Goal: Task Accomplishment & Management: Complete application form

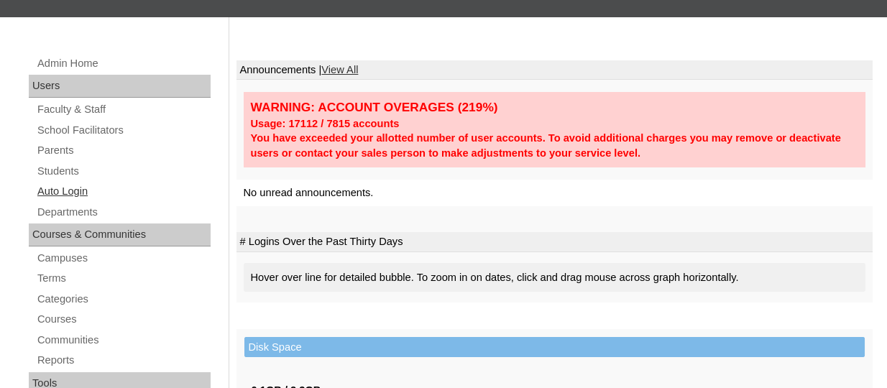
scroll to position [216, 0]
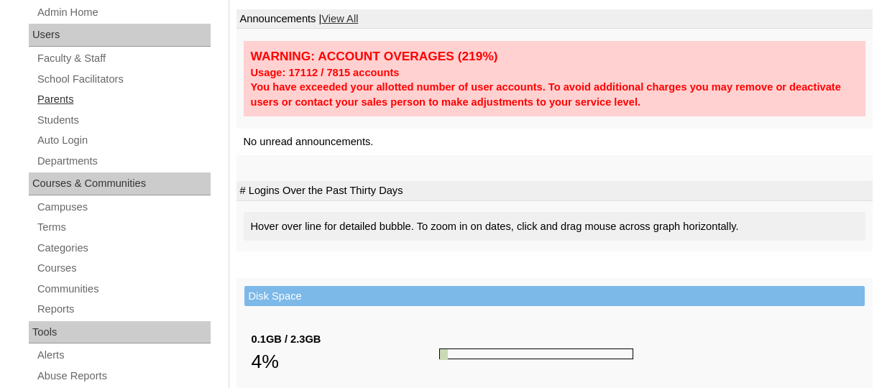
click at [40, 101] on link "Parents" at bounding box center [123, 100] width 175 height 18
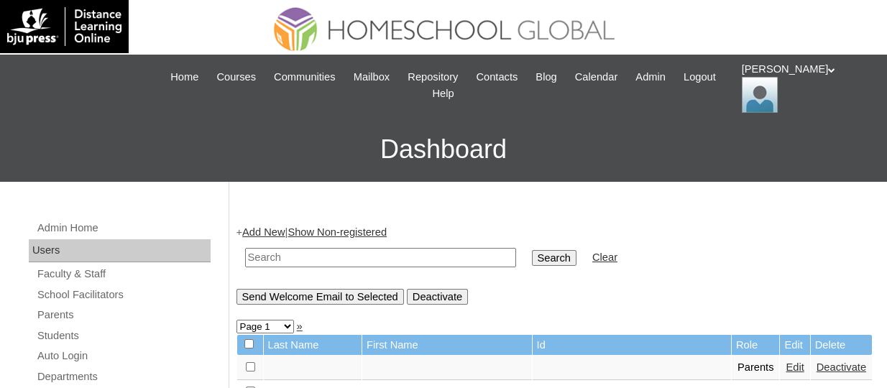
click at [266, 232] on link "Add New" at bounding box center [263, 233] width 42 height 12
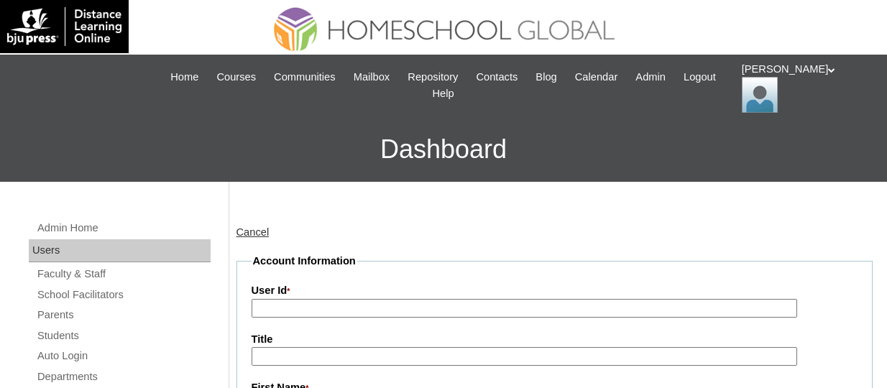
click at [306, 297] on label "User Id *" at bounding box center [555, 291] width 607 height 16
click at [306, 299] on input "User Id *" at bounding box center [525, 308] width 546 height 19
paste input "TOUCHPH2025-MHS0101992"
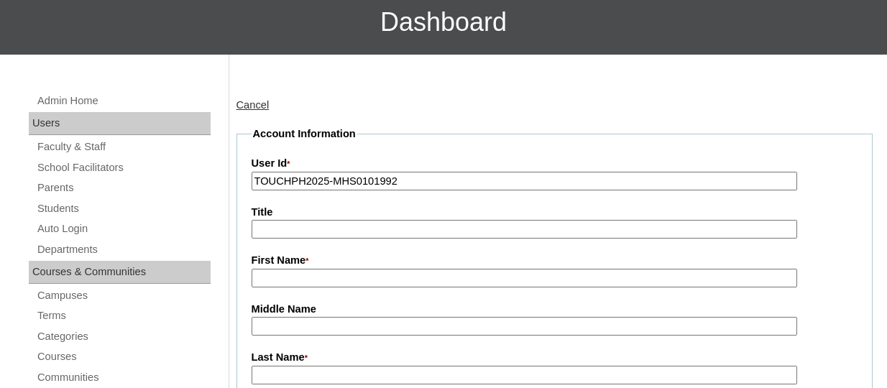
scroll to position [144, 0]
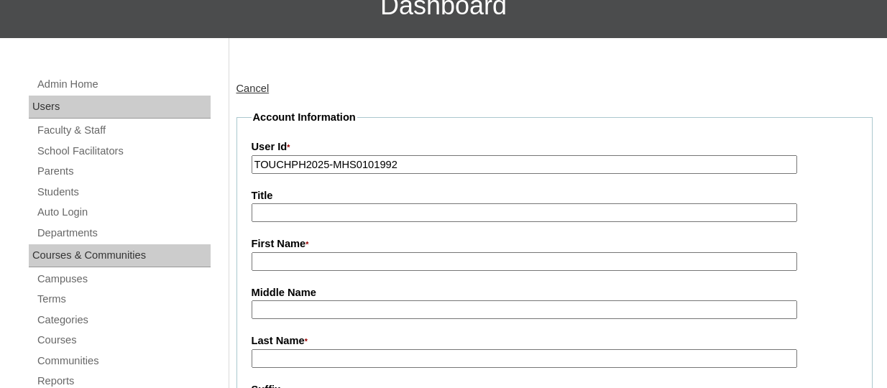
type input "TOUCHPH2025-MHS0101992"
click at [286, 257] on input "First Name *" at bounding box center [525, 261] width 546 height 19
paste input "Eduardo Jr Arro"
drag, startPoint x: 347, startPoint y: 265, endPoint x: 311, endPoint y: 265, distance: 36.0
click at [311, 265] on input "Eduardo Jr Arro" at bounding box center [525, 261] width 546 height 19
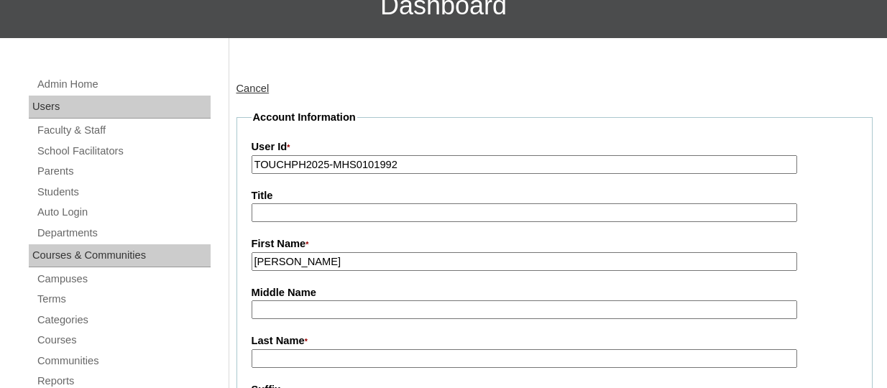
type input "Eduardo Jr"
click at [283, 357] on input "Last Name *" at bounding box center [525, 359] width 546 height 19
paste input "Arro"
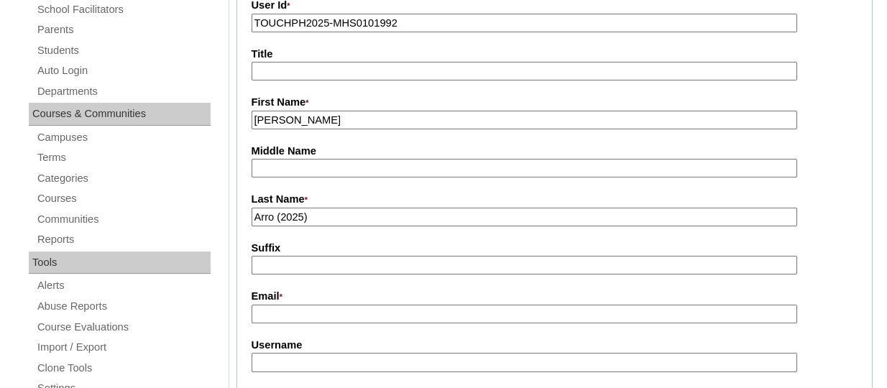
scroll to position [359, 0]
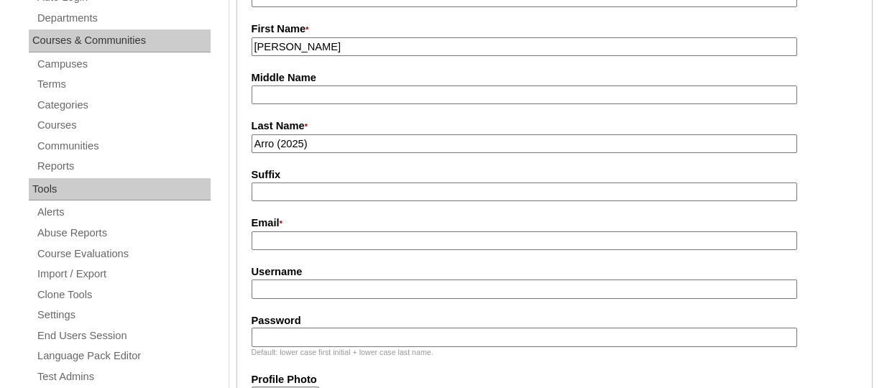
type input "Arro (2025)"
click at [279, 244] on input "Email *" at bounding box center [525, 241] width 546 height 19
paste input "junaarro@gmail.com"
type input "junaarro@gmail.com"
click at [301, 286] on input "Username" at bounding box center [525, 289] width 546 height 19
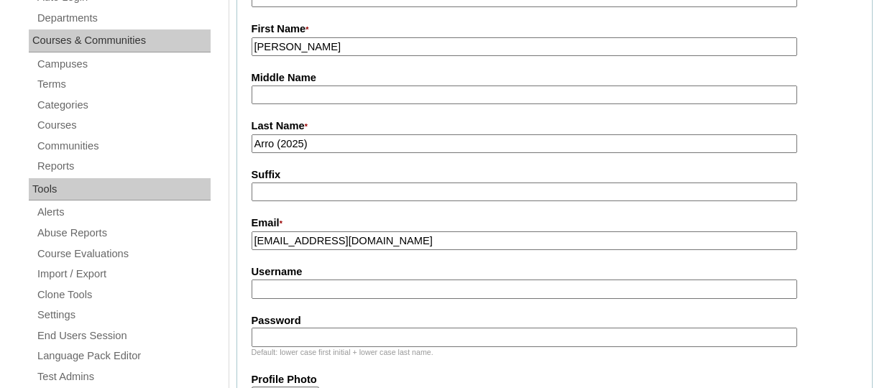
paste input "eduardojrarroTQ325"
type input "eduardojrarroTQ325"
click at [314, 328] on input "Password" at bounding box center [525, 337] width 546 height 19
click at [294, 336] on input "Password" at bounding box center [525, 337] width 546 height 19
paste input "HG123456p"
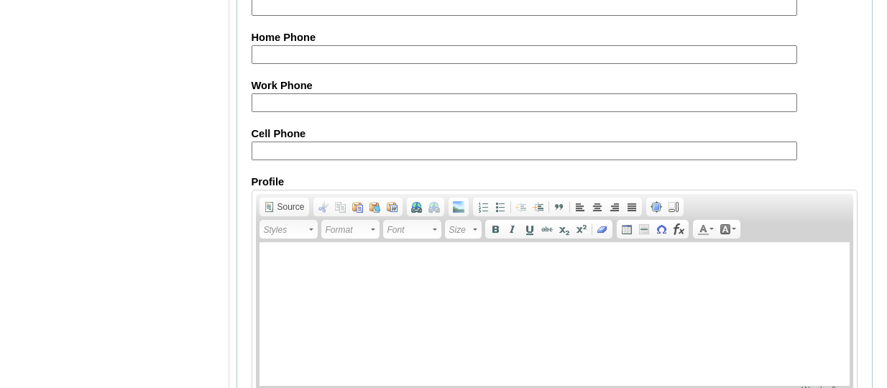
scroll to position [1574, 0]
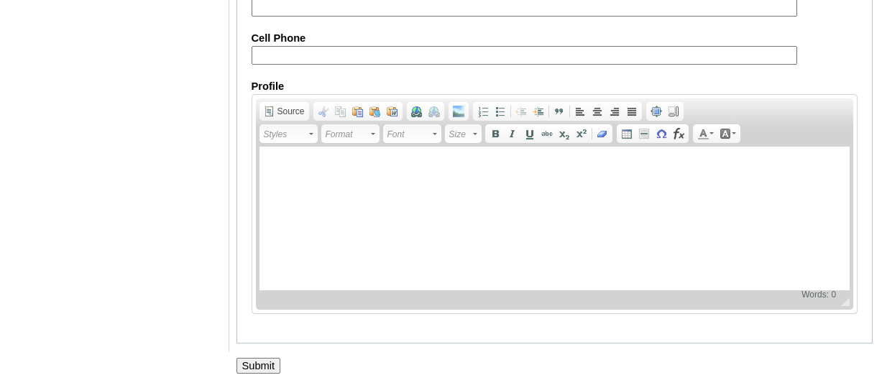
type input "HG123456p"
click at [258, 361] on input "Submit" at bounding box center [259, 366] width 45 height 16
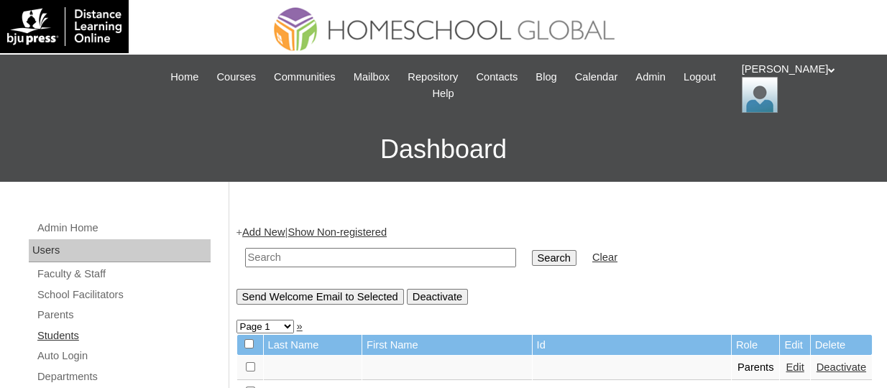
click at [63, 337] on link "Students" at bounding box center [123, 336] width 175 height 18
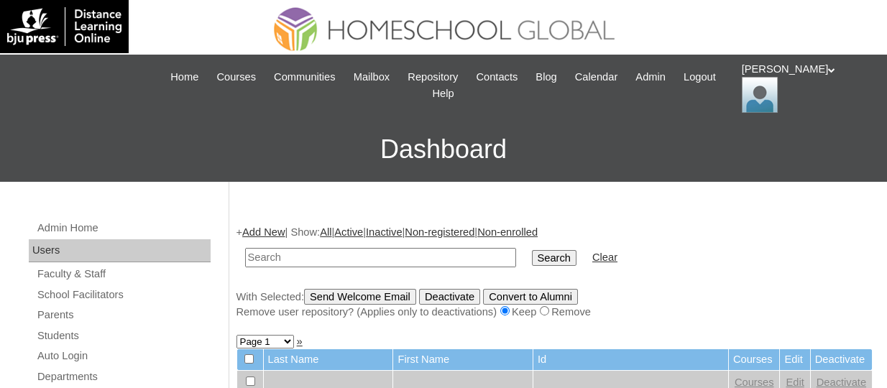
click at [273, 230] on link "Add New" at bounding box center [263, 233] width 42 height 12
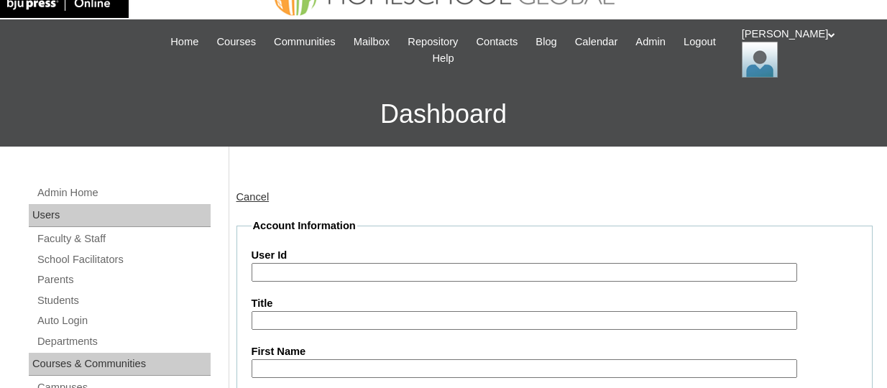
scroll to position [144, 0]
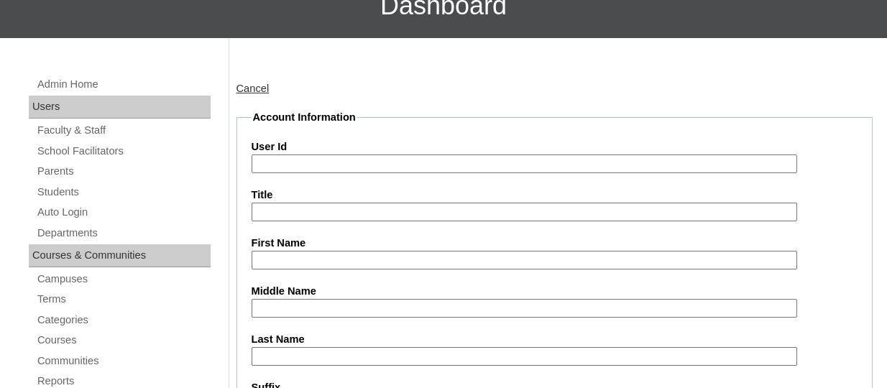
click at [296, 169] on input "User Id" at bounding box center [525, 164] width 546 height 19
click at [334, 160] on input "User Id" at bounding box center [525, 164] width 546 height 19
paste input "TOUCHPH2025-MHS0101993"
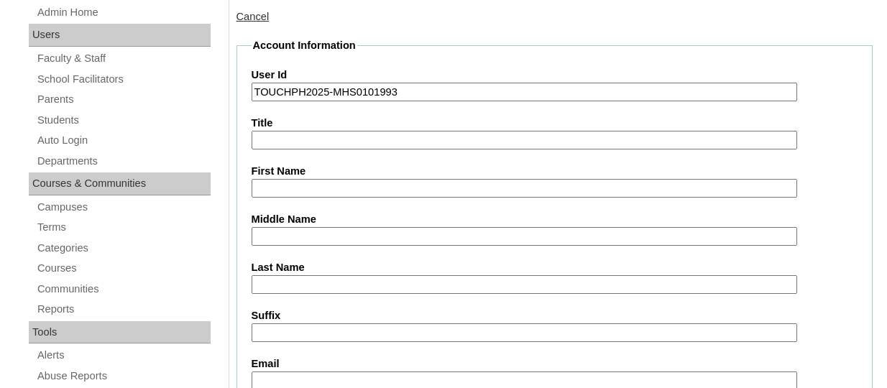
type input "TOUCHPH2025-MHS0101993"
click at [294, 193] on input "First Name" at bounding box center [525, 188] width 546 height 19
paste input "Shekinah Jirah Prieto ARRO"
drag, startPoint x: 394, startPoint y: 188, endPoint x: 361, endPoint y: 182, distance: 33.7
click at [361, 182] on input "Shekinah Jirah Prieto ARRO" at bounding box center [525, 188] width 546 height 19
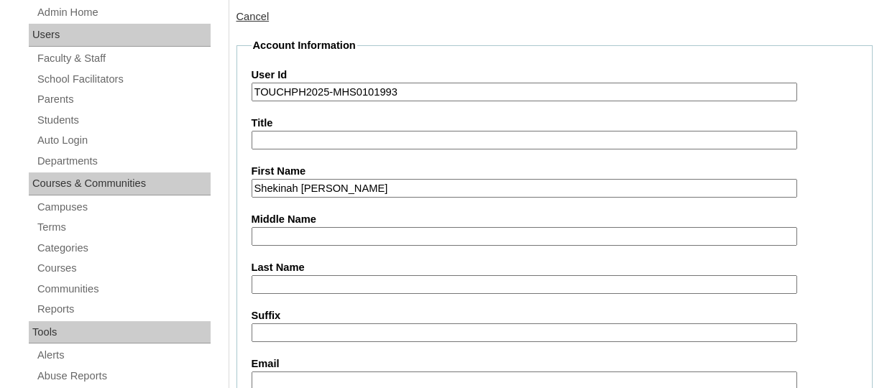
type input "Shekinah Jirah Prieto"
click at [305, 282] on input "Last Name" at bounding box center [525, 284] width 546 height 19
paste input "ARRO"
type input "ARRO"
drag, startPoint x: 357, startPoint y: 190, endPoint x: 329, endPoint y: 184, distance: 29.3
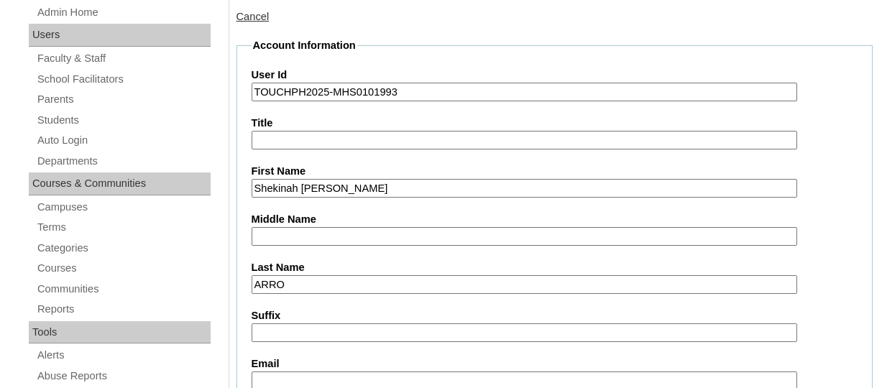
click at [329, 184] on input "Shekinah Jirah Prieto" at bounding box center [525, 188] width 546 height 19
type input "Shekinah Jirah"
click at [311, 228] on input "Middle Name" at bounding box center [525, 236] width 546 height 19
paste input "Prieto"
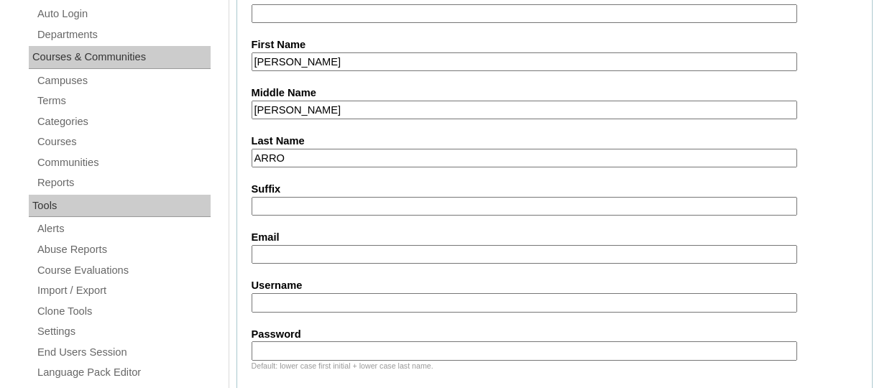
scroll to position [359, 0]
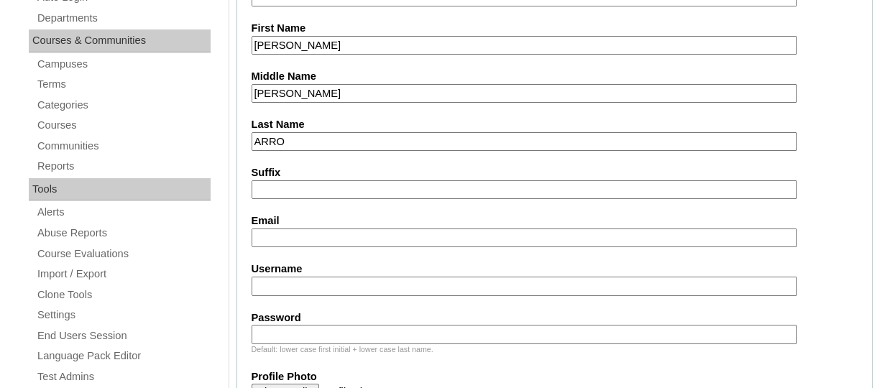
type input "Prieto"
click at [298, 235] on input "Email" at bounding box center [525, 238] width 546 height 19
paste input "junaarro@gmail.com"
type input "junaarro@gmail.com"
click at [319, 286] on input "Username" at bounding box center [525, 286] width 546 height 19
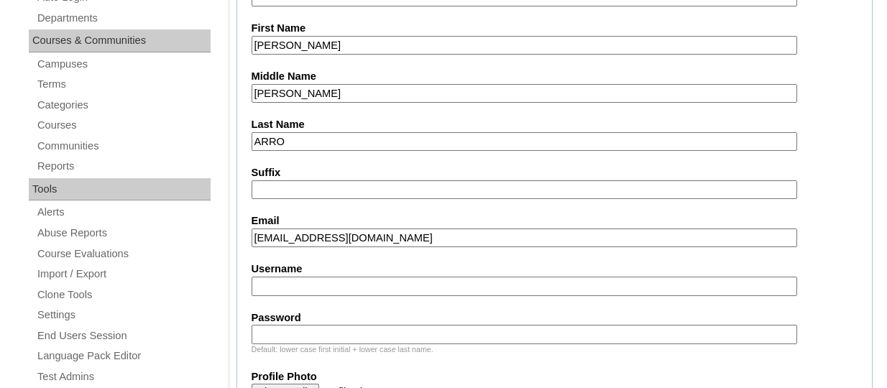
paste input "shekinaharroTQ325"
type input "shekinaharroTQ325"
click at [316, 329] on input "Password" at bounding box center [525, 334] width 546 height 19
click at [287, 330] on input "Password" at bounding box center [525, 334] width 546 height 19
paste input "HG123456s"
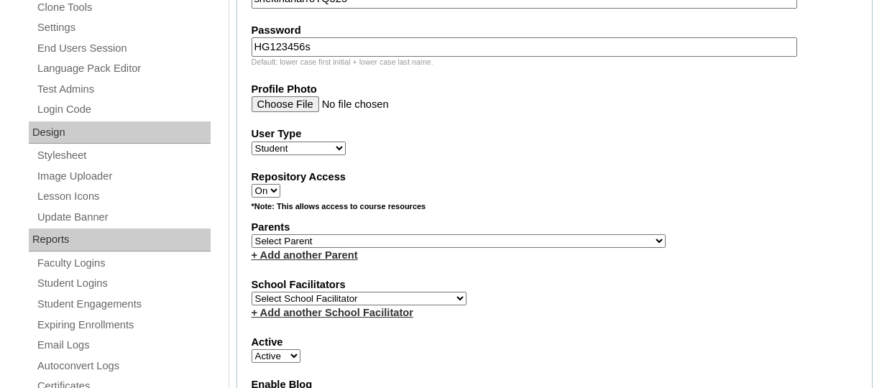
scroll to position [647, 0]
type input "HG123456s"
click at [287, 242] on select "Select Parent , , , , , , , , , , , , , , , , , , , , , , , , , , , , , , , , ,…" at bounding box center [459, 241] width 414 height 14
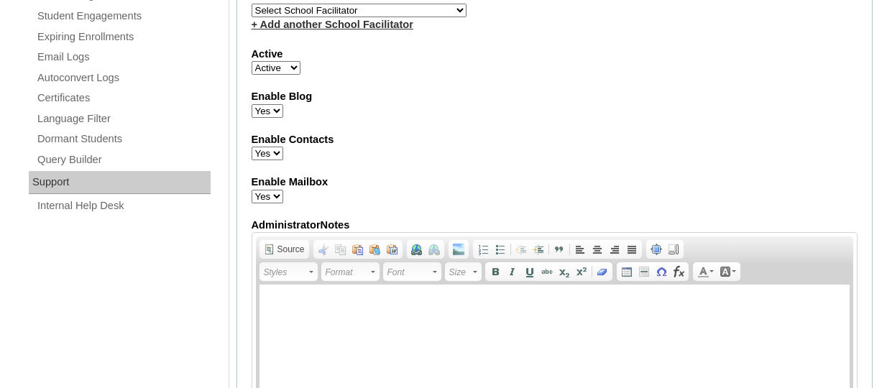
scroll to position [791, 0]
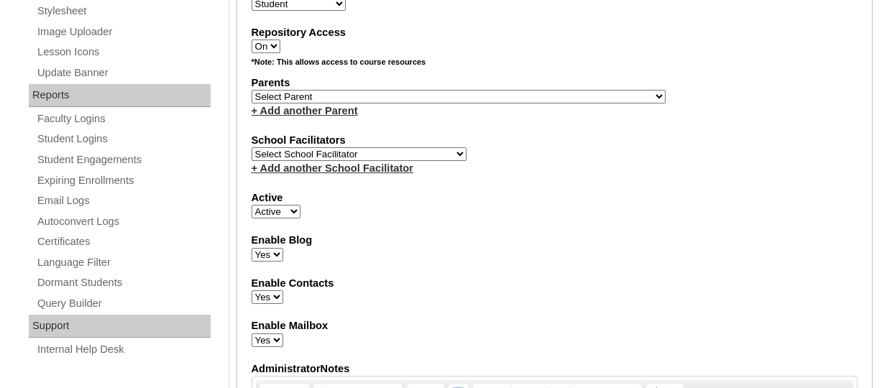
drag, startPoint x: 347, startPoint y: 99, endPoint x: 352, endPoint y: 106, distance: 8.4
click at [347, 99] on select "Select Parent , , , , , , , , , , , , , , , , , , , , , , , , , , , , , , , , ,…" at bounding box center [459, 97] width 414 height 14
select select "44258"
click at [252, 92] on select "Select Parent , , , , , , , , , , , , , , , , , , , , , , , , , , , , , , , , ,…" at bounding box center [459, 97] width 414 height 14
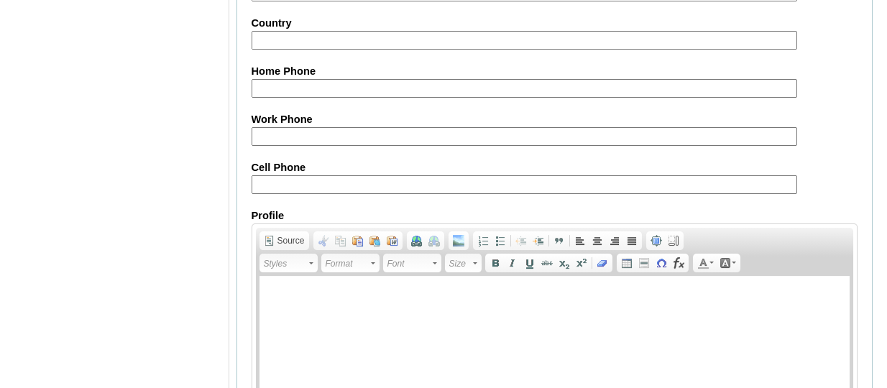
scroll to position [1834, 0]
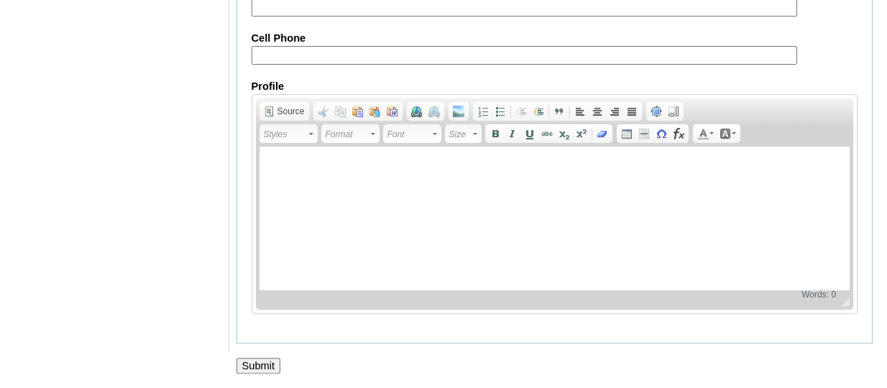
click at [263, 360] on input "Submit" at bounding box center [259, 366] width 45 height 16
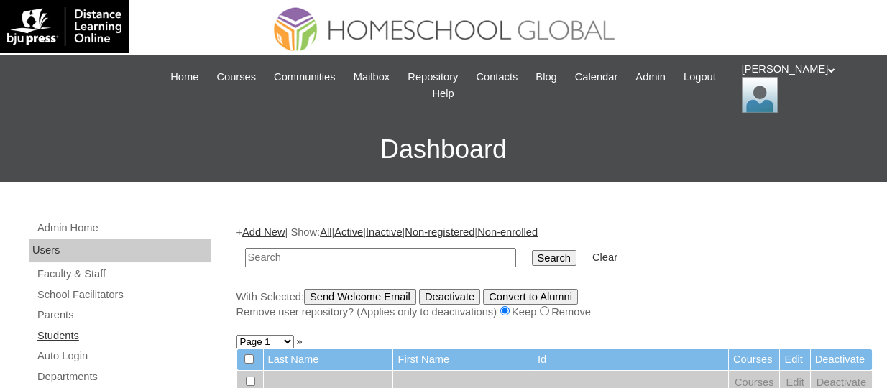
click at [76, 342] on link "Students" at bounding box center [123, 336] width 175 height 18
paste input "TOUCHPH2025-MHS0101993"
type input "TOUCHPH2025-MHS0101993\"
click at [532, 250] on input "Search" at bounding box center [554, 258] width 45 height 16
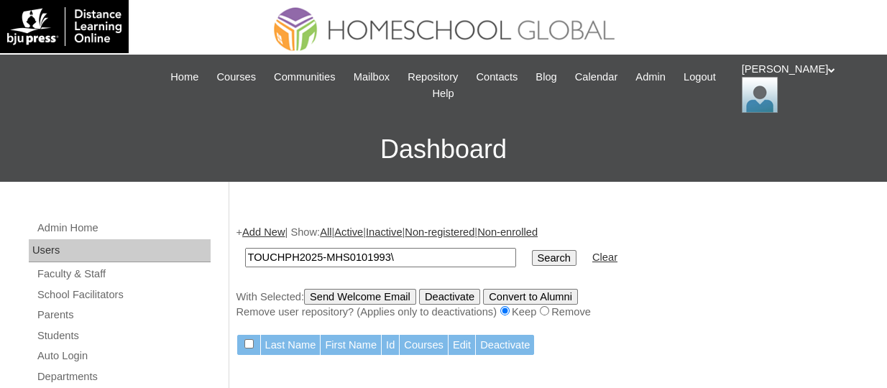
click at [397, 257] on input "TOUCHPH2025-MHS0101993\" at bounding box center [380, 257] width 271 height 19
type input "TOUCHPH2025-MHS0101993"
click at [532, 250] on input "Search" at bounding box center [554, 258] width 45 height 16
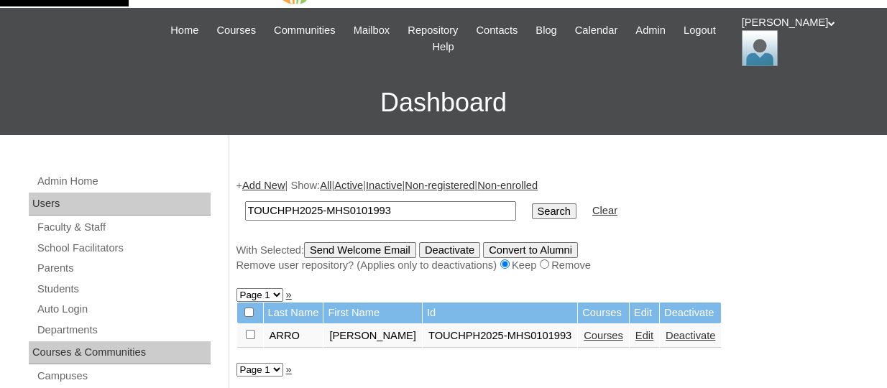
scroll to position [72, 0]
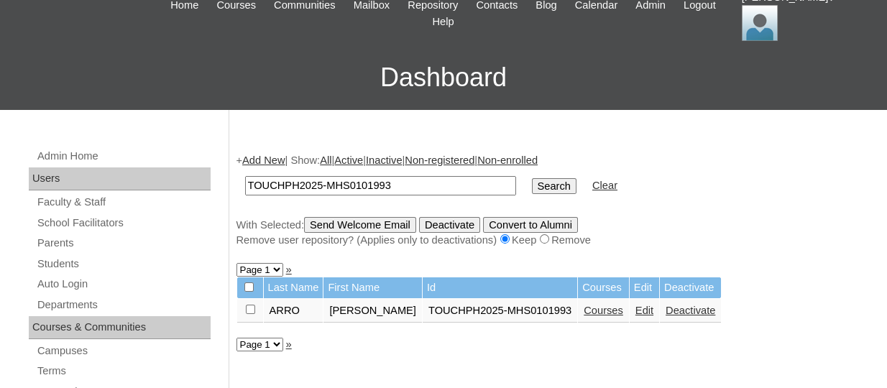
click at [589, 316] on link "Courses" at bounding box center [604, 311] width 40 height 12
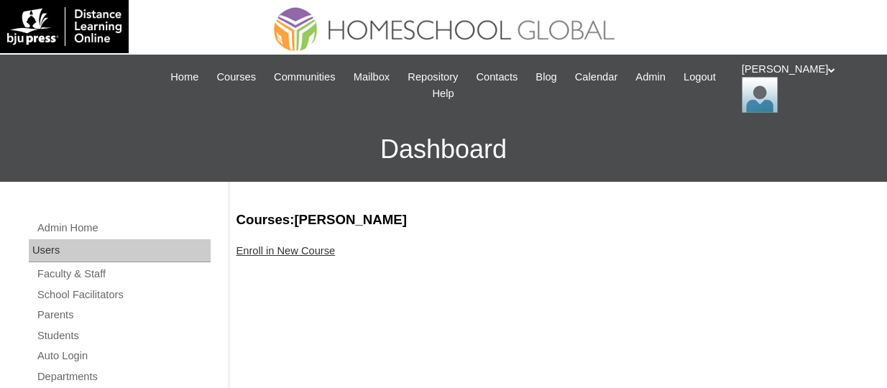
click at [282, 247] on link "Enroll in New Course" at bounding box center [286, 251] width 99 height 12
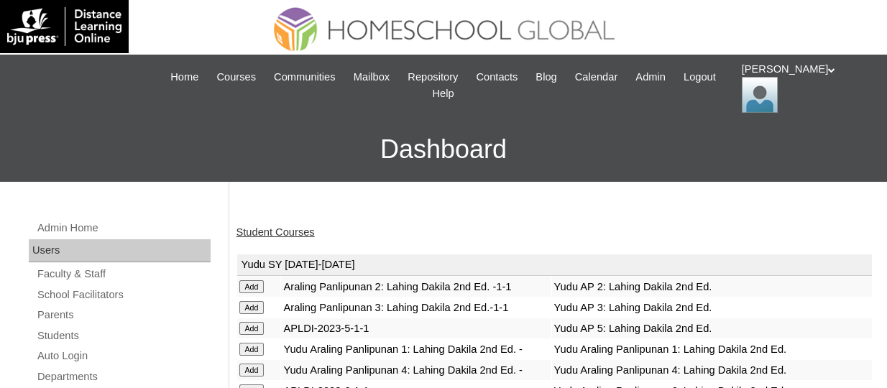
scroll to position [279, 0]
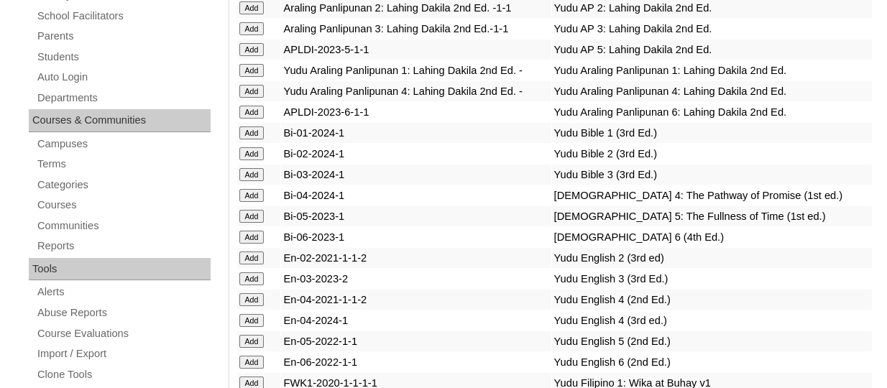
click at [242, 223] on input "Add" at bounding box center [251, 216] width 25 height 13
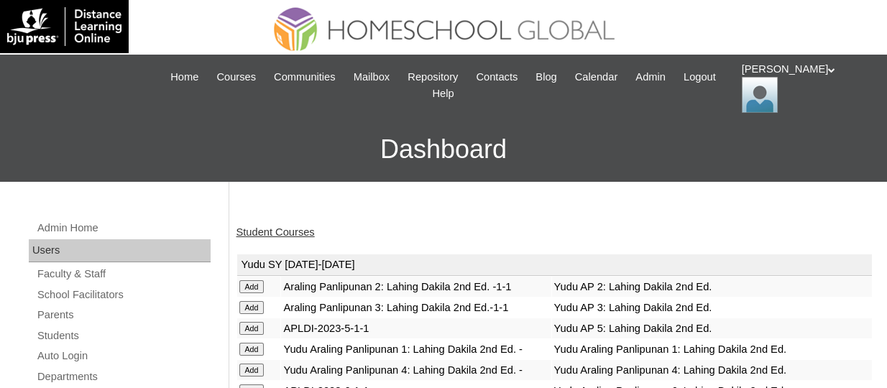
scroll to position [403, 0]
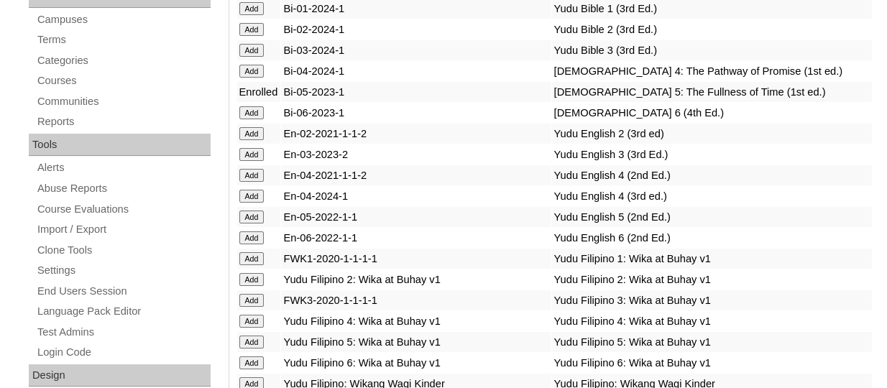
click at [260, 224] on input "Add" at bounding box center [251, 217] width 25 height 13
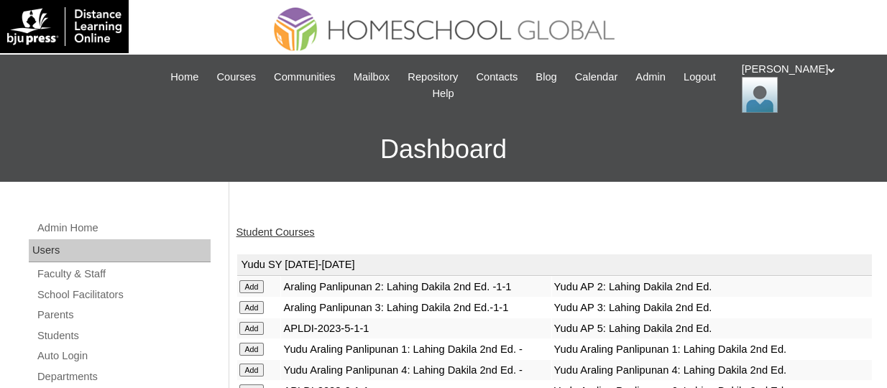
scroll to position [777, 0]
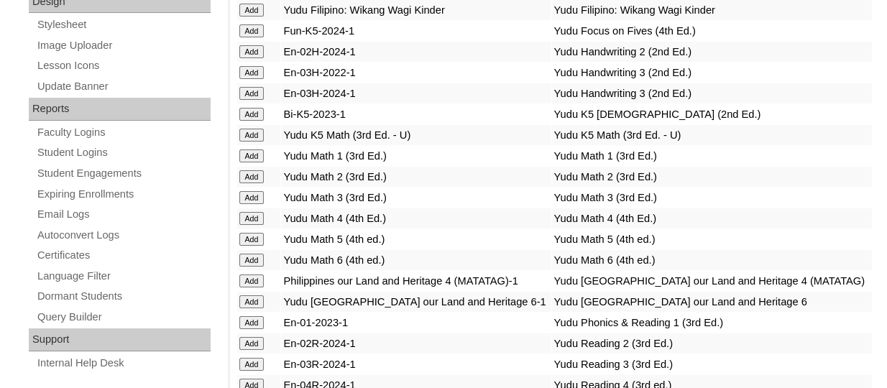
click at [256, 246] on input "Add" at bounding box center [251, 239] width 25 height 13
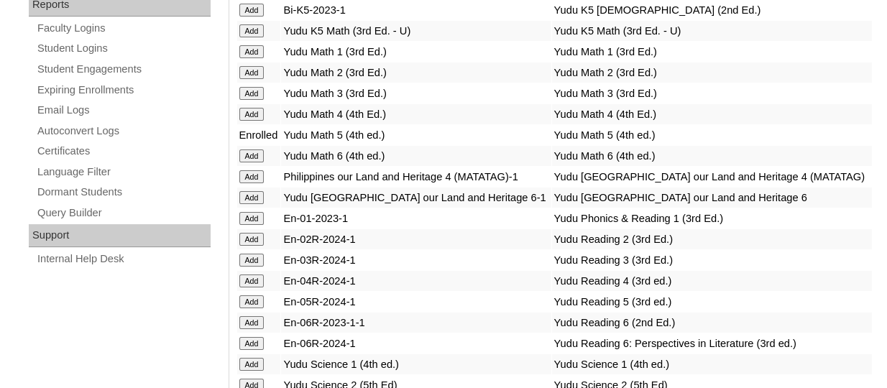
scroll to position [882, 0]
click at [248, 309] on input "Add" at bounding box center [251, 302] width 25 height 13
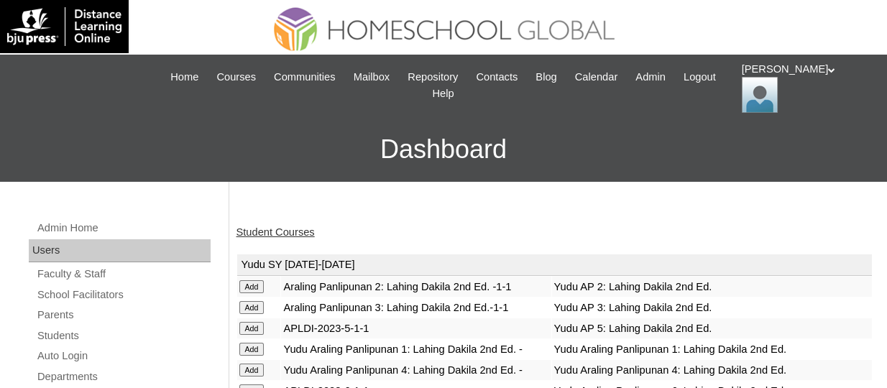
scroll to position [1126, 0]
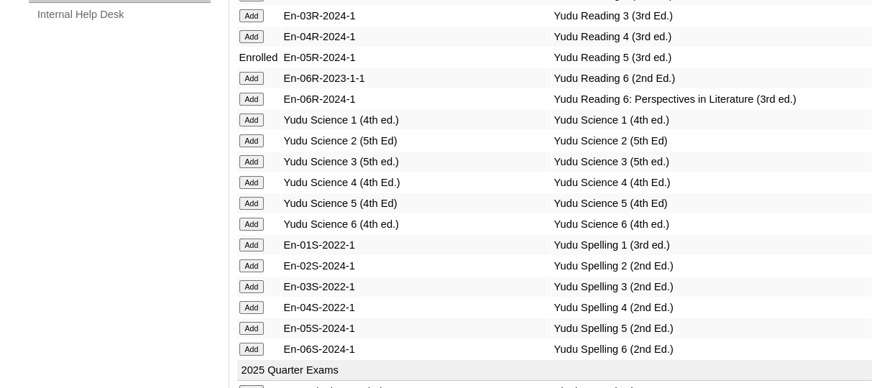
click at [244, 210] on input "Add" at bounding box center [251, 203] width 25 height 13
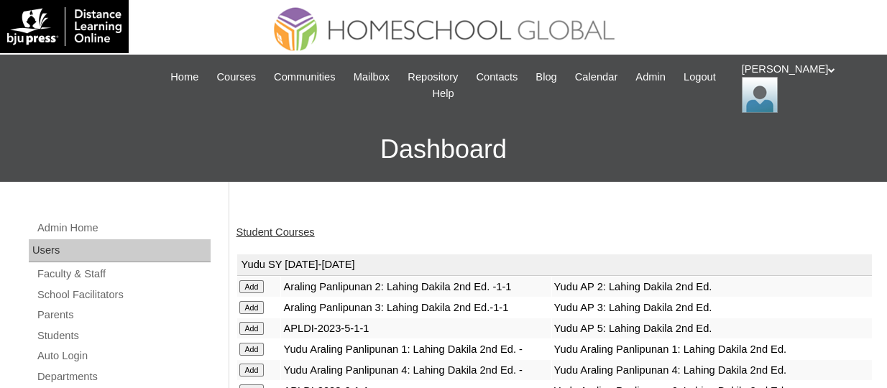
scroll to position [1251, 0]
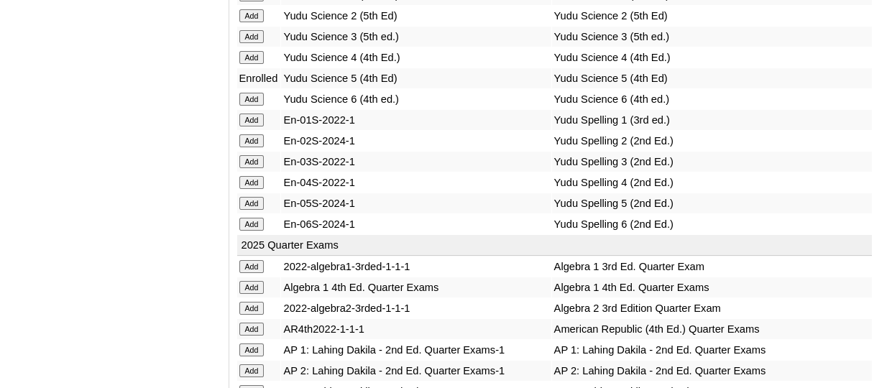
click at [252, 210] on input "Add" at bounding box center [251, 203] width 25 height 13
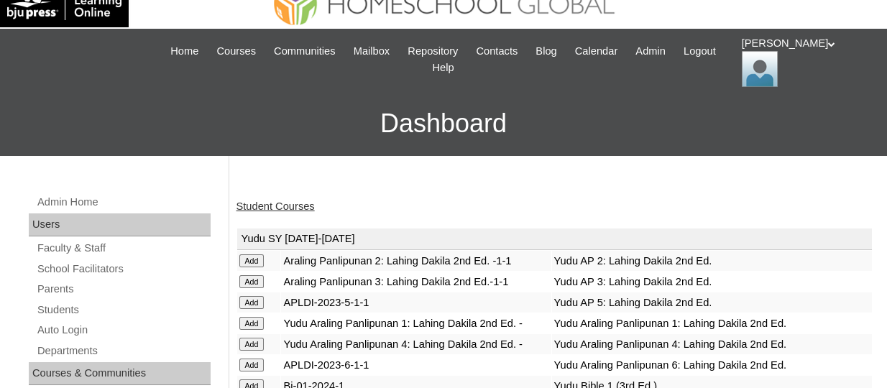
scroll to position [72, 0]
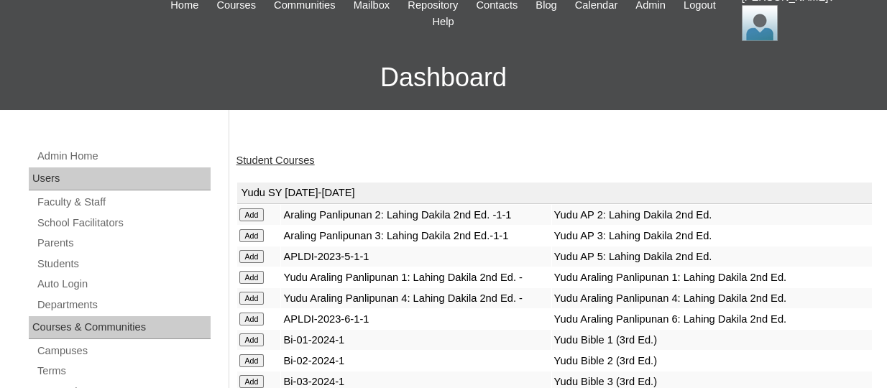
click at [259, 263] on input "Add" at bounding box center [251, 256] width 25 height 13
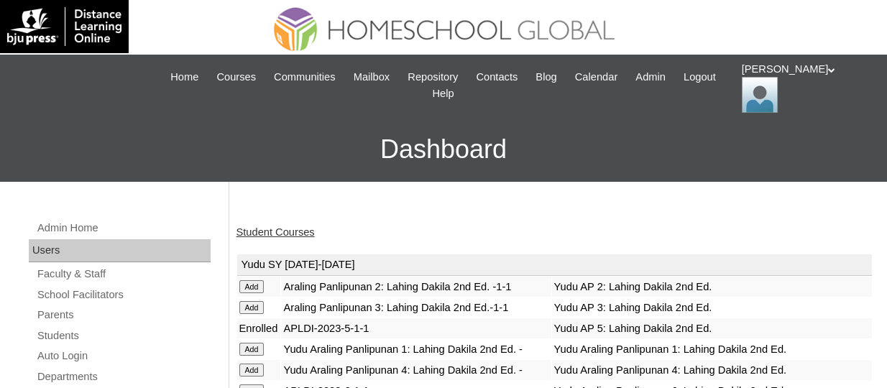
scroll to position [528, 0]
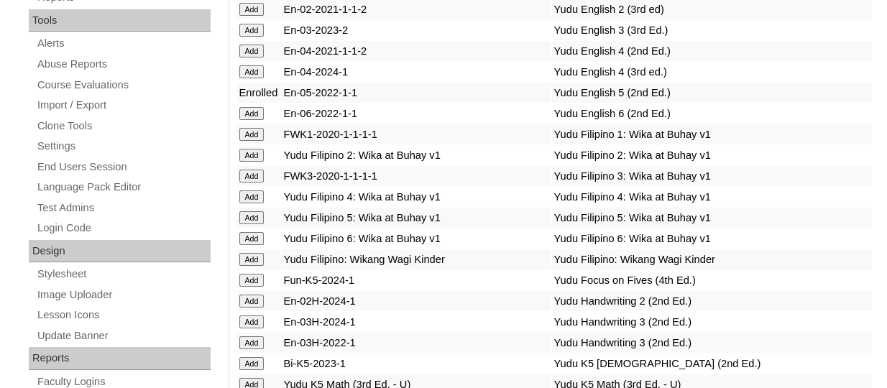
click at [254, 224] on input "Add" at bounding box center [251, 217] width 25 height 13
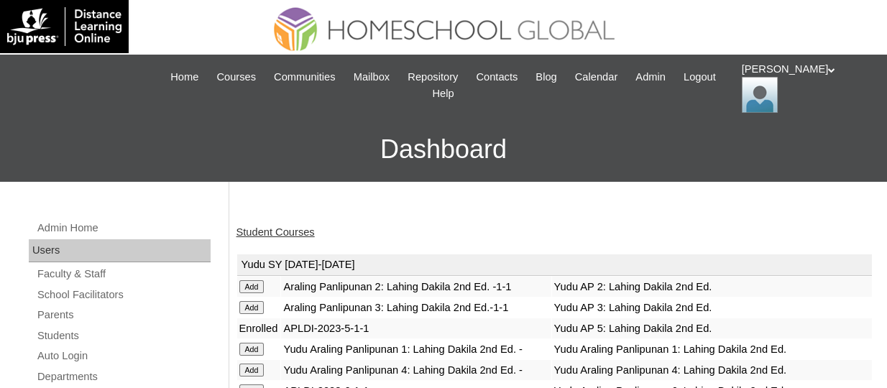
click at [293, 229] on link "Student Courses" at bounding box center [276, 233] width 78 height 12
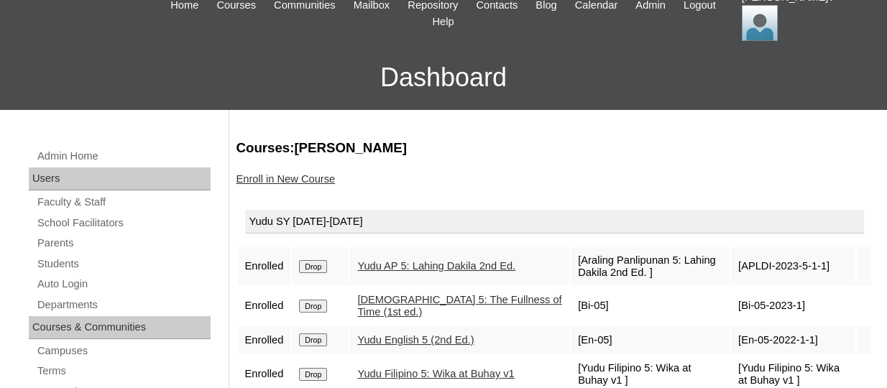
scroll to position [72, 0]
click at [72, 262] on link "Students" at bounding box center [123, 264] width 175 height 18
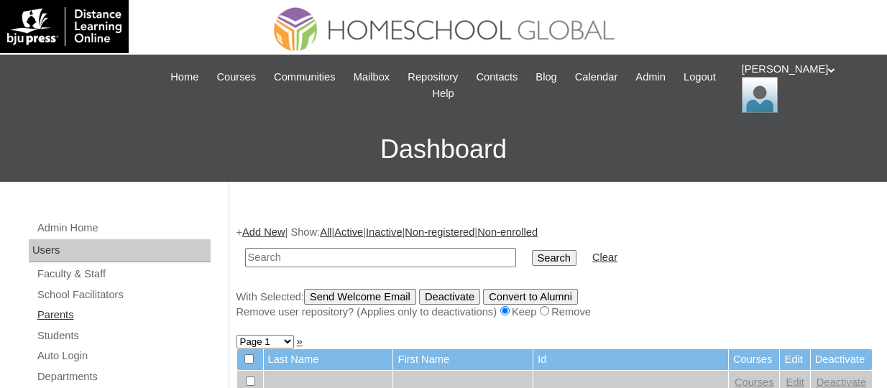
click at [63, 314] on link "Parents" at bounding box center [123, 315] width 175 height 18
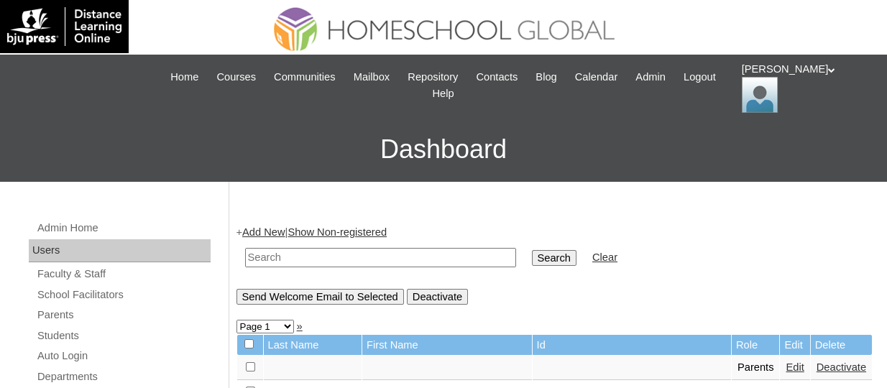
drag, startPoint x: 0, startPoint y: 0, endPoint x: 263, endPoint y: 226, distance: 346.8
click at [263, 227] on link "Add New" at bounding box center [263, 233] width 42 height 12
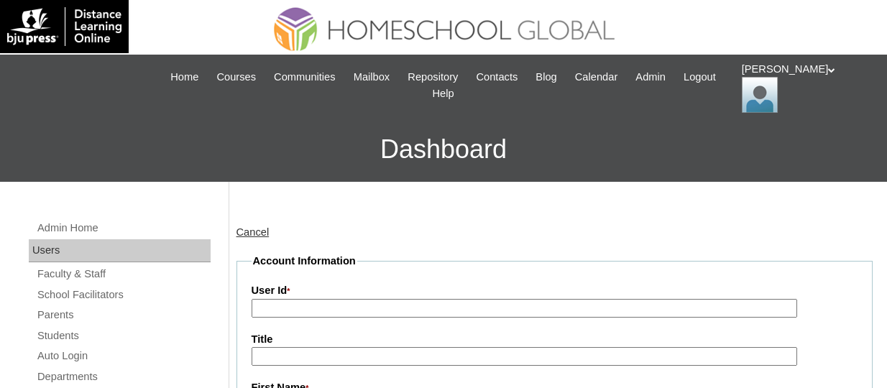
click at [283, 303] on input "User Id *" at bounding box center [525, 308] width 546 height 19
paste input "TOUCHPH2025-MHS0101994"
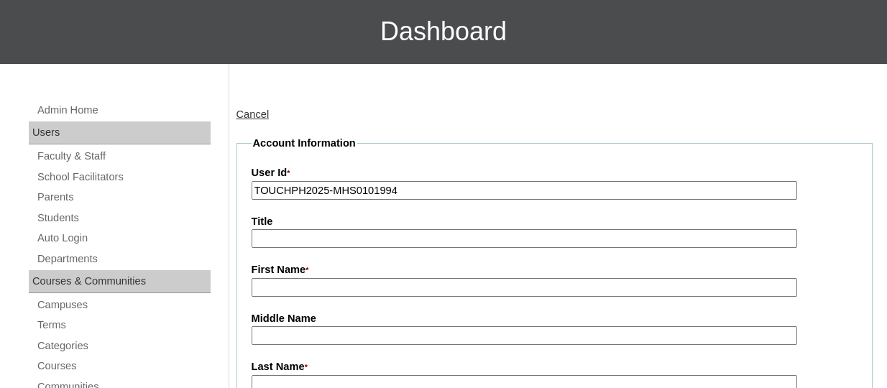
scroll to position [144, 0]
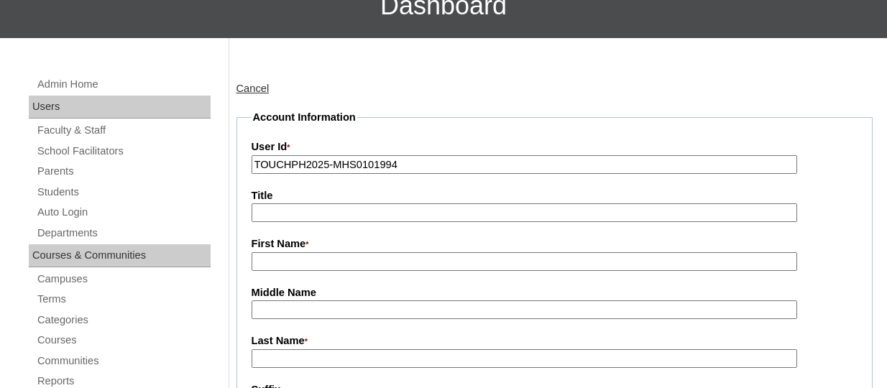
type input "TOUCHPH2025-MHS0101994"
click at [285, 257] on input "First Name *" at bounding box center [525, 261] width 546 height 19
paste input "Michelle Dela Cruz"
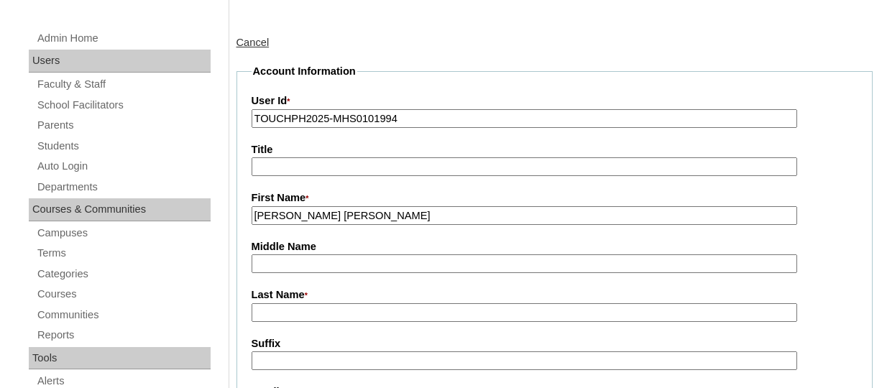
scroll to position [216, 0]
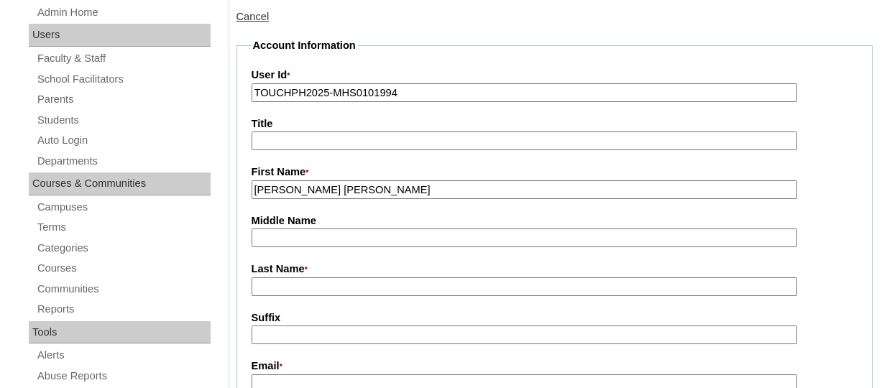
drag, startPoint x: 380, startPoint y: 183, endPoint x: 301, endPoint y: 188, distance: 78.5
click at [301, 188] on input "Michelle Dela Cruz" at bounding box center [525, 190] width 546 height 19
type input "Michelle"
click at [292, 280] on input "Last Name *" at bounding box center [525, 287] width 546 height 19
paste input "Dela Cruz"
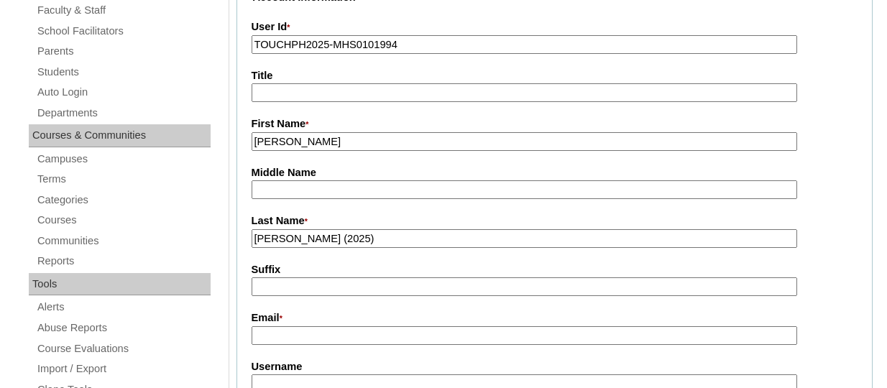
scroll to position [288, 0]
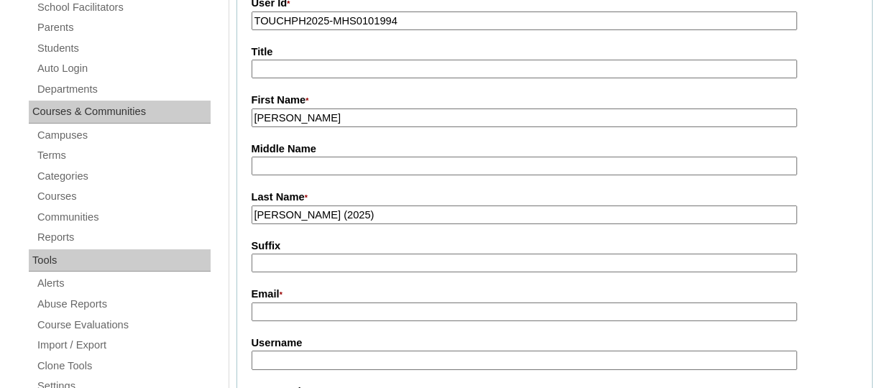
type input "Dela Cruz (2025)"
click at [296, 307] on input "Email *" at bounding box center [525, 312] width 546 height 19
paste input "izabell_14@yahoo.com"
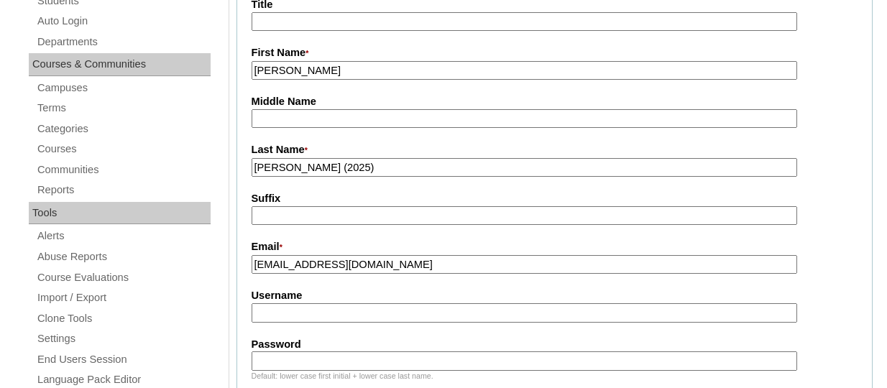
scroll to position [359, 0]
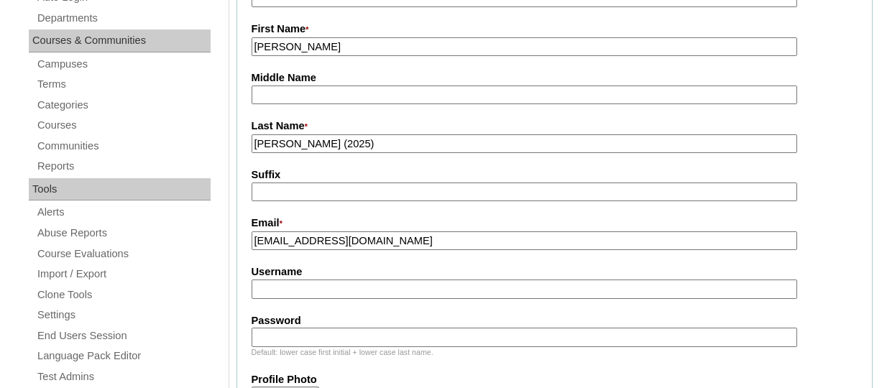
type input "izabell_14@yahoo.com"
click at [331, 291] on input "Username" at bounding box center [525, 289] width 546 height 19
paste input "izabell_14@yahoo.com"
type input "izabell_14@yahoo.com"
paste input "michelledelacruzTQ325"
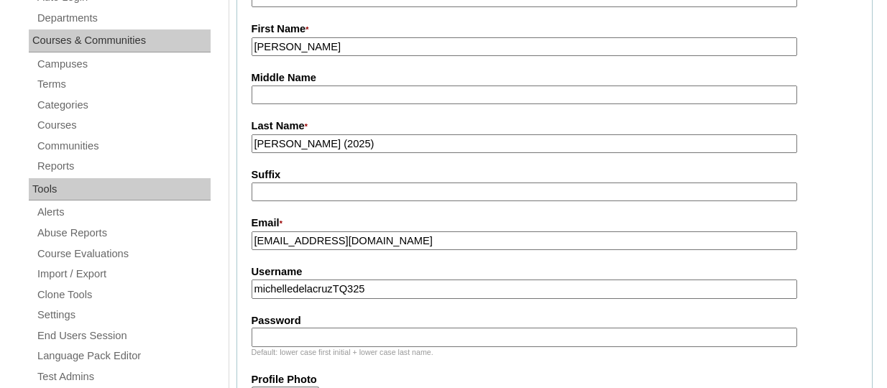
type input "michelledelacruzTQ325"
click at [308, 334] on input "Password" at bounding box center [525, 337] width 546 height 19
paste input "HG123456p"
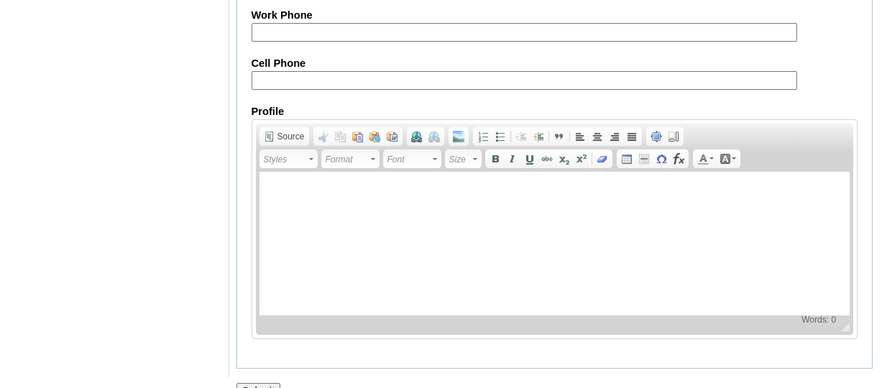
scroll to position [1574, 0]
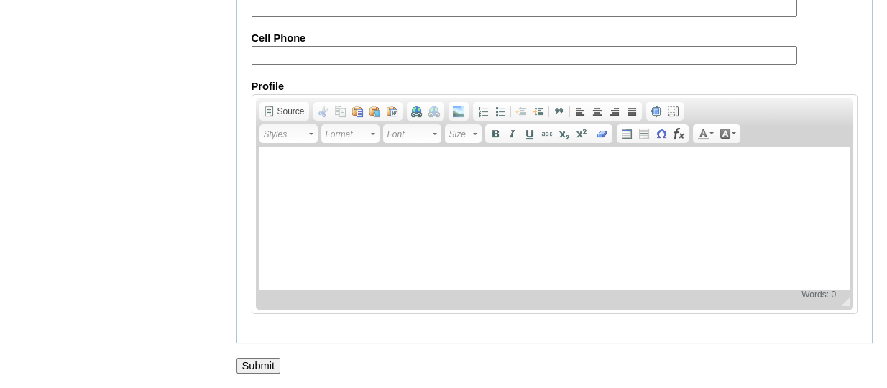
type input "HG123456p"
click at [265, 365] on input "Submit" at bounding box center [259, 366] width 45 height 16
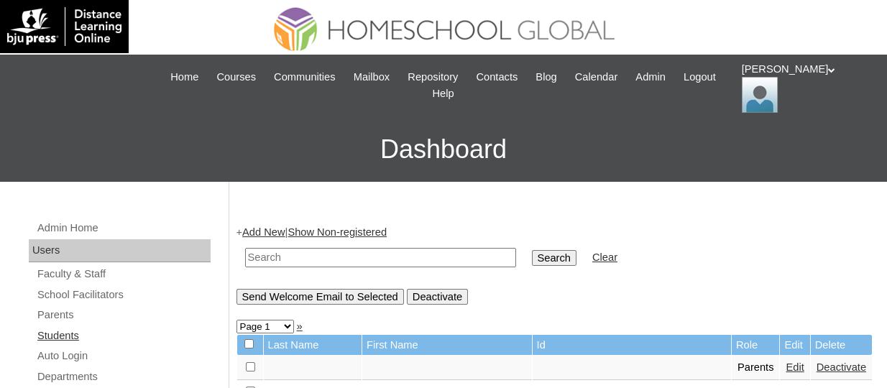
click at [75, 340] on link "Students" at bounding box center [123, 336] width 175 height 18
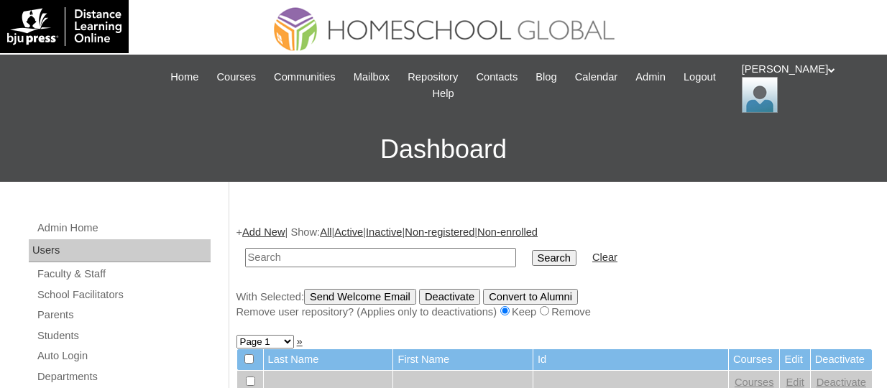
click at [269, 234] on link "Add New" at bounding box center [263, 233] width 42 height 12
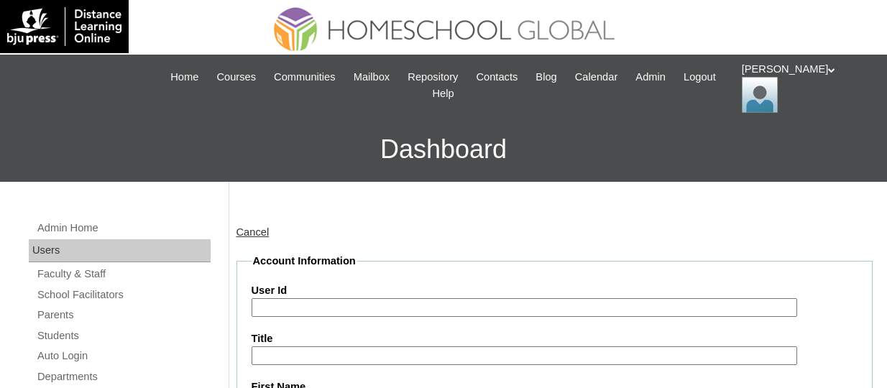
click at [332, 300] on input "User Id" at bounding box center [525, 307] width 546 height 19
click at [339, 296] on label "User Id" at bounding box center [555, 290] width 607 height 15
click at [339, 298] on input "User Id" at bounding box center [525, 307] width 546 height 19
paste input "TOUCHPH2025-MHS0101995"
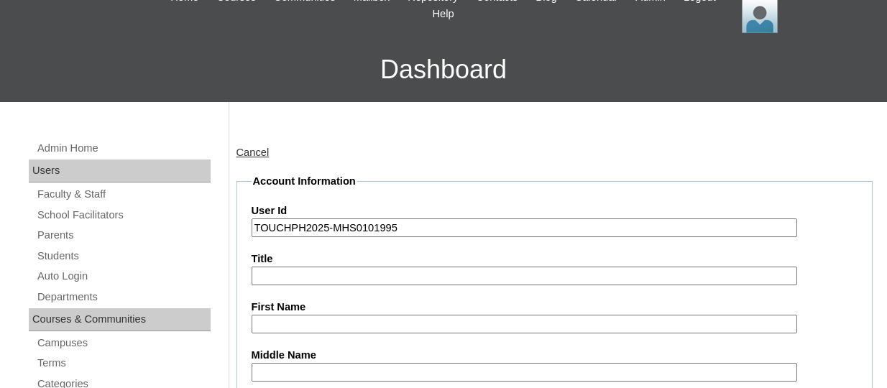
scroll to position [144, 0]
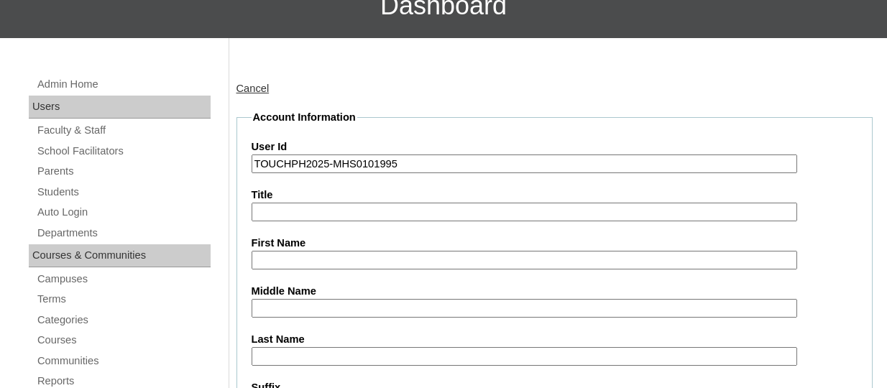
type input "TOUCHPH2025-MHS0101995"
click at [305, 266] on input "First Name" at bounding box center [525, 260] width 546 height 19
paste input "Izabell Michelle Zabala DELA CRUZ"
drag, startPoint x: 434, startPoint y: 260, endPoint x: 373, endPoint y: 256, distance: 61.2
click at [373, 256] on input "Izabell Michelle Zabala DELA CRUZ" at bounding box center [525, 260] width 546 height 19
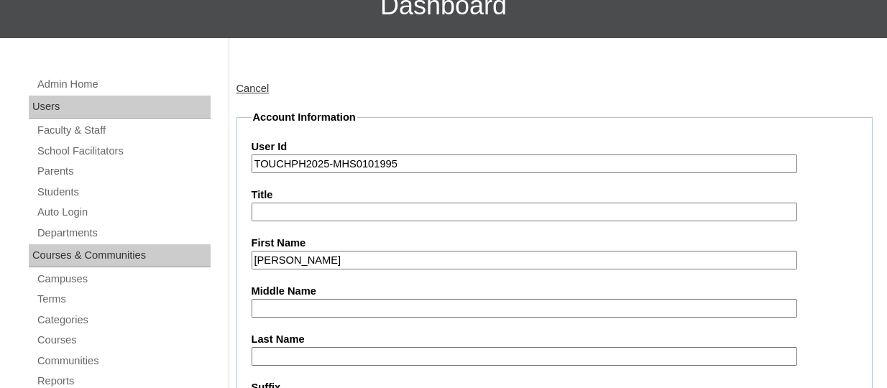
type input "Izabell Michelle Zabala"
click at [302, 352] on input "Last Name" at bounding box center [525, 356] width 546 height 19
paste input "DELA CRUZ"
type input "DELA CRUZ"
drag, startPoint x: 389, startPoint y: 262, endPoint x: 336, endPoint y: 260, distance: 53.3
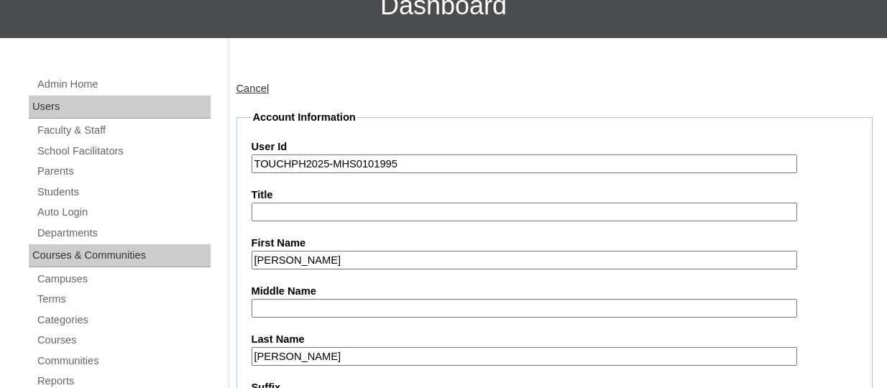
click at [336, 260] on input "Izabell Michelle Zabala" at bounding box center [525, 260] width 546 height 19
type input "Izabell Michelle"
click at [275, 300] on input "Middle Name" at bounding box center [525, 308] width 546 height 19
paste input "Zabala"
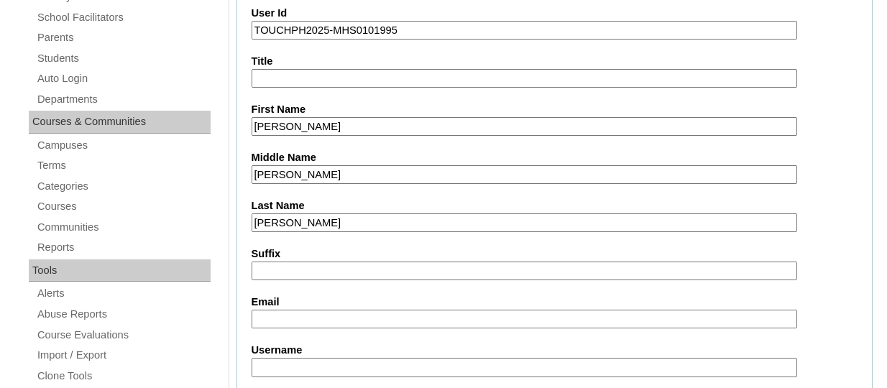
scroll to position [359, 0]
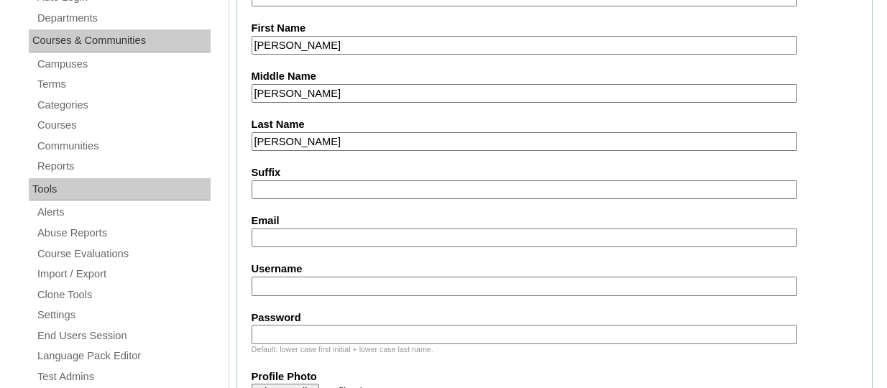
type input "Zabala"
click at [268, 244] on input "Email" at bounding box center [525, 238] width 546 height 19
click at [299, 234] on input "Email" at bounding box center [525, 238] width 546 height 19
paste input "izabell_14@yahoo.com"
type input "izabell_14@yahoo.com"
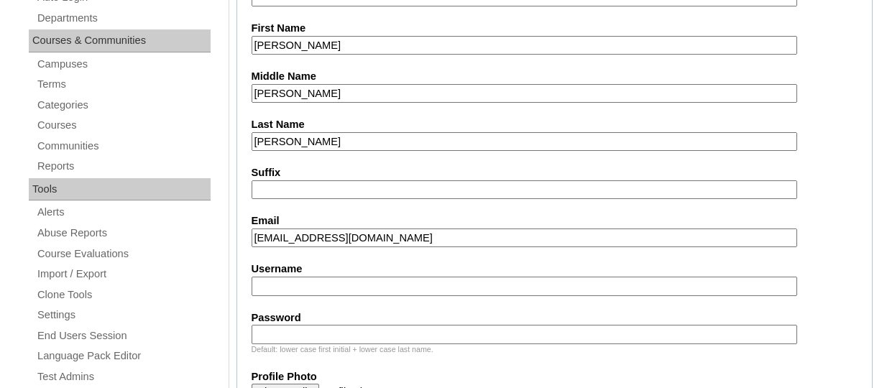
click at [287, 281] on input "Username" at bounding box center [525, 286] width 546 height 19
paste input "izabellmichelledelacruzTQ325"
type input "izabellmichelledelacruzTQ325"
click at [333, 325] on input "Password" at bounding box center [525, 334] width 546 height 19
paste input "HG123456s"
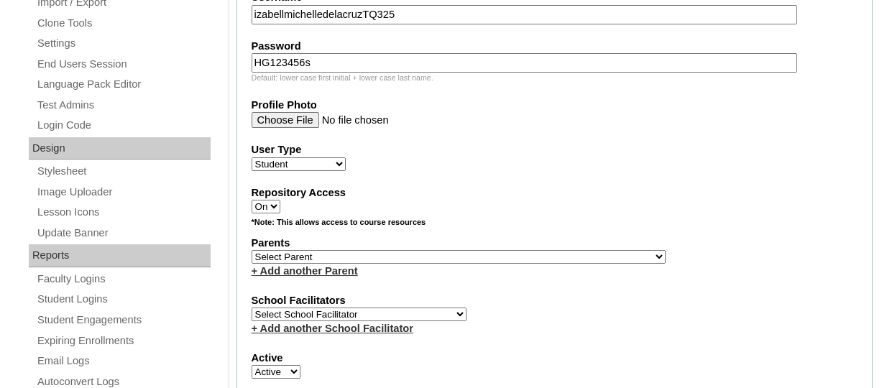
scroll to position [647, 0]
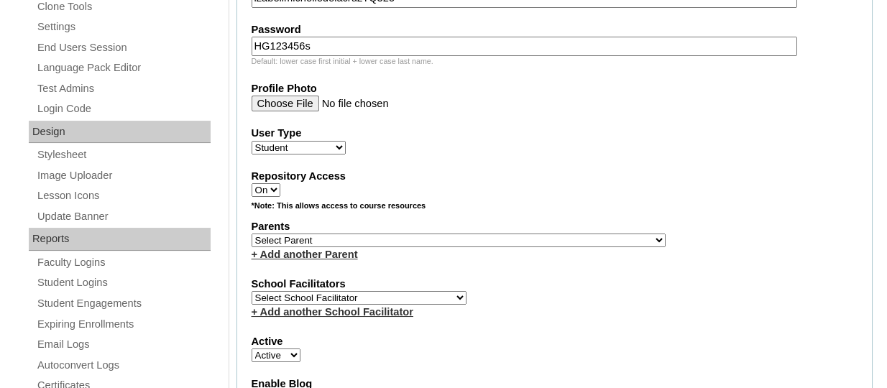
type input "HG123456s"
click at [361, 247] on select "Select Parent , , , , , , , , , , , , , , , , , , , , , , , , , , , , , , , , ,…" at bounding box center [459, 241] width 414 height 14
select select "44261"
click at [252, 236] on select "Select Parent , , , , , , , , , , , , , , , , , , , , , , , , , , , , , , , , ,…" at bounding box center [459, 241] width 414 height 14
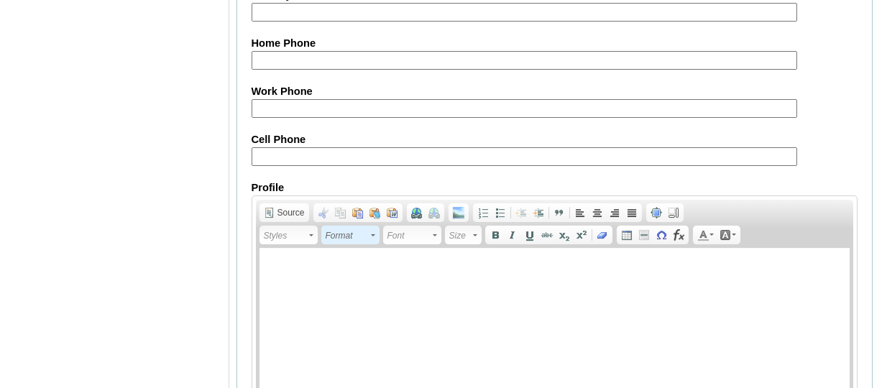
scroll to position [1834, 0]
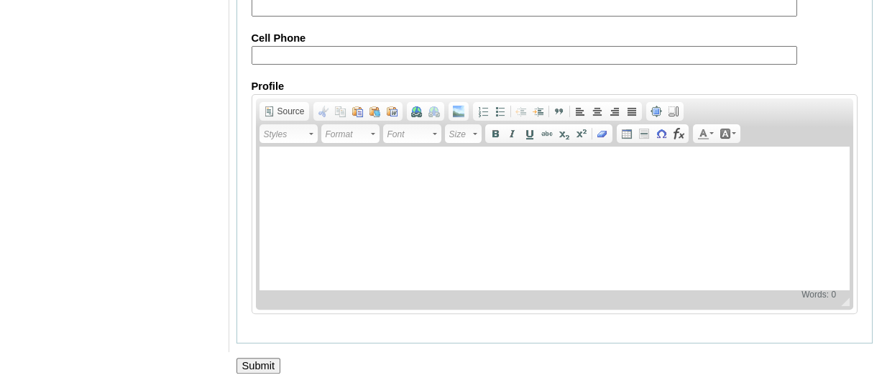
click at [244, 367] on input "Submit" at bounding box center [259, 366] width 45 height 16
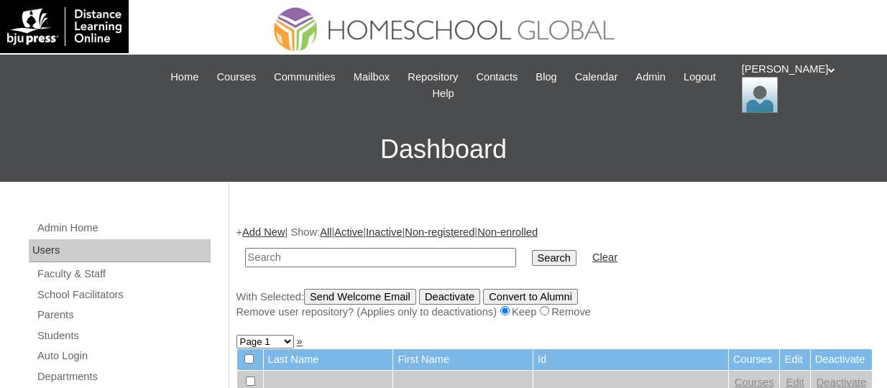
paste input "TOUCHPH2025-MHS0101995"
type input "TOUCHPH2025-MHS0101995"
click at [532, 250] on input "Search" at bounding box center [554, 258] width 45 height 16
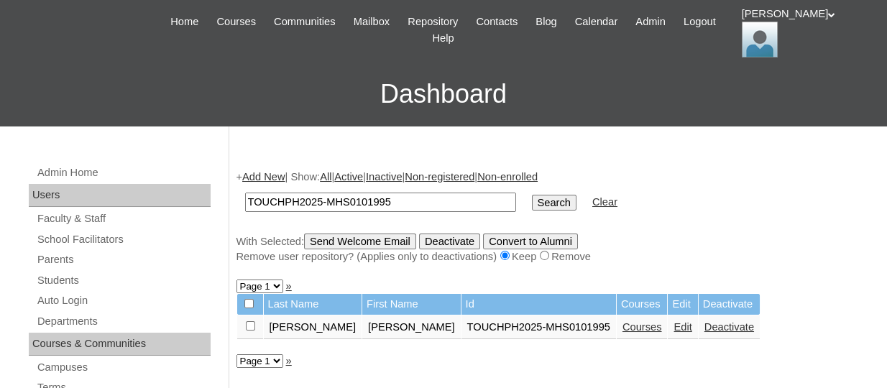
scroll to position [144, 0]
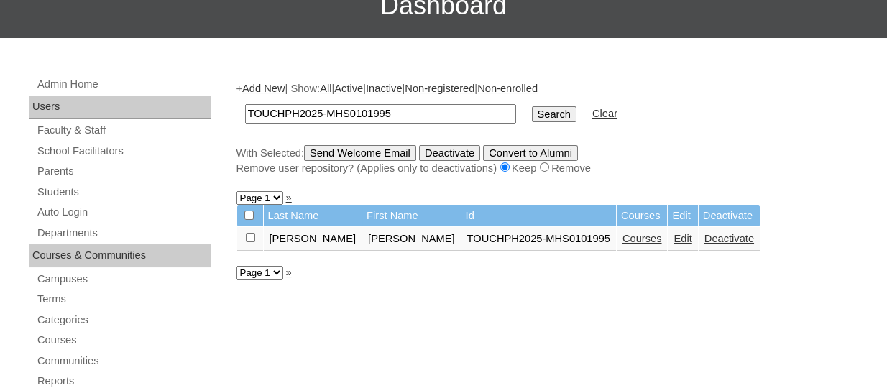
click at [623, 243] on link "Courses" at bounding box center [643, 239] width 40 height 12
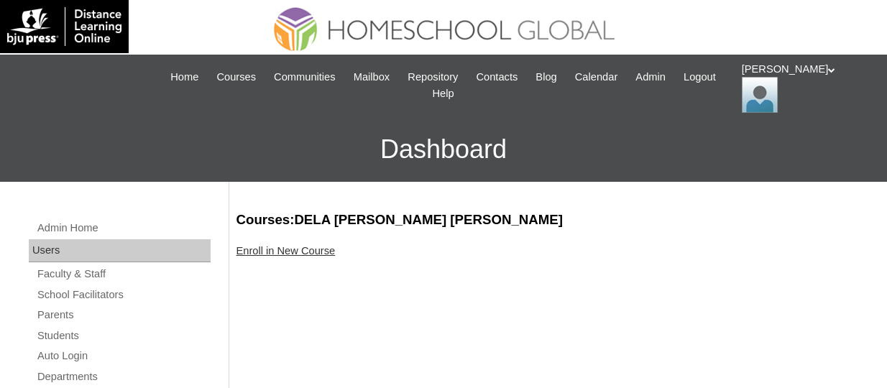
click at [298, 252] on link "Enroll in New Course" at bounding box center [286, 251] width 99 height 12
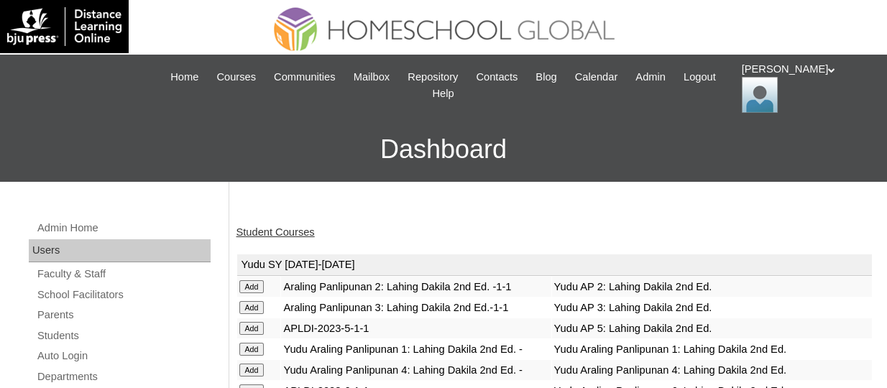
scroll to position [279, 0]
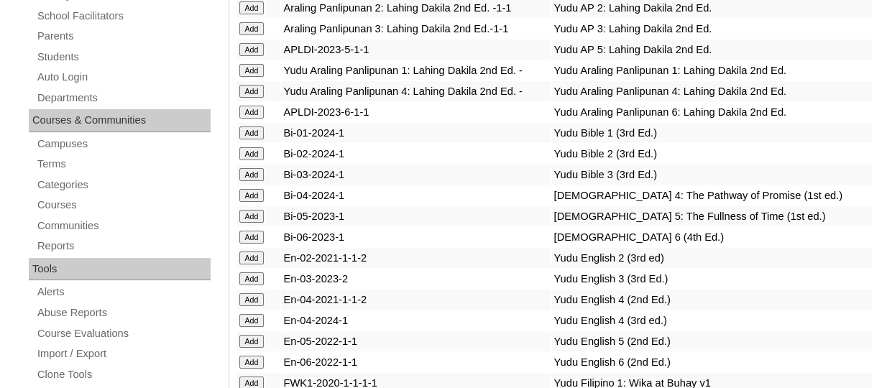
click at [264, 223] on input "Add" at bounding box center [251, 216] width 25 height 13
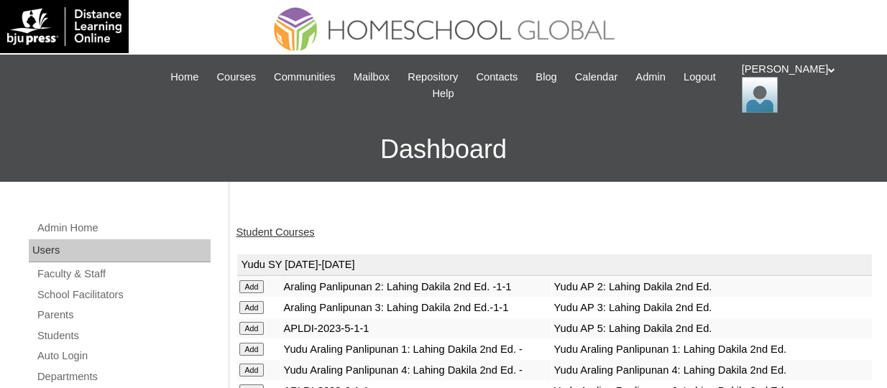
scroll to position [403, 0]
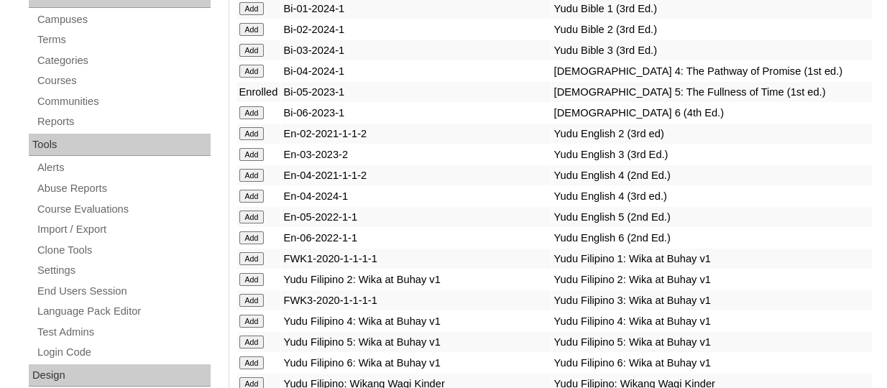
click at [262, 224] on input "Add" at bounding box center [251, 217] width 25 height 13
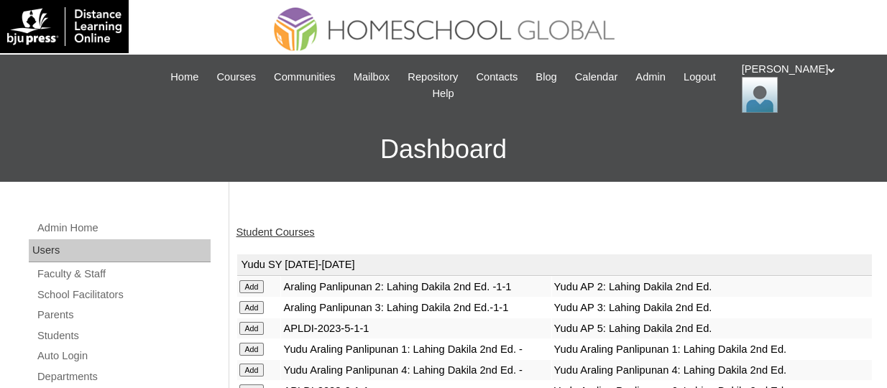
scroll to position [777, 0]
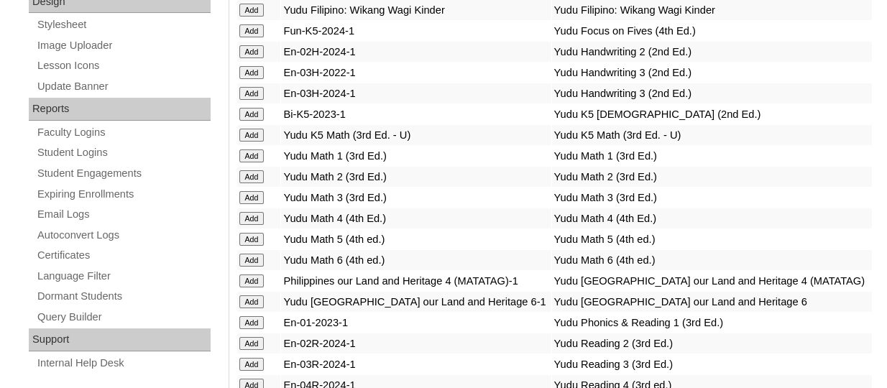
click at [256, 246] on input "Add" at bounding box center [251, 239] width 25 height 13
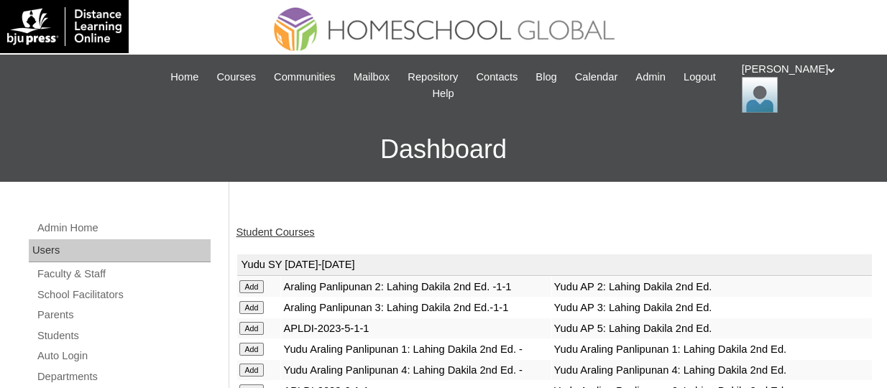
scroll to position [981, 0]
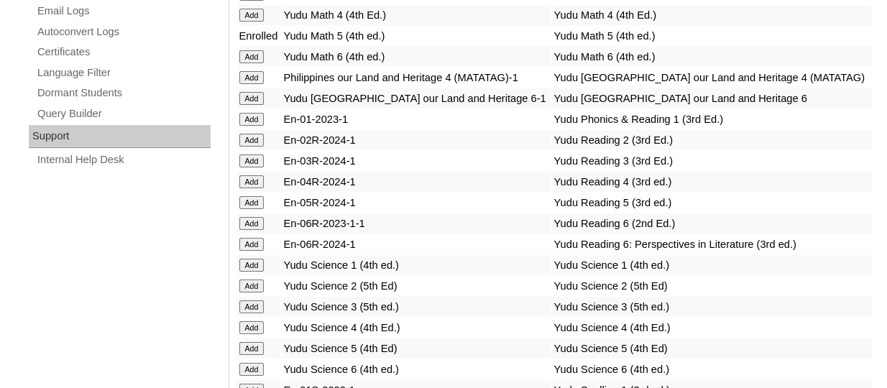
click at [255, 209] on input "Add" at bounding box center [251, 202] width 25 height 13
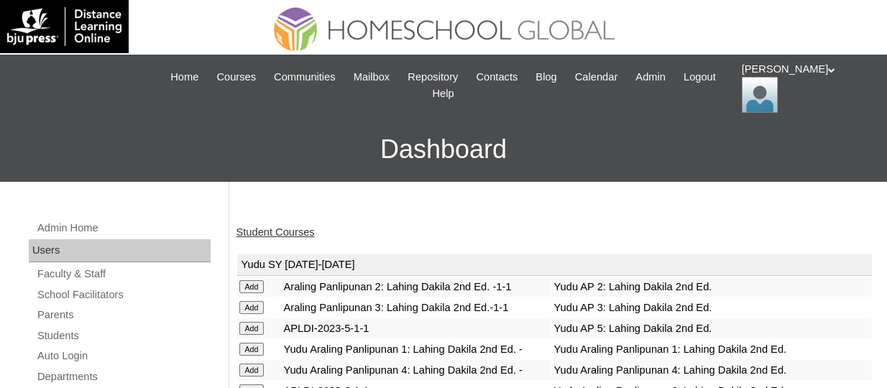
scroll to position [1126, 0]
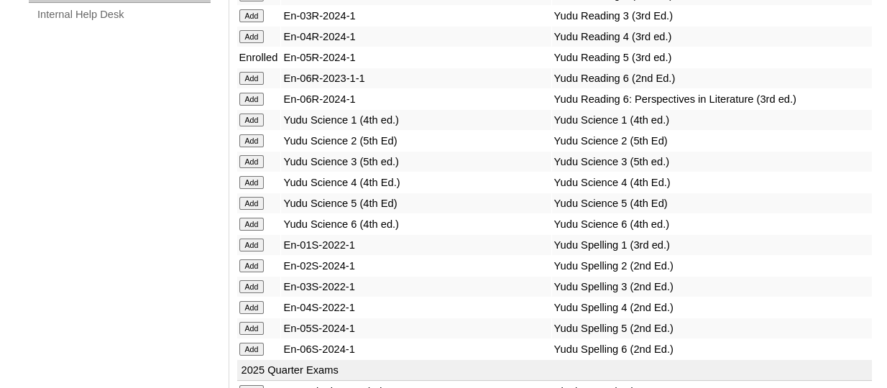
click at [258, 210] on input "Add" at bounding box center [251, 203] width 25 height 13
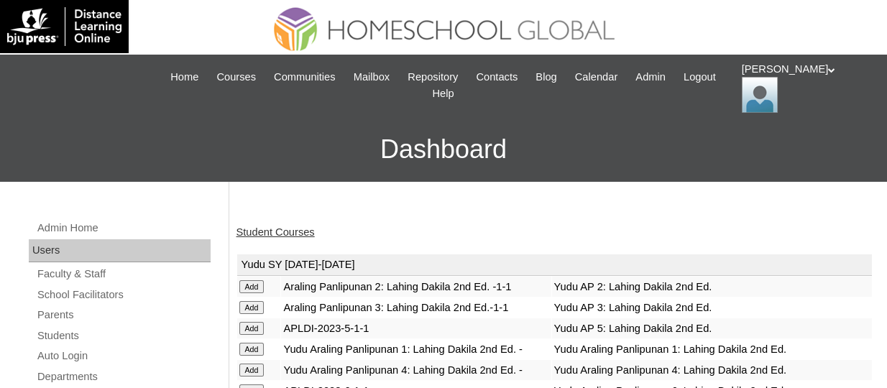
scroll to position [1251, 0]
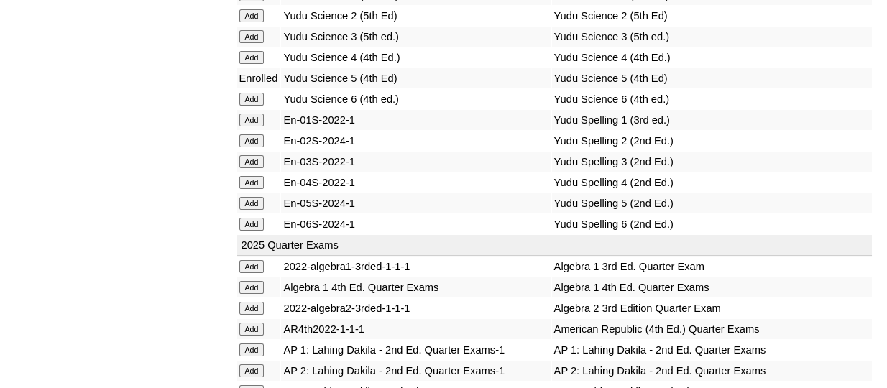
click at [264, 210] on input "Add" at bounding box center [251, 203] width 25 height 13
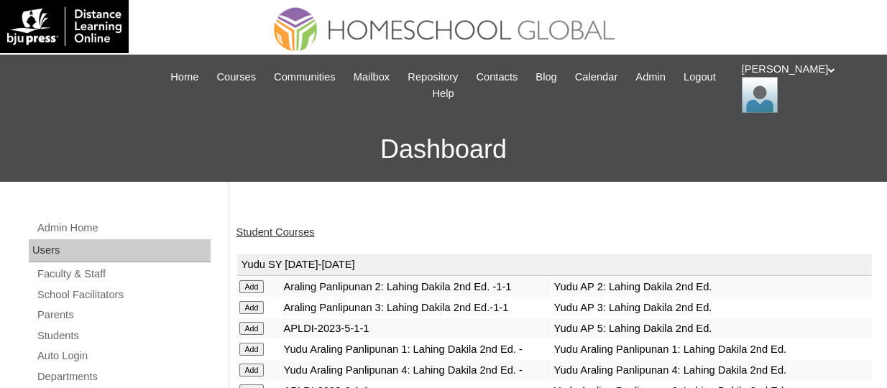
click at [255, 335] on input "Add" at bounding box center [251, 328] width 25 height 13
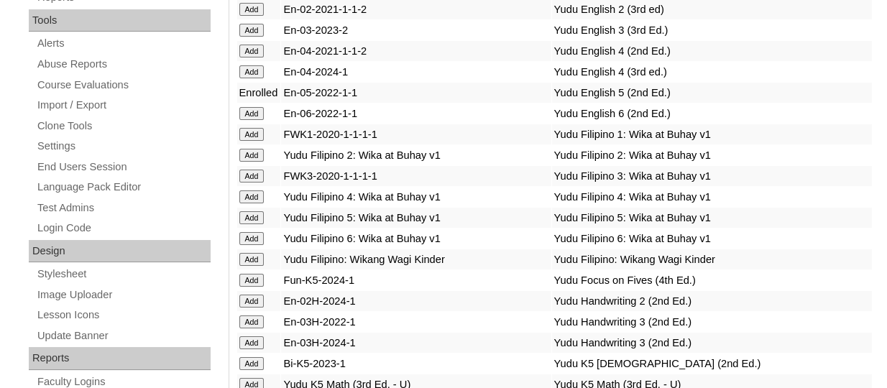
click at [247, 224] on input "Add" at bounding box center [251, 217] width 25 height 13
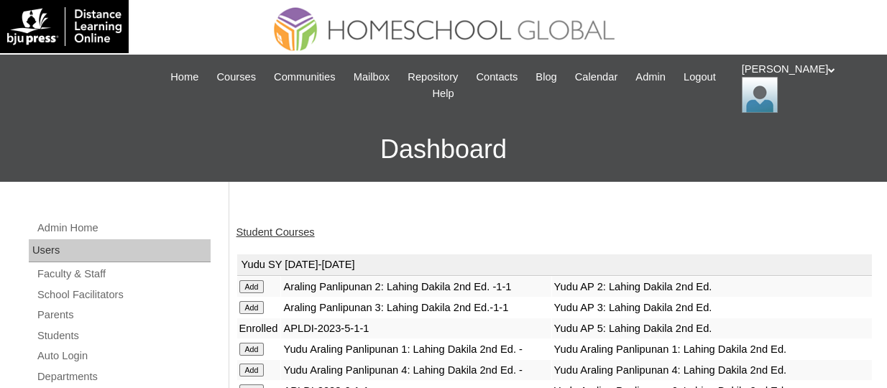
click at [257, 233] on link "Student Courses" at bounding box center [276, 233] width 78 height 12
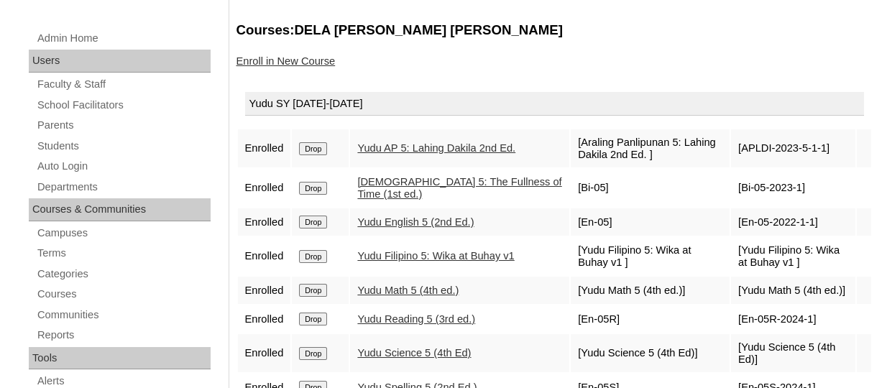
scroll to position [216, 0]
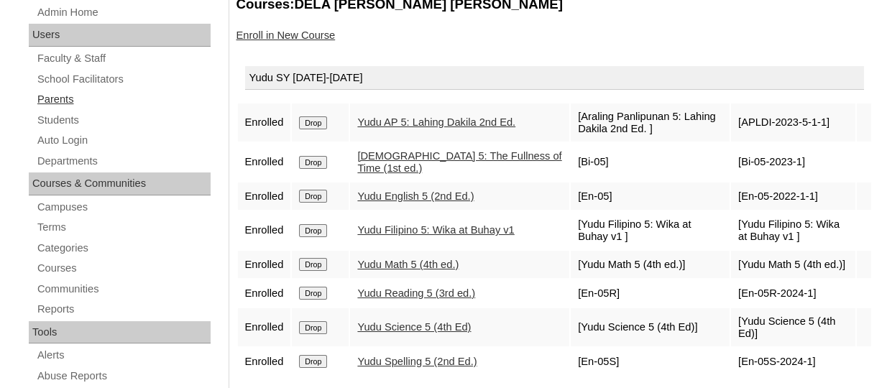
click at [68, 97] on link "Parents" at bounding box center [123, 100] width 175 height 18
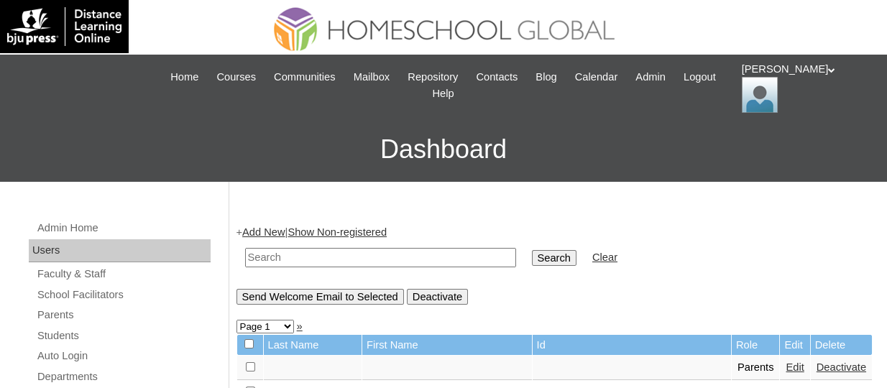
click at [277, 232] on link "Add New" at bounding box center [263, 233] width 42 height 12
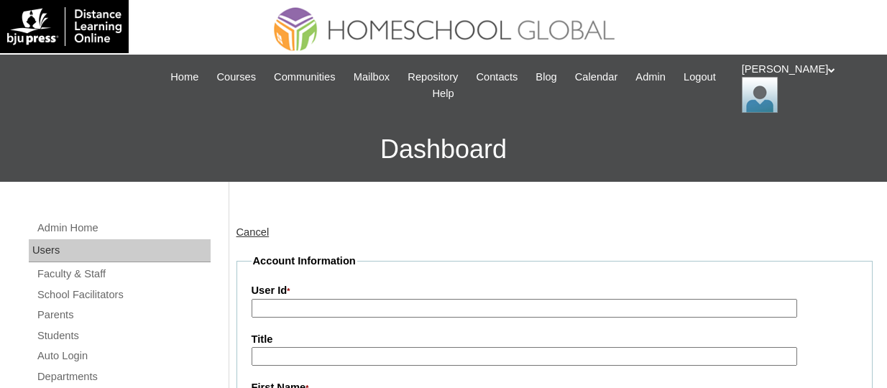
click at [411, 302] on input "User Id *" at bounding box center [525, 308] width 546 height 19
paste input "TOUCHPH2025-MHS0101996"
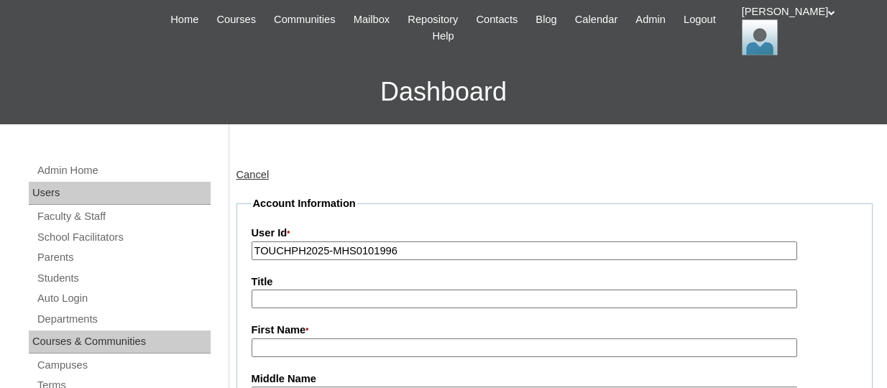
scroll to position [144, 0]
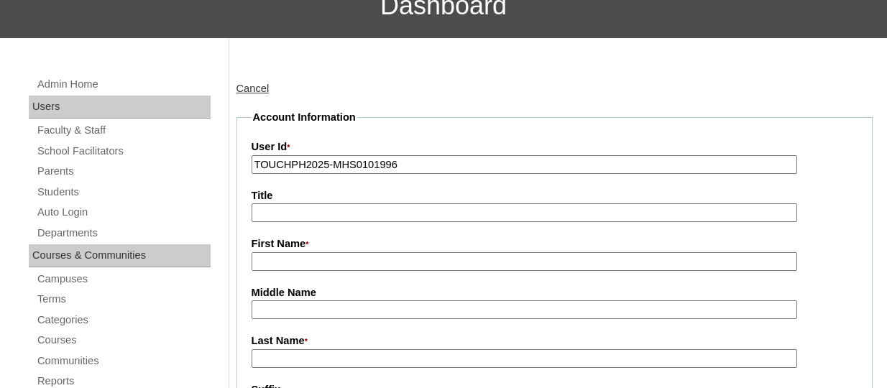
type input "TOUCHPH2025-MHS0101996"
click at [291, 255] on input "First Name *" at bounding box center [525, 261] width 546 height 19
paste input "Carla Teresa Martinez"
drag, startPoint x: 371, startPoint y: 267, endPoint x: 321, endPoint y: 264, distance: 50.4
click at [321, 264] on input "Carla Teresa Martinez" at bounding box center [525, 261] width 546 height 19
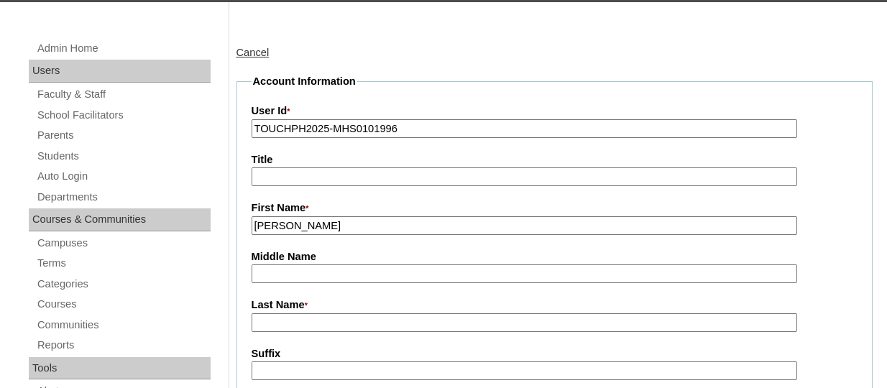
scroll to position [216, 0]
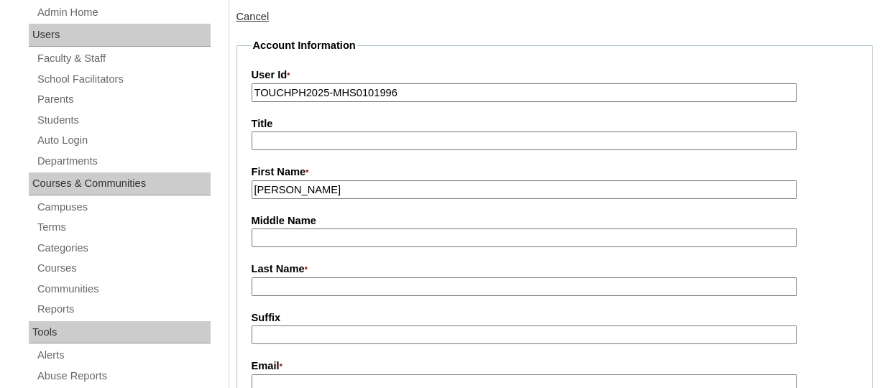
type input "Carla Teresa"
click at [283, 288] on input "Last Name *" at bounding box center [525, 287] width 546 height 19
paste input "Martinez"
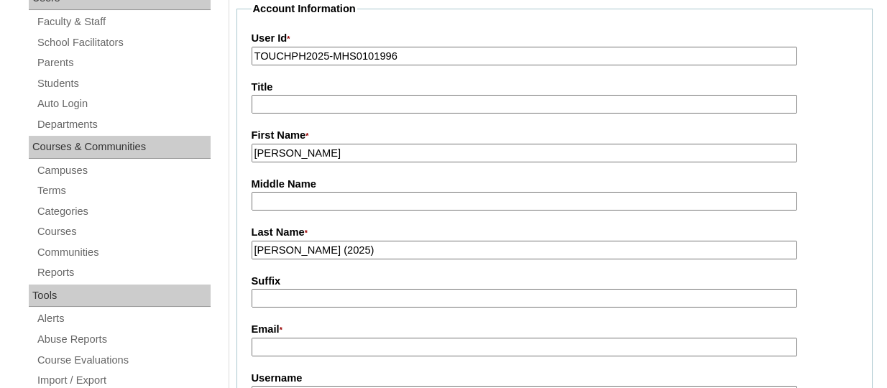
scroll to position [288, 0]
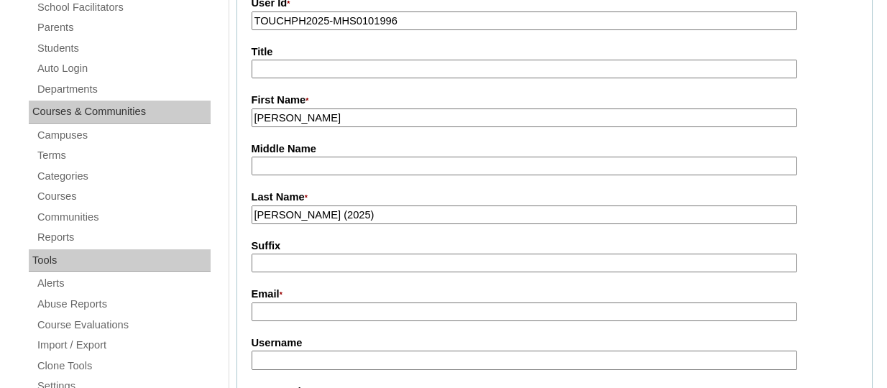
type input "Martinez (2025)"
click at [296, 314] on input "Email *" at bounding box center [525, 312] width 546 height 19
paste input "carlateresad@gmail.com"
type input "carlateresad@gmail.com"
click at [308, 357] on input "Username" at bounding box center [525, 360] width 546 height 19
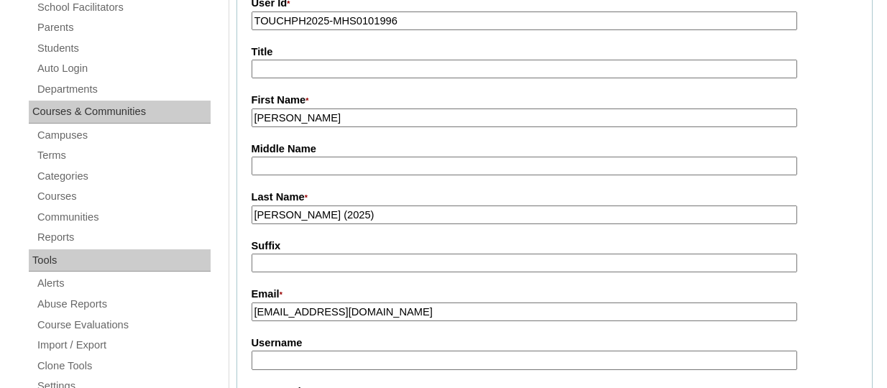
paste input "carlateresamartinezTQ325"
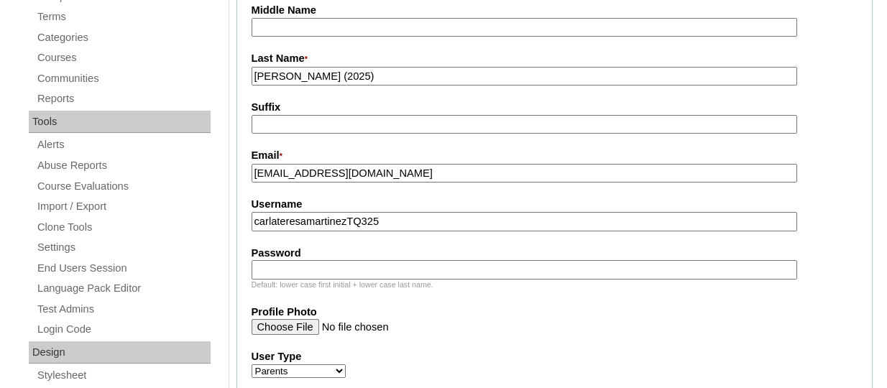
scroll to position [431, 0]
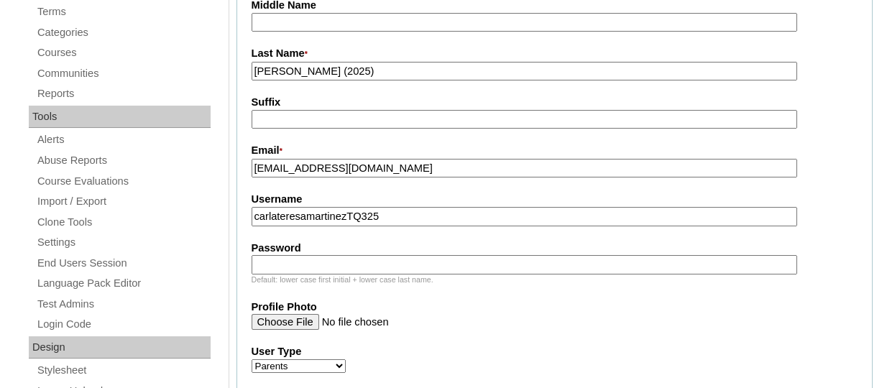
type input "carlateresamartinezTQ325"
click at [369, 267] on input "Password" at bounding box center [525, 264] width 546 height 19
paste input "HG123456p"
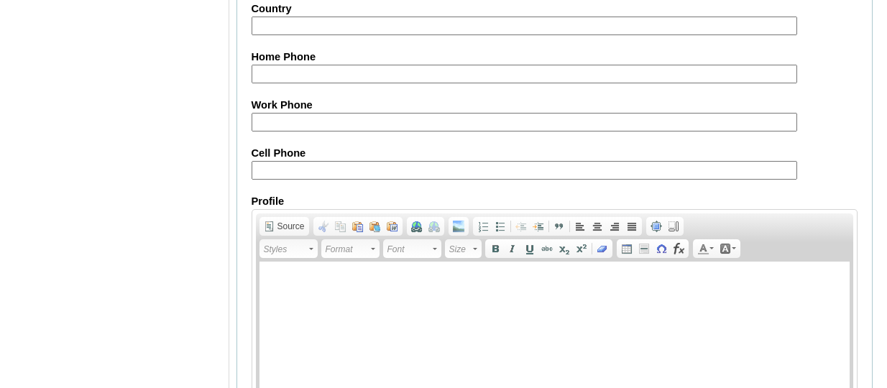
scroll to position [1574, 0]
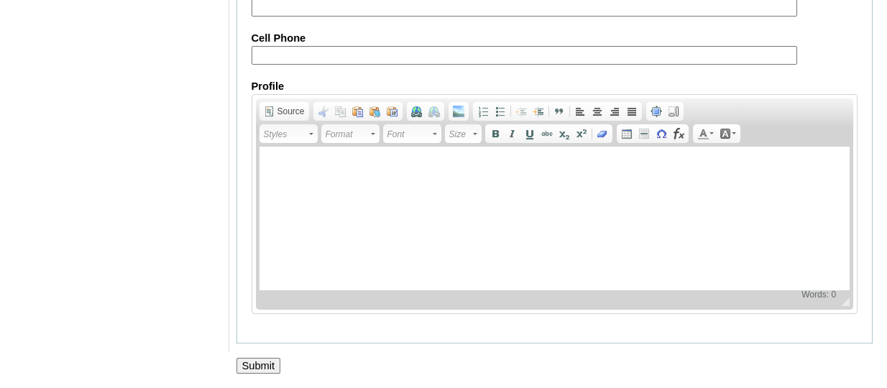
type input "HG123456p"
click at [268, 363] on input "Submit" at bounding box center [259, 366] width 45 height 16
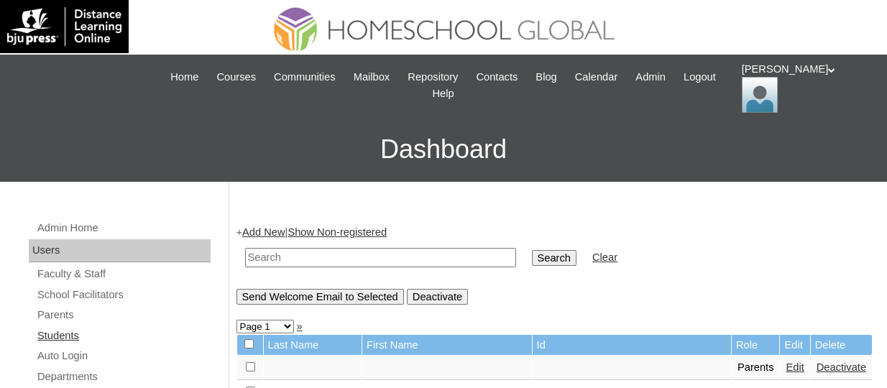
click at [55, 331] on link "Students" at bounding box center [123, 336] width 175 height 18
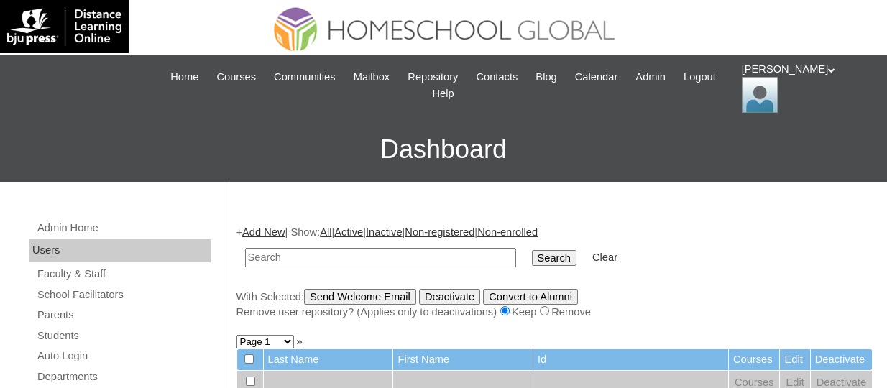
click at [257, 233] on link "Add New" at bounding box center [263, 233] width 42 height 12
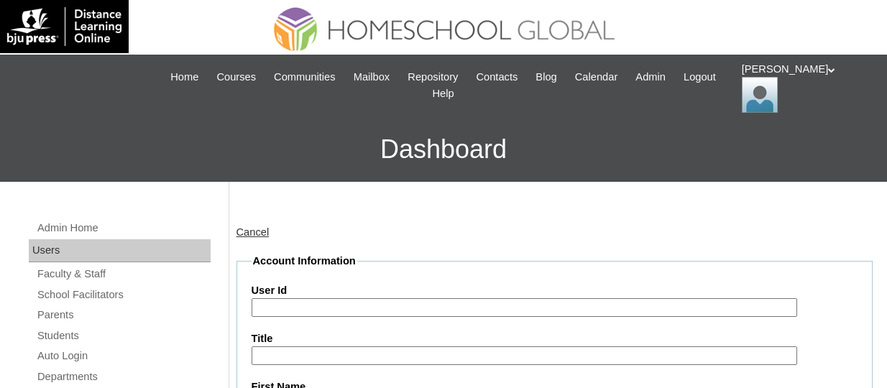
click at [309, 301] on input "User Id" at bounding box center [525, 307] width 546 height 19
paste input "TOUCHPH2025-MHS0101997"
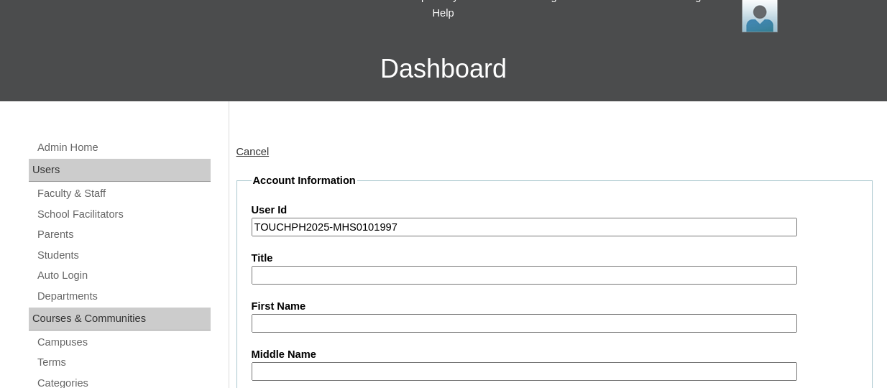
scroll to position [216, 0]
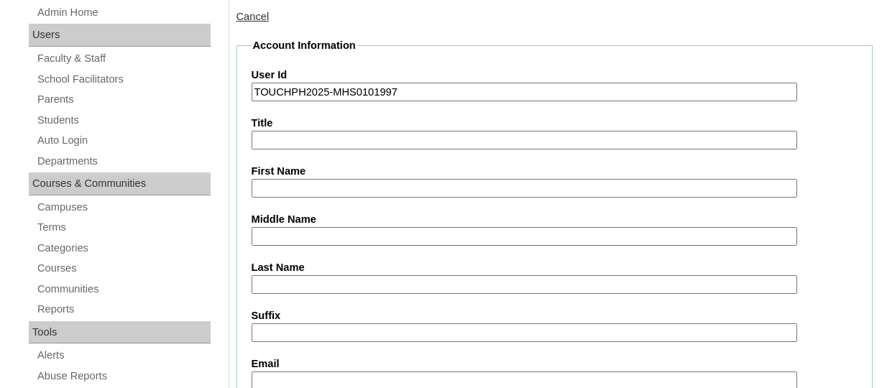
type input "TOUCHPH2025-MHS0101997"
click at [330, 184] on input "First Name" at bounding box center [525, 188] width 546 height 19
paste input "Stellar Harmony Dela Rosa MARTINEZ"
drag, startPoint x: 447, startPoint y: 186, endPoint x: 393, endPoint y: 186, distance: 53.9
click at [393, 186] on input "Stellar Harmony Dela Rosa MARTINEZ" at bounding box center [525, 188] width 546 height 19
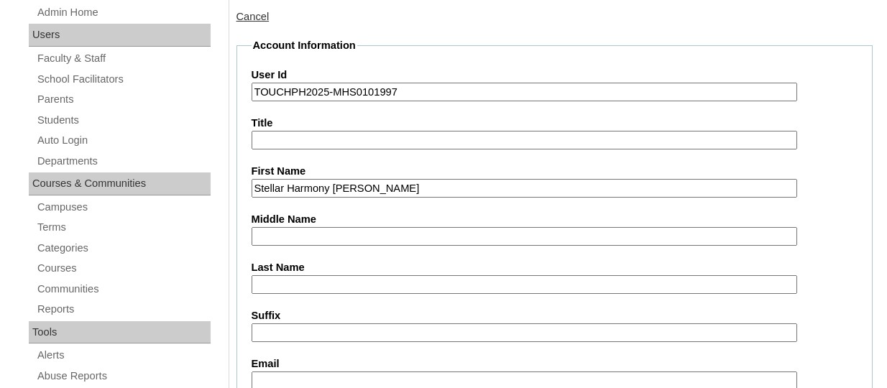
type input "Stellar Harmony Dela Rosa"
click at [288, 272] on label "Last Name" at bounding box center [555, 267] width 607 height 15
click at [288, 275] on input "Last Name" at bounding box center [525, 284] width 546 height 19
paste input "MARTINEZ"
type input "MARTINEZ"
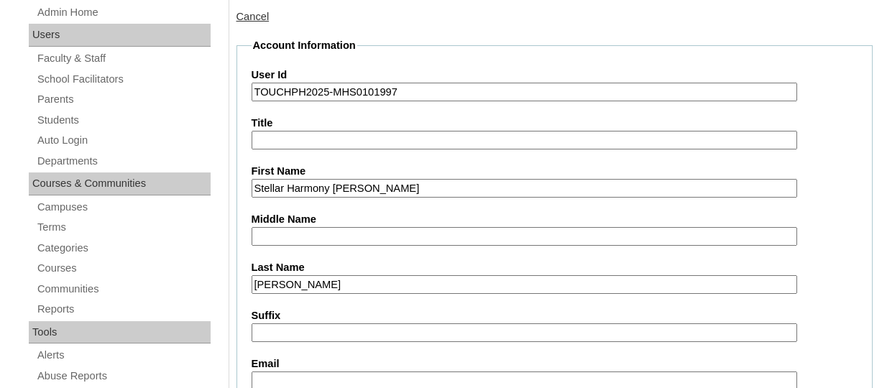
drag, startPoint x: 390, startPoint y: 186, endPoint x: 339, endPoint y: 186, distance: 50.3
click at [339, 186] on input "Stellar Harmony Dela Rosa" at bounding box center [525, 188] width 546 height 19
type input "Stellar Harmony"
click at [296, 231] on input "Middle Name" at bounding box center [525, 236] width 546 height 19
paste input "Dela Rosa"
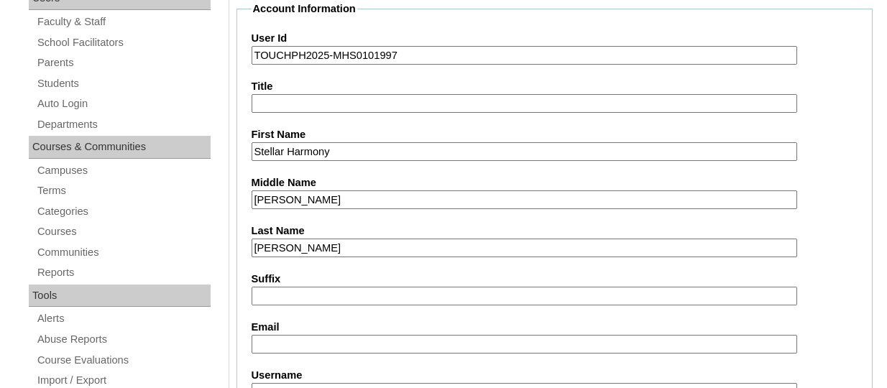
scroll to position [288, 0]
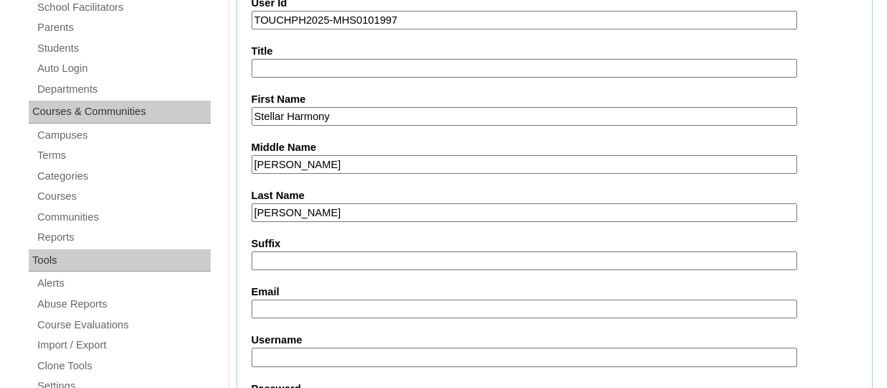
type input "Dela Rosa"
click at [283, 302] on input "Email" at bounding box center [525, 309] width 546 height 19
paste input "carlateresad@gmail.com"
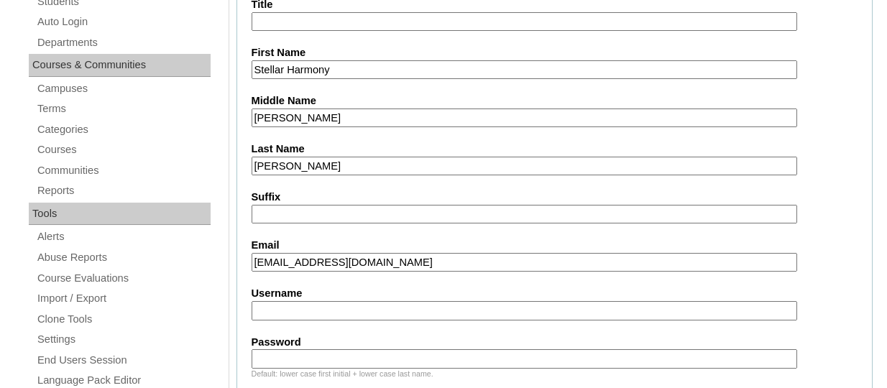
scroll to position [359, 0]
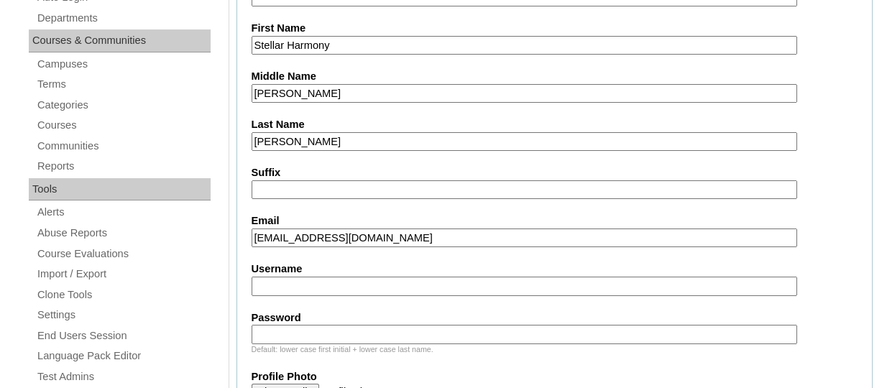
type input "carlateresad@gmail.com"
click at [323, 288] on input "Username" at bounding box center [525, 286] width 546 height 19
paste input "stellarharmonydelacruzTQ325"
type input "stellarharmonydelacruzTQ325"
click at [317, 333] on input "Password" at bounding box center [525, 334] width 546 height 19
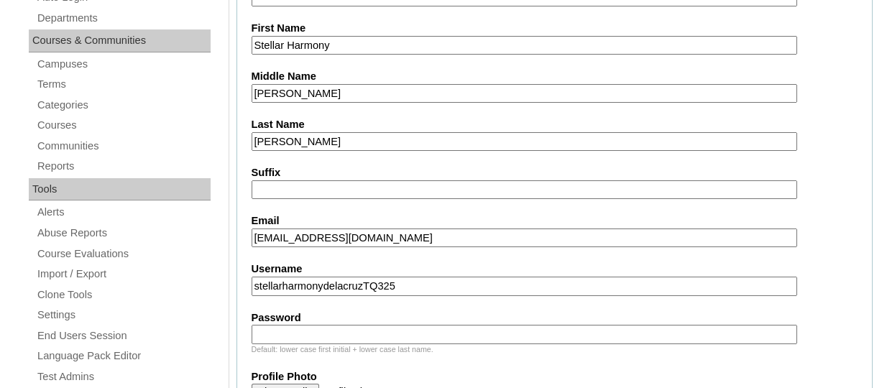
paste input "HG123456s"
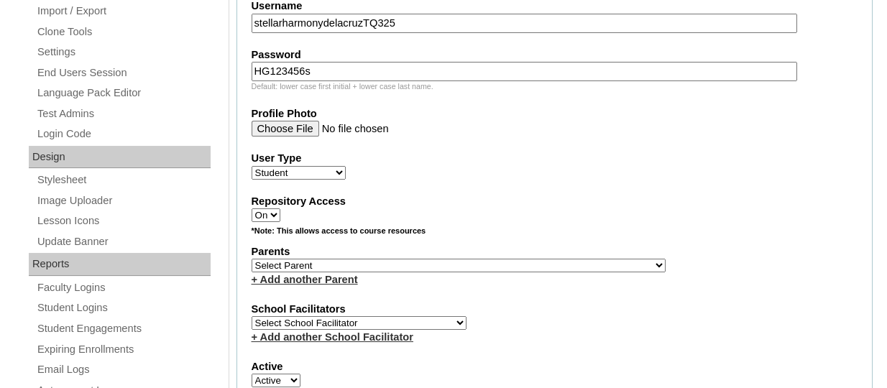
scroll to position [647, 0]
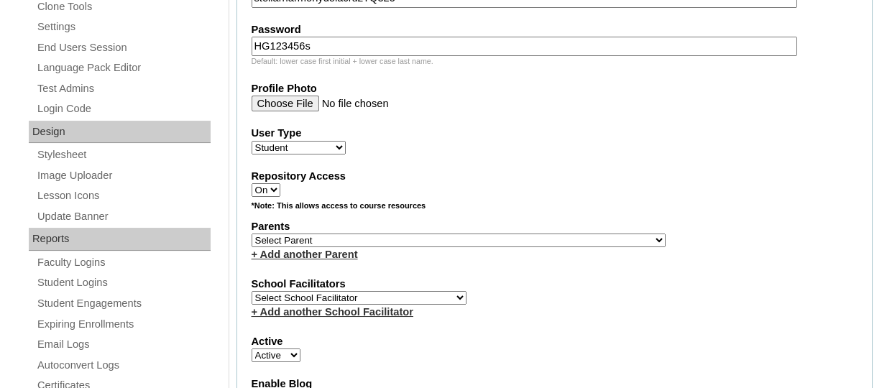
type input "HG123456s"
click at [362, 242] on select "Select Parent , , , , , , , , , , , , , , , , , , , , , , , , , , , , , , , , ,…" at bounding box center [459, 241] width 414 height 14
click at [360, 246] on select "Select Parent , , , , , , , , , , , , , , , , , , , , , , , , , , , , , , , , ,…" at bounding box center [459, 241] width 414 height 14
select select "44264"
click at [252, 236] on select "Select Parent , , , , , , , , , , , , , , , , , , , , , , , , , , , , , , , , ,…" at bounding box center [459, 241] width 414 height 14
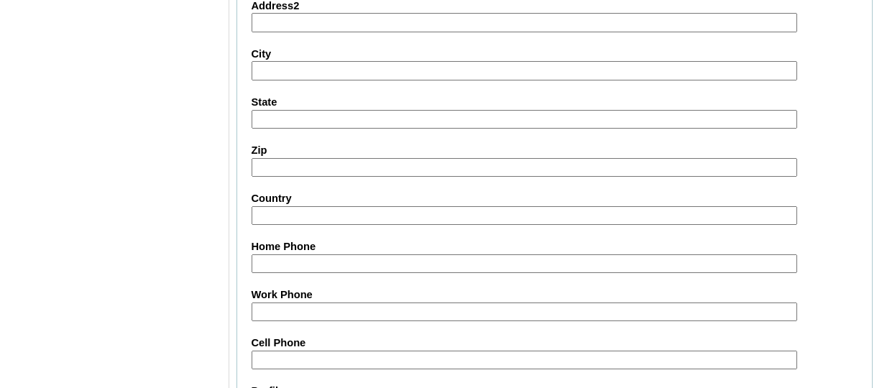
scroll to position [1834, 0]
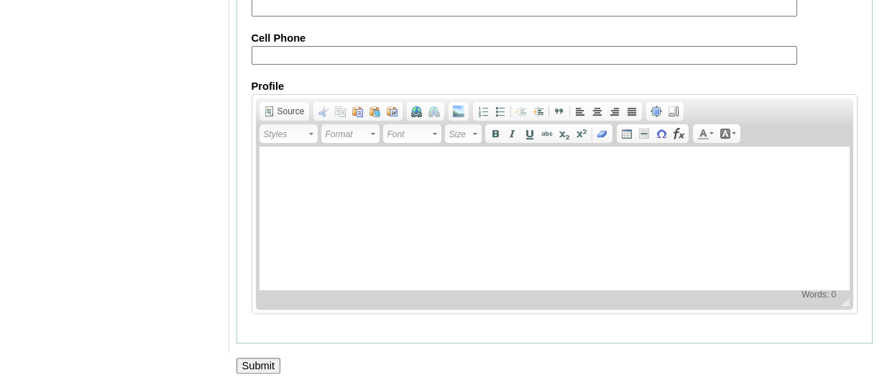
click at [263, 365] on input "Submit" at bounding box center [259, 366] width 45 height 16
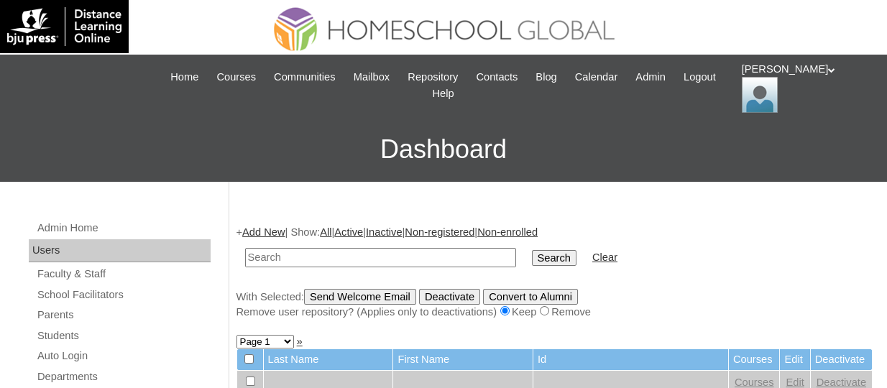
paste input "TOUCHPH2025-MHS0101997"
type input "TOUCHPH2025-MHS0101997"
click at [532, 250] on input "Search" at bounding box center [554, 258] width 45 height 16
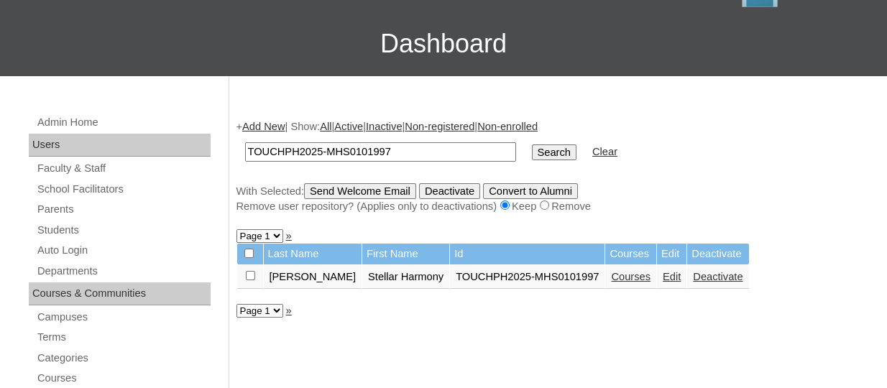
scroll to position [144, 0]
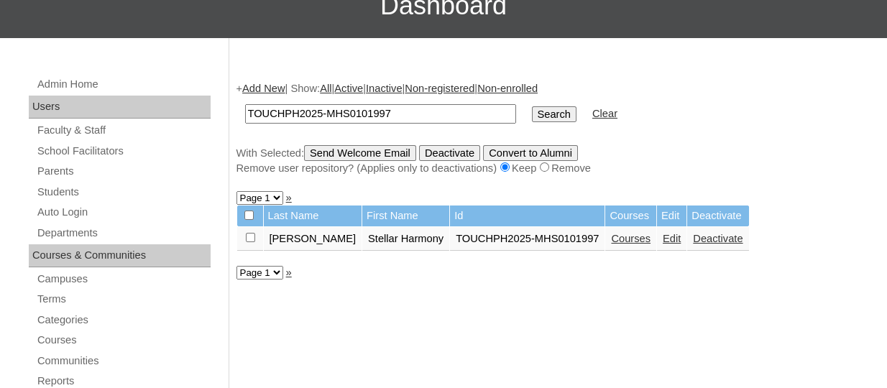
click at [611, 240] on link "Courses" at bounding box center [631, 239] width 40 height 12
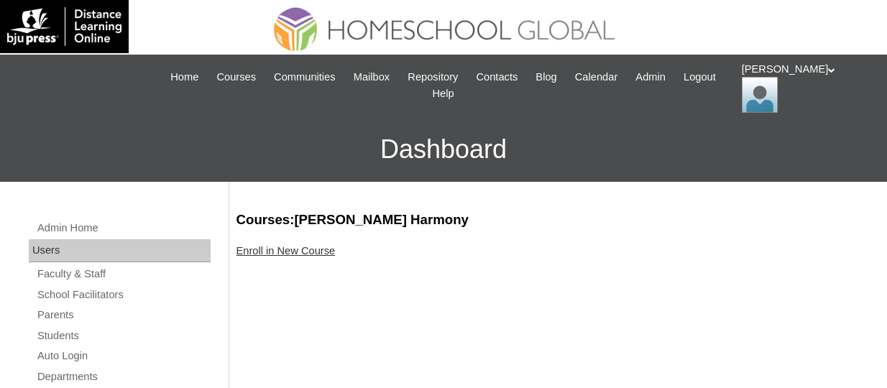
click at [302, 254] on link "Enroll in New Course" at bounding box center [286, 251] width 99 height 12
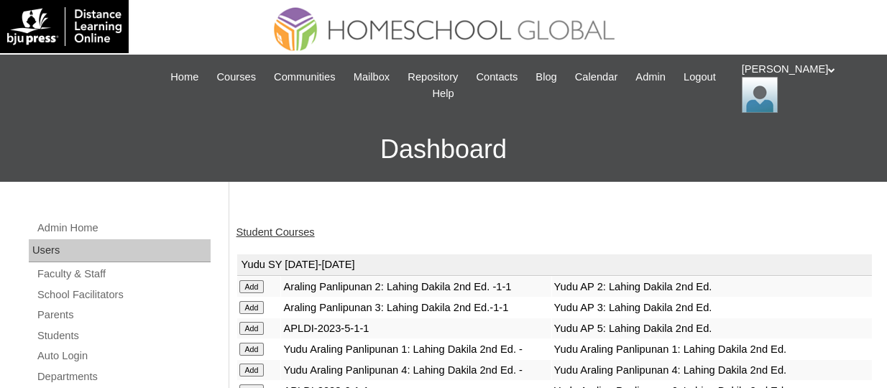
scroll to position [279, 0]
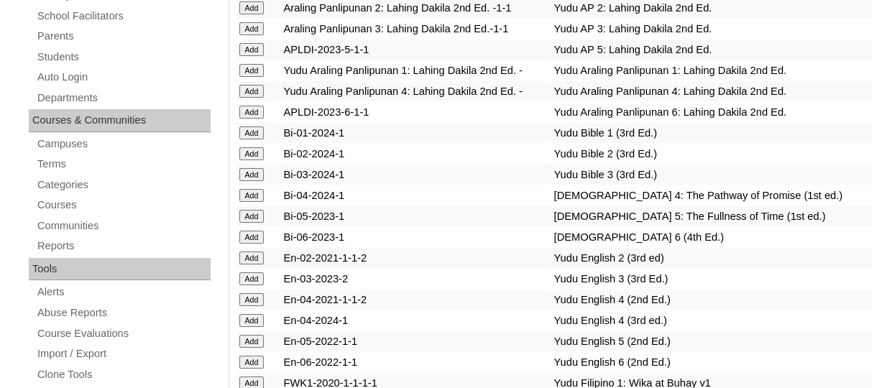
click at [261, 181] on input "Add" at bounding box center [251, 174] width 25 height 13
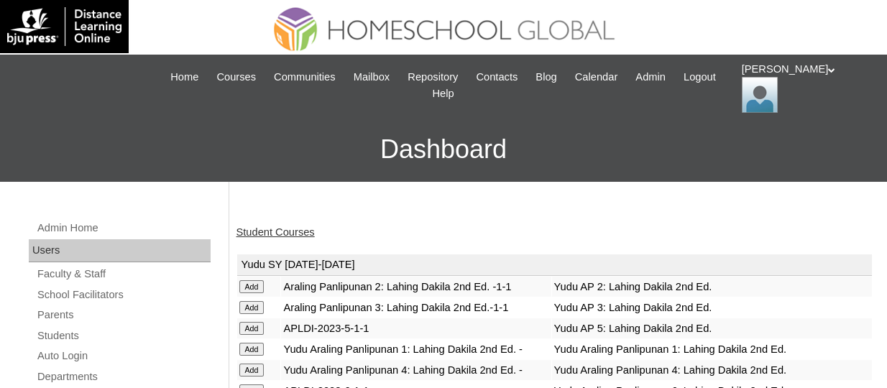
scroll to position [403, 0]
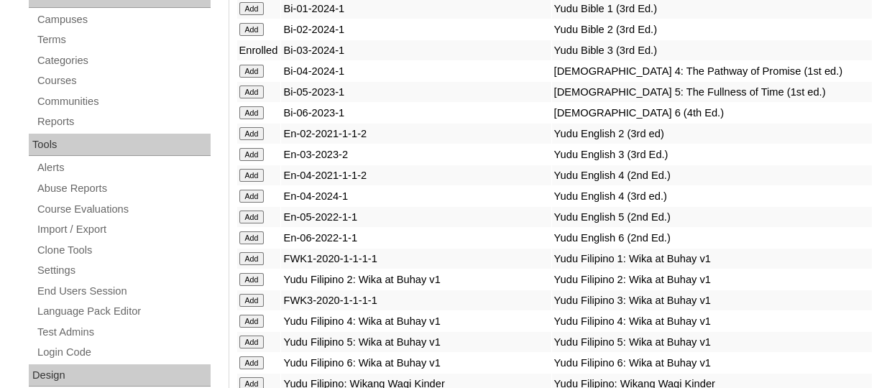
click at [255, 161] on input "Add" at bounding box center [251, 154] width 25 height 13
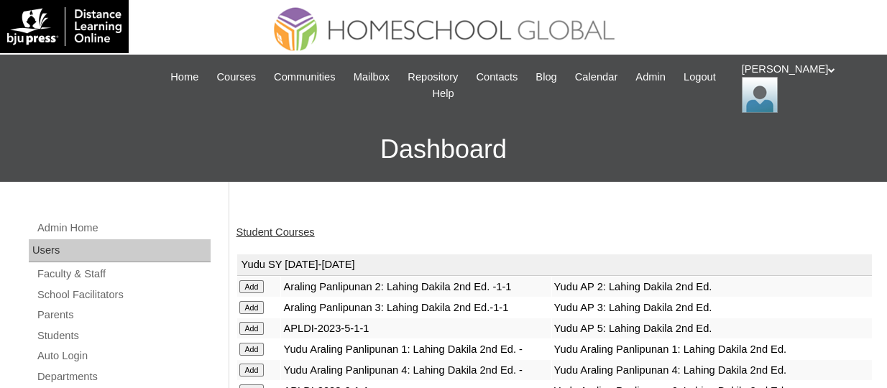
scroll to position [777, 0]
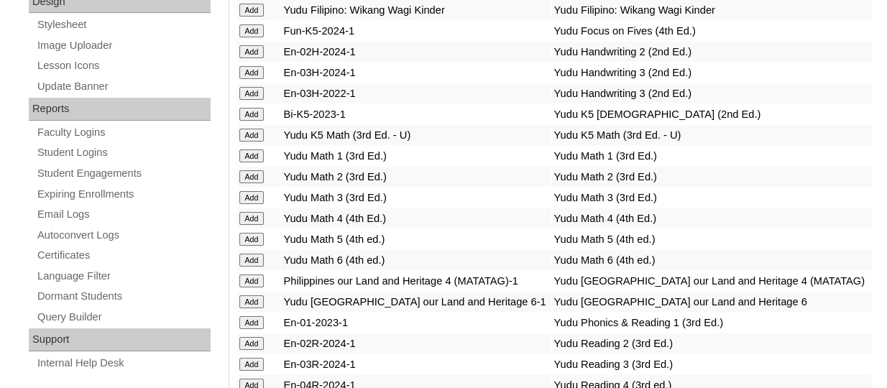
click at [244, 204] on input "Add" at bounding box center [251, 197] width 25 height 13
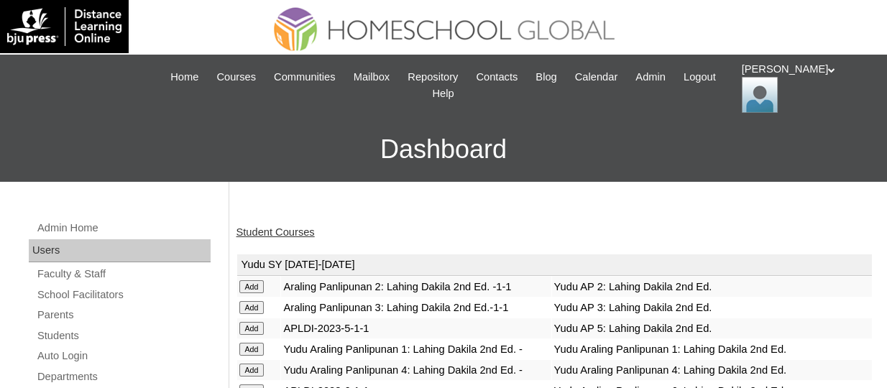
scroll to position [981, 0]
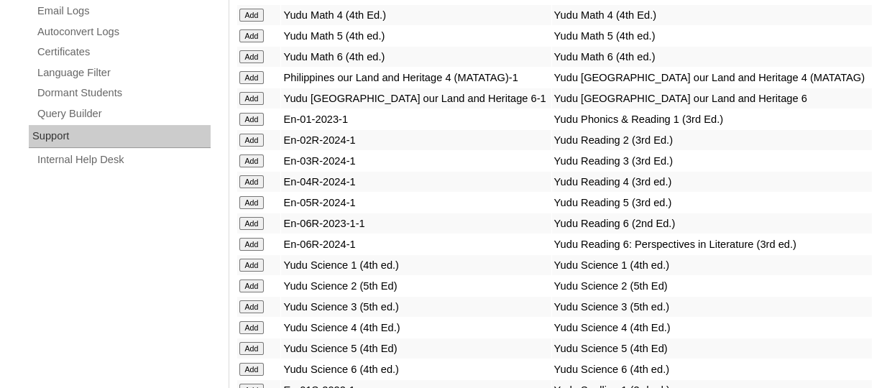
click at [260, 168] on input "Add" at bounding box center [251, 161] width 25 height 13
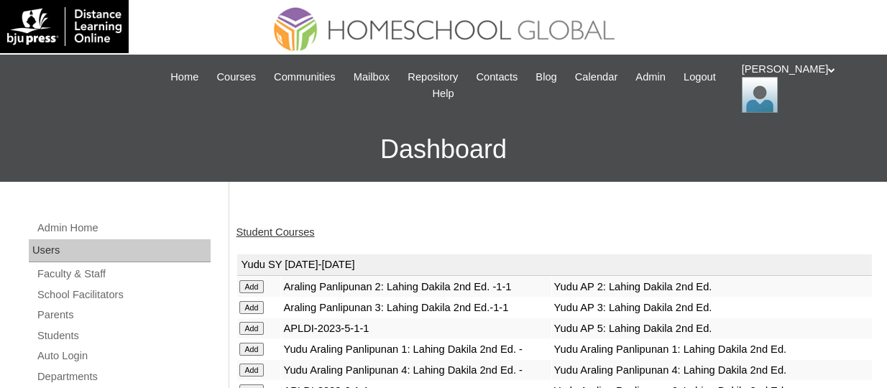
scroll to position [1126, 0]
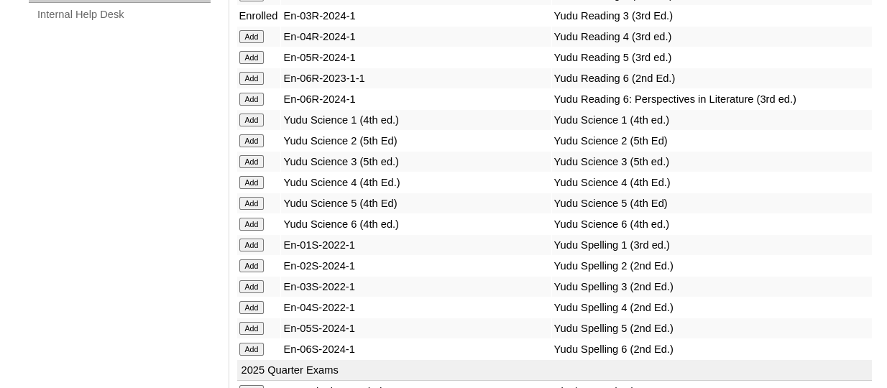
click at [260, 168] on input "Add" at bounding box center [251, 161] width 25 height 13
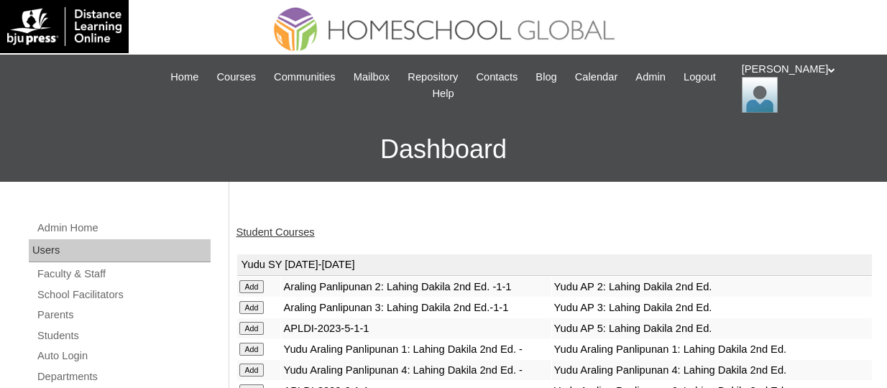
scroll to position [1251, 0]
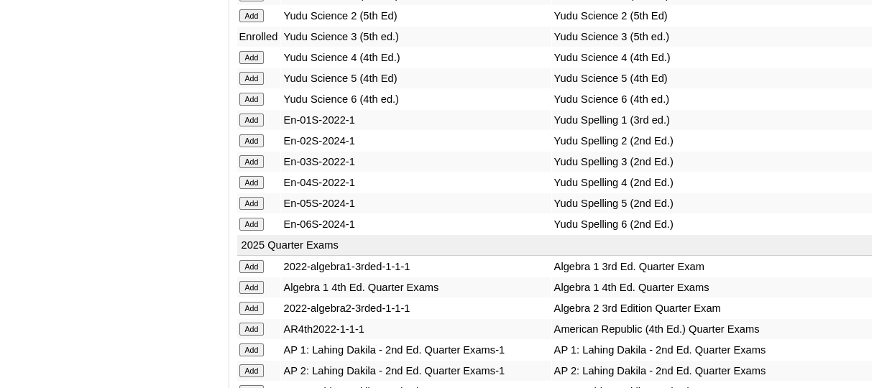
click at [255, 168] on input "Add" at bounding box center [251, 161] width 25 height 13
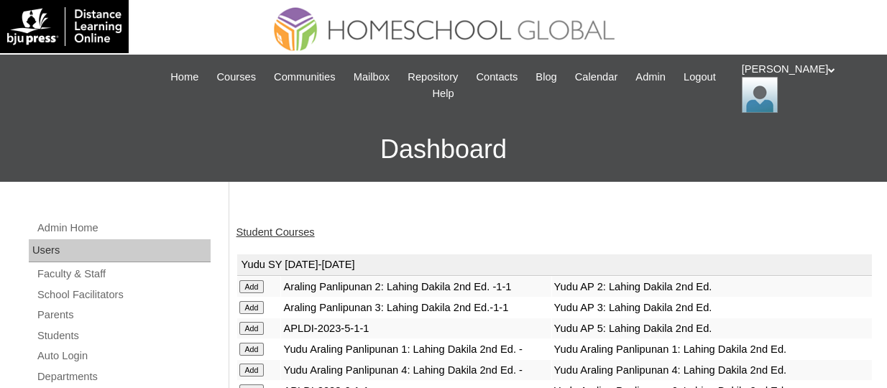
scroll to position [695, 0]
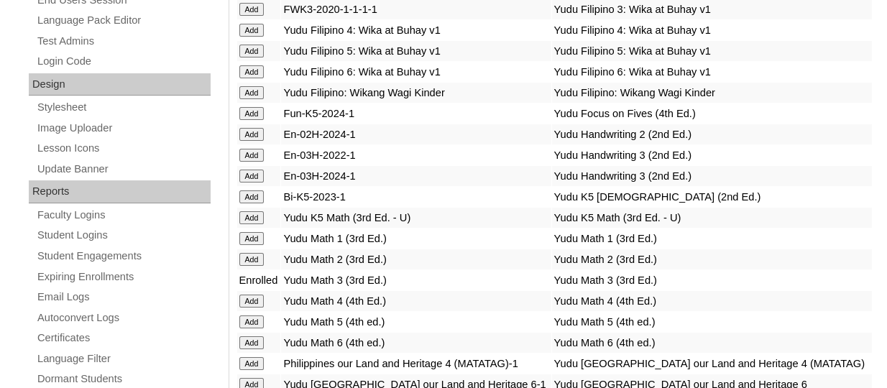
click at [259, 162] on input "Add" at bounding box center [251, 155] width 25 height 13
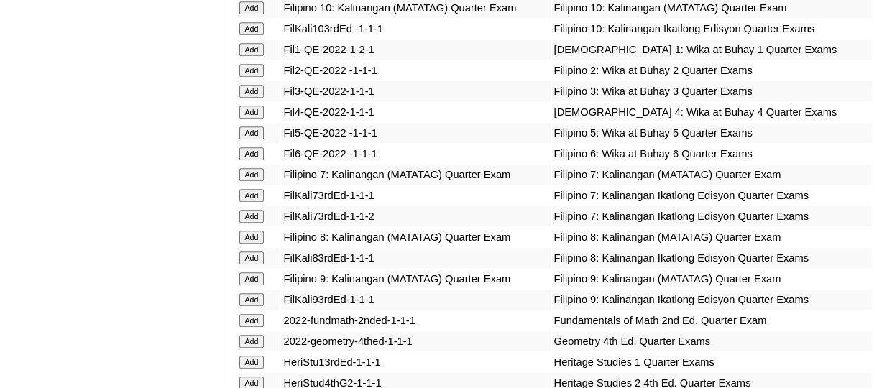
scroll to position [528, 0]
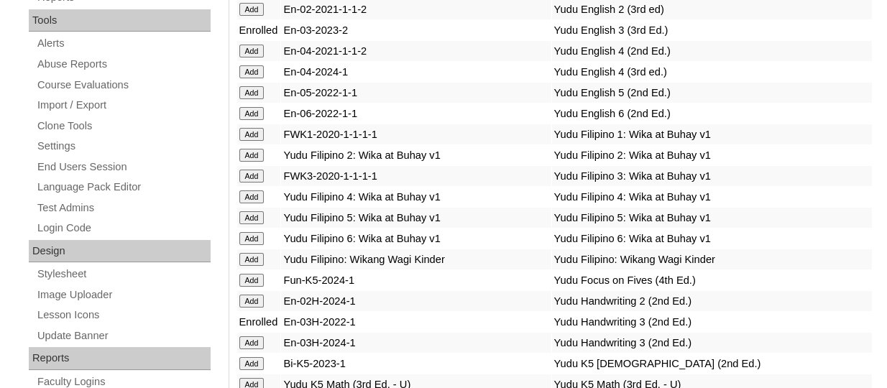
click at [250, 183] on input "Add" at bounding box center [251, 176] width 25 height 13
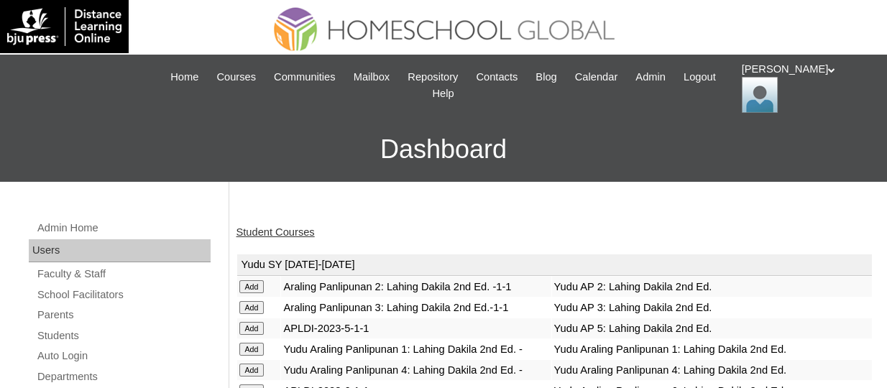
click at [246, 314] on input "Add" at bounding box center [251, 307] width 25 height 13
drag, startPoint x: 0, startPoint y: 0, endPoint x: 290, endPoint y: 235, distance: 373.2
click at [290, 235] on link "Student Courses" at bounding box center [276, 233] width 78 height 12
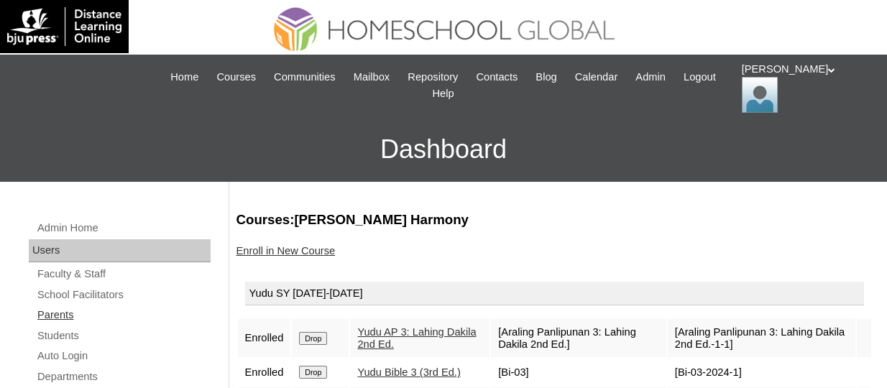
click at [68, 306] on link "Parents" at bounding box center [123, 315] width 175 height 18
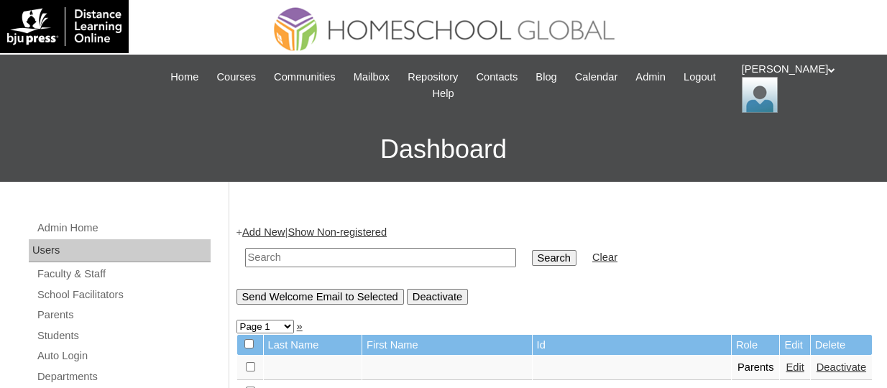
click at [270, 232] on link "Add New" at bounding box center [263, 233] width 42 height 12
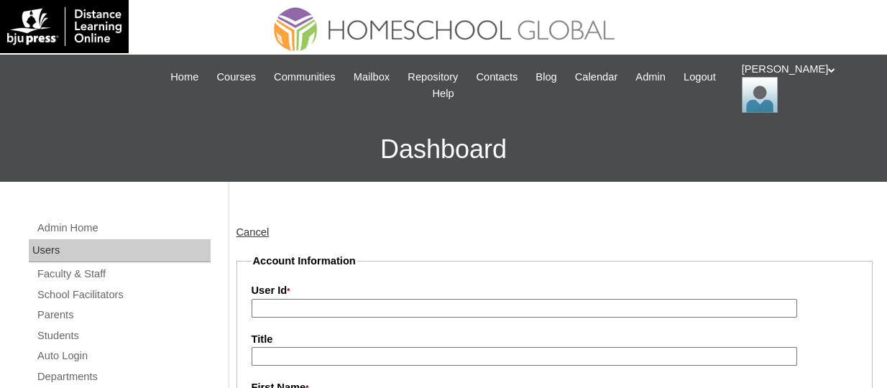
click at [355, 302] on input "User Id *" at bounding box center [525, 308] width 546 height 19
click at [358, 306] on input "User Id *" at bounding box center [525, 308] width 546 height 19
paste input "TOUCHPH2025-MHS0101981"
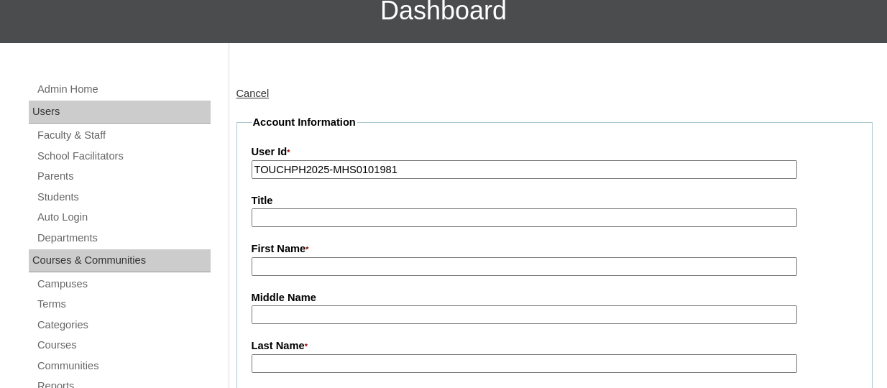
scroll to position [144, 0]
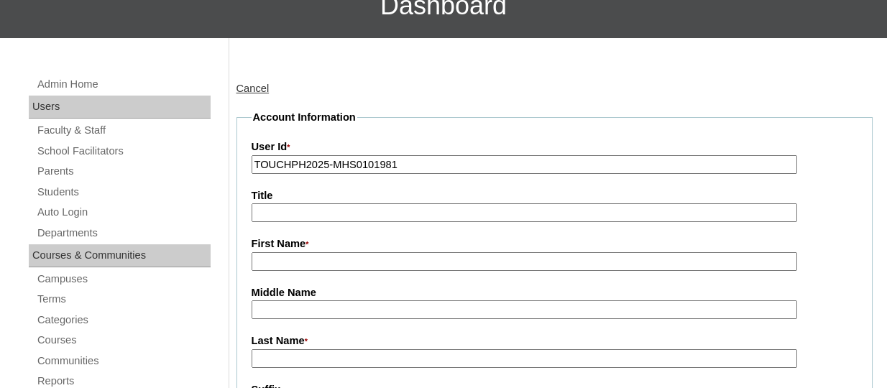
type input "TOUCHPH2025-MHS0101981"
click at [332, 255] on input "First Name *" at bounding box center [525, 261] width 546 height 19
paste input "Patricia Cooper"
drag, startPoint x: 383, startPoint y: 265, endPoint x: 297, endPoint y: 263, distance: 86.3
click at [297, 263] on input "Patricia Cooper" at bounding box center [525, 261] width 546 height 19
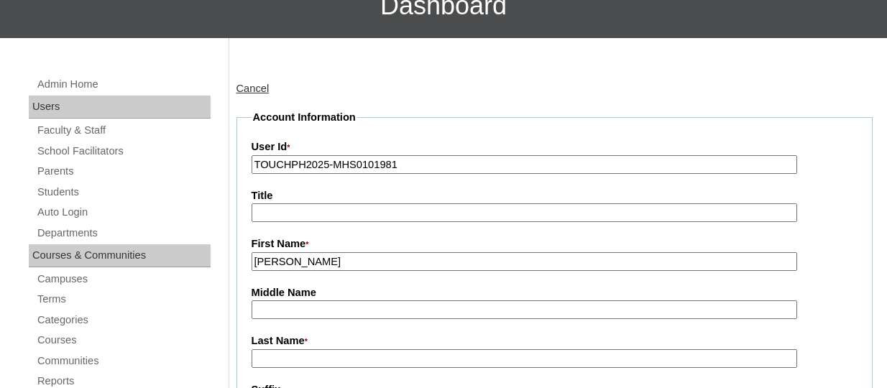
type input "Patricia"
click at [317, 365] on input "Last Name *" at bounding box center [525, 359] width 546 height 19
paste input "Cooper"
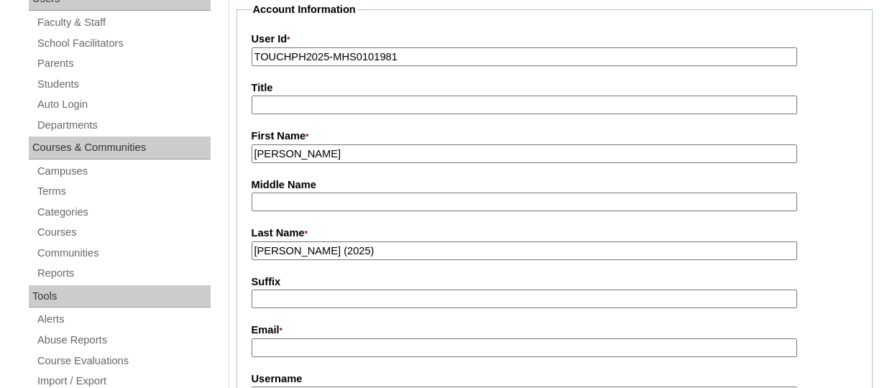
scroll to position [288, 0]
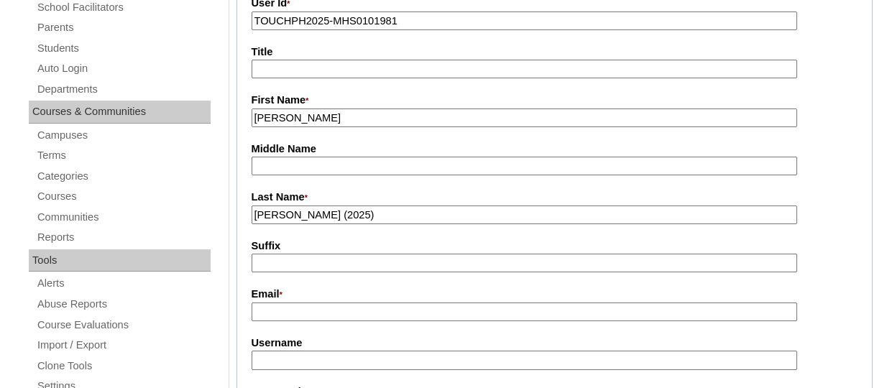
type input "Cooper (2025)"
click at [311, 319] on input "Email *" at bounding box center [525, 312] width 546 height 19
paste input "patcooper76@gmail.com"
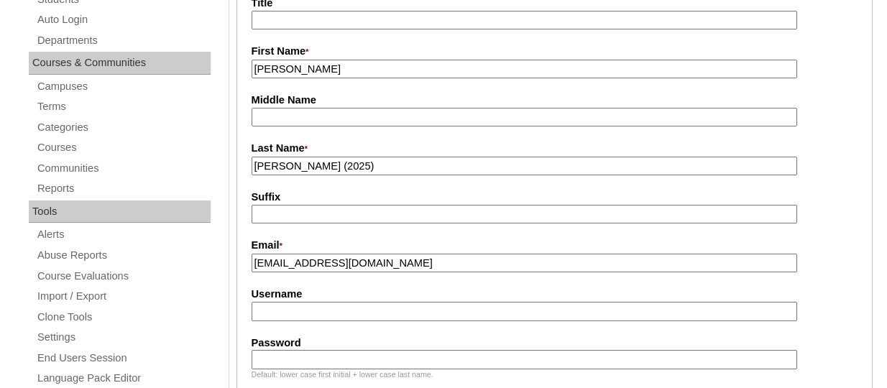
scroll to position [359, 0]
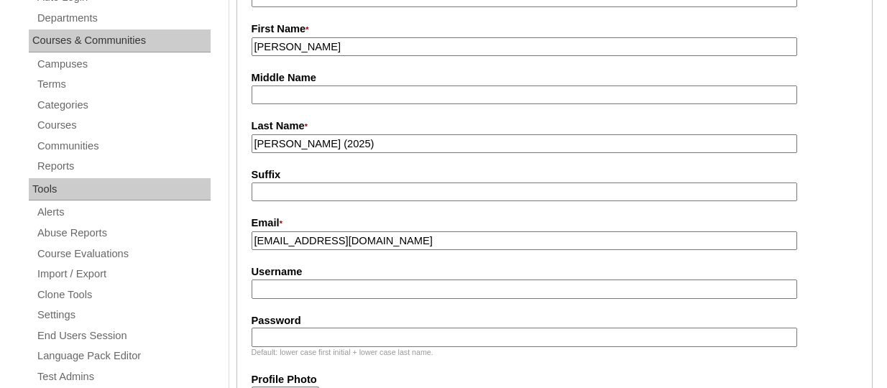
type input "[EMAIL_ADDRESS][DOMAIN_NAME]"
click at [314, 286] on input "Username" at bounding box center [525, 289] width 546 height 19
paste input "patriciacooperTQ325"
type input "patriciacooperTQ325"
click at [346, 334] on input "Password" at bounding box center [525, 337] width 546 height 19
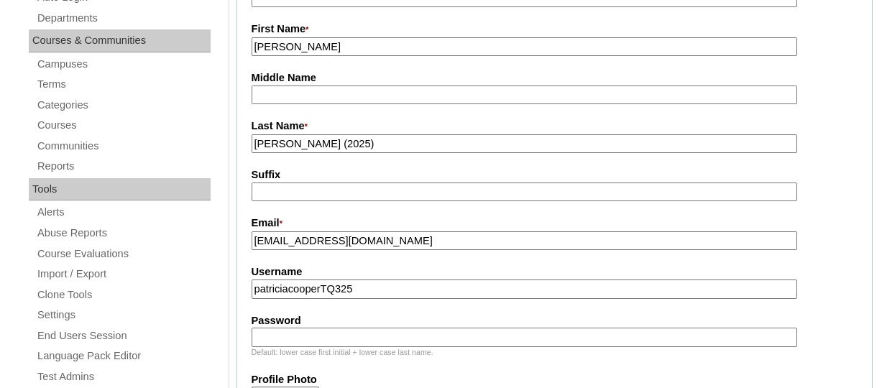
paste input "HG123456p"
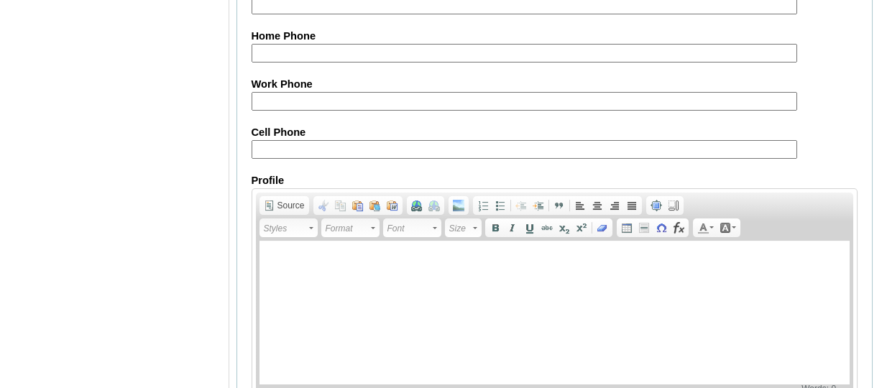
scroll to position [1574, 0]
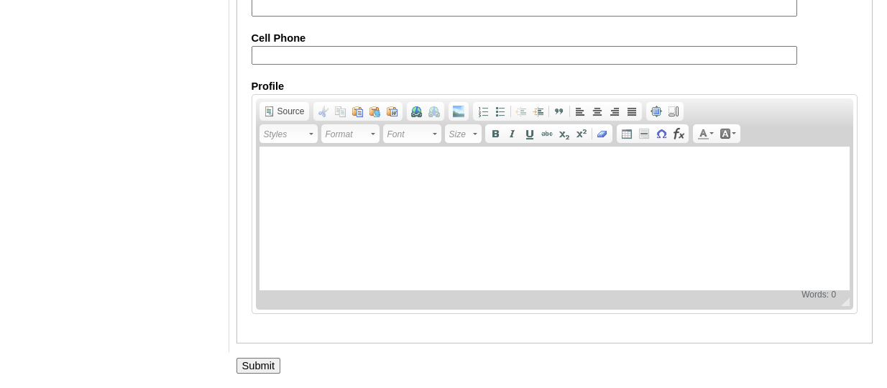
type input "HG123456p"
click at [267, 367] on input "Submit" at bounding box center [259, 366] width 45 height 16
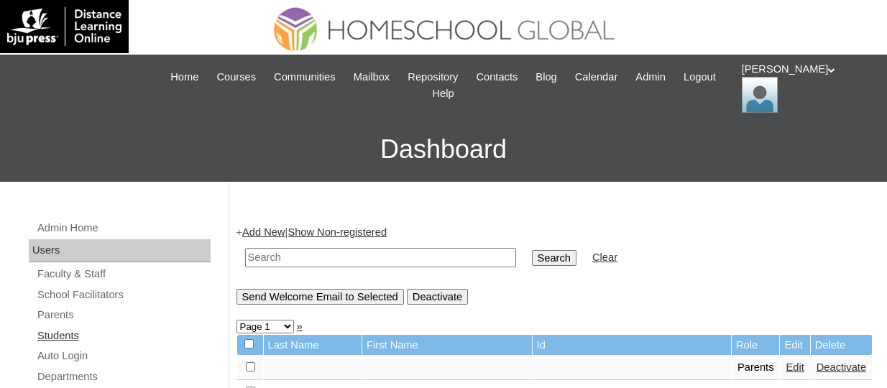
click at [68, 329] on link "Students" at bounding box center [123, 336] width 175 height 18
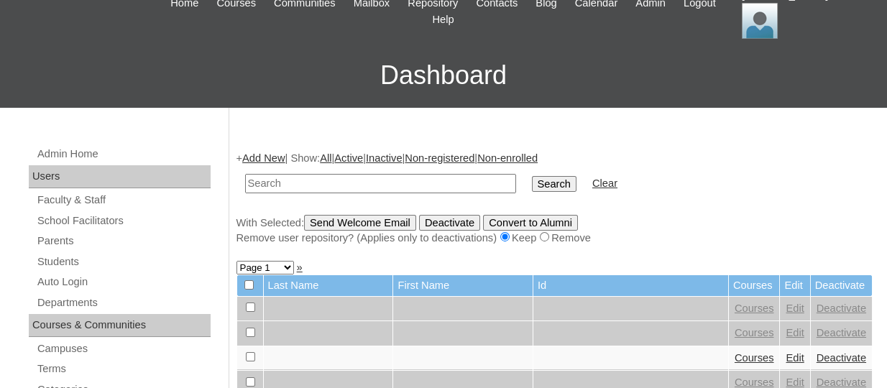
scroll to position [72, 0]
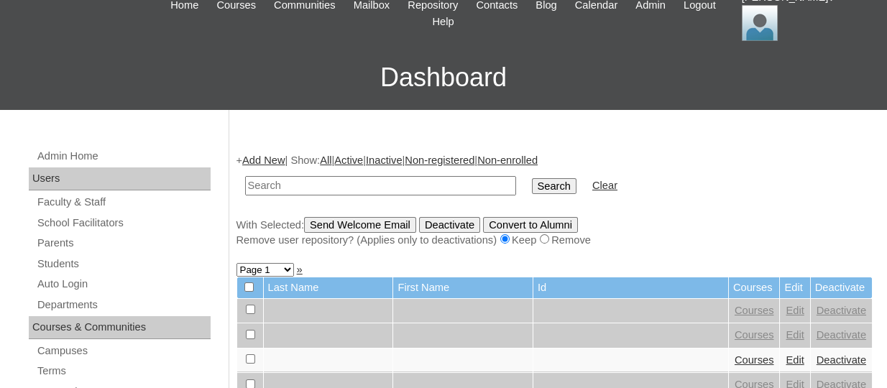
click at [280, 157] on link "Add New" at bounding box center [263, 161] width 42 height 12
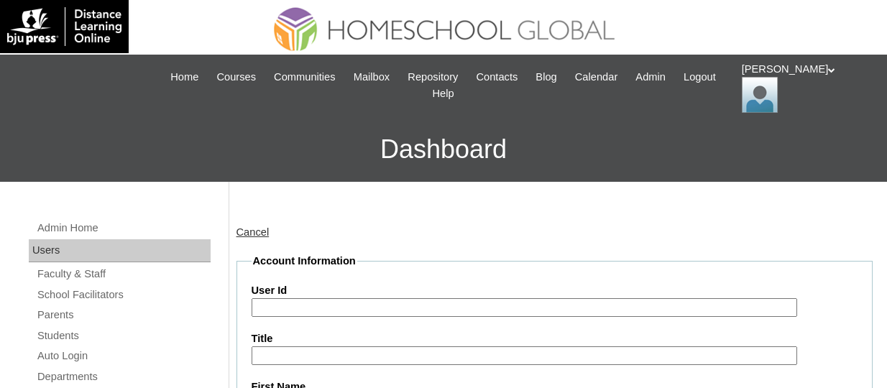
click at [319, 308] on input "User Id" at bounding box center [525, 307] width 546 height 19
paste input "TOUCHPH2025-MHS0101980"
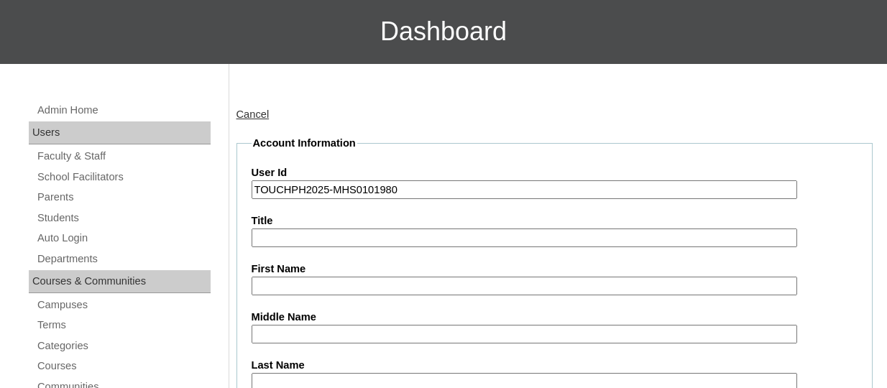
scroll to position [216, 0]
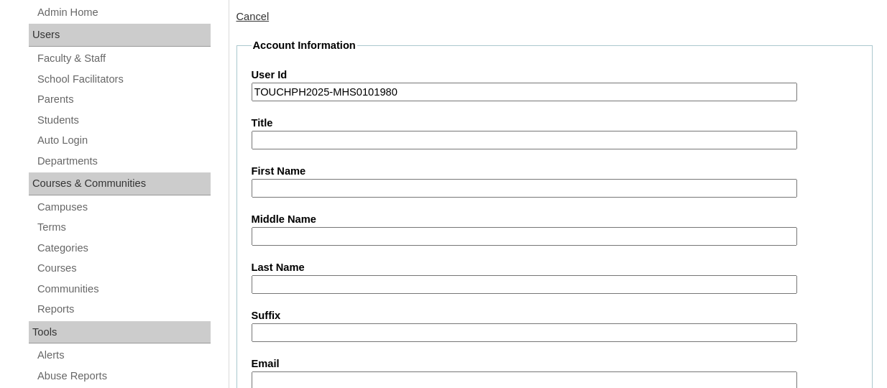
type input "TOUCHPH2025-MHS0101980"
click at [296, 186] on input "First Name" at bounding box center [525, 188] width 546 height 19
paste input "Kailee Brielle Cooper Chua"
drag, startPoint x: 392, startPoint y: 186, endPoint x: 364, endPoint y: 185, distance: 28.1
click at [364, 185] on input "Kailee Brielle Cooper Chua" at bounding box center [525, 188] width 546 height 19
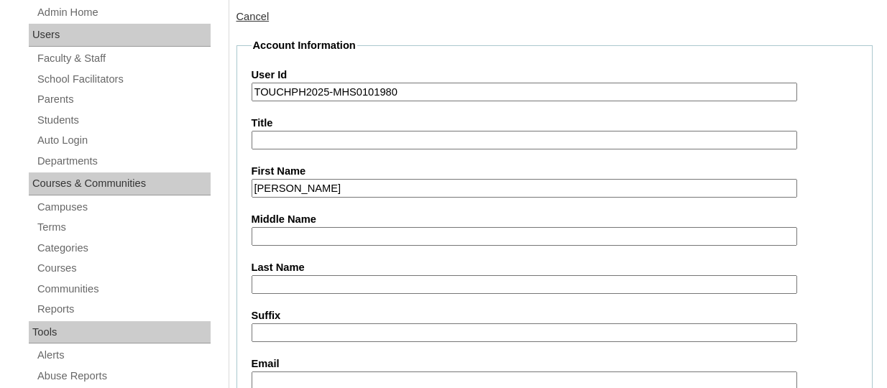
type input "Kailee Brielle Cooper"
click at [306, 287] on input "Last Name" at bounding box center [525, 284] width 546 height 19
paste input "Chua"
type input "Chua"
drag, startPoint x: 361, startPoint y: 187, endPoint x: 321, endPoint y: 186, distance: 40.3
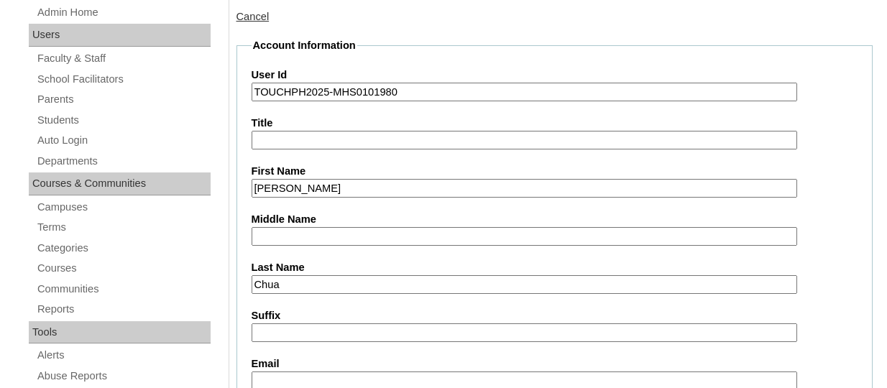
click at [321, 186] on input "Kailee Brielle Cooper" at bounding box center [525, 188] width 546 height 19
type input "Kailee Brielle"
click at [280, 237] on input "Middle Name" at bounding box center [525, 236] width 546 height 19
paste input "Cooper"
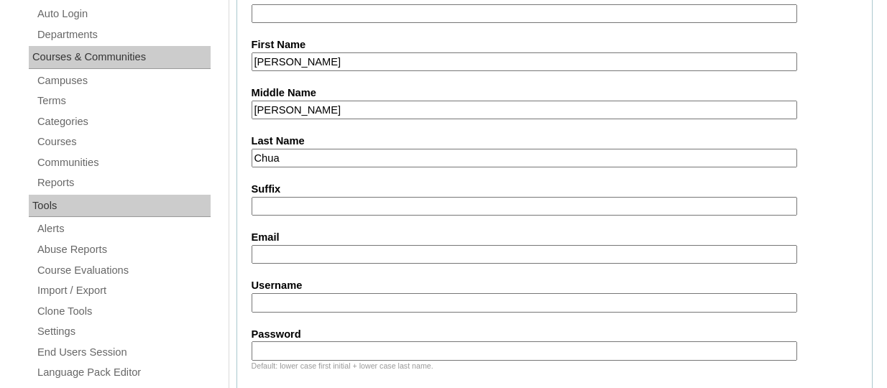
scroll to position [359, 0]
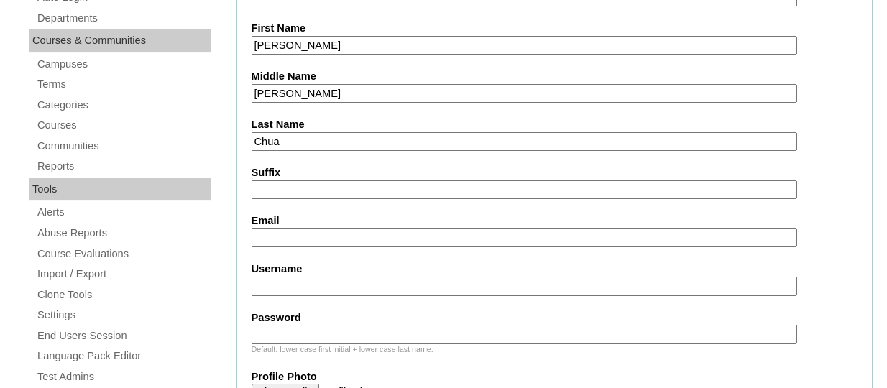
type input "Cooper"
click at [293, 232] on input "Email" at bounding box center [525, 238] width 546 height 19
drag, startPoint x: 292, startPoint y: 266, endPoint x: 290, endPoint y: 278, distance: 11.7
click at [291, 273] on div "Username" at bounding box center [555, 279] width 607 height 34
click at [289, 279] on input "Username" at bounding box center [525, 286] width 546 height 19
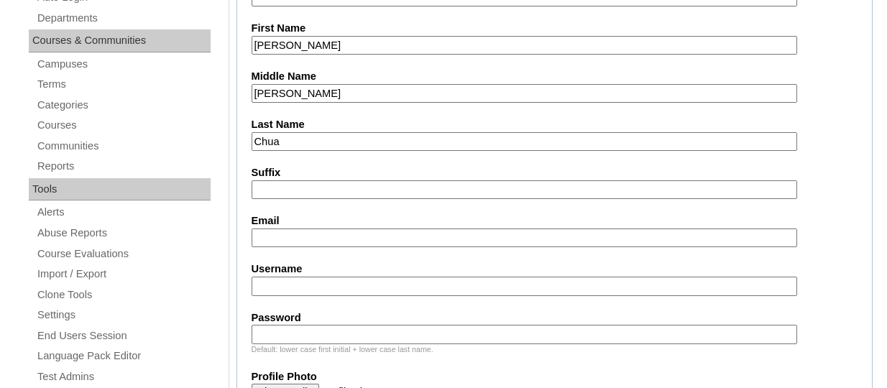
paste input "kaileebriellechuaTQ325"
type input "kaileebriellechuaTQ325"
click at [284, 330] on input "Password" at bounding box center [525, 334] width 546 height 19
paste input "HG123456s"
type input "HG123456s"
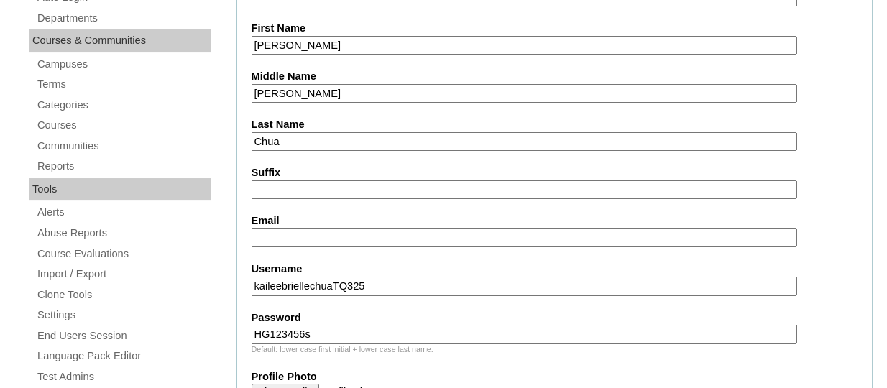
drag, startPoint x: 301, startPoint y: 238, endPoint x: 315, endPoint y: 252, distance: 19.3
click at [301, 238] on input "Email" at bounding box center [525, 238] width 546 height 19
paste input "patcooper76@gmail.com"
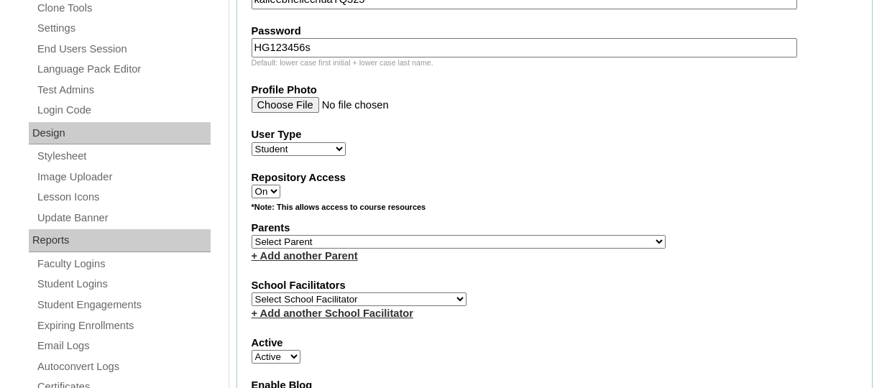
scroll to position [647, 0]
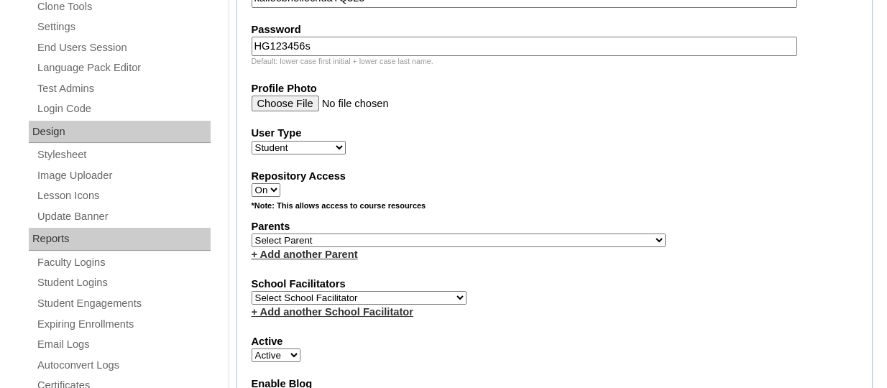
type input "patcooper76@gmail.com"
click at [373, 242] on select "Select Parent , , , , , , , , , , , , , , , , , , , , , , , , , , , , , , , , ,…" at bounding box center [459, 241] width 414 height 14
select select "44269"
click at [252, 236] on select "Select Parent , , , , , , , , , , , , , , , , , , , , , , , , , , , , , , , , ,…" at bounding box center [459, 241] width 414 height 14
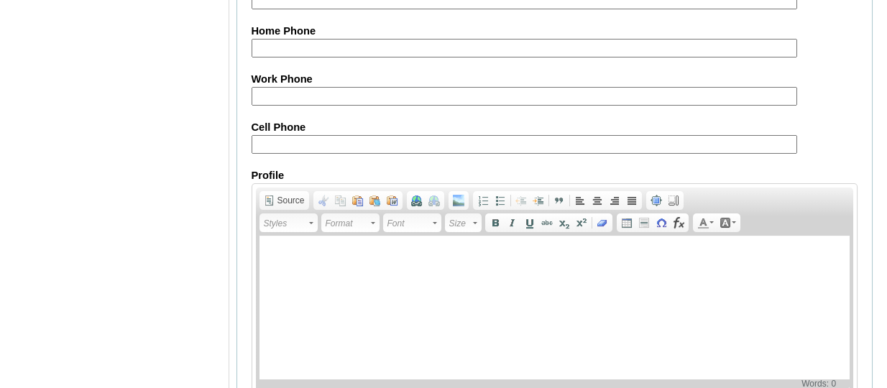
scroll to position [1834, 0]
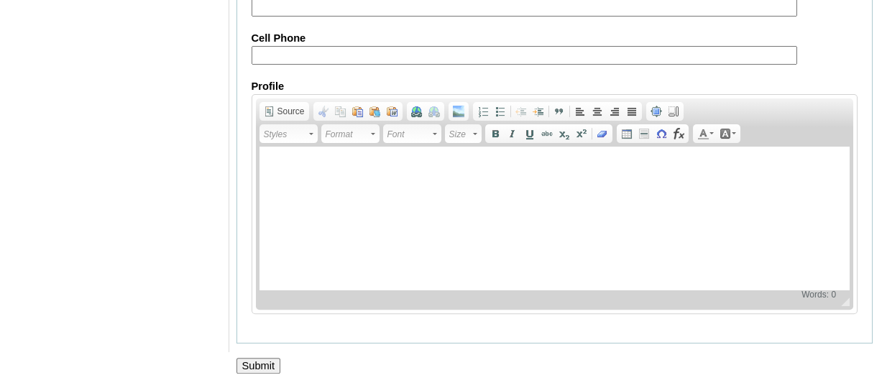
click at [267, 365] on input "Submit" at bounding box center [259, 366] width 45 height 16
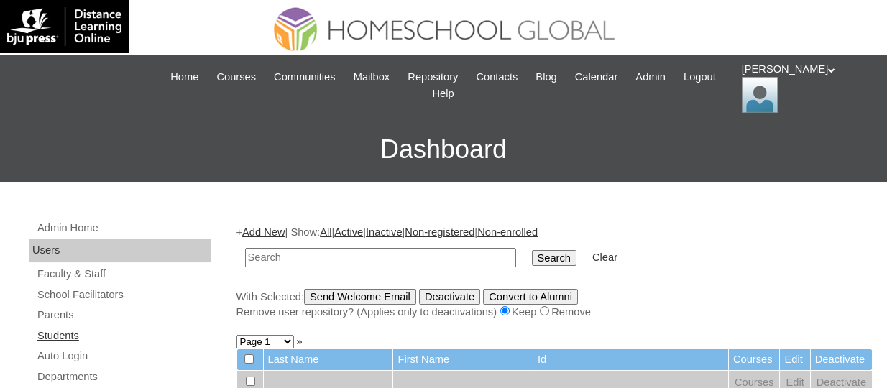
click at [76, 332] on link "Students" at bounding box center [123, 336] width 175 height 18
paste input "TOUCHPH2025-MHS0101980"
type input "TOUCHPH2025-MHS0101980"
click at [532, 250] on input "Search" at bounding box center [554, 258] width 45 height 16
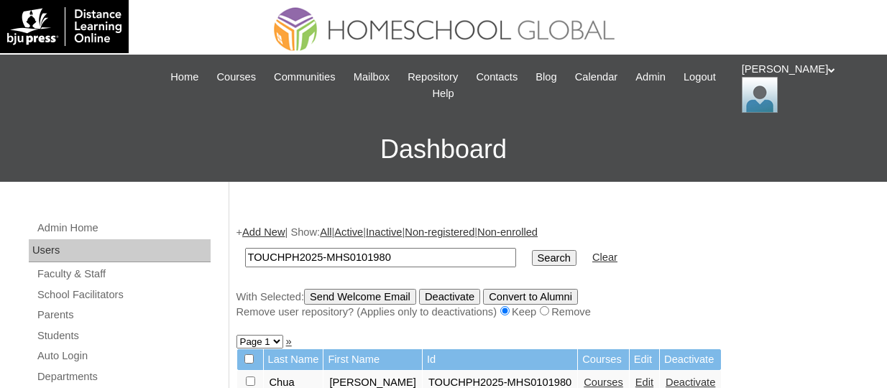
scroll to position [144, 0]
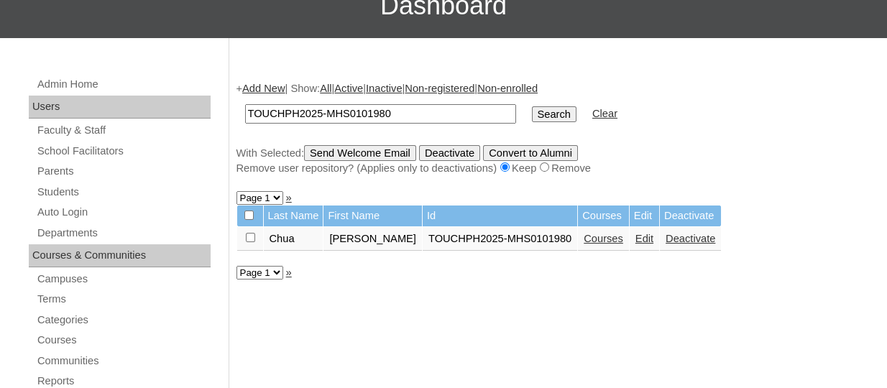
click at [584, 245] on link "Courses" at bounding box center [604, 239] width 40 height 12
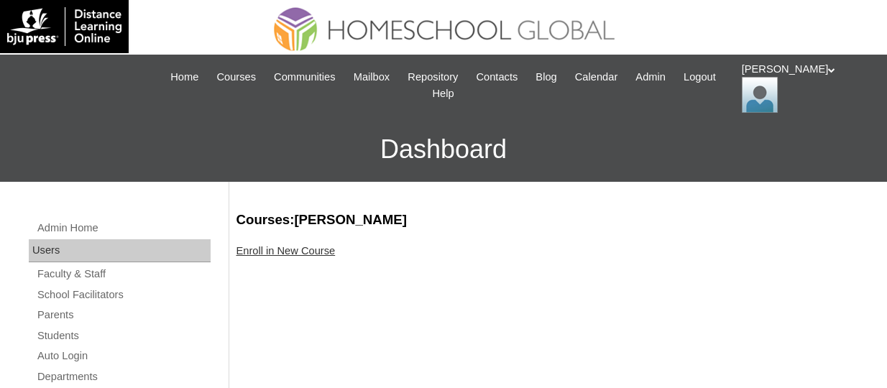
click at [326, 251] on link "Enroll in New Course" at bounding box center [286, 251] width 99 height 12
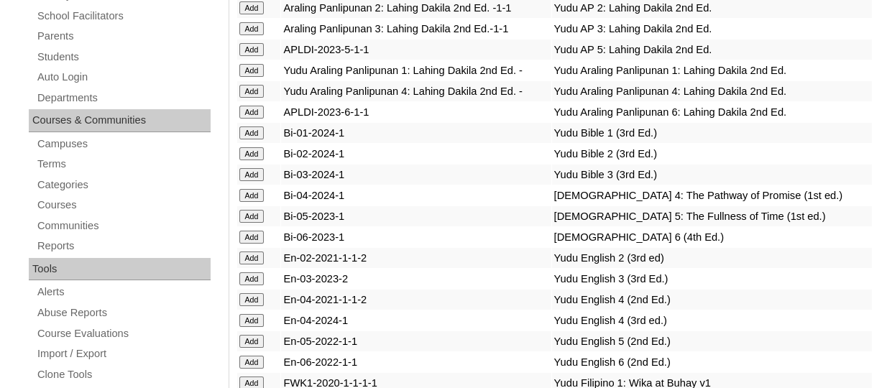
scroll to position [4298, 0]
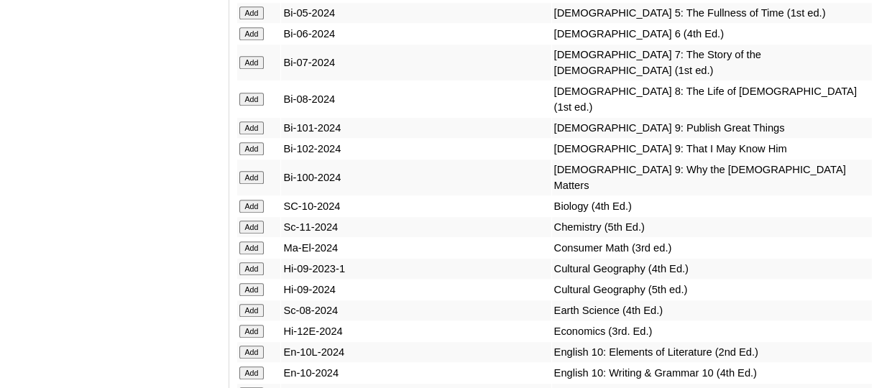
click at [265, 40] on input "Add" at bounding box center [251, 33] width 25 height 13
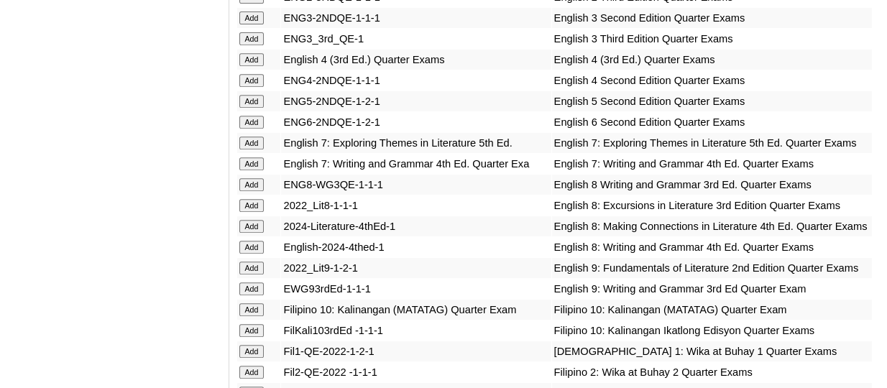
scroll to position [4776, 0]
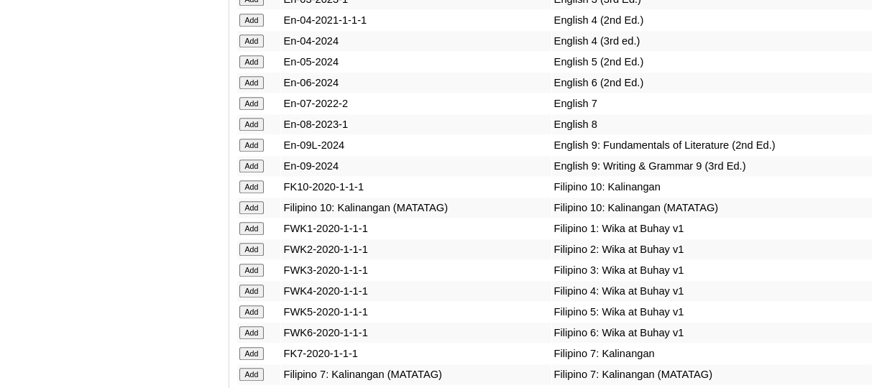
click at [260, 89] on input "Add" at bounding box center [251, 82] width 25 height 13
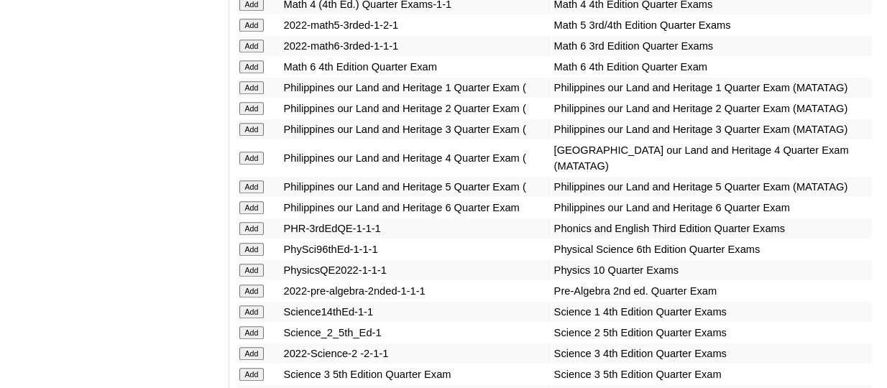
scroll to position [5836, 0]
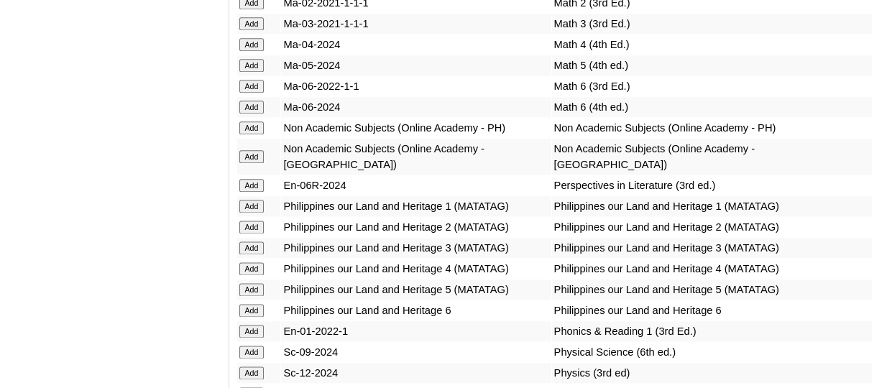
click at [239, 114] on input "Add" at bounding box center [251, 107] width 25 height 13
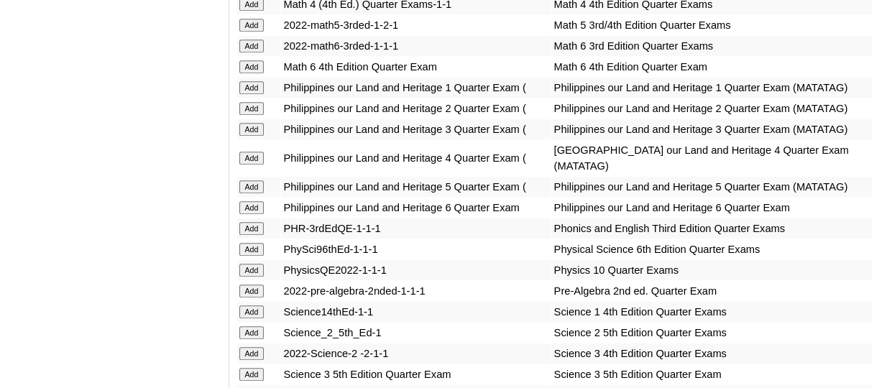
scroll to position [5836, 0]
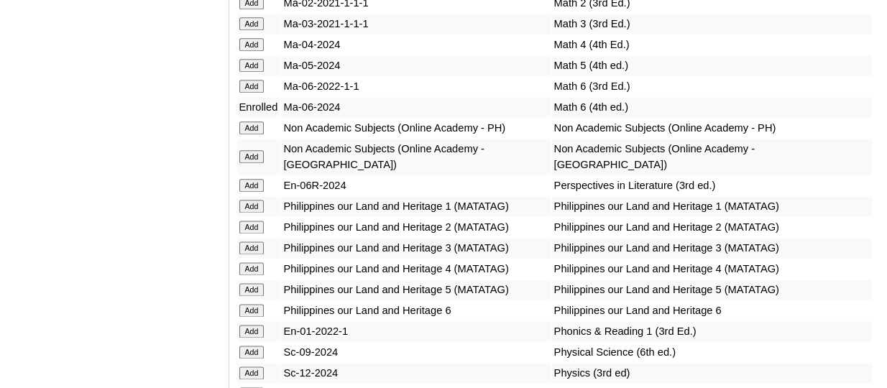
click at [256, 192] on input "Add" at bounding box center [251, 185] width 25 height 13
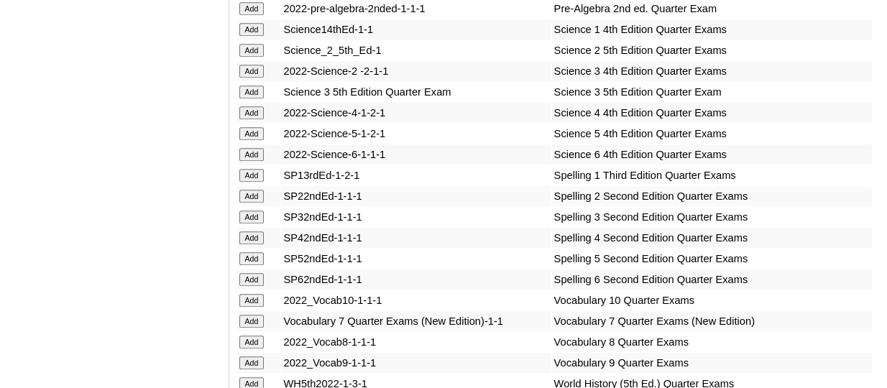
scroll to position [6508, 0]
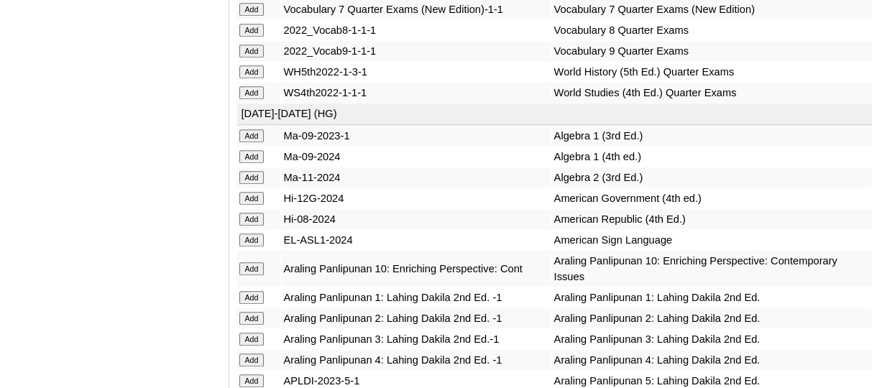
scroll to position [6696, 0]
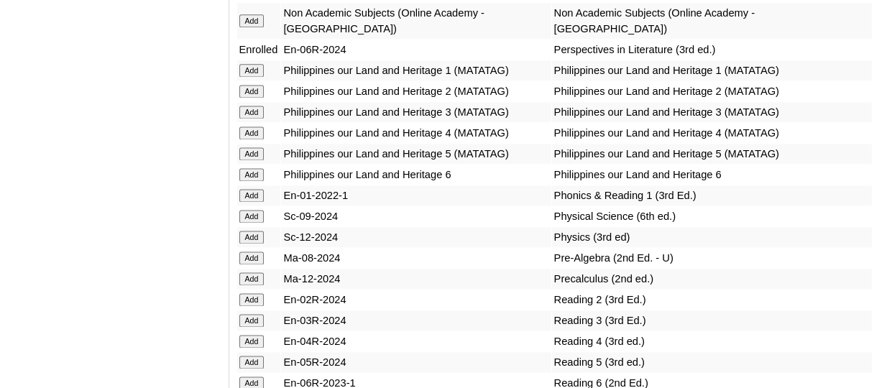
scroll to position [6044, 0]
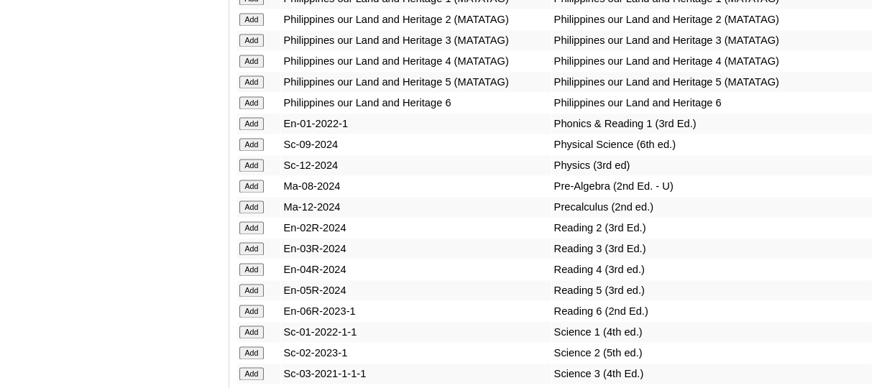
click at [260, 109] on input "Add" at bounding box center [251, 102] width 25 height 13
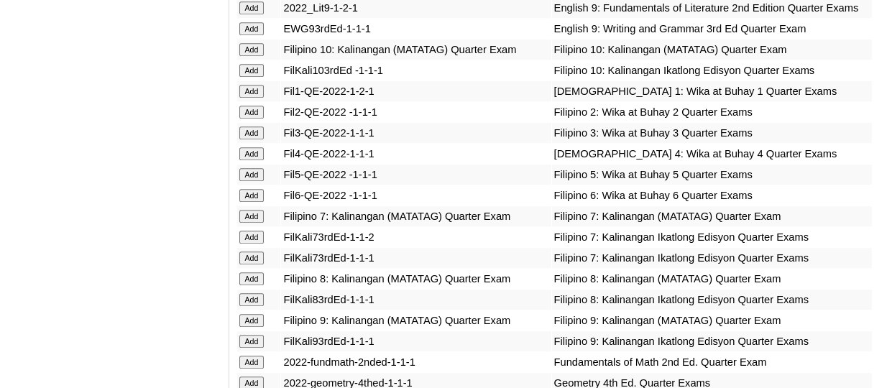
scroll to position [4922, 0]
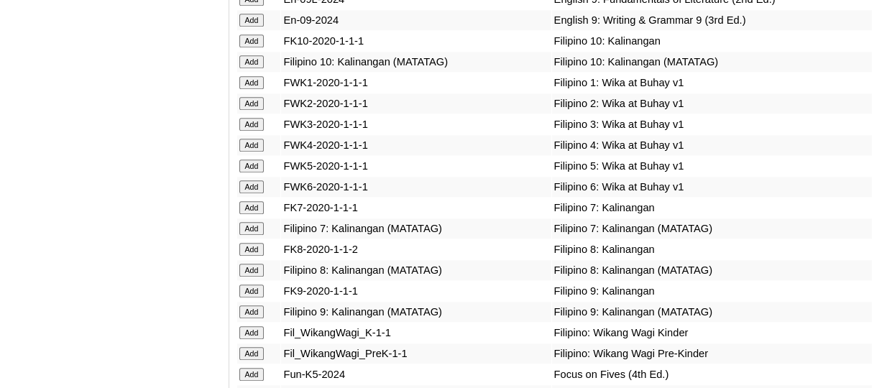
click at [254, 193] on input "Add" at bounding box center [251, 187] width 25 height 13
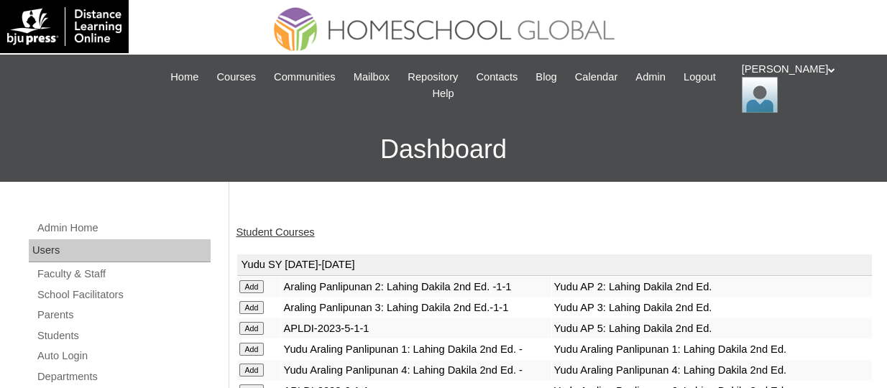
click at [291, 227] on link "Student Courses" at bounding box center [276, 233] width 78 height 12
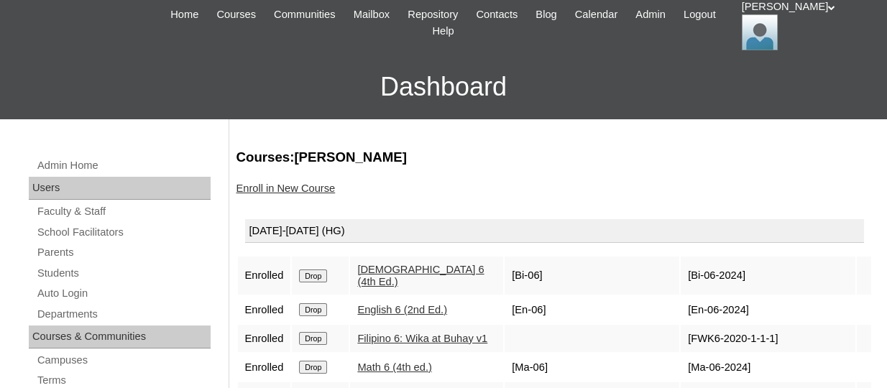
scroll to position [216, 0]
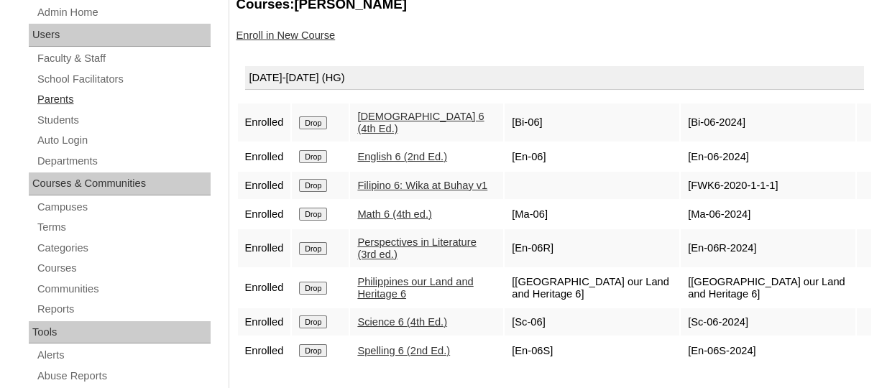
click at [70, 101] on link "Parents" at bounding box center [123, 100] width 175 height 18
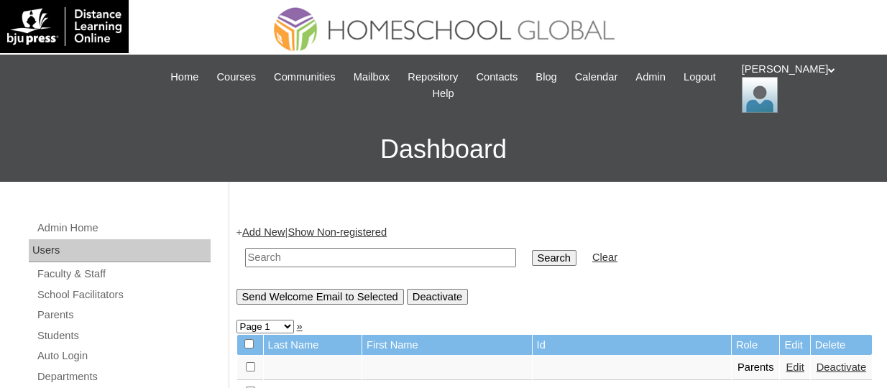
click at [273, 230] on link "Add New" at bounding box center [263, 233] width 42 height 12
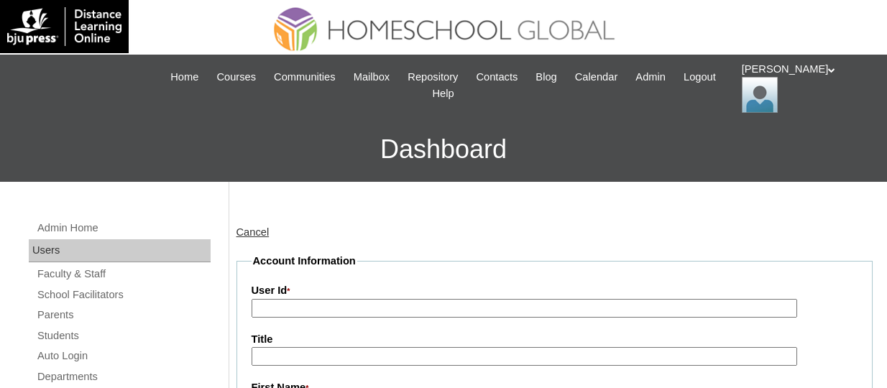
click at [355, 295] on label "User Id *" at bounding box center [555, 291] width 607 height 16
click at [355, 299] on input "User Id *" at bounding box center [525, 308] width 546 height 19
paste input "TOUCHPH2025-MHS0101983"
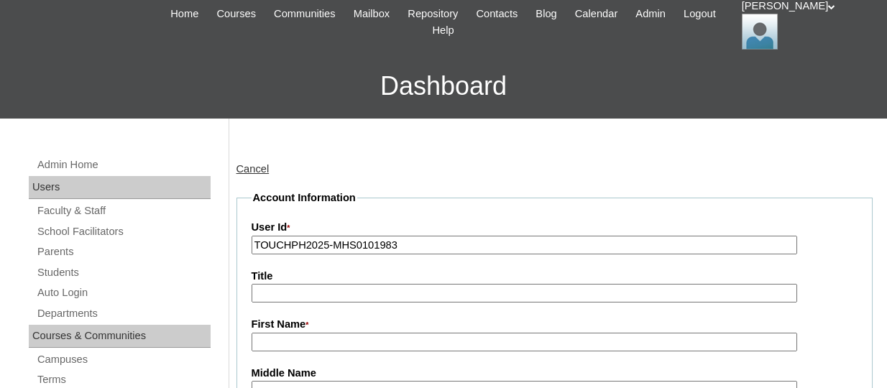
scroll to position [144, 0]
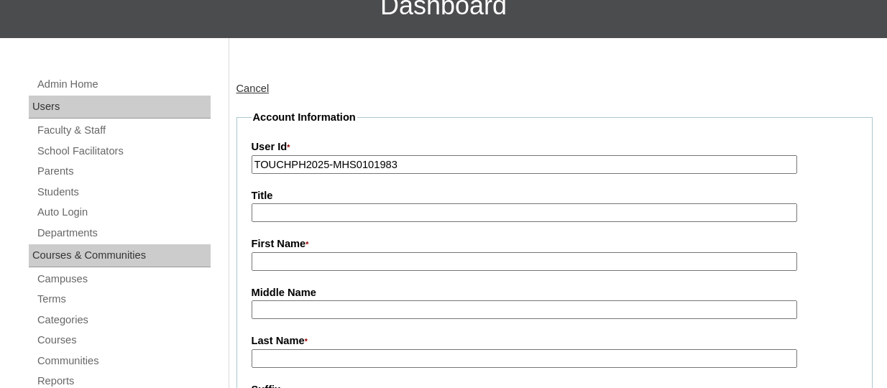
type input "TOUCHPH2025-MHS0101983"
click at [285, 256] on input "First Name *" at bounding box center [525, 261] width 546 height 19
paste input "[PERSON_NAME]"
drag, startPoint x: 355, startPoint y: 260, endPoint x: 314, endPoint y: 258, distance: 40.3
click at [314, 258] on input "[PERSON_NAME]" at bounding box center [525, 261] width 546 height 19
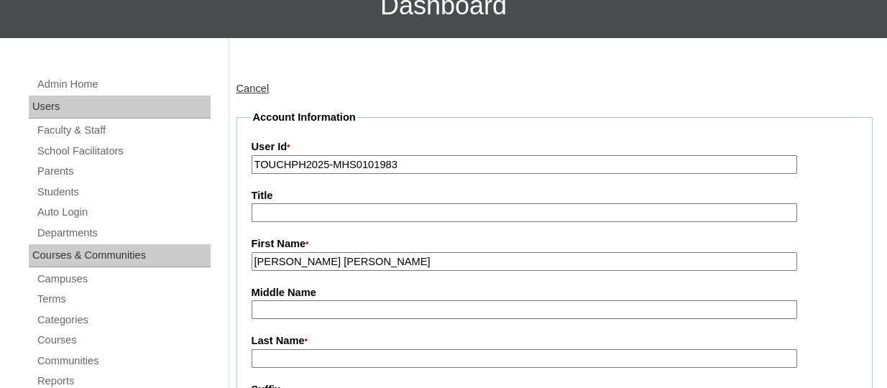
type input "[PERSON_NAME] [PERSON_NAME]"
click at [263, 355] on input "Last Name *" at bounding box center [525, 359] width 546 height 19
paste input "[PERSON_NAME]"
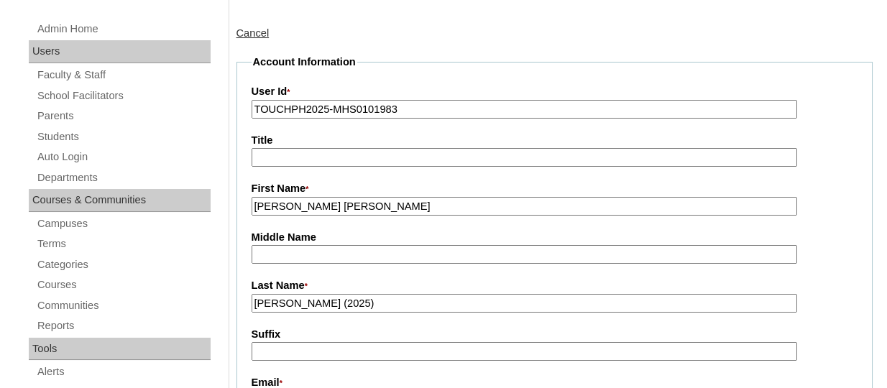
scroll to position [288, 0]
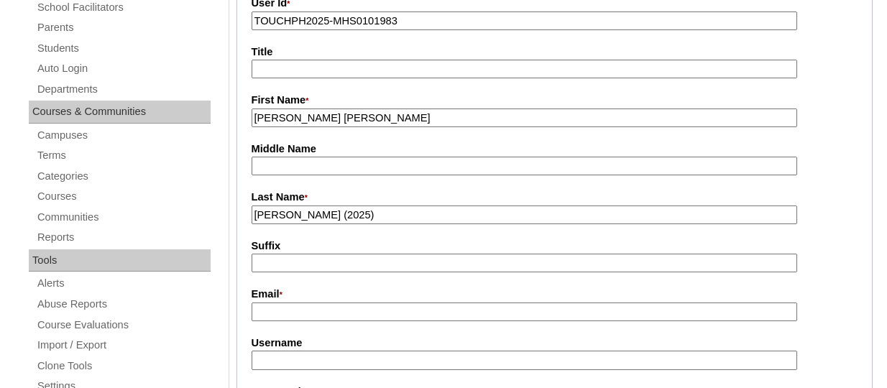
type input "[PERSON_NAME] (2025)"
click at [270, 310] on input "Email *" at bounding box center [525, 312] width 546 height 19
paste input "[EMAIL_ADDRESS][PERSON_NAME][DOMAIN_NAME]"
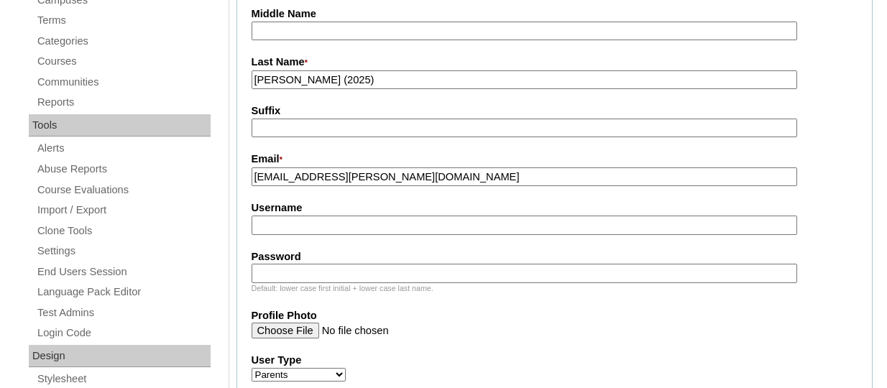
scroll to position [431, 0]
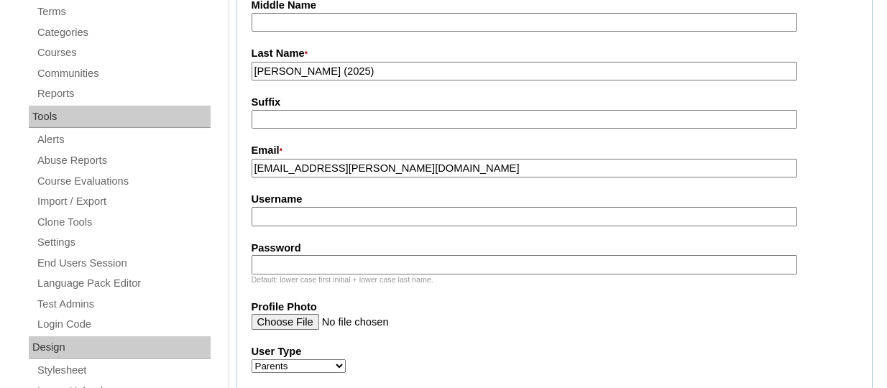
type input "[EMAIL_ADDRESS][PERSON_NAME][DOMAIN_NAME]"
click at [279, 202] on label "Username" at bounding box center [555, 199] width 607 height 15
click at [279, 207] on input "Username" at bounding box center [525, 216] width 546 height 19
paste input "donnalizaespirituTQ325"
type input "donnalizaespirituTQ325"
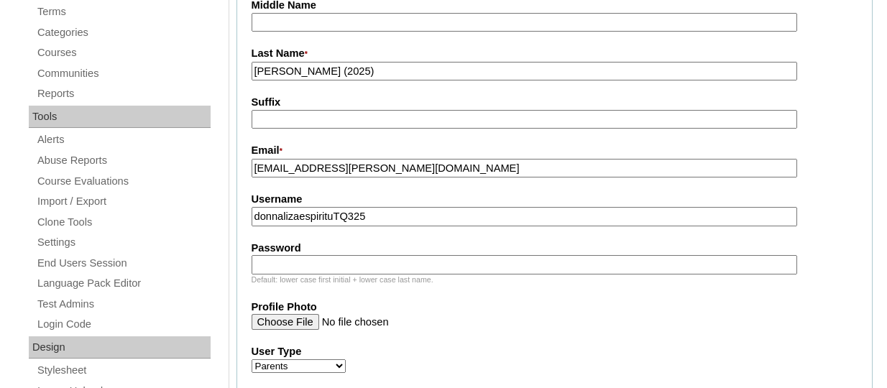
click at [337, 262] on input "Password" at bounding box center [525, 264] width 546 height 19
paste input "HG123456p"
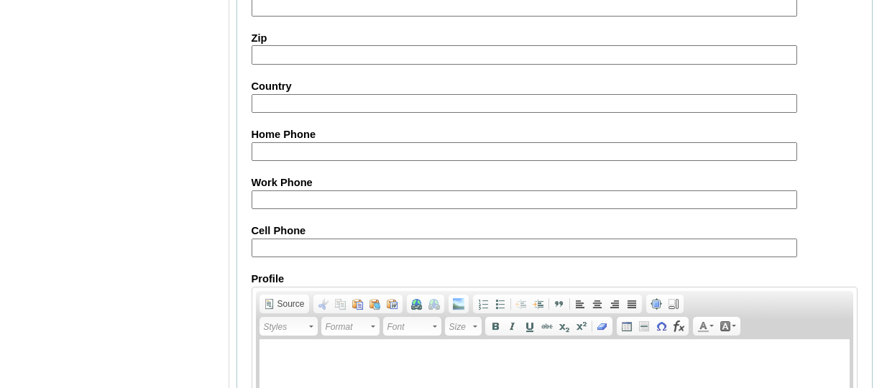
scroll to position [1574, 0]
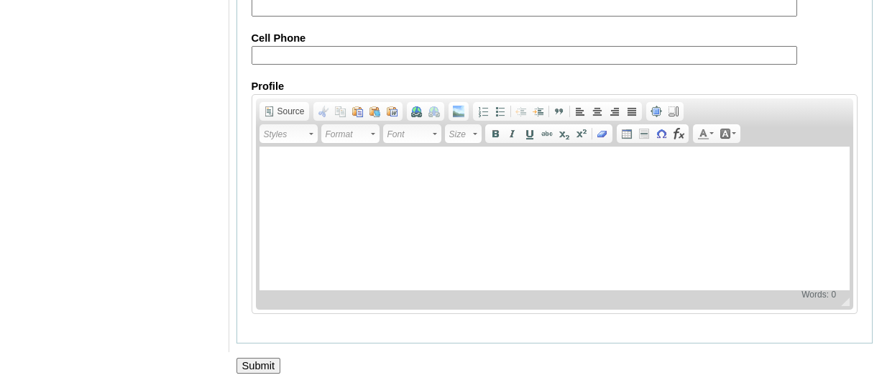
type input "HG123456p"
click at [255, 368] on input "Submit" at bounding box center [259, 366] width 45 height 16
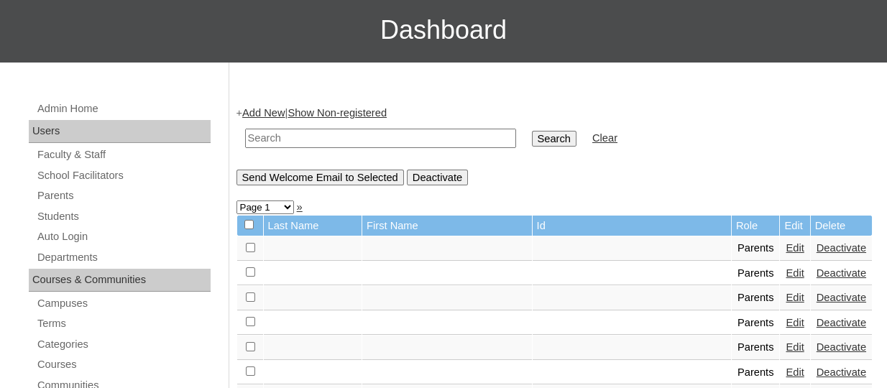
scroll to position [144, 0]
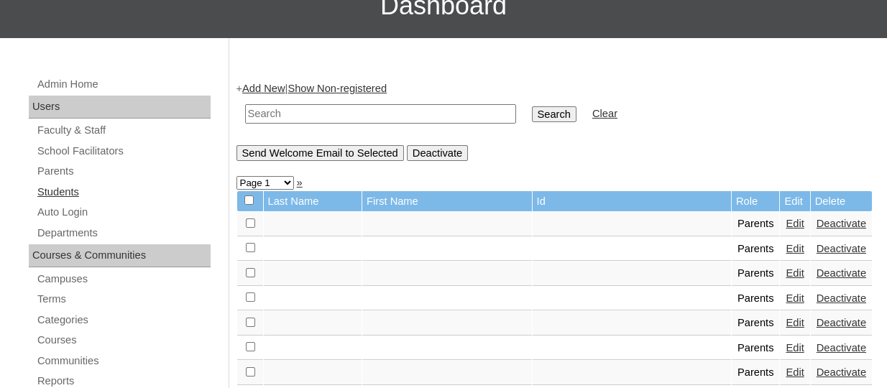
click at [61, 187] on link "Students" at bounding box center [123, 192] width 175 height 18
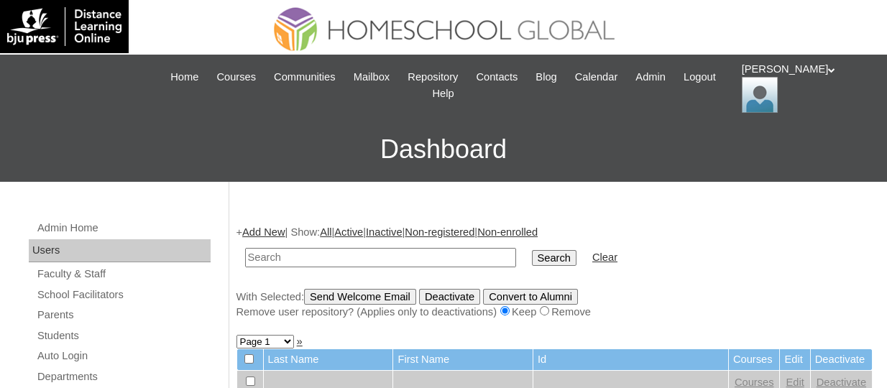
click at [262, 227] on link "Add New" at bounding box center [263, 233] width 42 height 12
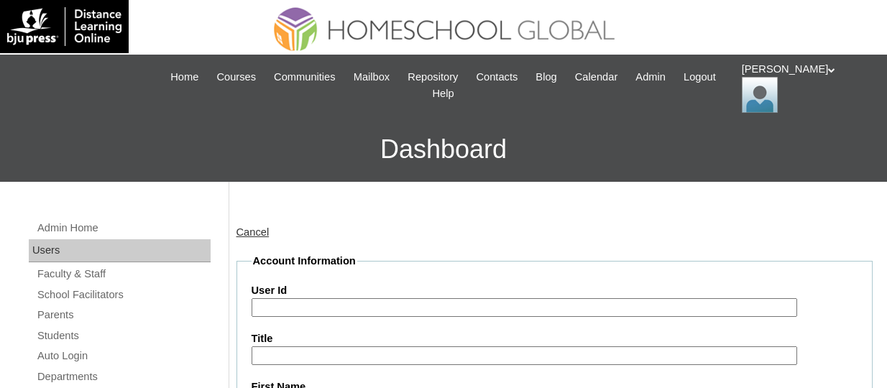
click at [303, 301] on input "User Id" at bounding box center [525, 307] width 546 height 19
click at [344, 306] on input "User Id" at bounding box center [525, 307] width 546 height 19
paste input "TOUCHPH2025-MHS0101982"
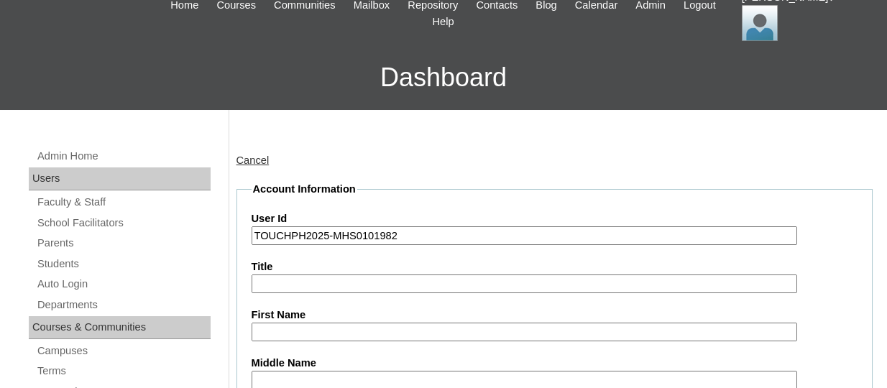
type input "TOUCHPH2025-MHS0101982"
click at [313, 323] on input "First Name" at bounding box center [525, 332] width 546 height 19
click at [310, 331] on input "First Name" at bounding box center [525, 332] width 546 height 19
paste input "Riley Naveen Edralin ESPIRITU"
drag, startPoint x: 444, startPoint y: 331, endPoint x: 363, endPoint y: 337, distance: 80.8
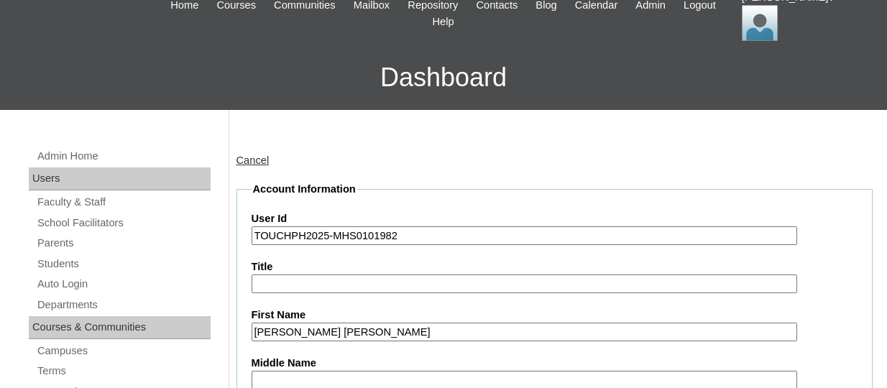
click at [363, 337] on input "Riley Naveen Edralin ESPIRITU" at bounding box center [525, 332] width 546 height 19
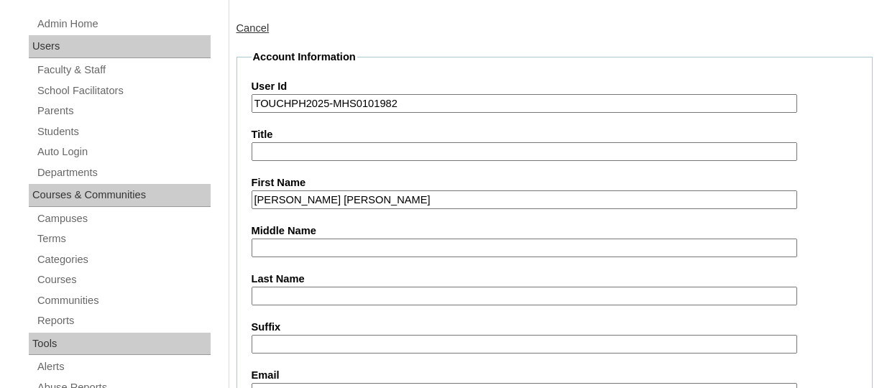
scroll to position [216, 0]
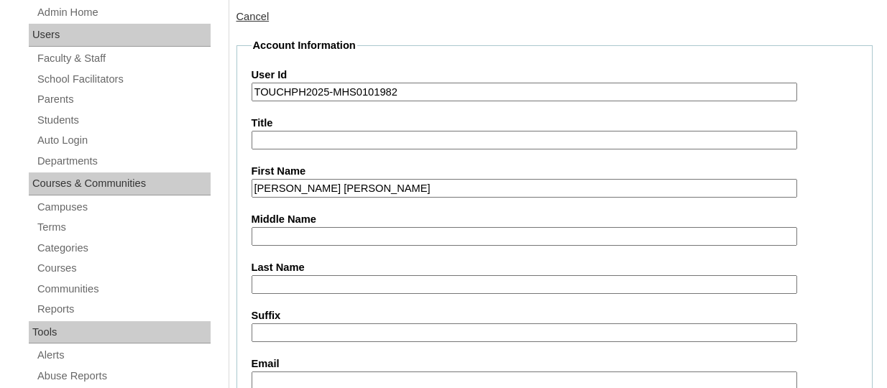
type input "Riley Naveen Edralin"
click at [320, 279] on input "Last Name" at bounding box center [525, 284] width 546 height 19
paste input "ESPIRITU"
type input "ESPIRITU"
drag, startPoint x: 365, startPoint y: 189, endPoint x: 326, endPoint y: 188, distance: 39.6
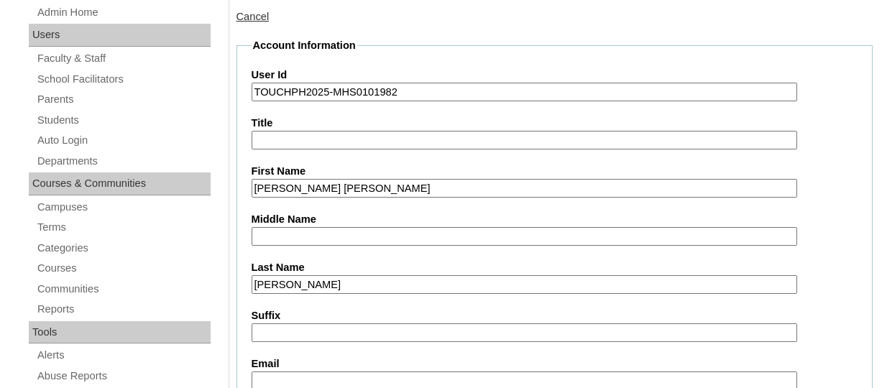
click at [326, 188] on input "Riley Naveen Edralin" at bounding box center [525, 188] width 546 height 19
type input "Riley Naveen"
click at [320, 227] on input "Middle Name" at bounding box center [525, 236] width 546 height 19
paste input "Edralin"
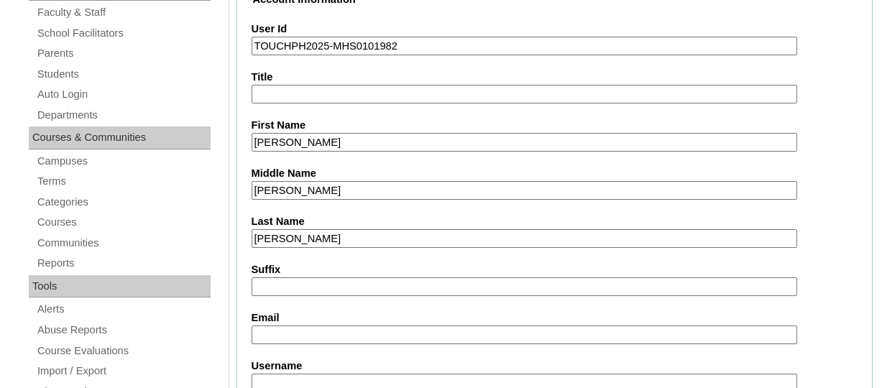
scroll to position [288, 0]
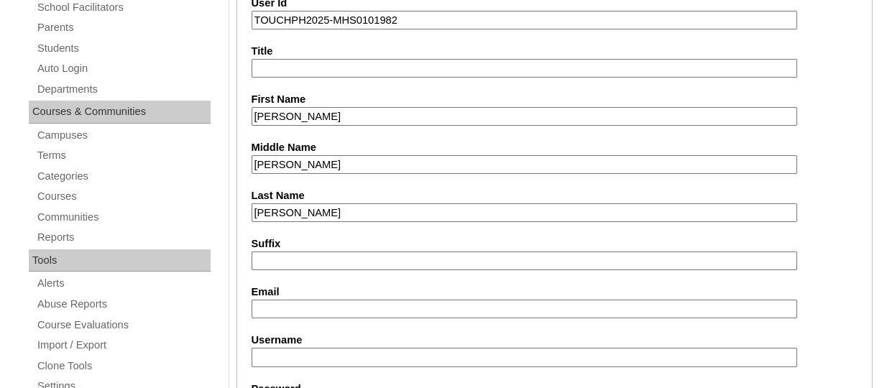
type input "Edralin"
click at [291, 311] on input "Email" at bounding box center [525, 309] width 546 height 19
paste input "donnaliza.espiritu@gmail.com"
type input "donnaliza.espiritu@gmail.com"
click at [298, 353] on input "Username" at bounding box center [525, 357] width 546 height 19
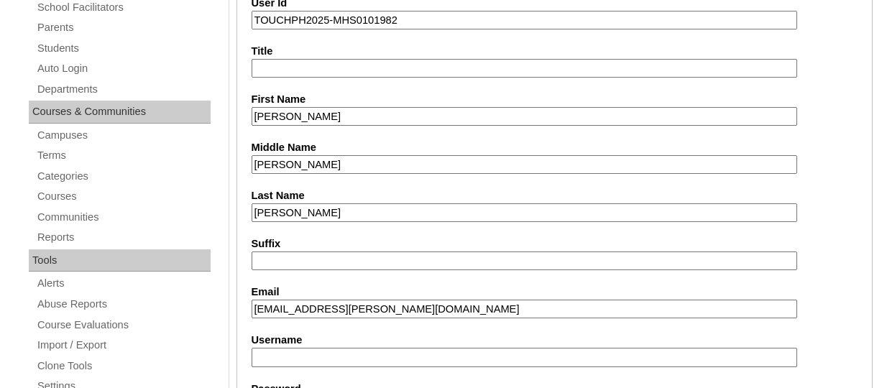
paste input "rileynaveenespirituTQ325"
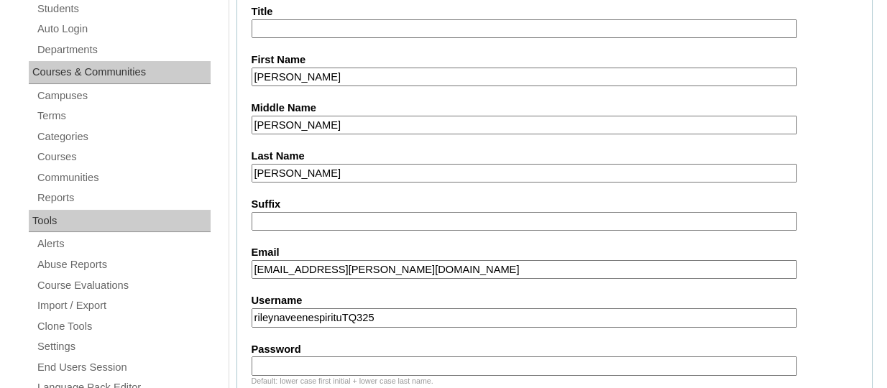
scroll to position [431, 0]
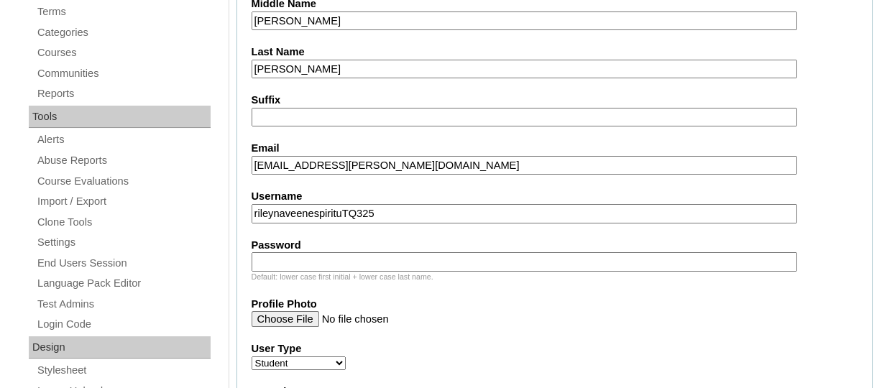
type input "rileynaveenespirituTQ325"
click at [328, 257] on input "Password" at bounding box center [525, 261] width 546 height 19
paste input "HG123456s"
type input "HG123456s"
click at [667, 347] on label "User Type" at bounding box center [555, 349] width 607 height 15
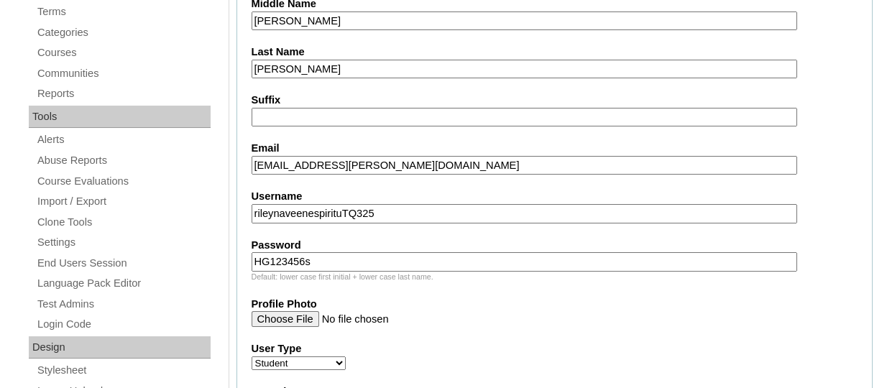
click at [346, 357] on select "Faculty Staff Student Parents School Facilitators" at bounding box center [299, 364] width 94 height 14
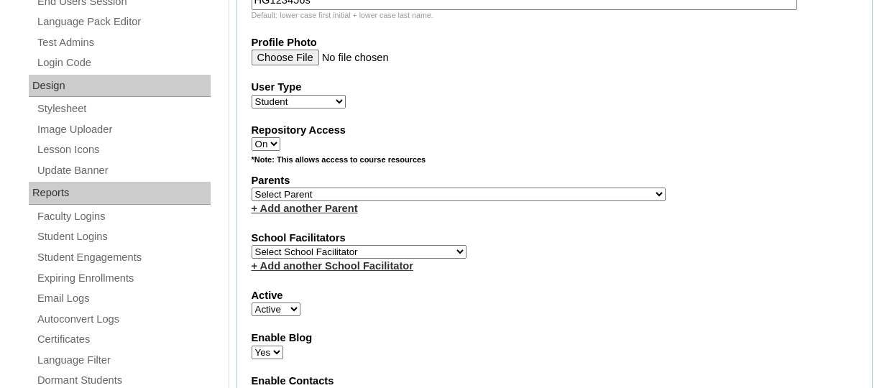
scroll to position [718, 0]
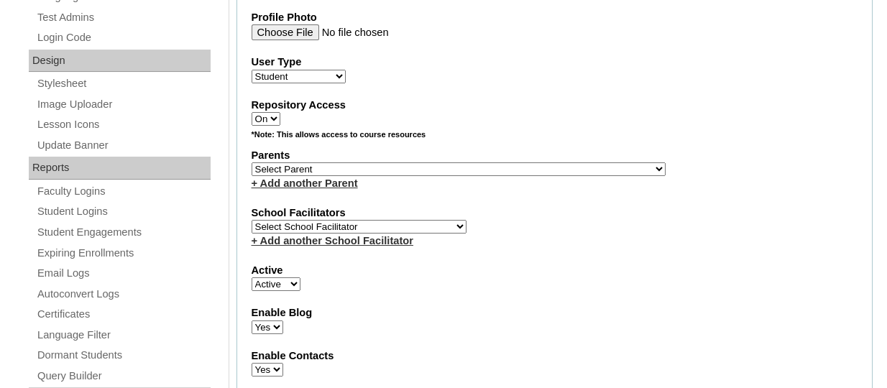
click at [362, 173] on select "Select Parent , , , , , , , , , , , , , , , , , , , , , , , , , , , , , , , , ,…" at bounding box center [459, 170] width 414 height 14
select select "44272"
click at [252, 164] on select "Select Parent , , , , , , , , , , , , , , , , , , , , , , , , , , , , , , , , ,…" at bounding box center [459, 170] width 414 height 14
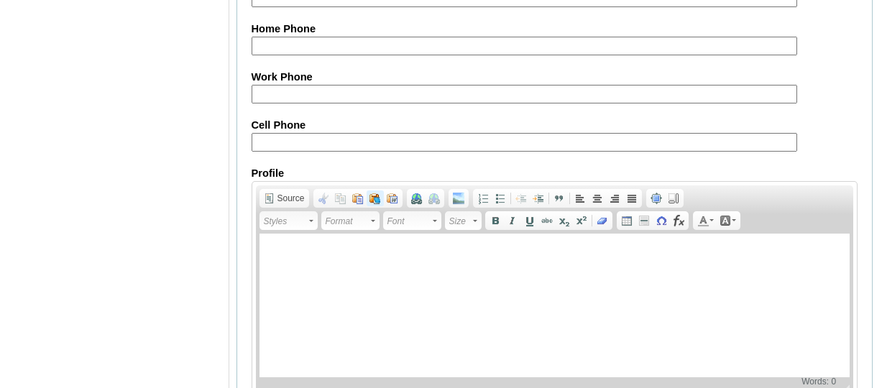
scroll to position [1834, 0]
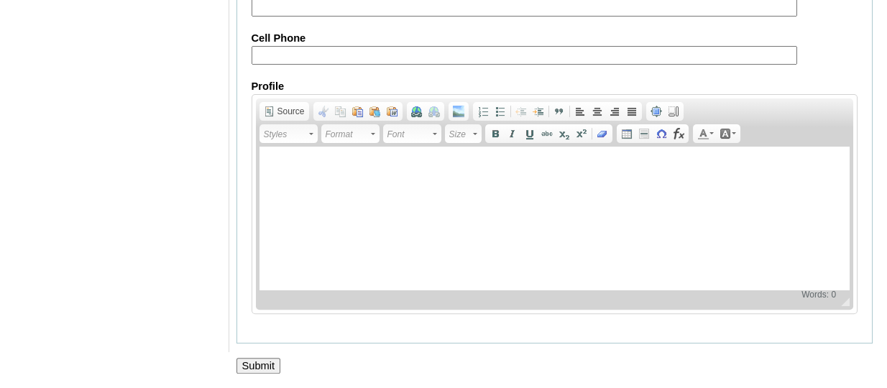
click at [261, 363] on input "Submit" at bounding box center [259, 366] width 45 height 16
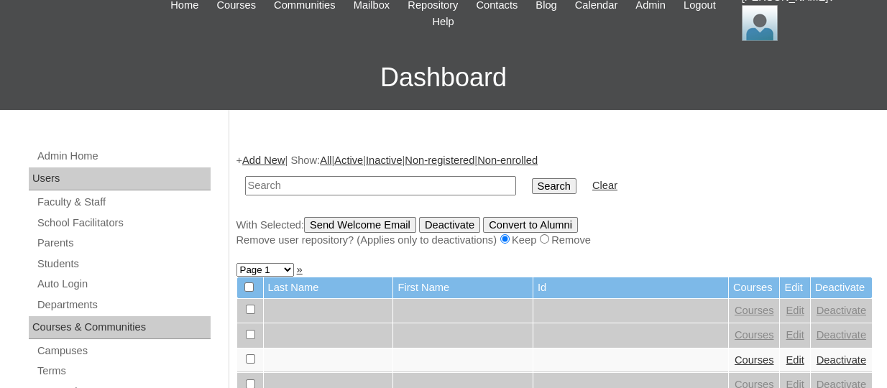
scroll to position [72, 0]
paste input "TOUCHPH2025-MHS0101982"
type input "TOUCHPH2025-MHS0101982"
click at [532, 178] on input "Search" at bounding box center [554, 186] width 45 height 16
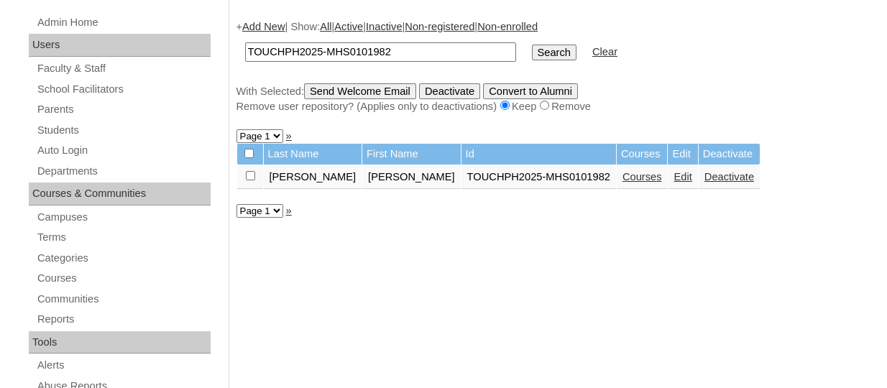
scroll to position [216, 0]
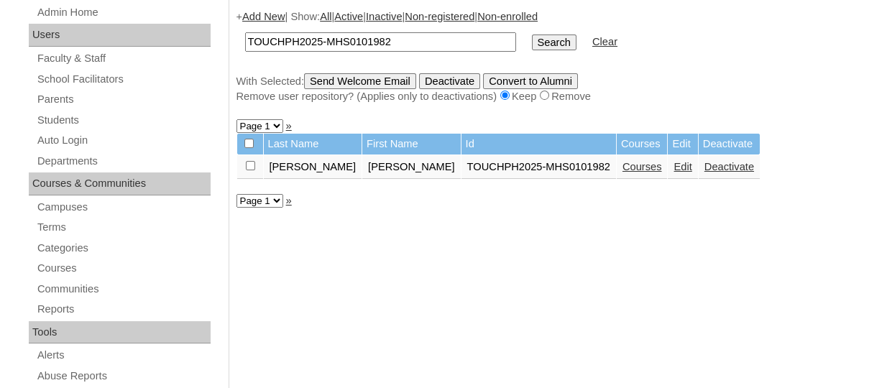
click at [623, 170] on link "Courses" at bounding box center [643, 167] width 40 height 12
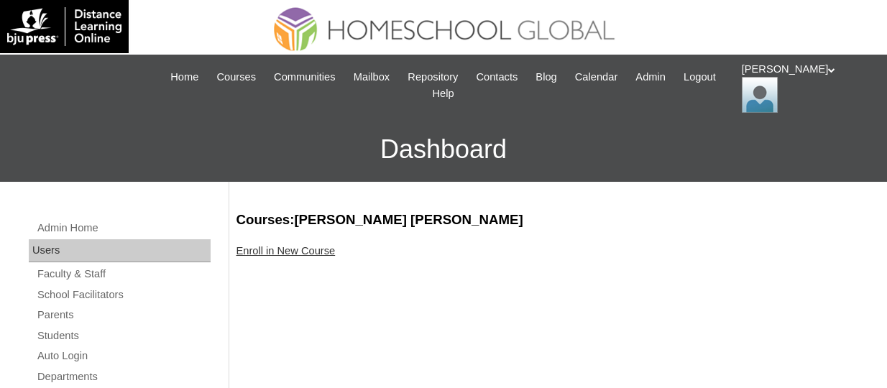
click at [314, 249] on link "Enroll in New Course" at bounding box center [286, 251] width 99 height 12
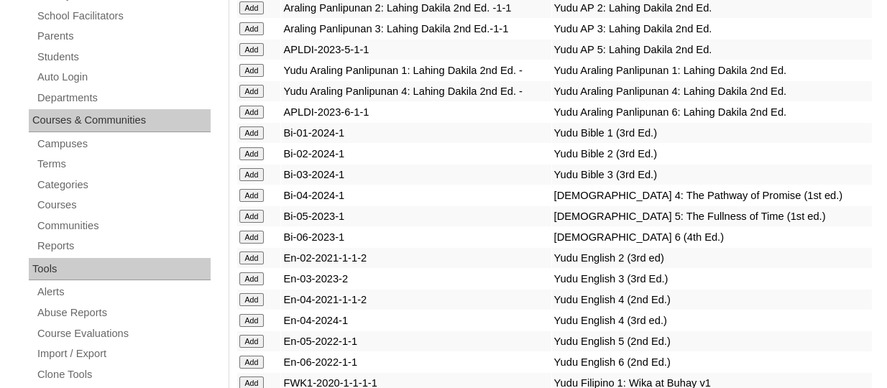
scroll to position [4277, 0]
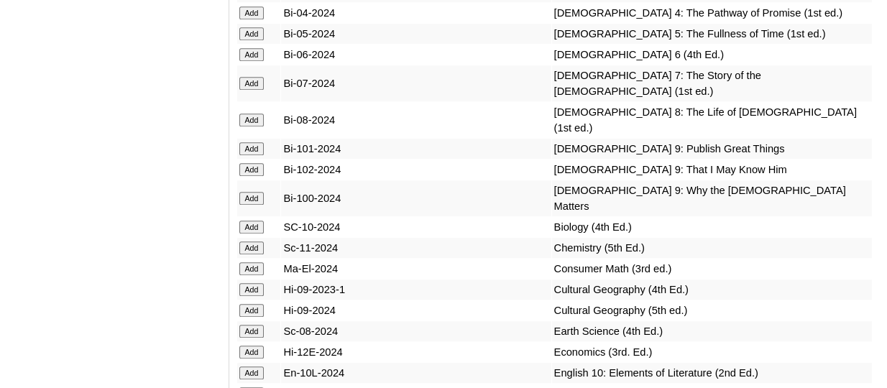
click at [247, 40] on input "Add" at bounding box center [251, 33] width 25 height 13
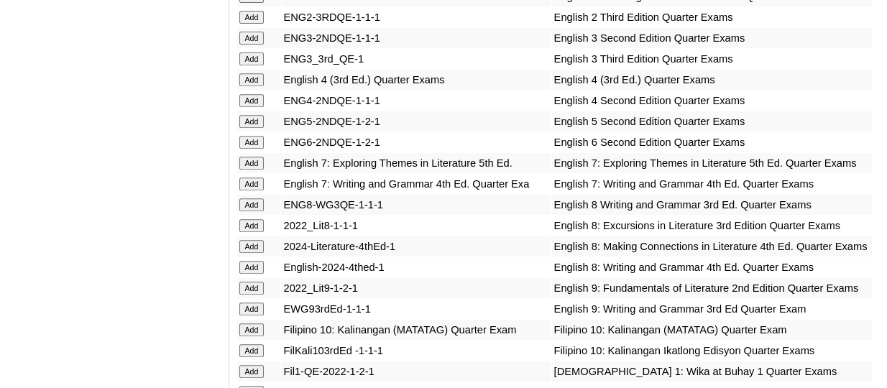
scroll to position [4755, 0]
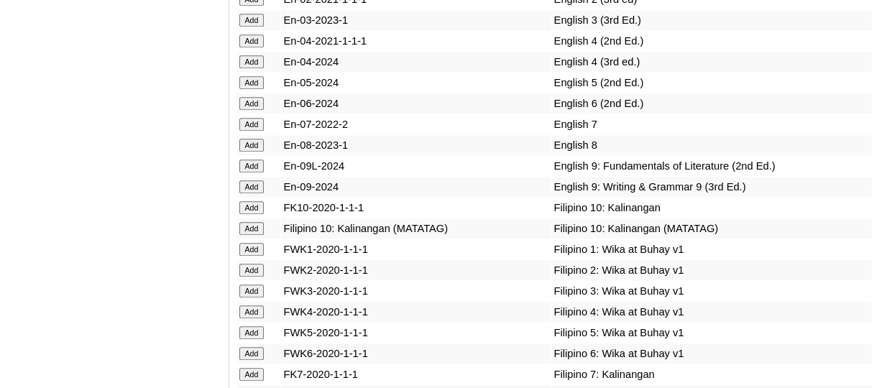
click at [245, 89] on input "Add" at bounding box center [251, 82] width 25 height 13
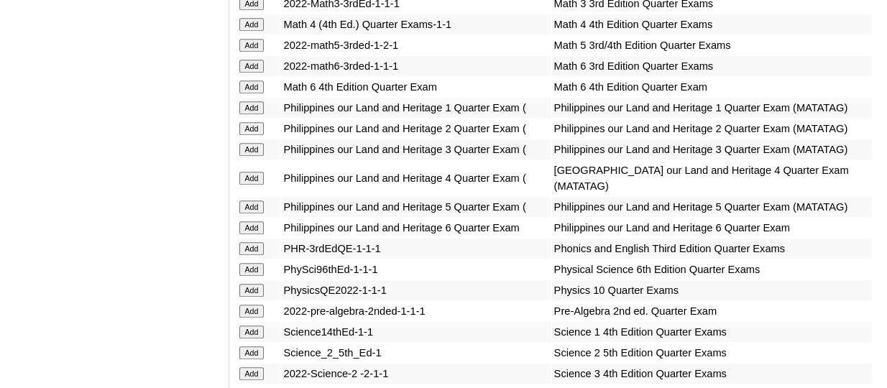
scroll to position [5816, 0]
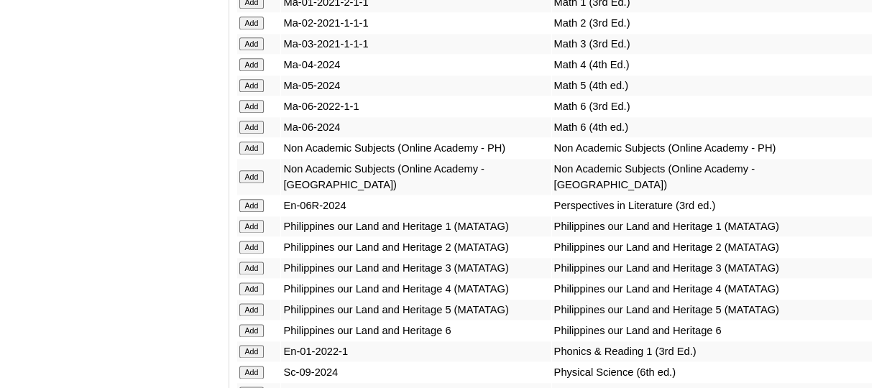
click at [257, 92] on input "Add" at bounding box center [251, 85] width 25 height 13
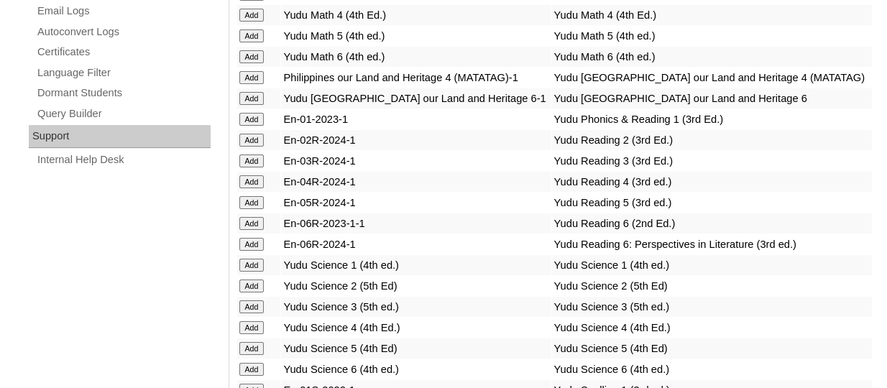
scroll to position [6342, 0]
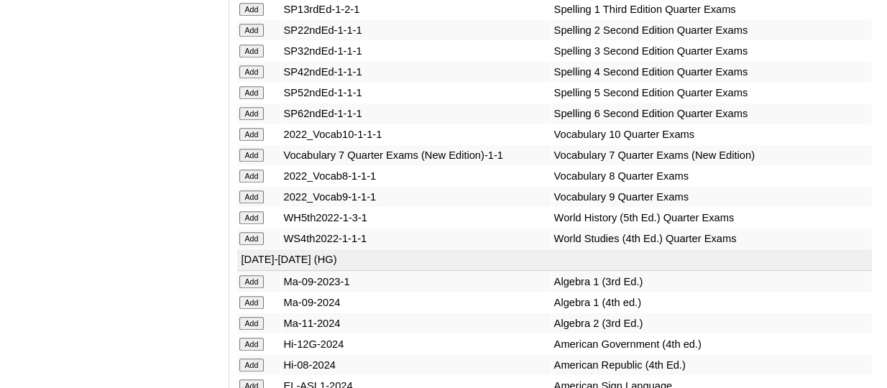
scroll to position [6488, 0]
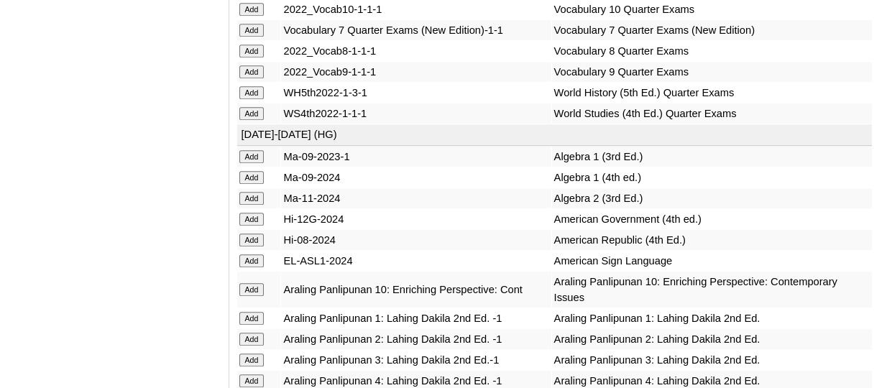
scroll to position [6675, 0]
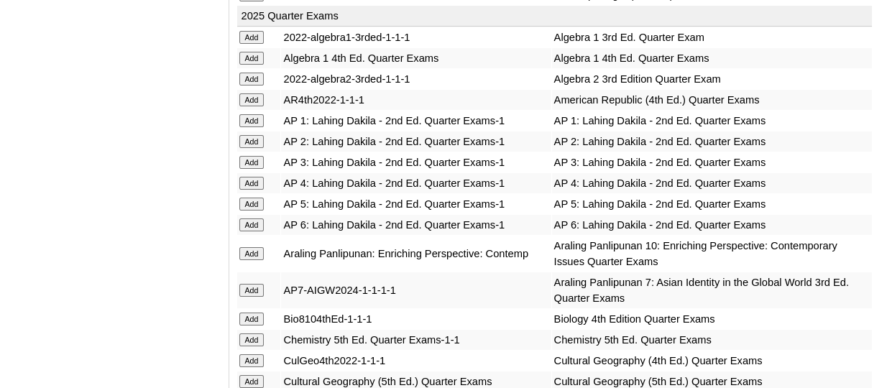
scroll to position [3824, 0]
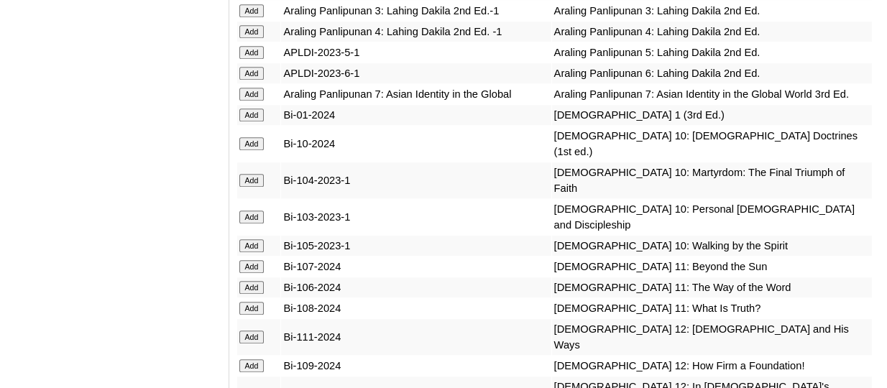
click at [262, 59] on input "Add" at bounding box center [251, 52] width 25 height 13
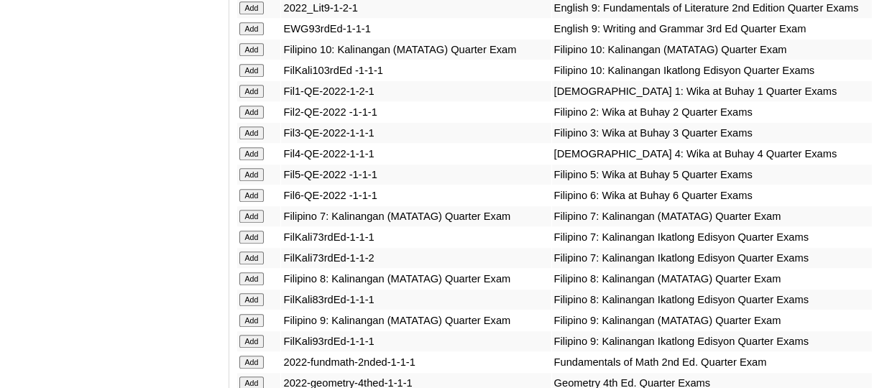
scroll to position [4922, 0]
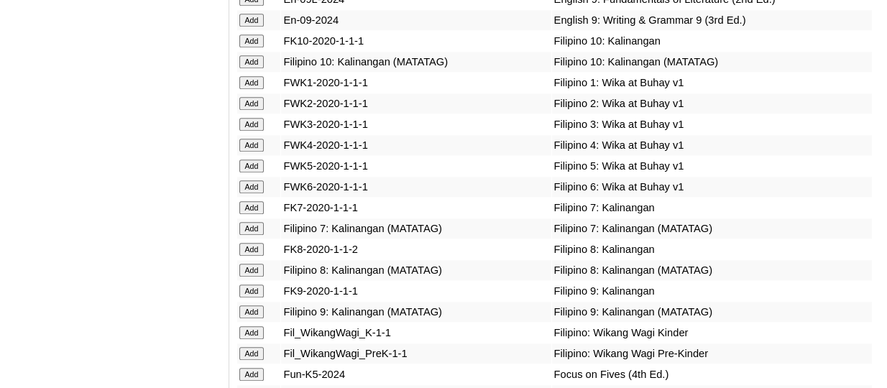
click at [256, 173] on input "Add" at bounding box center [251, 166] width 25 height 13
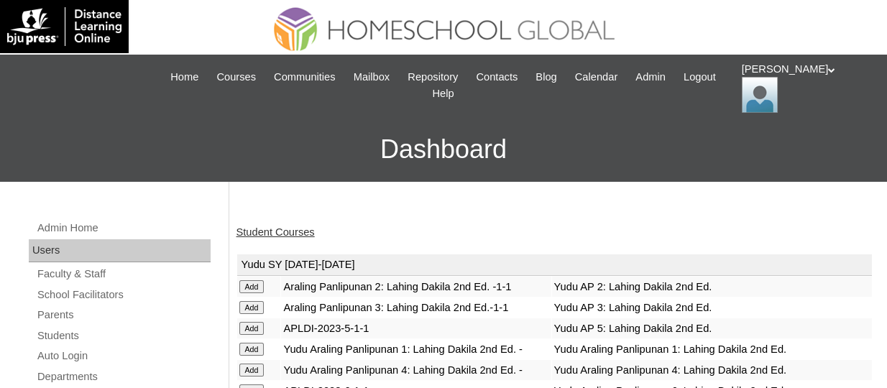
click at [293, 235] on link "Student Courses" at bounding box center [276, 233] width 78 height 12
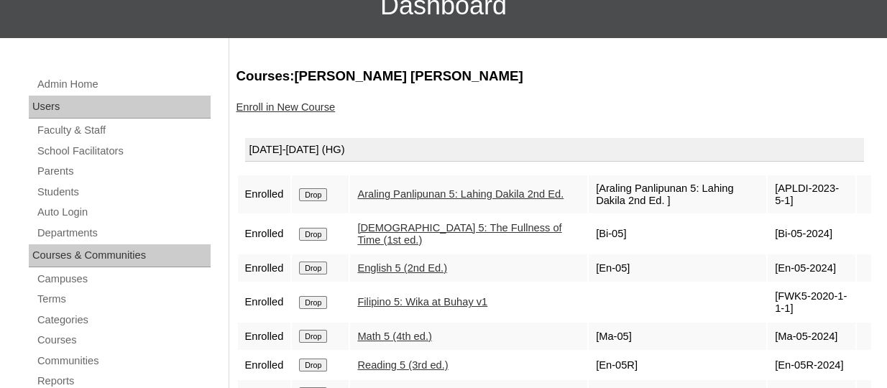
scroll to position [216, 0]
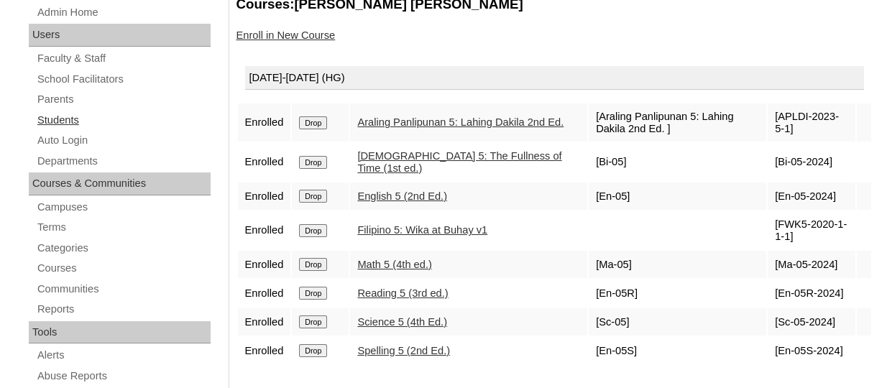
click at [61, 123] on link "Students" at bounding box center [123, 120] width 175 height 18
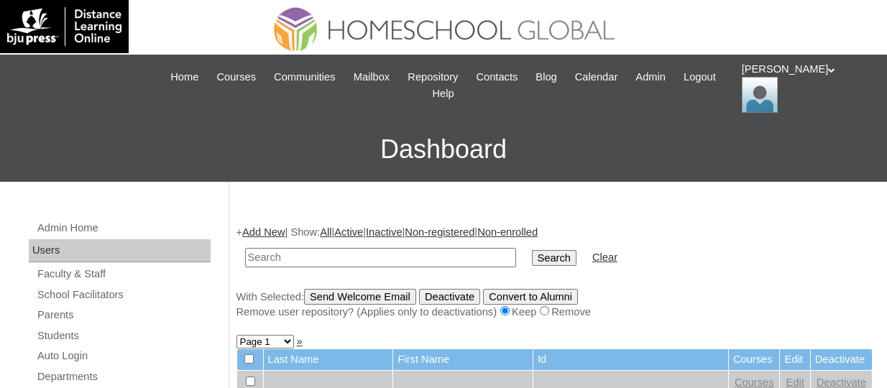
click at [272, 231] on link "Add New" at bounding box center [263, 233] width 42 height 12
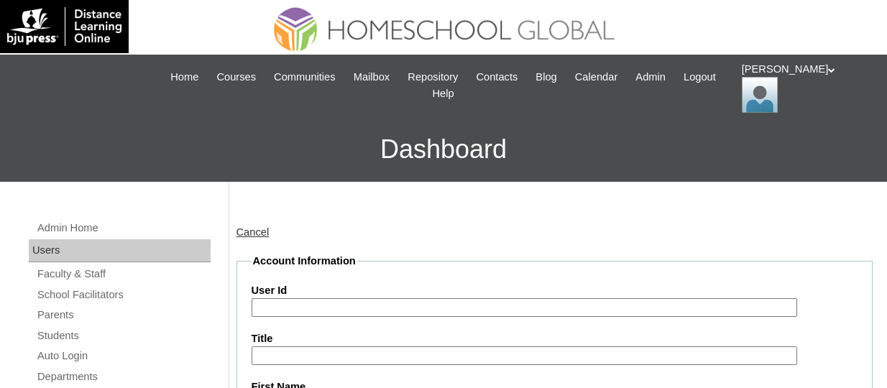
drag, startPoint x: 300, startPoint y: 308, endPoint x: 286, endPoint y: 315, distance: 16.1
click at [300, 307] on input "User Id" at bounding box center [525, 307] width 546 height 19
click at [322, 304] on input "User Id" at bounding box center [525, 307] width 546 height 19
paste input "TOUCHPH2025-MHS0101984"
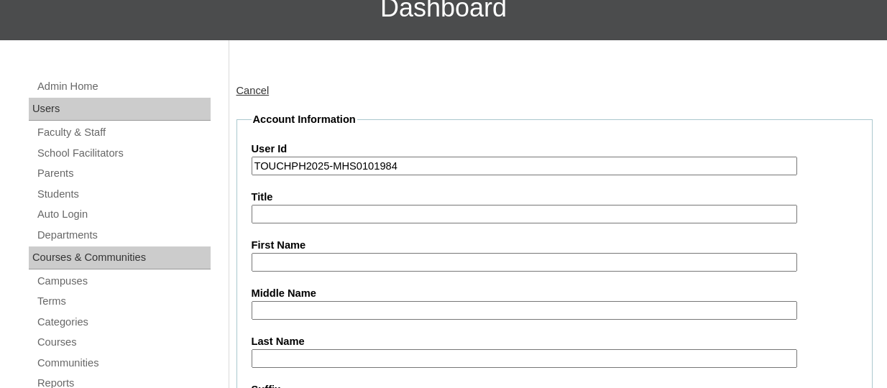
scroll to position [144, 0]
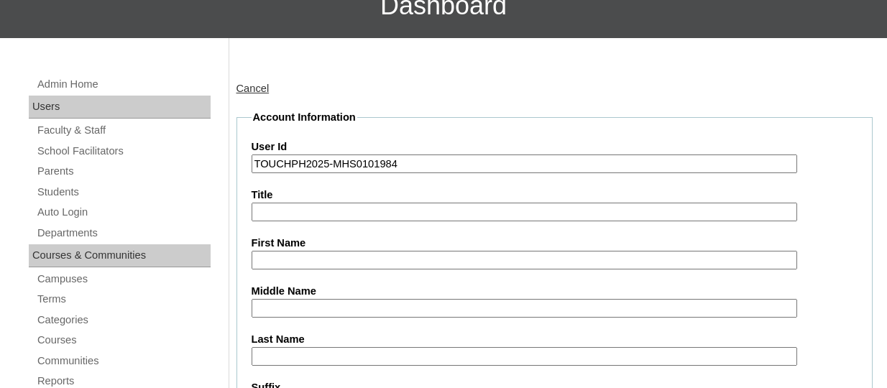
type input "TOUCHPH2025-MHS0101984"
click at [280, 257] on input "First Name" at bounding box center [525, 260] width 546 height 19
paste input "Alliza Tusha Edralin ESPIRITU"
drag, startPoint x: 392, startPoint y: 257, endPoint x: 349, endPoint y: 258, distance: 43.2
click at [349, 258] on input "Alliza Tusha Edralin ESPIRITU" at bounding box center [525, 260] width 546 height 19
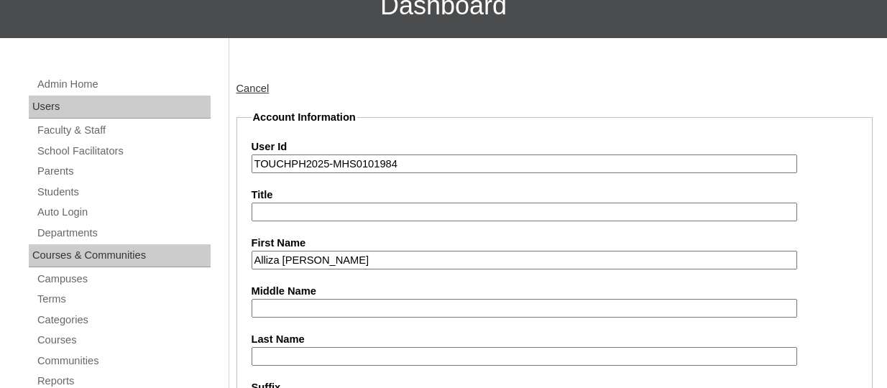
type input "Alliza Tusha Edralin"
click at [268, 356] on input "Last Name" at bounding box center [525, 356] width 546 height 19
paste input "ESPIRITU"
click at [257, 352] on input "ESPIRITU" at bounding box center [525, 356] width 546 height 19
type input "ESPIRITU"
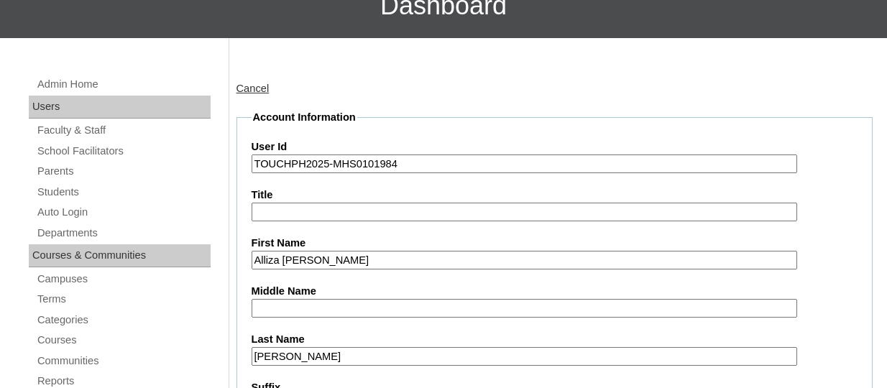
drag, startPoint x: 358, startPoint y: 258, endPoint x: 314, endPoint y: 257, distance: 43.9
click at [314, 257] on input "Alliza Tusha Edralin" at bounding box center [525, 260] width 546 height 19
type input "Alliza Tusha"
click at [309, 312] on input "Middle Name" at bounding box center [525, 308] width 546 height 19
paste input "Edralin"
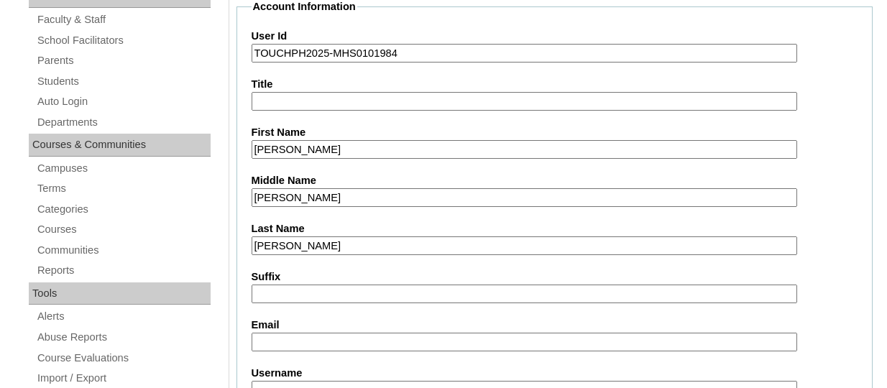
scroll to position [288, 0]
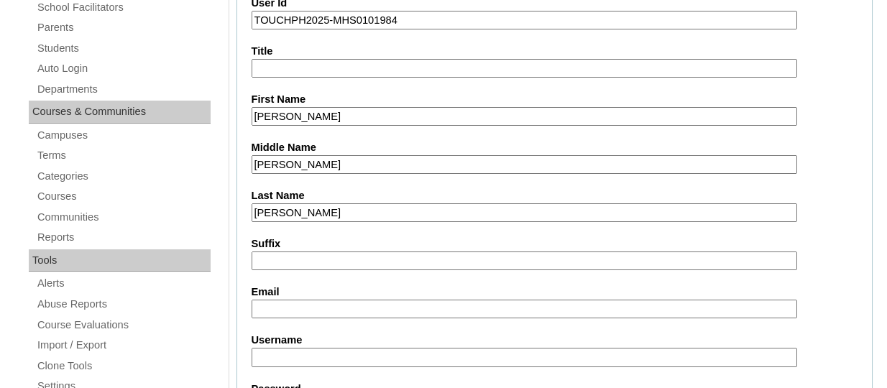
type input "Edralin"
click at [341, 308] on input "Email" at bounding box center [525, 309] width 546 height 19
paste input "donnaliza.espiritu@gmail.com"
type input "donnaliza.espiritu@gmail.com"
click at [301, 356] on input "Username" at bounding box center [525, 357] width 546 height 19
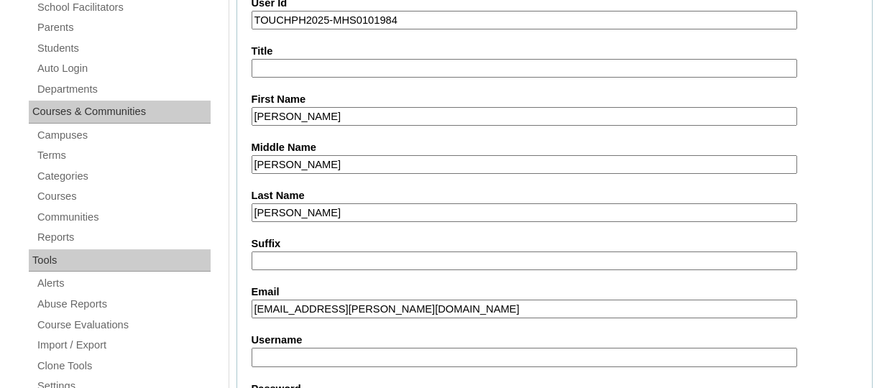
click at [306, 351] on input "Username" at bounding box center [525, 357] width 546 height 19
paste input "allizatushaespirituTQ325"
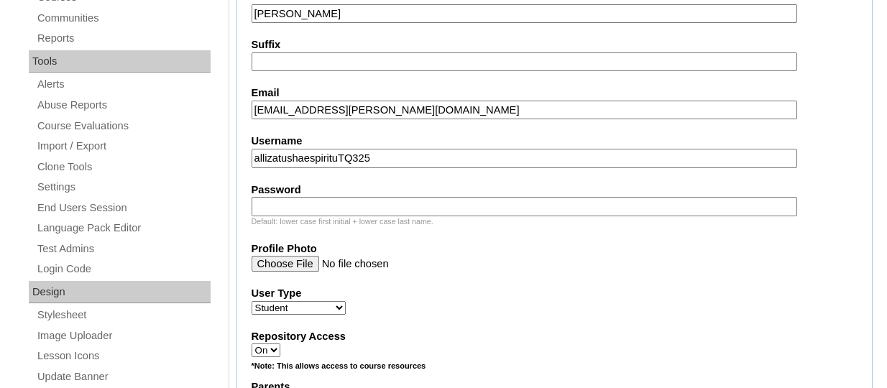
scroll to position [503, 0]
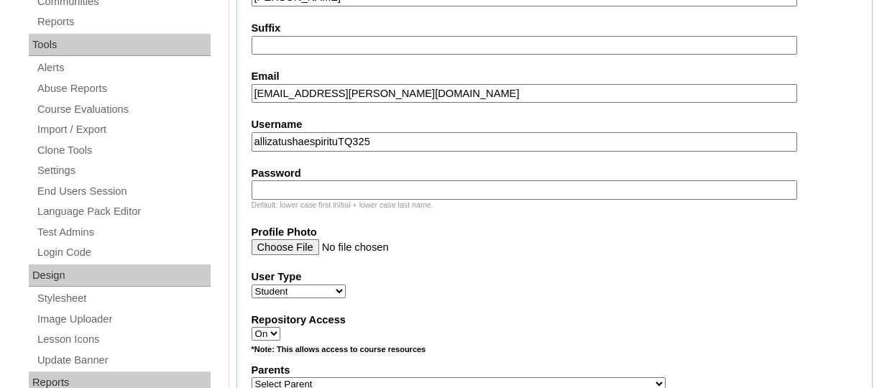
type input "allizatushaespirituTQ325"
click at [310, 185] on input "Password" at bounding box center [525, 190] width 546 height 19
paste input "HG123456s"
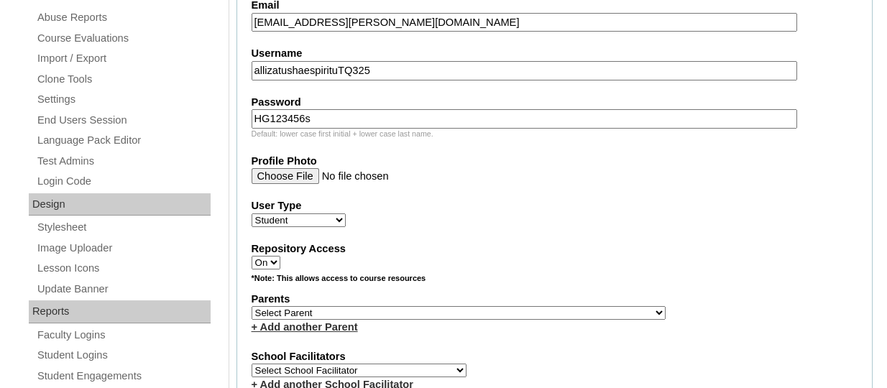
scroll to position [575, 0]
type input "HG123456s"
click at [554, 245] on label "Repository Access" at bounding box center [555, 248] width 607 height 15
click at [280, 255] on select "On Off" at bounding box center [266, 262] width 29 height 14
click at [363, 313] on select "Select Parent , , , , , , , , , , , , , , , , , , , , , , , , , , , , , , , , ,…" at bounding box center [459, 313] width 414 height 14
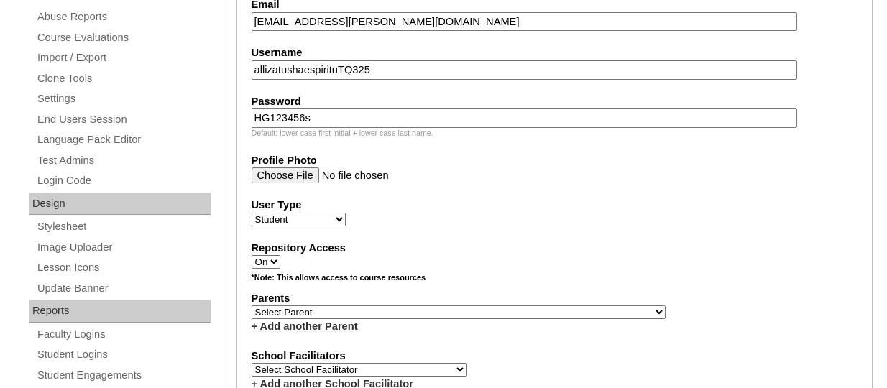
select select "44272"
click at [252, 308] on select "Select Parent , , , , , , , , , , , , , , , , , , , , , , , , , , , , , , , , ,…" at bounding box center [459, 313] width 414 height 14
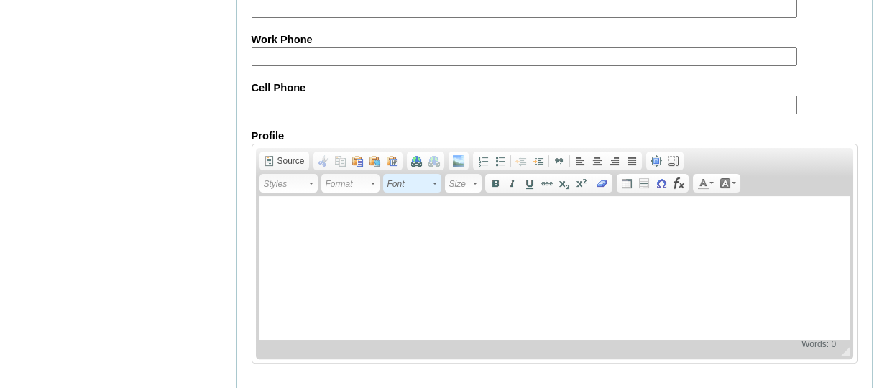
scroll to position [1834, 0]
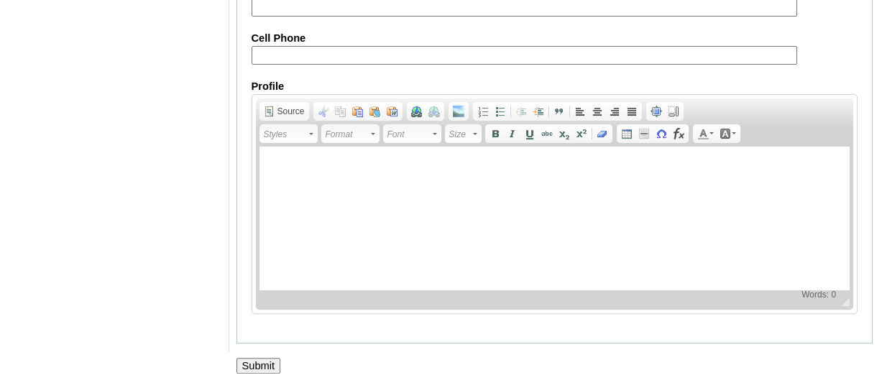
click at [247, 367] on input "Submit" at bounding box center [259, 366] width 45 height 16
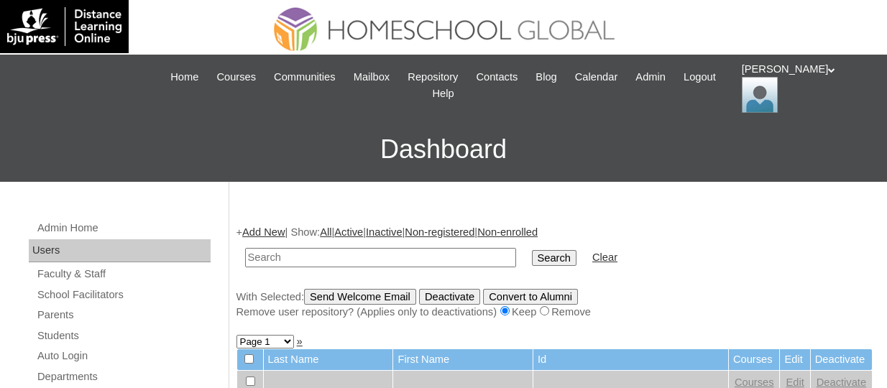
paste input "TOUCHPH2025-MHS0101984"
type input "TOUCHPH2025-MHS0101984"
click at [532, 250] on input "Search" at bounding box center [554, 258] width 45 height 16
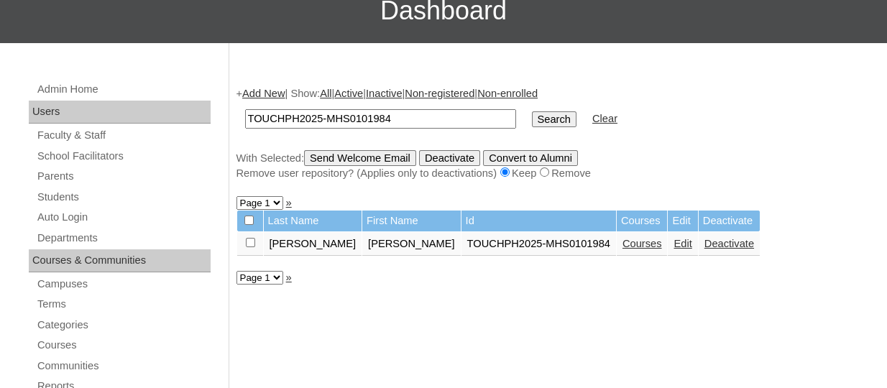
scroll to position [144, 0]
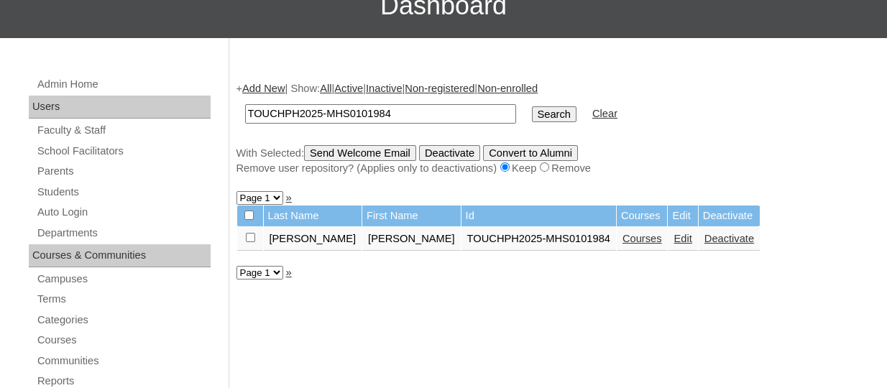
click at [623, 242] on link "Courses" at bounding box center [643, 239] width 40 height 12
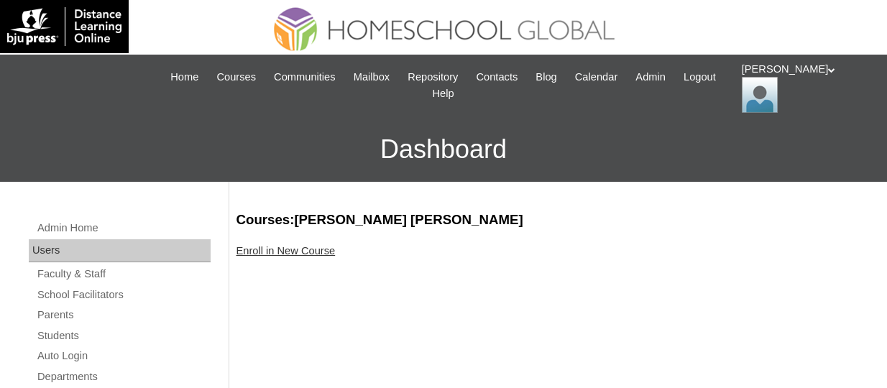
click at [303, 255] on link "Enroll in New Course" at bounding box center [286, 251] width 99 height 12
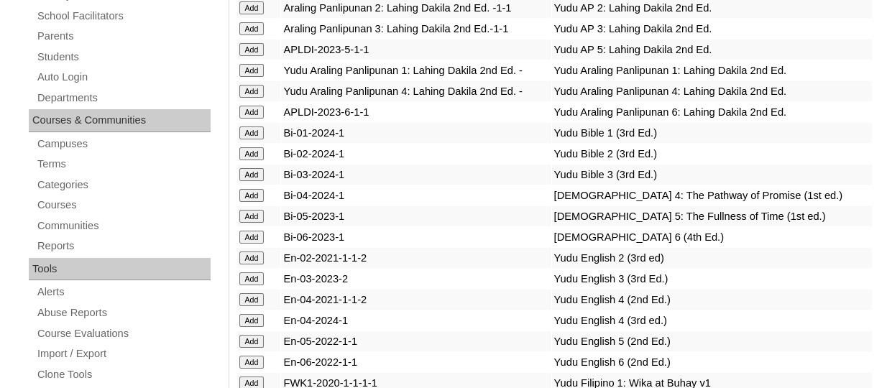
scroll to position [4006, 0]
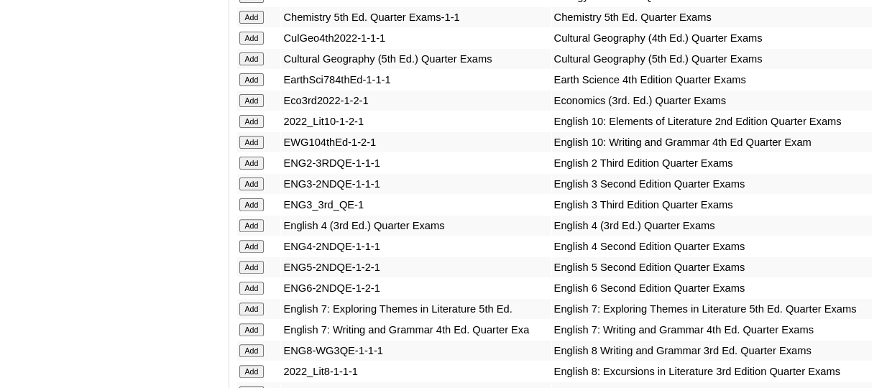
scroll to position [4568, 0]
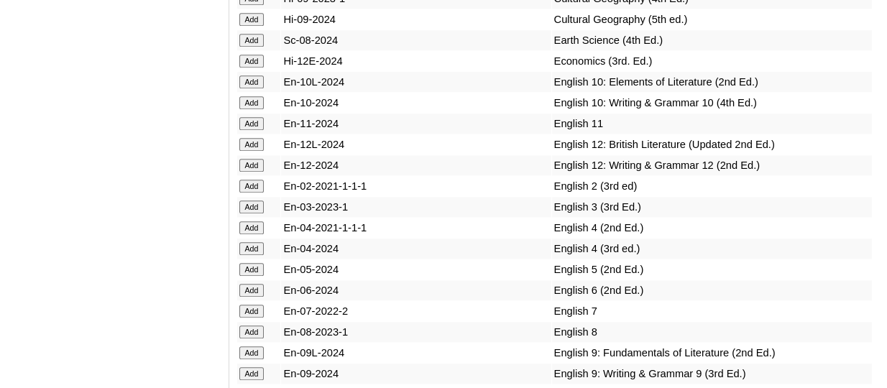
click at [250, 88] on input "Add" at bounding box center [251, 82] width 25 height 13
click at [258, 109] on input "Add" at bounding box center [251, 102] width 25 height 13
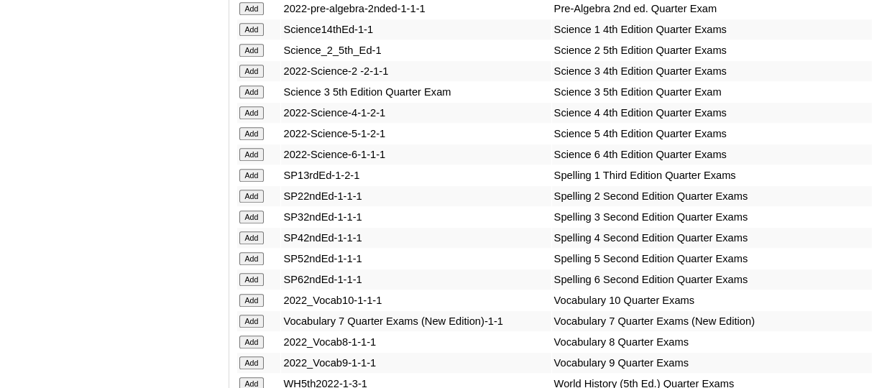
scroll to position [6217, 0]
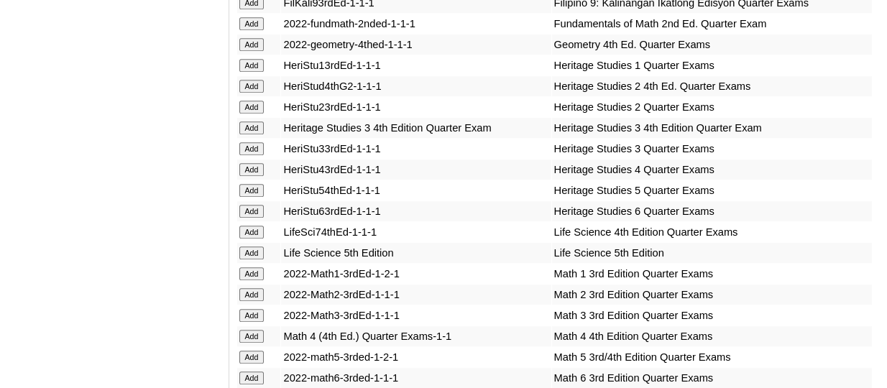
scroll to position [5274, 0]
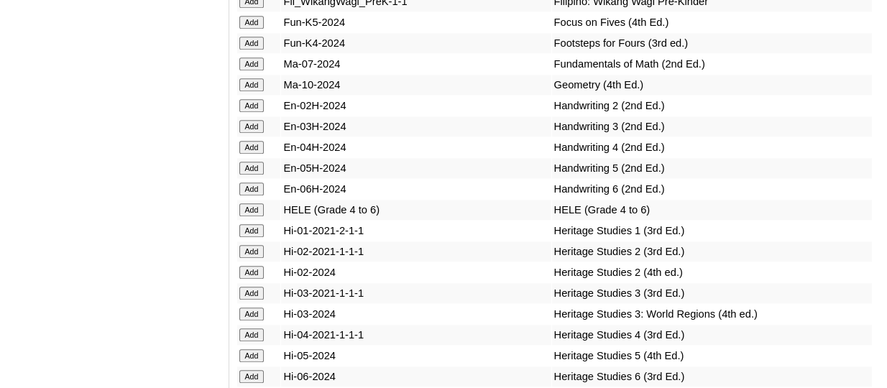
click at [254, 91] on input "Add" at bounding box center [251, 84] width 25 height 13
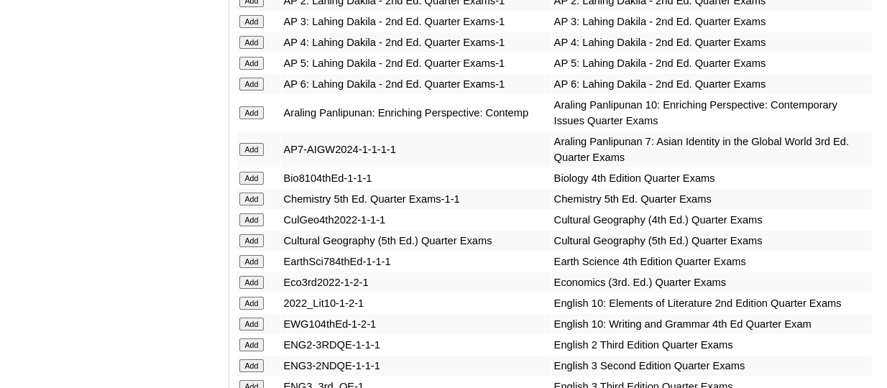
scroll to position [3795, 0]
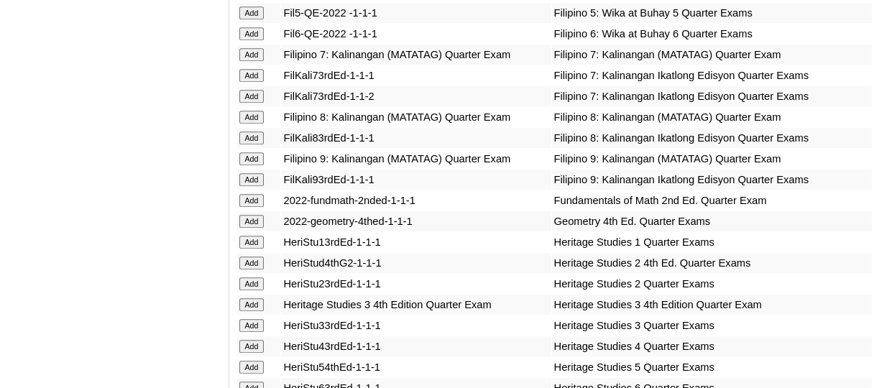
scroll to position [4880, 0]
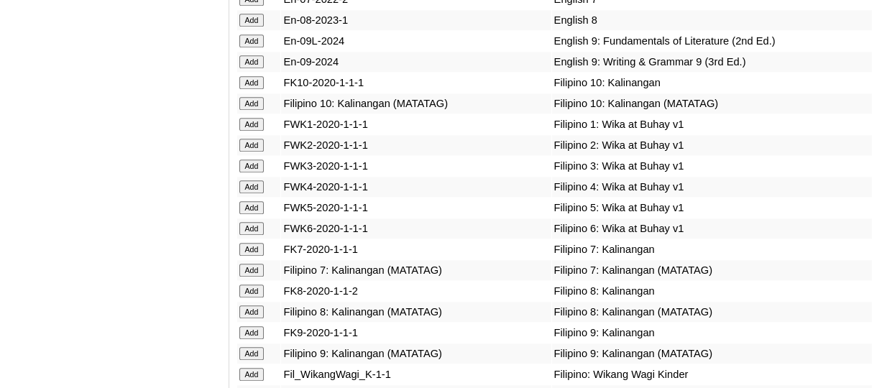
click at [255, 89] on input "Add" at bounding box center [251, 82] width 25 height 13
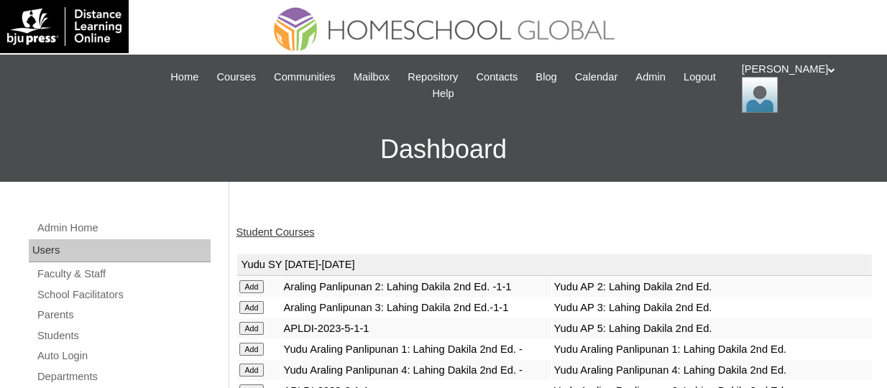
click at [286, 230] on link "Student Courses" at bounding box center [276, 233] width 78 height 12
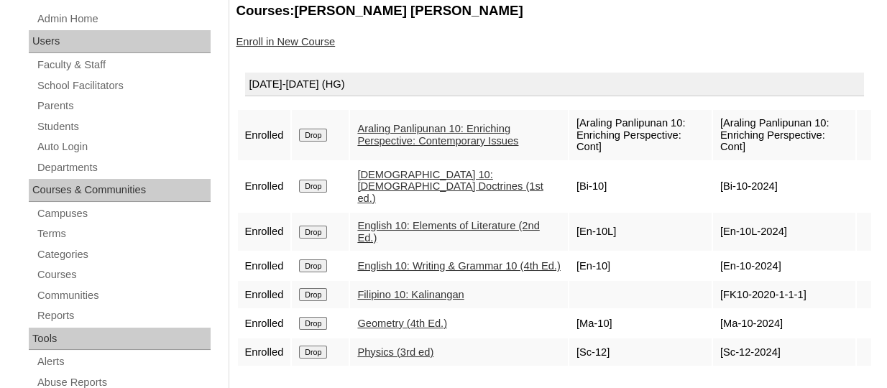
scroll to position [216, 0]
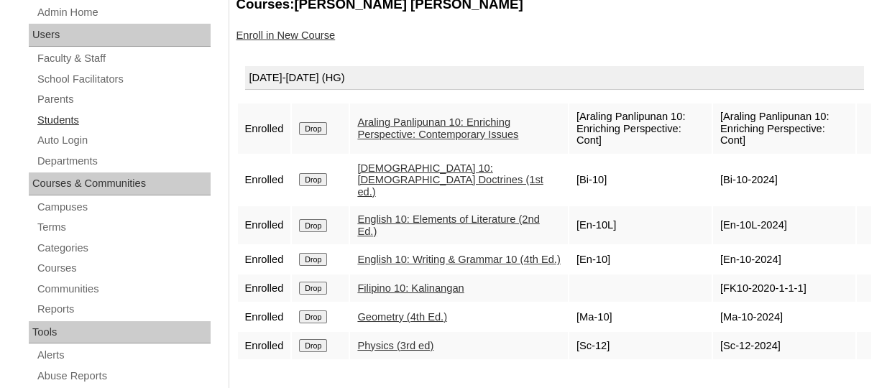
click at [65, 117] on link "Students" at bounding box center [123, 120] width 175 height 18
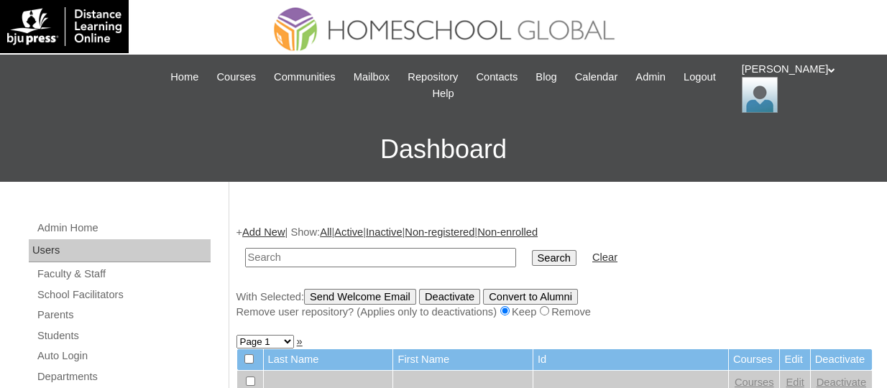
click at [273, 232] on link "Add New" at bounding box center [263, 233] width 42 height 12
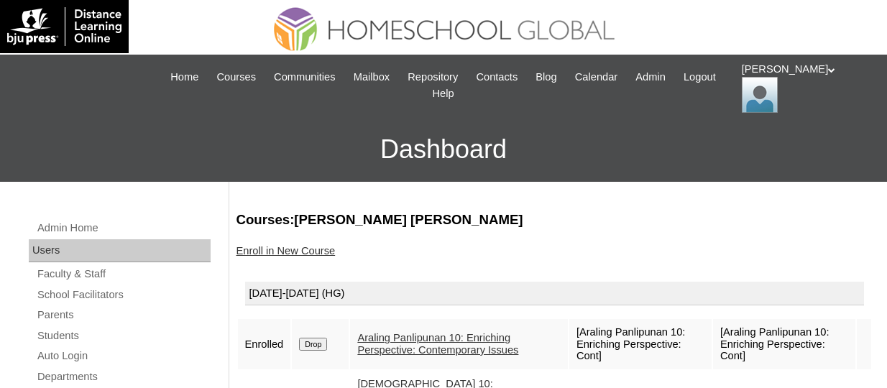
scroll to position [216, 0]
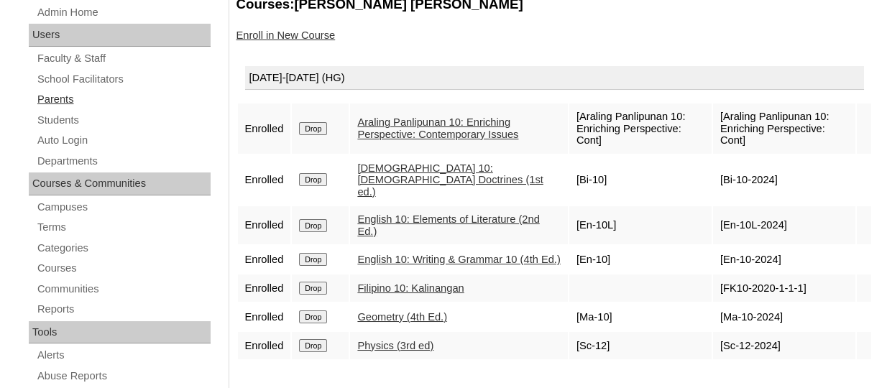
click at [65, 96] on link "Parents" at bounding box center [123, 100] width 175 height 18
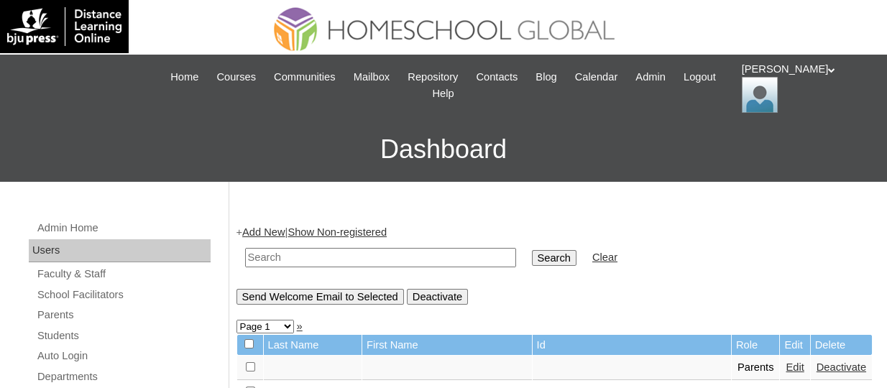
click at [257, 229] on link "Add New" at bounding box center [263, 233] width 42 height 12
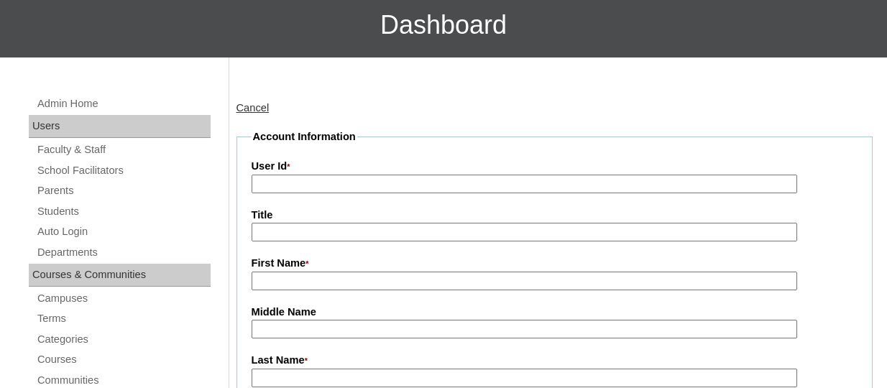
scroll to position [144, 0]
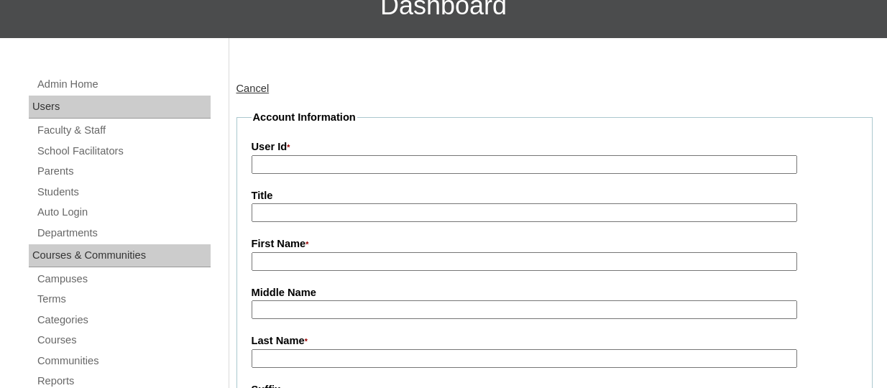
click at [316, 167] on input "User Id *" at bounding box center [525, 164] width 546 height 19
paste input "TOUCHPH2025-MHS0101987"
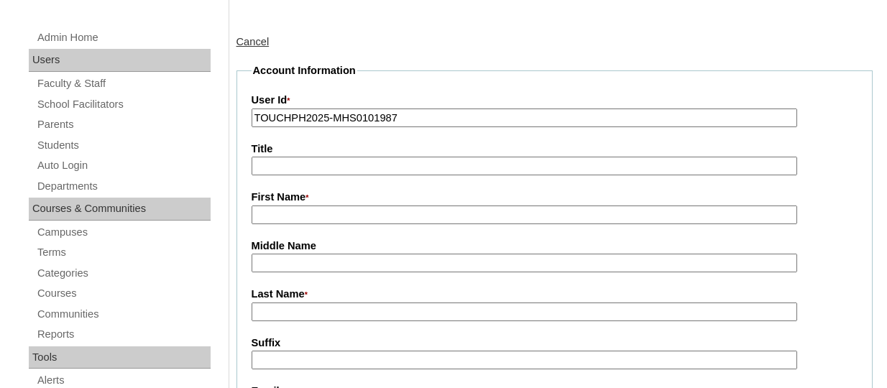
scroll to position [216, 0]
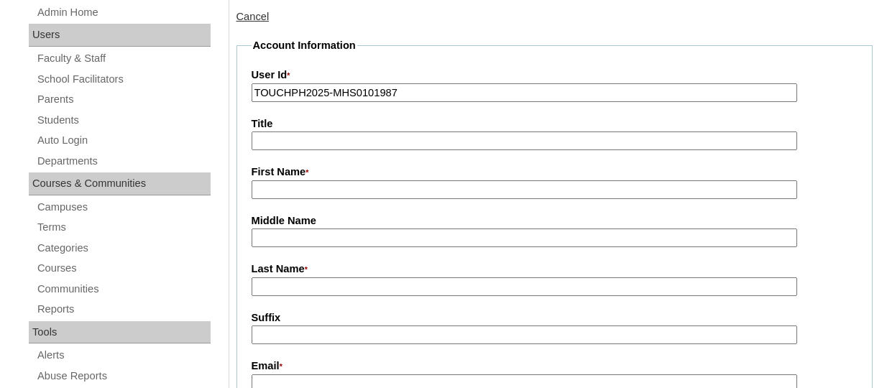
type input "TOUCHPH2025-MHS0101987"
click at [316, 188] on input "First Name *" at bounding box center [525, 190] width 546 height 19
click at [325, 187] on input "First Name *" at bounding box center [525, 190] width 546 height 19
paste input "Jee Lani Perez"
drag, startPoint x: 319, startPoint y: 194, endPoint x: 301, endPoint y: 193, distance: 18.8
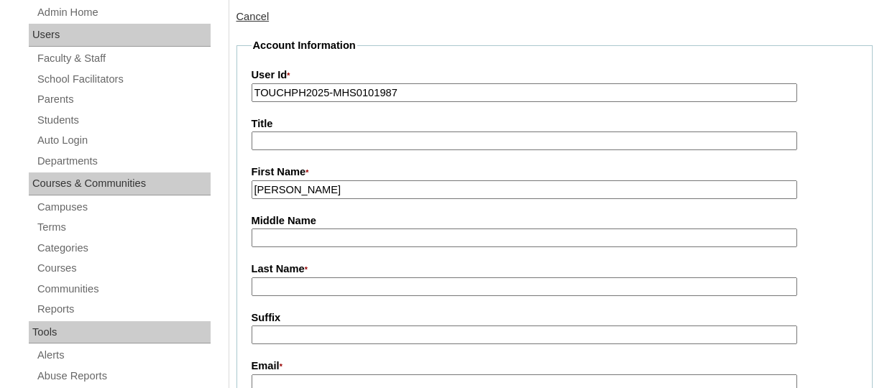
click at [301, 193] on input "Jee Lani Perez" at bounding box center [525, 190] width 546 height 19
type input "Jee Lani"
click at [286, 286] on input "Last Name *" at bounding box center [525, 287] width 546 height 19
paste input "Perez"
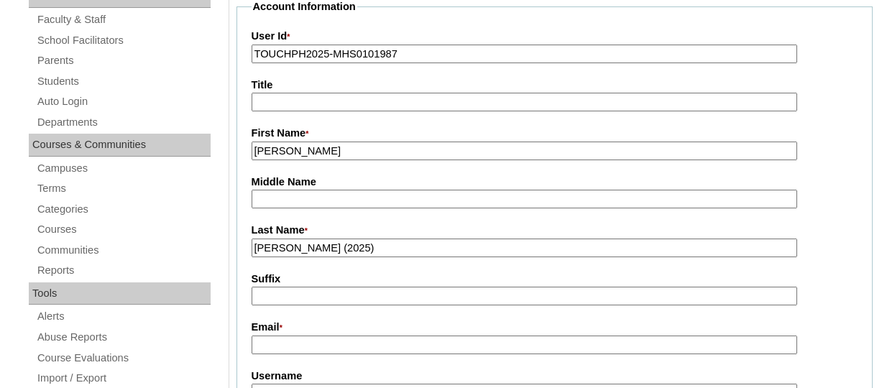
scroll to position [288, 0]
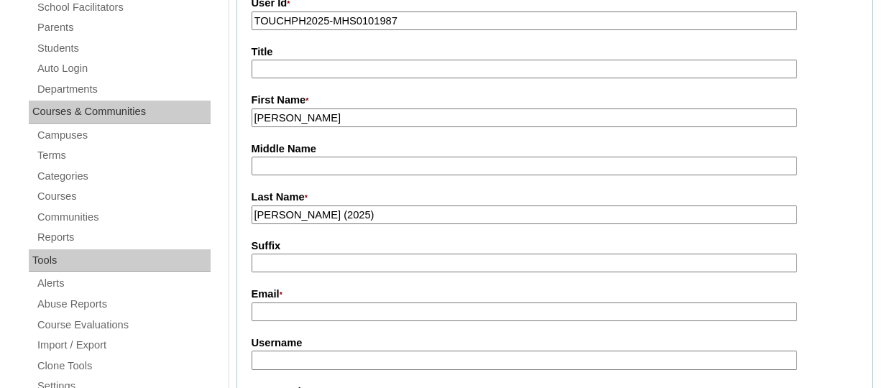
type input "Perez (2025)"
click at [306, 314] on input "Email *" at bounding box center [525, 312] width 546 height 19
paste input "mothernurture2014@gmail.com"
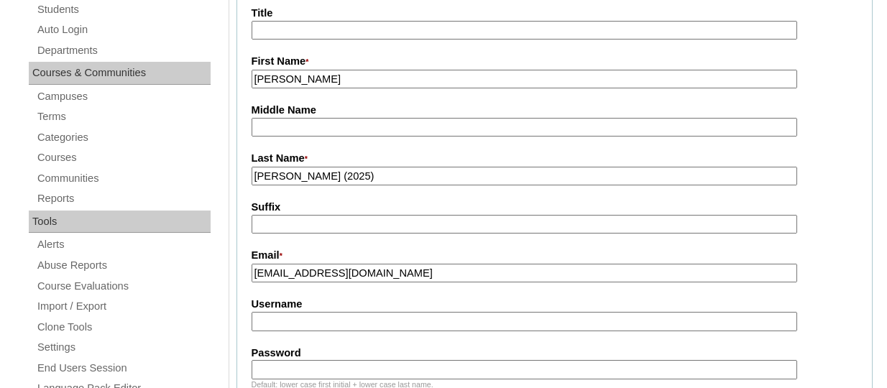
scroll to position [359, 0]
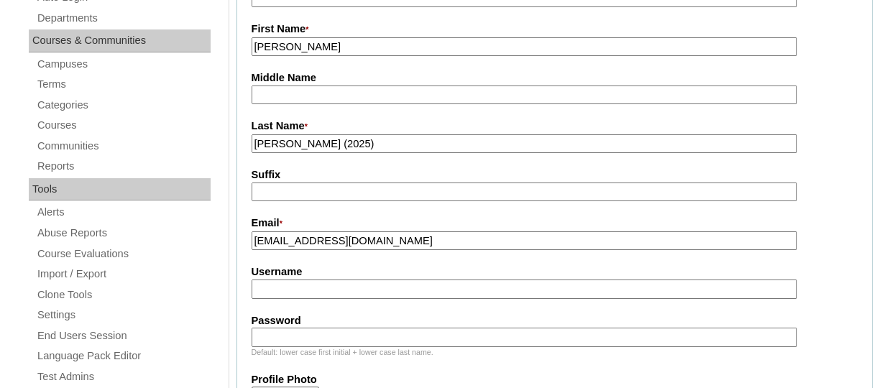
type input "mothernurture2014@gmail.com"
click at [324, 290] on input "Username" at bounding box center [525, 289] width 546 height 19
paste input "jeelaniperezTQ325"
type input "jeelaniperezTQ325"
click at [347, 329] on input "Password" at bounding box center [525, 337] width 546 height 19
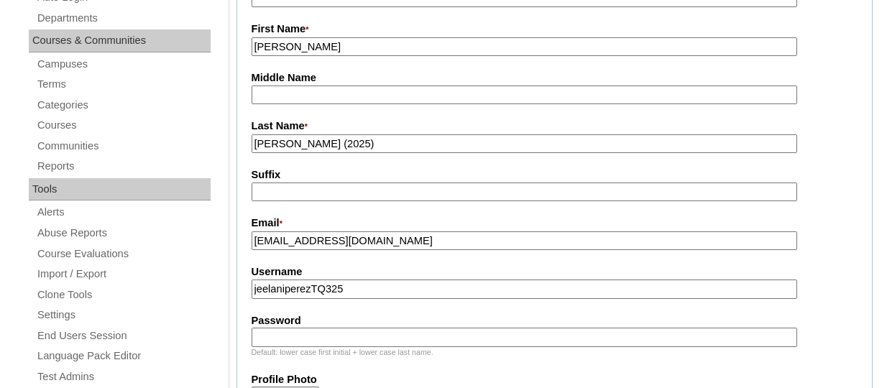
paste input "HG123456p"
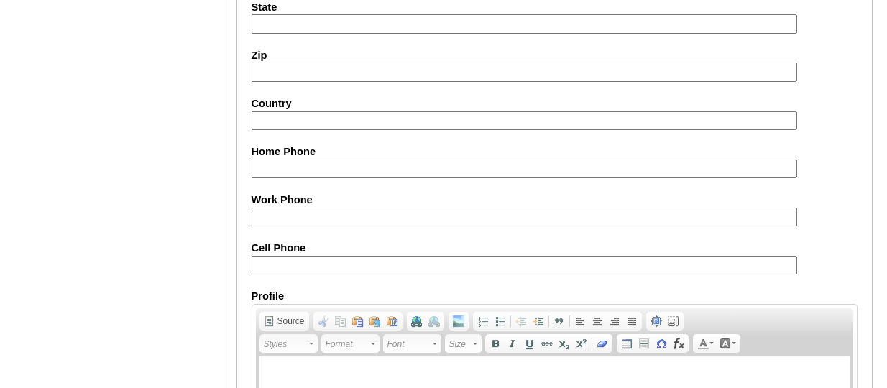
scroll to position [1574, 0]
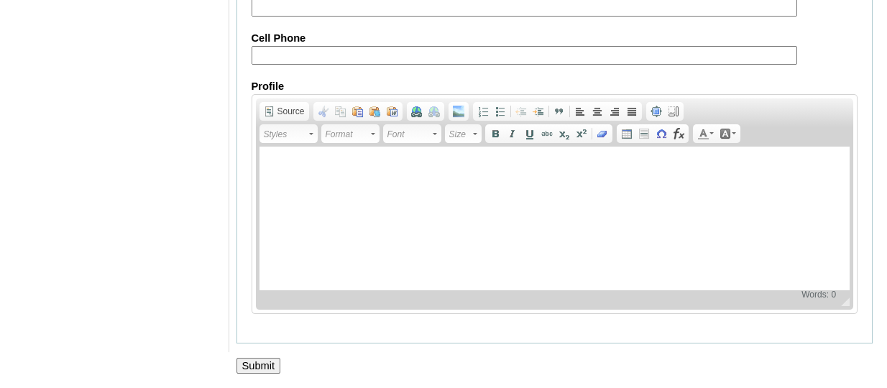
type input "HG123456p"
click at [255, 361] on input "Submit" at bounding box center [259, 366] width 45 height 16
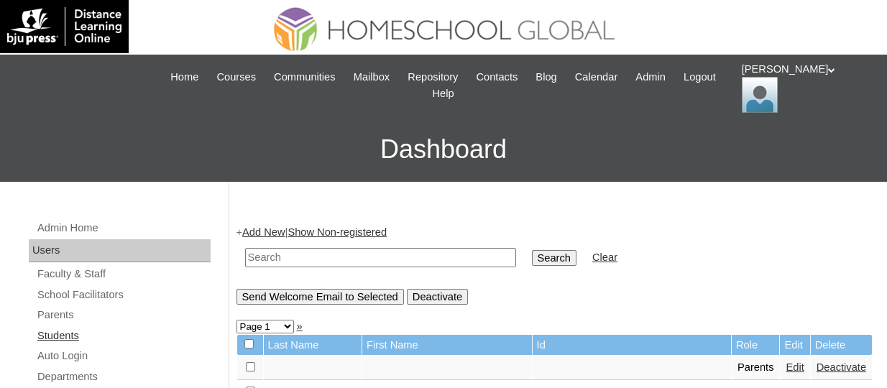
click at [71, 331] on link "Students" at bounding box center [123, 336] width 175 height 18
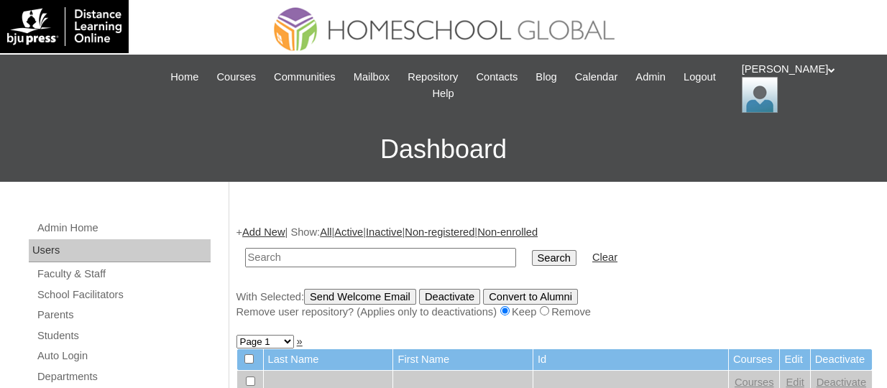
click at [276, 231] on link "Add New" at bounding box center [263, 233] width 42 height 12
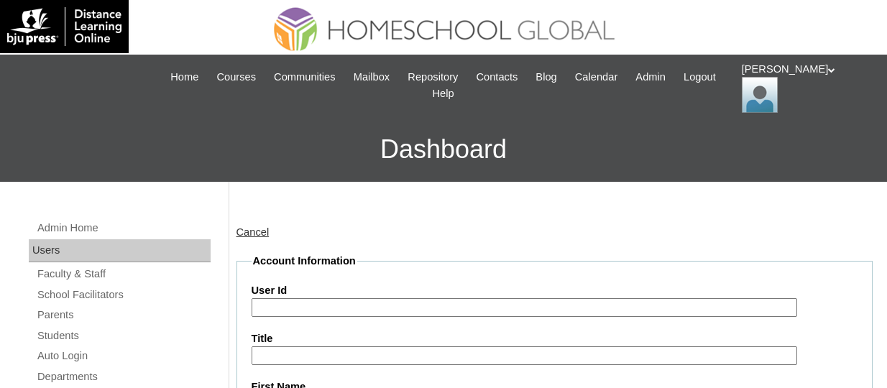
click at [311, 303] on input "User Id" at bounding box center [525, 307] width 546 height 19
paste input "TOUCHPH2025-MHS0101985"
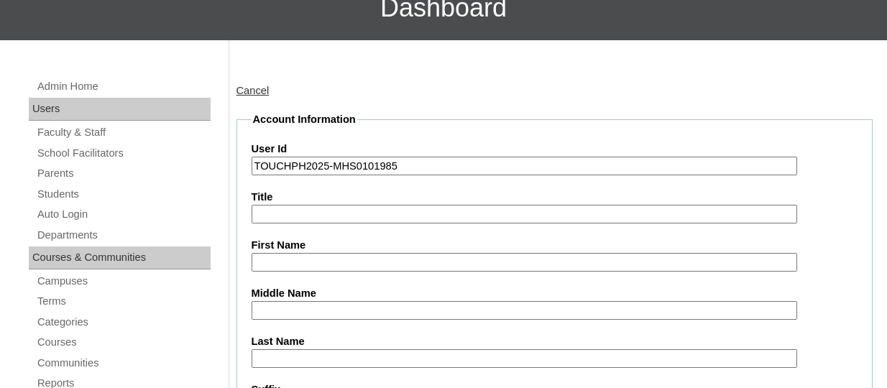
scroll to position [144, 0]
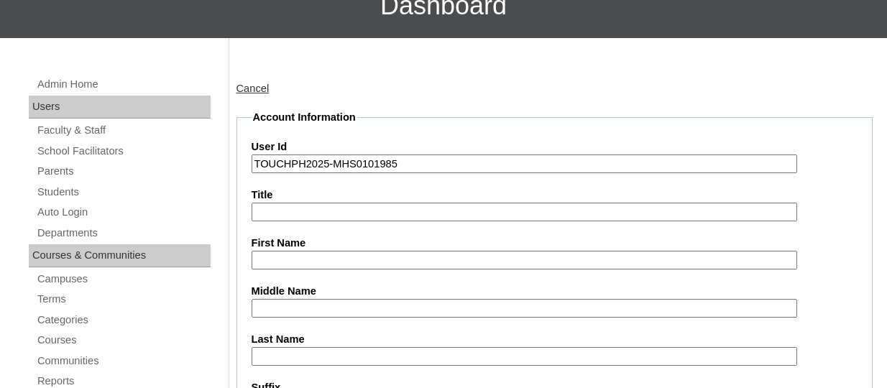
type input "TOUCHPH2025-MHS0101985"
click at [335, 264] on input "First Name" at bounding box center [525, 260] width 546 height 19
paste input "Antoine Jaden San Juan PEREZ"
drag, startPoint x: 419, startPoint y: 262, endPoint x: 383, endPoint y: 262, distance: 36.0
click at [383, 262] on input "Antoine Jaden San Juan PEREZ" at bounding box center [525, 260] width 546 height 19
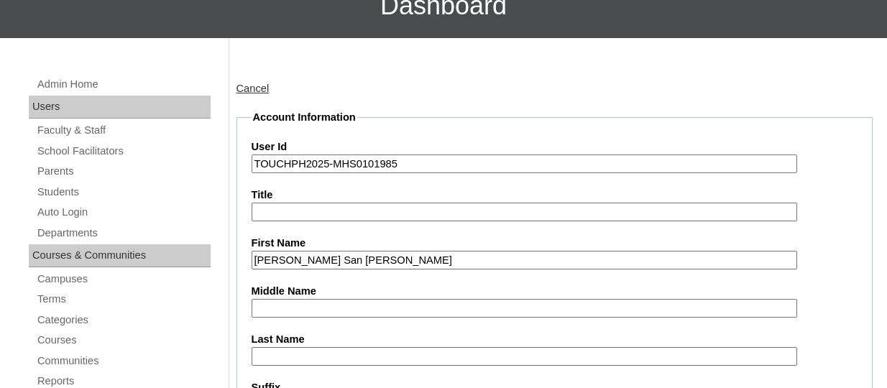
type input "Antoine Jaden San Juan"
click at [283, 351] on input "Last Name" at bounding box center [525, 356] width 546 height 19
paste input "[PERSON_NAME]"
type input "PEREZ"
drag, startPoint x: 383, startPoint y: 262, endPoint x: 333, endPoint y: 256, distance: 50.7
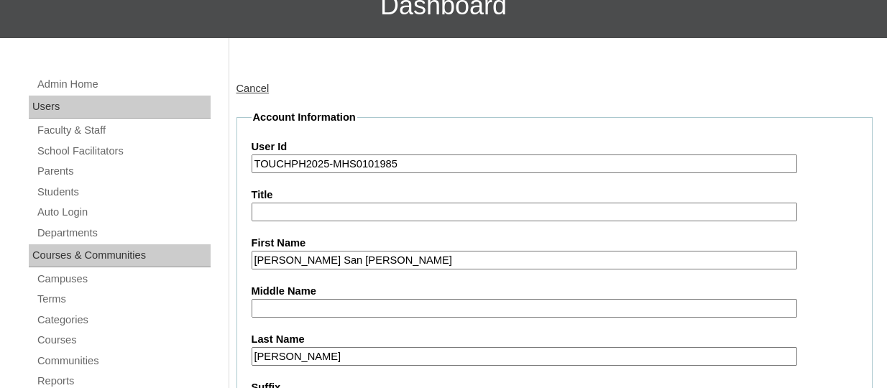
click at [333, 256] on input "Antoine Jaden San Juan" at bounding box center [525, 260] width 546 height 19
type input "Antoine Jaden"
click at [273, 310] on input "Middle Name" at bounding box center [525, 308] width 546 height 19
paste input "San Juan"
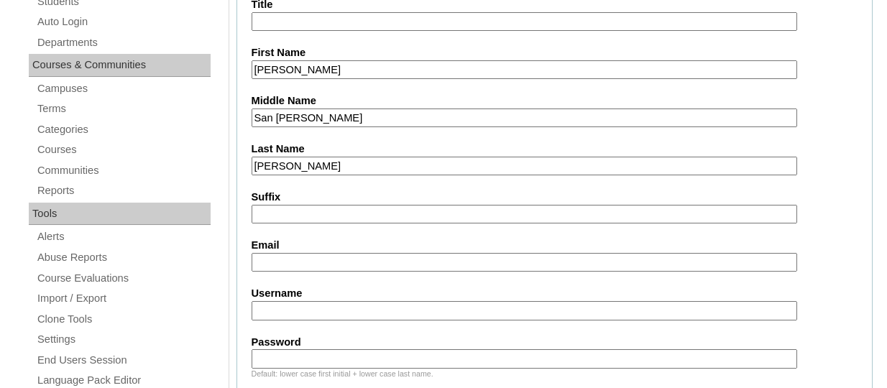
scroll to position [359, 0]
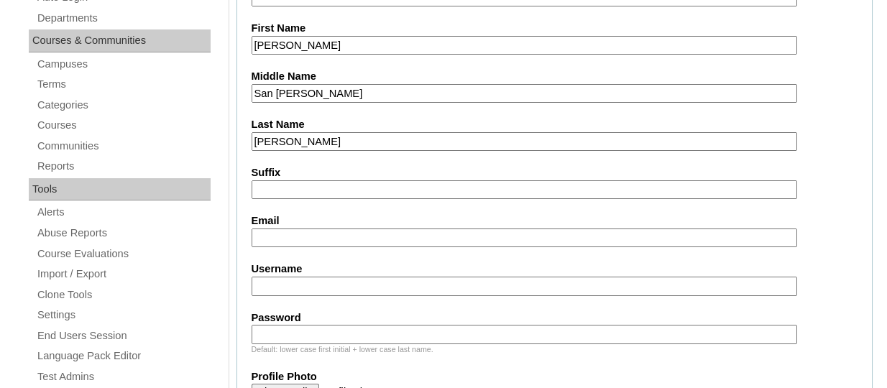
type input "San Juan"
click at [301, 235] on input "Email" at bounding box center [525, 238] width 546 height 19
paste input "mothernurture2014@gmail.com"
type input "mothernurture2014@gmail.com"
click at [329, 283] on input "Username" at bounding box center [525, 286] width 546 height 19
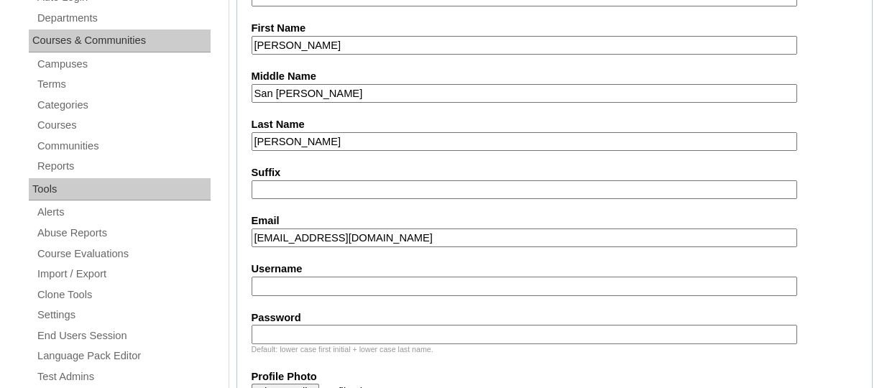
paste input "antoinejadenperezTQ325"
type input "antoinejadenperezTQ325"
click at [364, 344] on div "Default: lower case first initial + lower case last name." at bounding box center [555, 349] width 607 height 11
click at [364, 333] on input "Password" at bounding box center [525, 334] width 546 height 19
paste input "HG123456s"
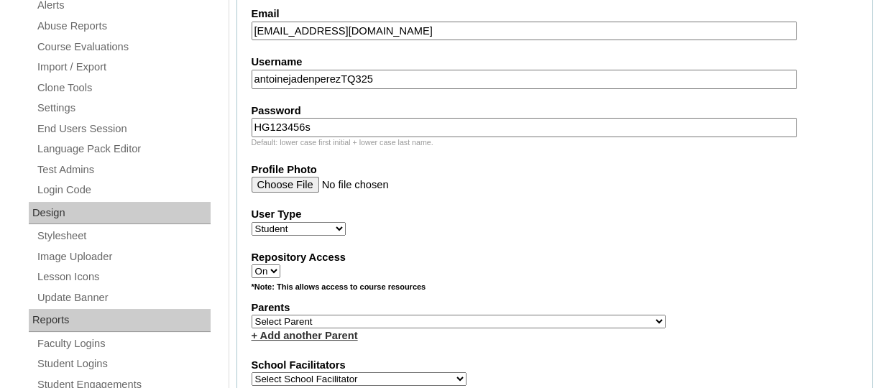
scroll to position [647, 0]
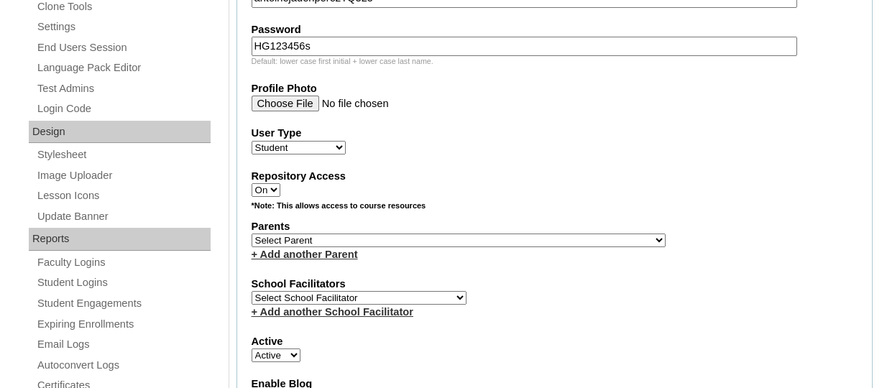
type input "HG123456s"
click at [439, 247] on select "Select Parent , , , , , , , , , , , , , , , , , , , , , , , , , , , , , , , , ,…" at bounding box center [459, 241] width 414 height 14
drag, startPoint x: 409, startPoint y: 245, endPoint x: 413, endPoint y: 239, distance: 7.4
click at [409, 245] on select "Select Parent , , , , , , , , , , , , , , , , , , , , , , , , , , , , , , , , ,…" at bounding box center [459, 241] width 414 height 14
select select "44279"
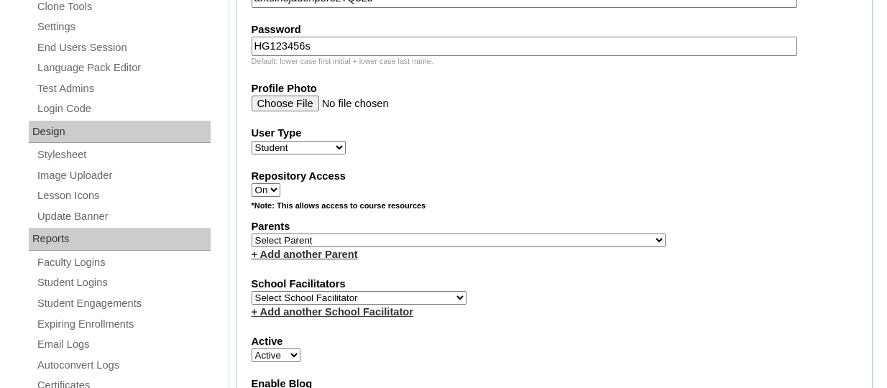
click at [252, 236] on select "Select Parent , , , , , , , , , , , , , , , , , , , , , , , , , , , , , , , , ,…" at bounding box center [459, 241] width 414 height 14
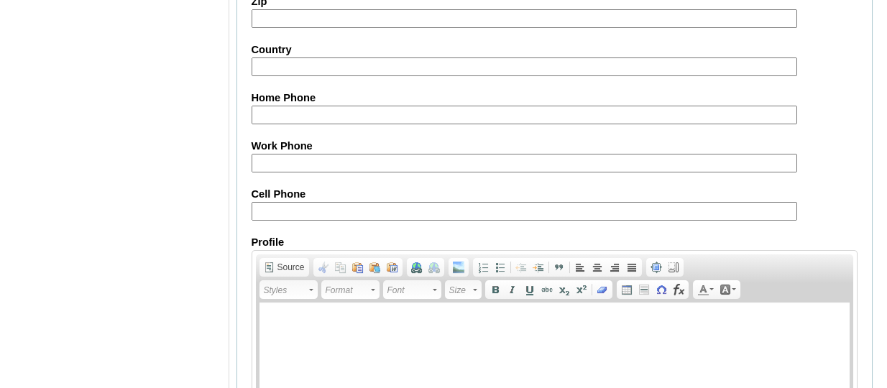
scroll to position [1834, 0]
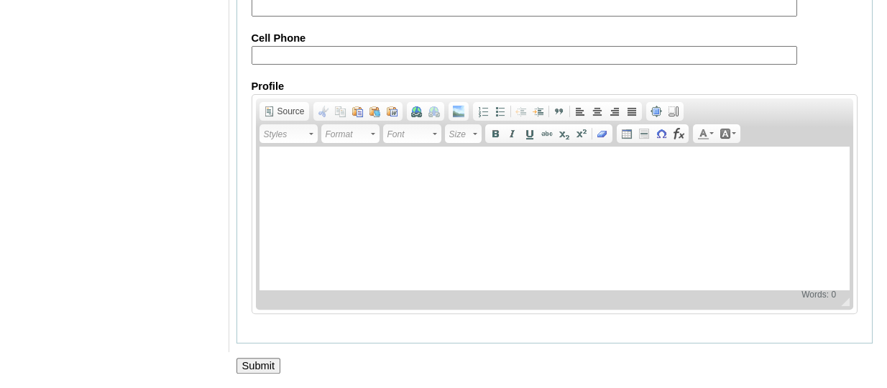
click at [252, 363] on input "Submit" at bounding box center [259, 366] width 45 height 16
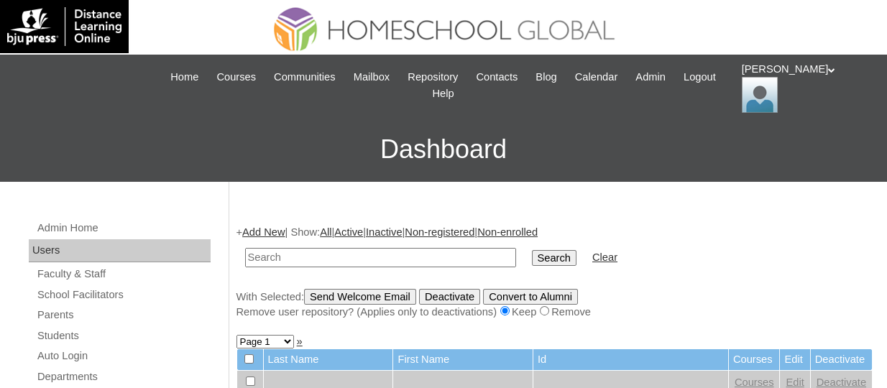
paste input "TOUCHPH2025-MHS0101985"
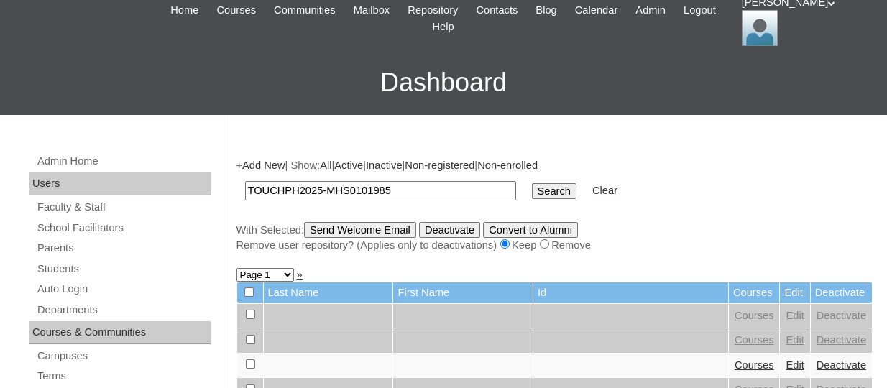
scroll to position [144, 0]
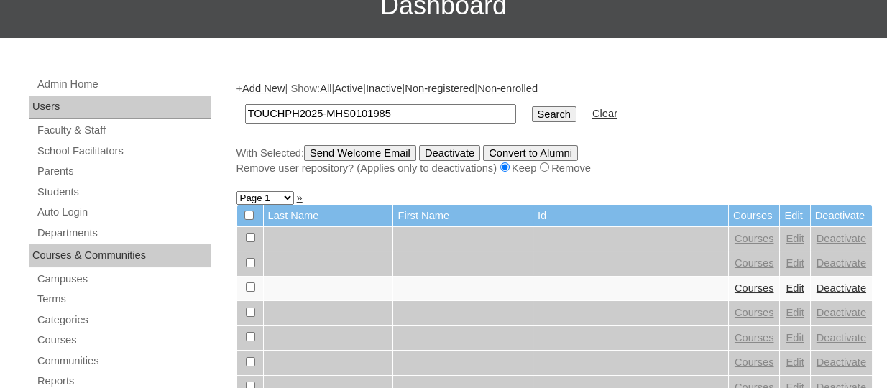
type input "TOUCHPH2025-MHS0101985"
click at [532, 117] on input "Search" at bounding box center [554, 114] width 45 height 16
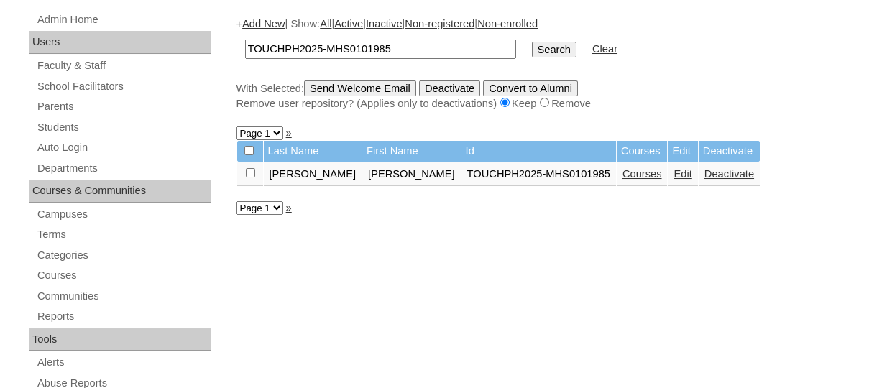
scroll to position [216, 0]
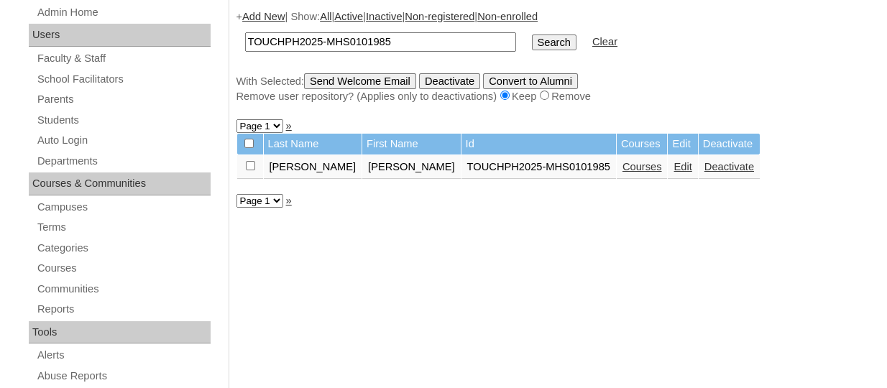
click at [674, 172] on link "Edit" at bounding box center [683, 167] width 18 height 12
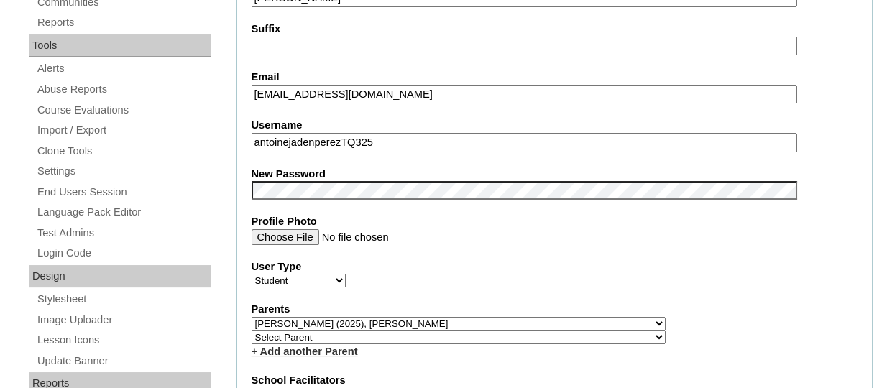
scroll to position [575, 0]
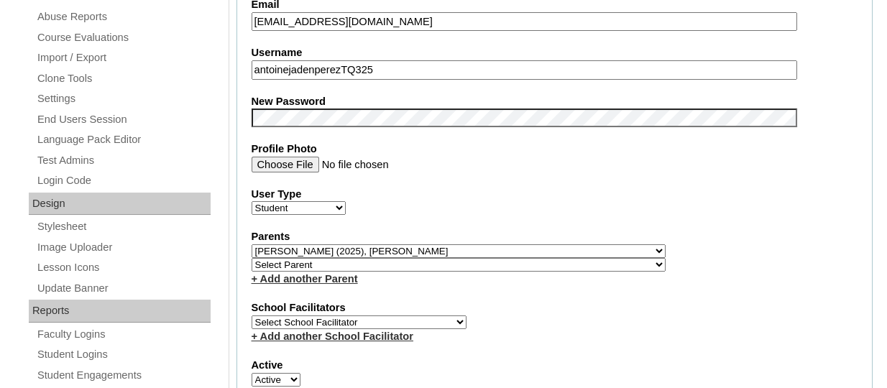
click at [451, 127] on fieldset "Account Information User Id TOUCHPH2025-MHS0101985 Title First Name Antoine Jad…" at bounding box center [555, 261] width 637 height 1165
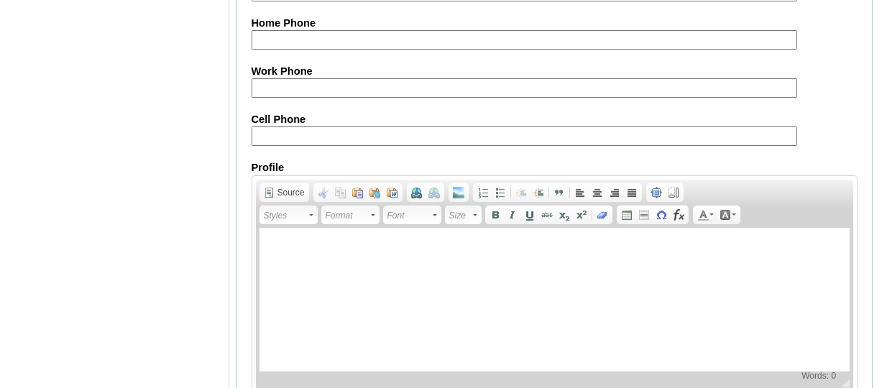
scroll to position [1839, 0]
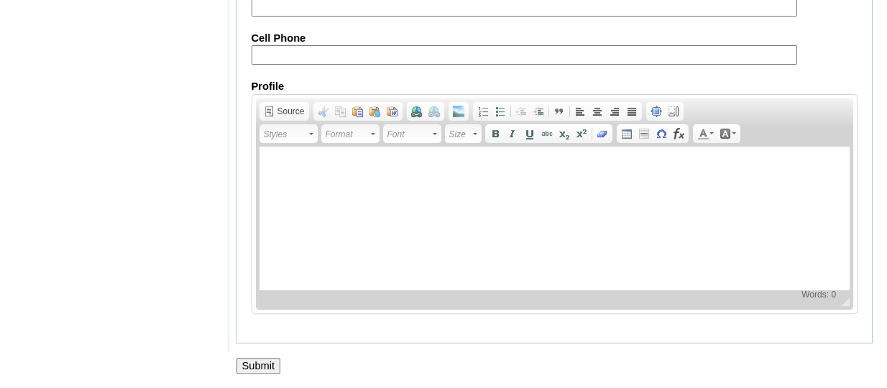
click at [251, 366] on input "Submit" at bounding box center [259, 366] width 45 height 16
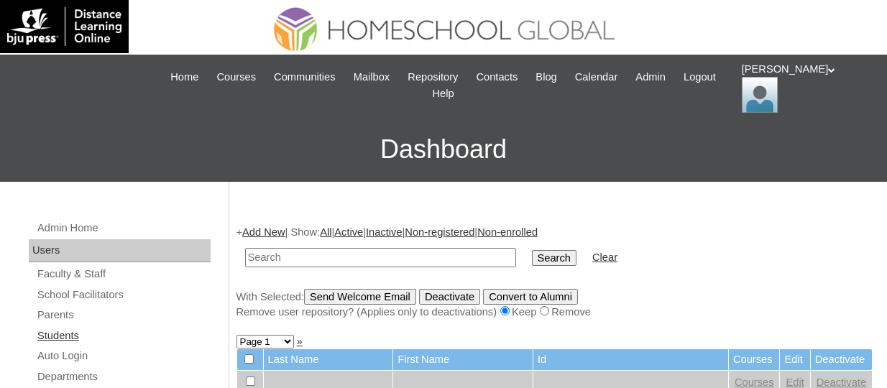
click at [62, 334] on link "Students" at bounding box center [123, 336] width 175 height 18
click at [271, 234] on link "Add New" at bounding box center [263, 233] width 42 height 12
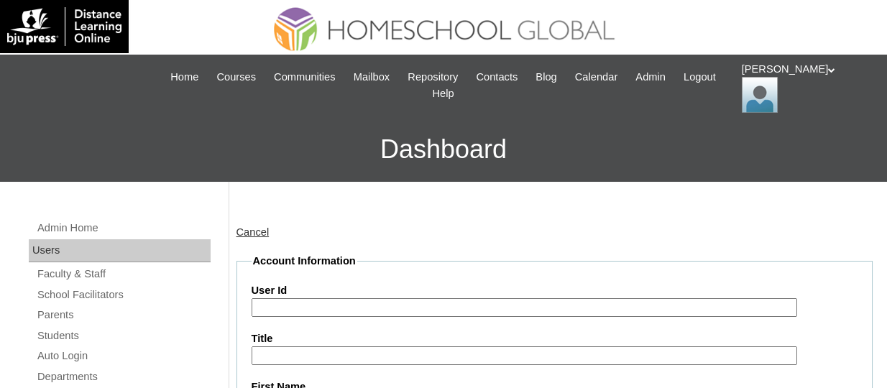
click at [347, 310] on input "User Id" at bounding box center [525, 307] width 546 height 19
paste input "TOUCHPH2025-MHS0101986"
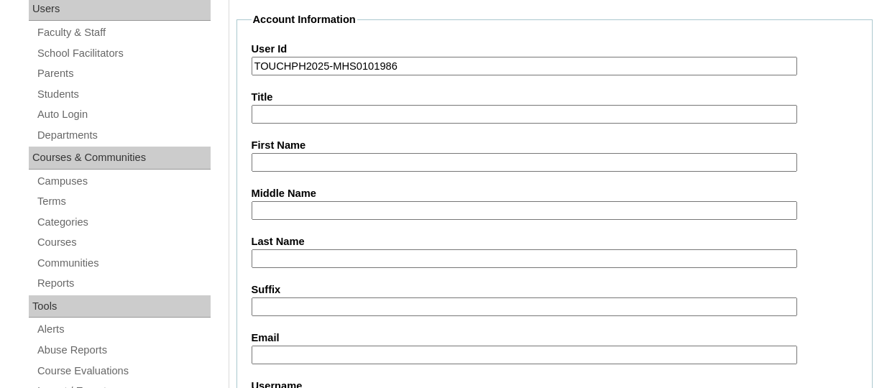
scroll to position [288, 0]
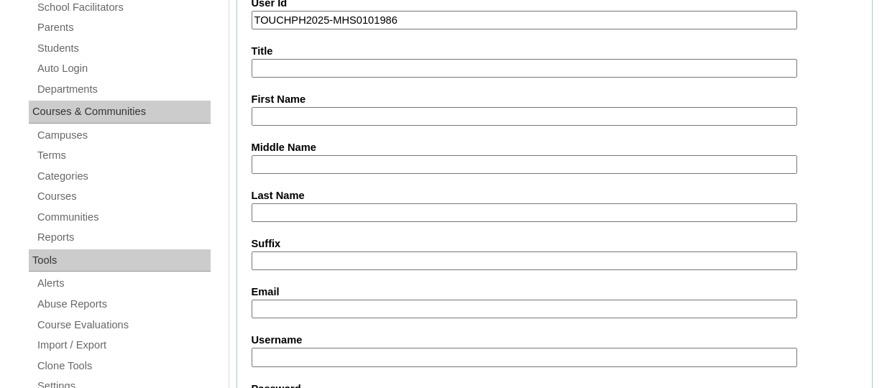
type input "TOUCHPH2025-MHS0101986"
click at [314, 113] on input "First Name" at bounding box center [525, 116] width 546 height 19
paste input "Andre Jeellan San Juan PEREZ"
drag, startPoint x: 417, startPoint y: 111, endPoint x: 380, endPoint y: 112, distance: 36.7
click at [380, 112] on input "Andre Jeellan San Juan PEREZ" at bounding box center [525, 116] width 546 height 19
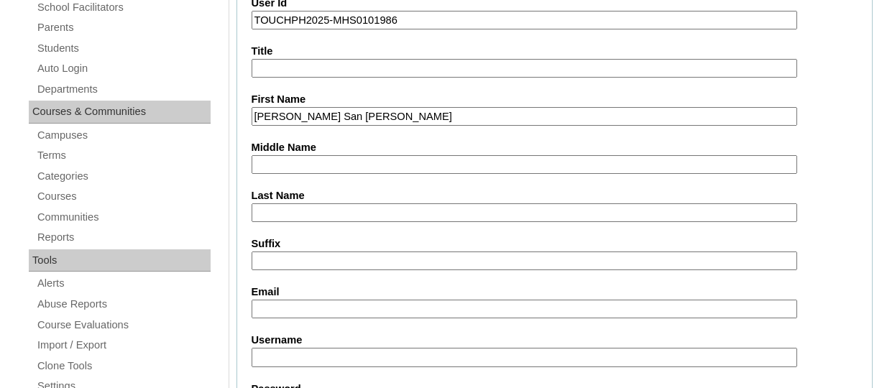
type input "Andre Jeellan San Juan"
click at [280, 206] on input "Last Name" at bounding box center [525, 213] width 546 height 19
paste input "PEREZ"
type input "PEREZ"
drag, startPoint x: 377, startPoint y: 114, endPoint x: 328, endPoint y: 111, distance: 49.0
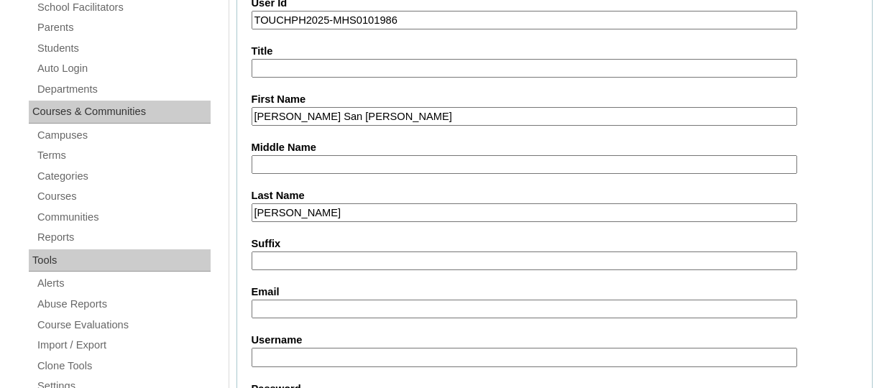
click at [328, 111] on input "Andre Jeellan San Juan" at bounding box center [525, 116] width 546 height 19
type input "Andre Jeellan"
click at [322, 161] on input "Middle Name" at bounding box center [525, 164] width 546 height 19
paste input "San Juan"
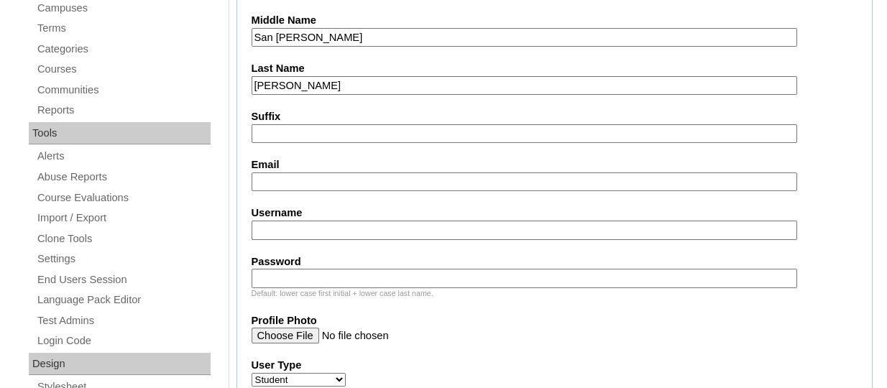
scroll to position [431, 0]
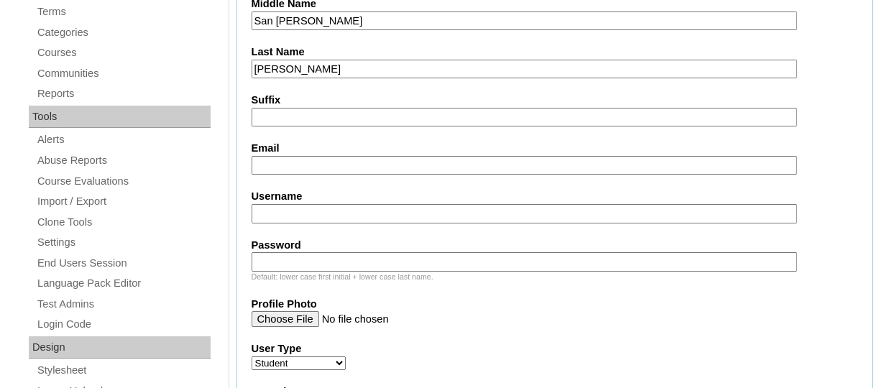
type input "San Juan"
click at [279, 160] on input "Email" at bounding box center [525, 165] width 546 height 19
paste input "mothernurture2014@gmail.com"
type input "mothernurture2014@gmail.com"
click at [309, 204] on input "Username" at bounding box center [525, 213] width 546 height 19
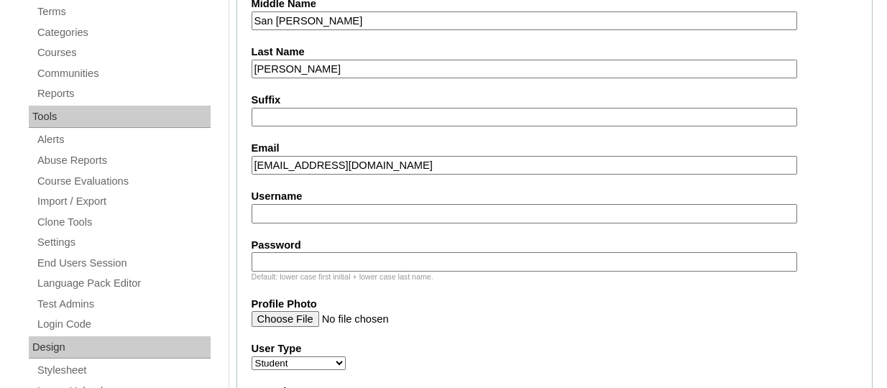
paste input "andrejeellanperezTQ325"
type input "andrejeellanperezTQ325"
click at [343, 272] on div "Default: lower case first initial + lower case last name." at bounding box center [555, 277] width 607 height 11
click at [338, 259] on input "Password" at bounding box center [525, 261] width 546 height 19
paste input "HG123456s"
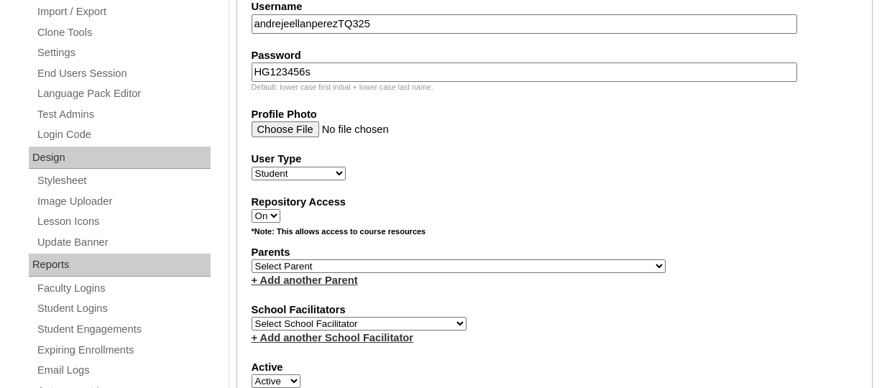
scroll to position [647, 0]
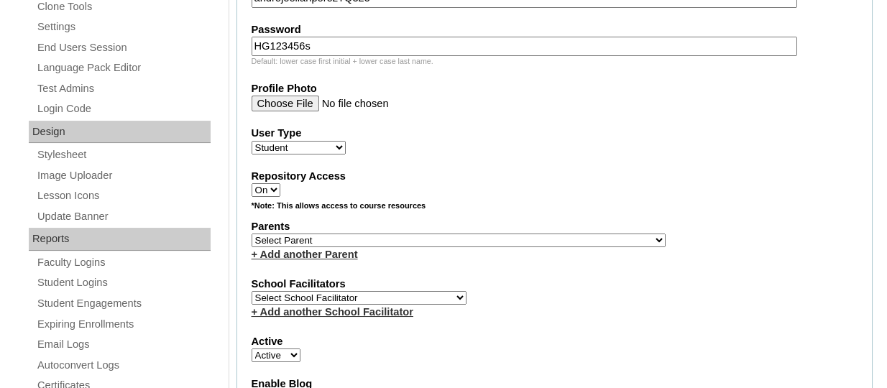
type input "HG123456s"
drag, startPoint x: 375, startPoint y: 247, endPoint x: 378, endPoint y: 259, distance: 11.9
click at [375, 246] on select "Select Parent , , , , , , , , , , , , , , , , , , , , , , , , , , , , , , , , ,…" at bounding box center [459, 241] width 414 height 14
select select "44279"
click at [252, 236] on select "Select Parent , , , , , , , , , , , , , , , , , , , , , , , , , , , , , , , , ,…" at bounding box center [459, 241] width 414 height 14
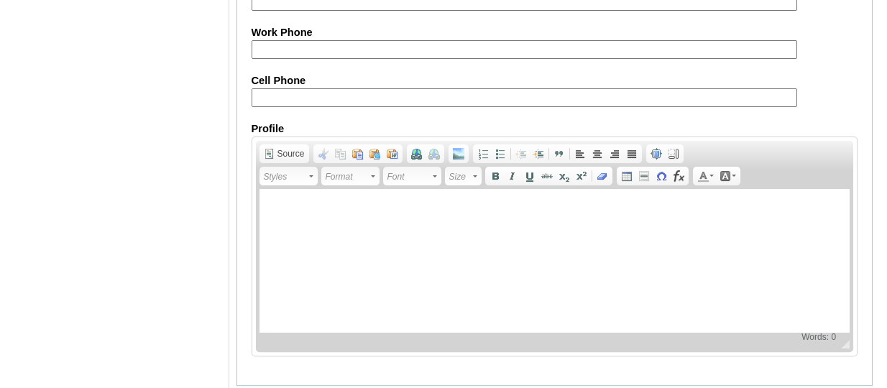
scroll to position [1834, 0]
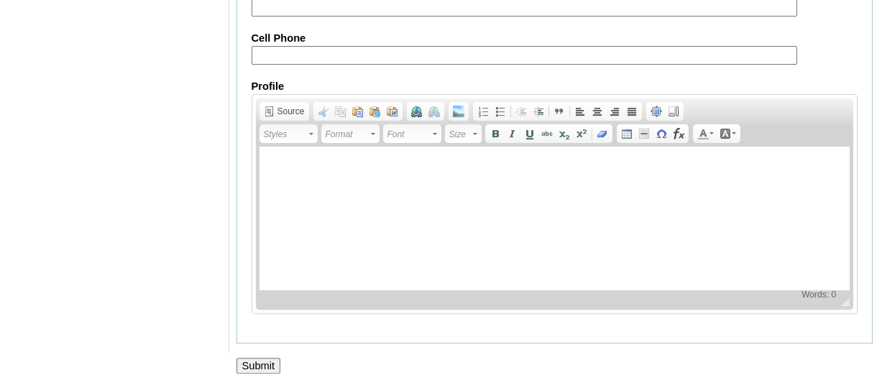
click at [273, 360] on input "Submit" at bounding box center [259, 366] width 45 height 16
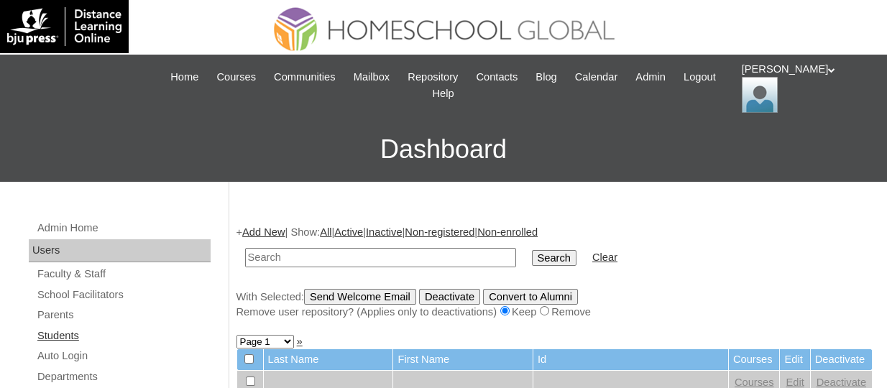
click at [55, 336] on link "Students" at bounding box center [123, 336] width 175 height 18
click at [419, 259] on input "text" at bounding box center [380, 257] width 271 height 19
paste input "TOUCHPH2025-MHS0101985"
type input "TOUCHPH2025-MHS0101985"
click at [532, 259] on input "Search" at bounding box center [554, 258] width 45 height 16
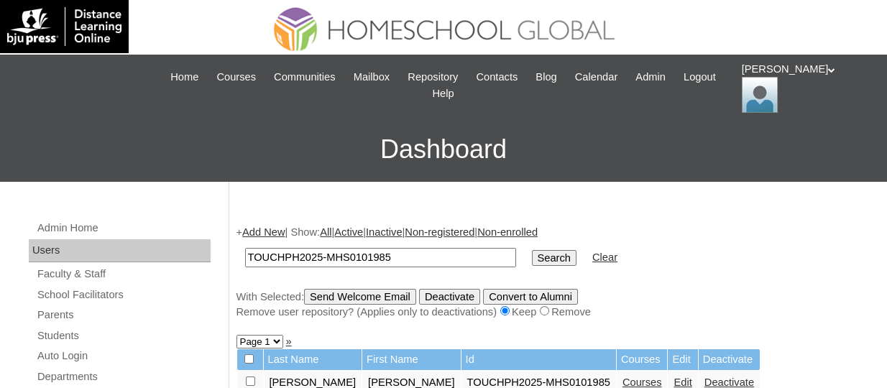
click at [713, 256] on form "TOUCHPH2025-MHS0101985 Search Clear" at bounding box center [555, 257] width 637 height 37
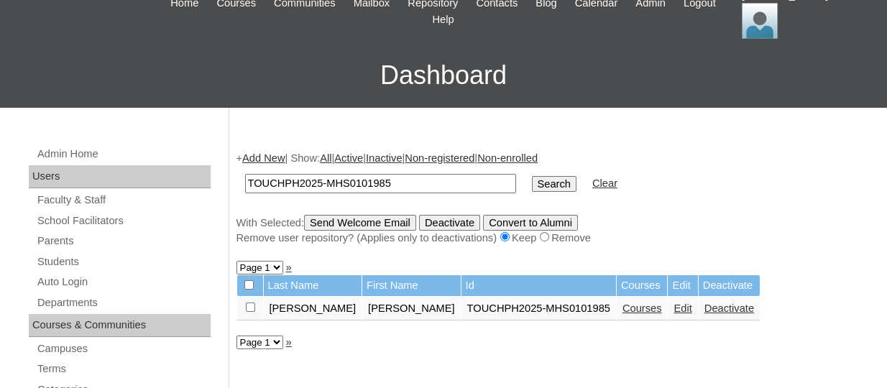
scroll to position [216, 0]
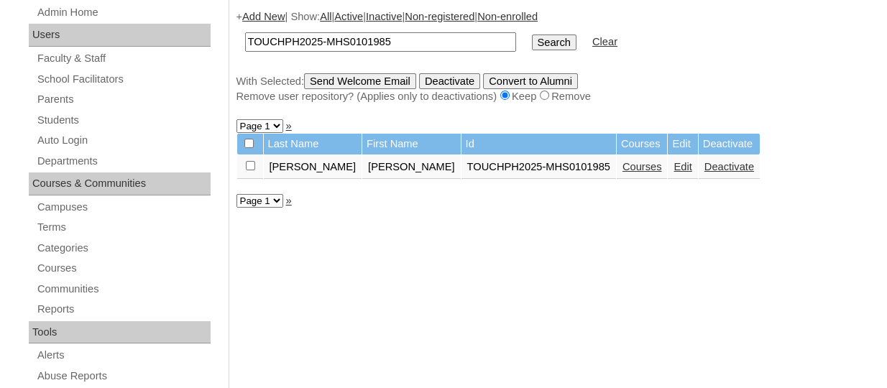
click at [623, 169] on link "Courses" at bounding box center [643, 167] width 40 height 12
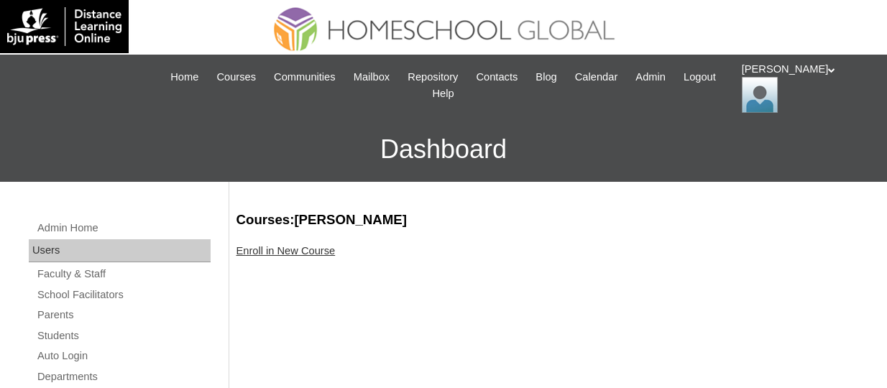
click at [327, 248] on link "Enroll in New Course" at bounding box center [286, 251] width 99 height 12
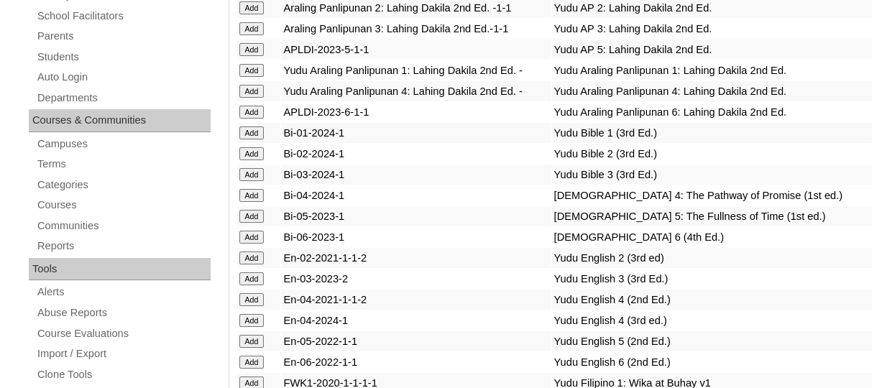
scroll to position [4319, 0]
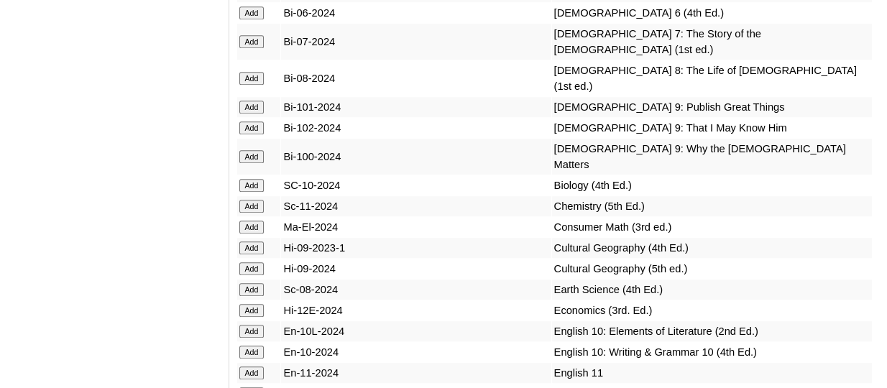
click at [249, 48] on input "Add" at bounding box center [251, 41] width 25 height 13
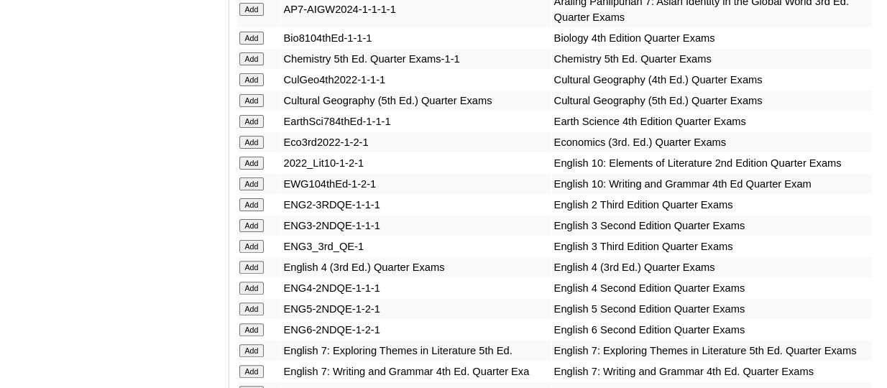
scroll to position [4526, 0]
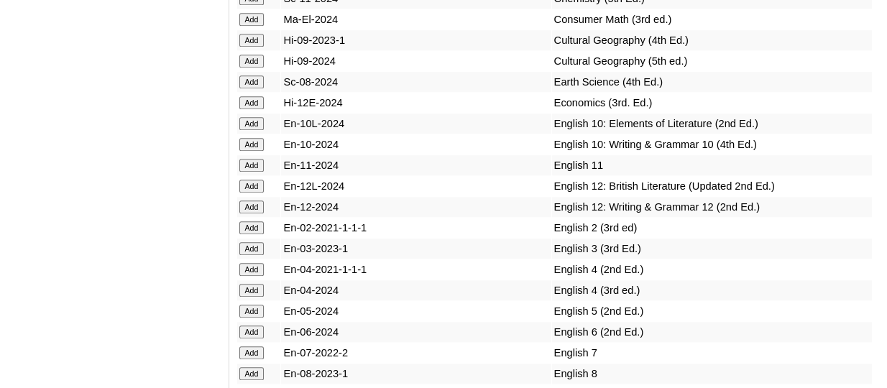
click at [263, 88] on input "Add" at bounding box center [251, 82] width 25 height 13
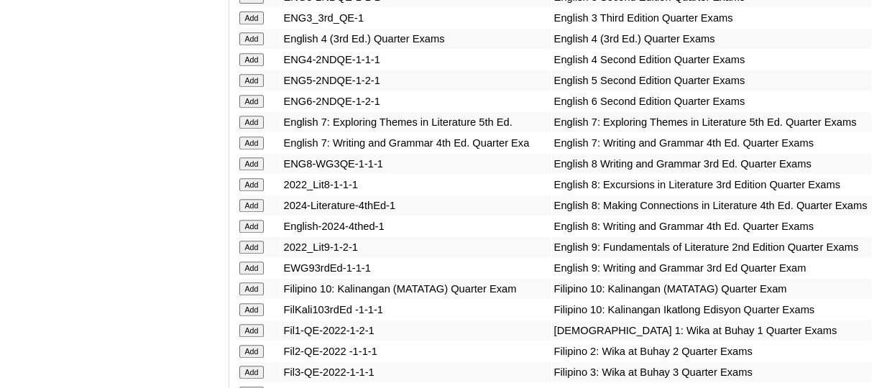
scroll to position [4797, 0]
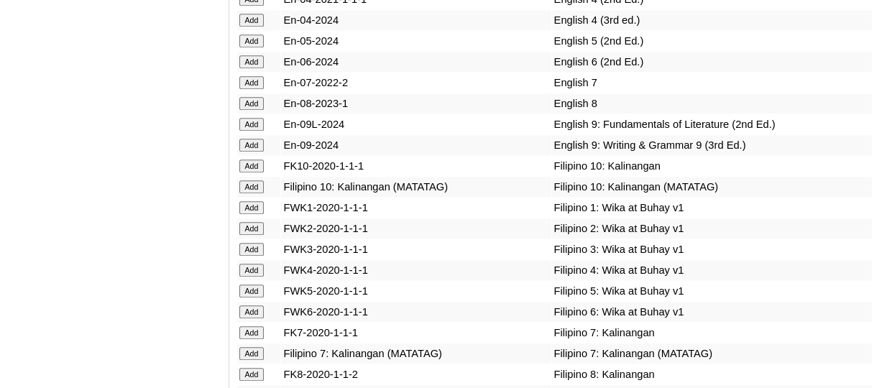
click at [259, 89] on input "Add" at bounding box center [251, 82] width 25 height 13
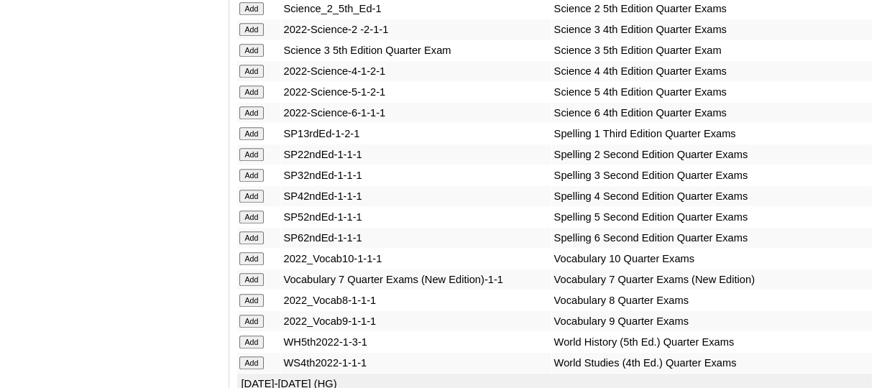
scroll to position [6238, 0]
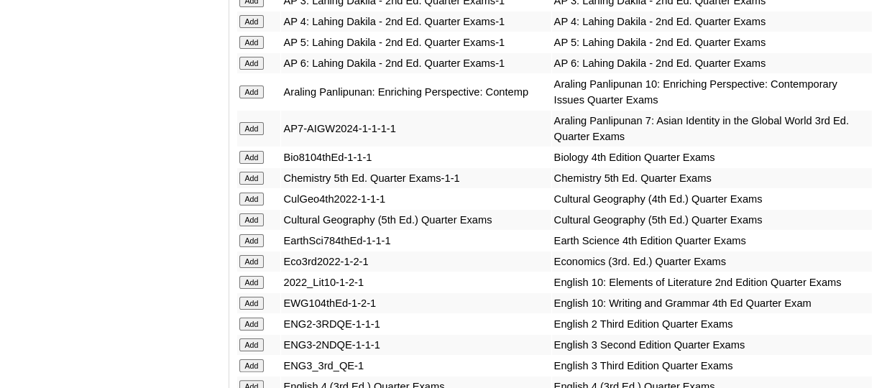
scroll to position [3949, 0]
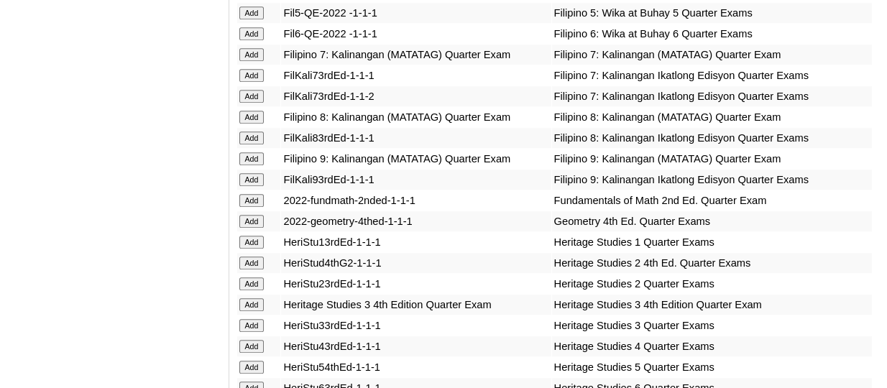
scroll to position [4900, 0]
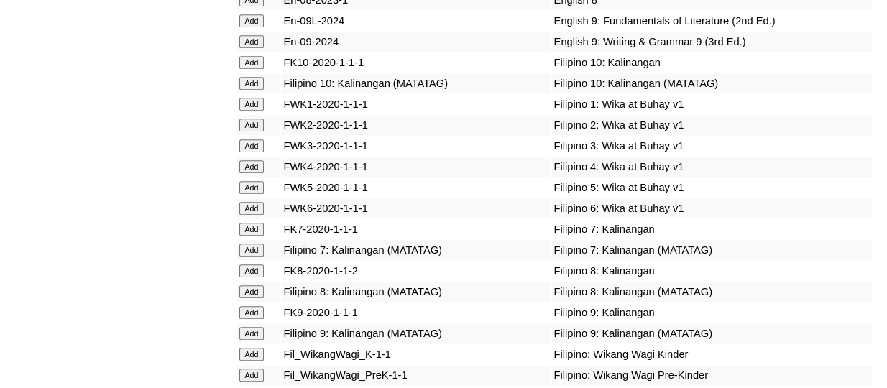
click at [255, 257] on input "Add" at bounding box center [251, 250] width 25 height 13
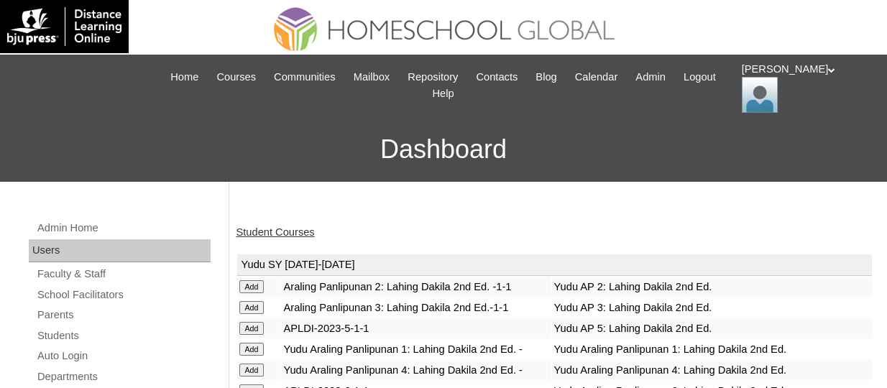
click at [255, 232] on link "Student Courses" at bounding box center [276, 233] width 78 height 12
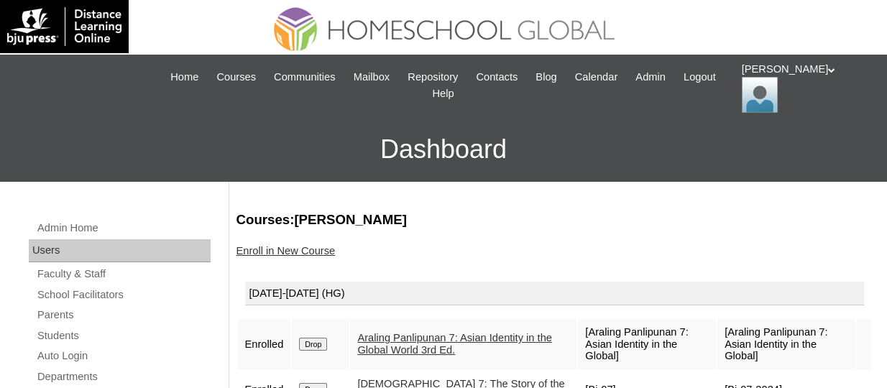
scroll to position [72, 0]
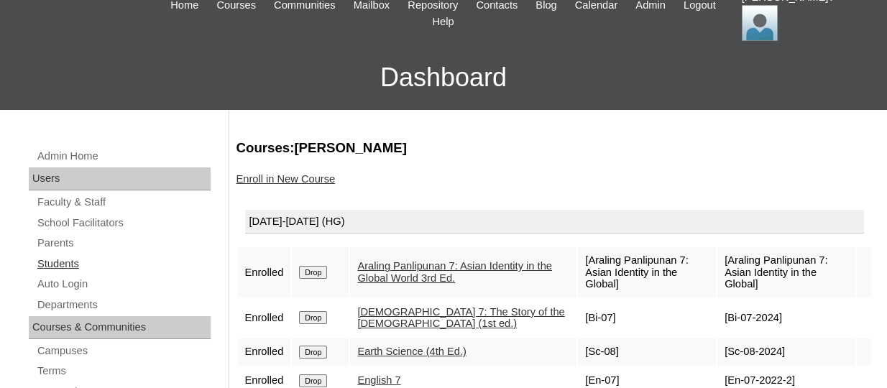
click at [63, 257] on link "Students" at bounding box center [123, 264] width 175 height 18
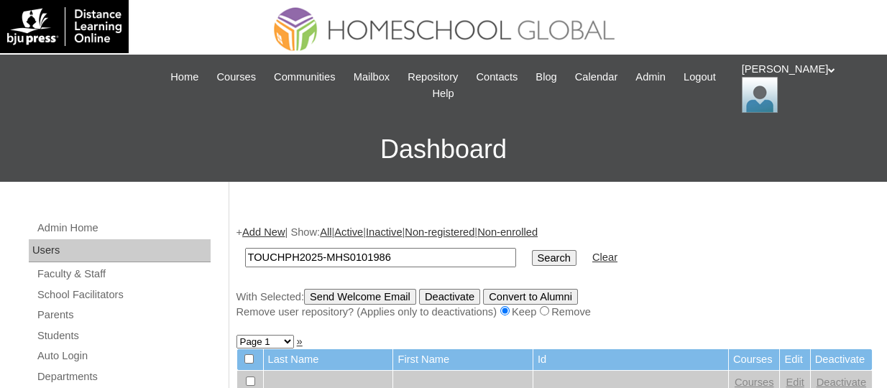
type input "TOUCHPH2025-MHS0101986"
click at [532, 250] on input "Search" at bounding box center [554, 258] width 45 height 16
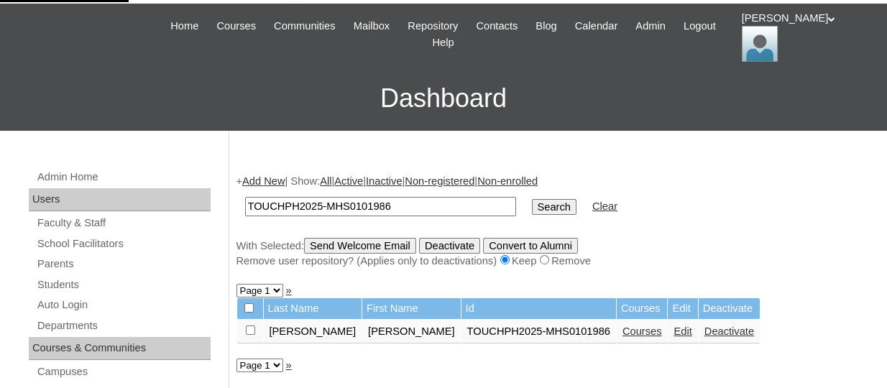
scroll to position [216, 0]
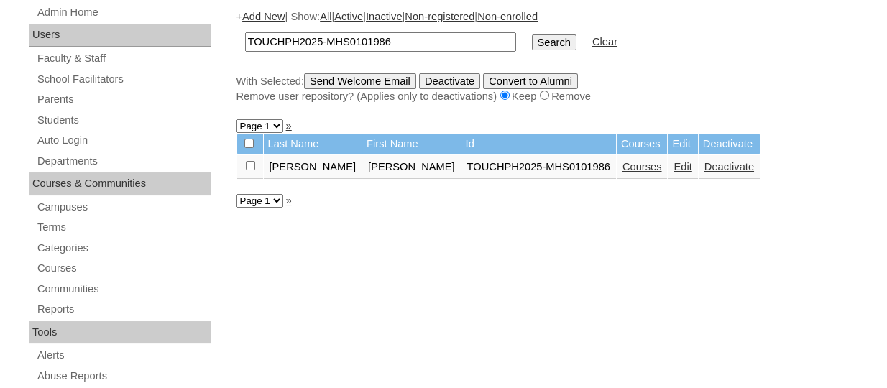
click at [623, 168] on link "Courses" at bounding box center [643, 167] width 40 height 12
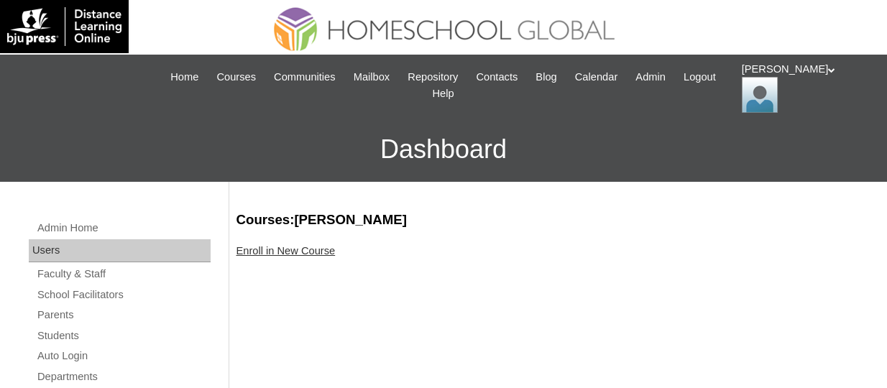
click at [293, 247] on link "Enroll in New Course" at bounding box center [286, 251] width 99 height 12
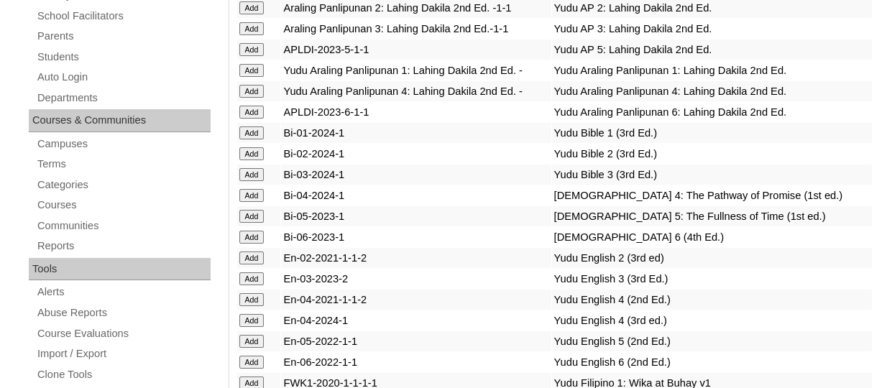
scroll to position [4006, 0]
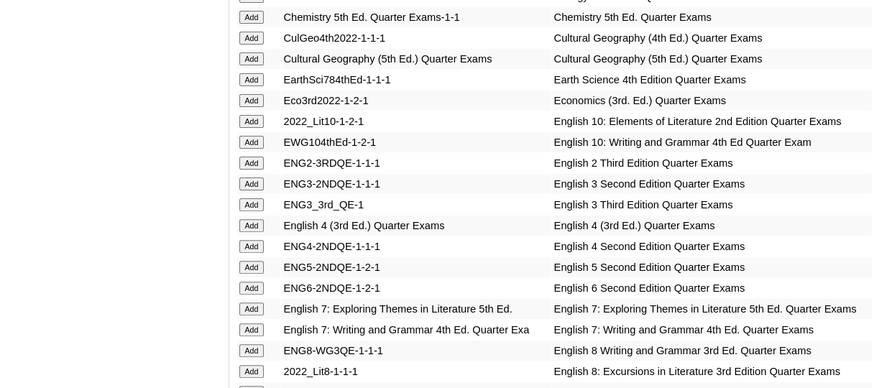
scroll to position [4568, 0]
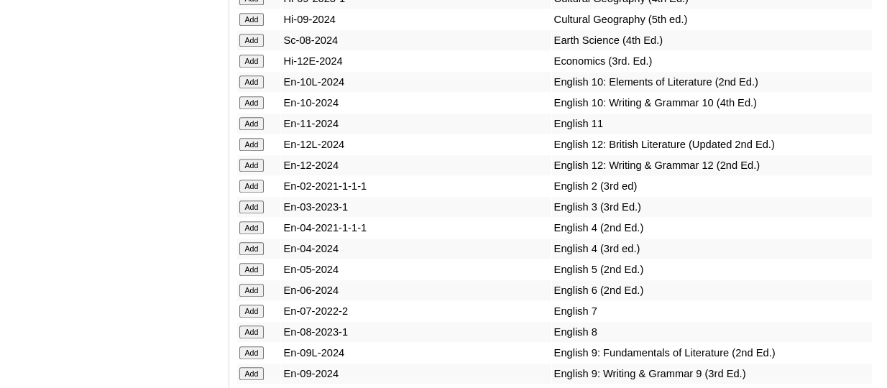
click at [244, 88] on input "Add" at bounding box center [251, 82] width 25 height 13
click at [256, 109] on input "Add" at bounding box center [251, 102] width 25 height 13
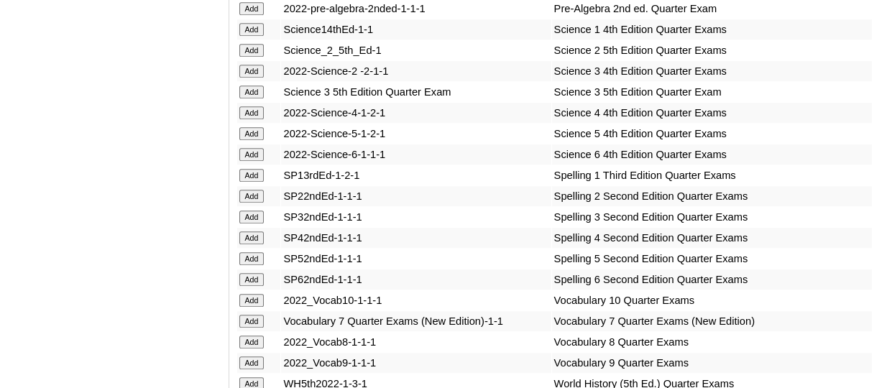
scroll to position [6217, 0]
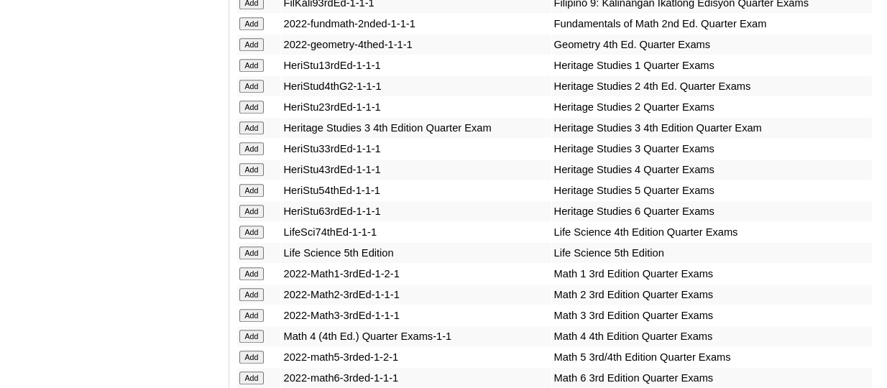
scroll to position [5274, 0]
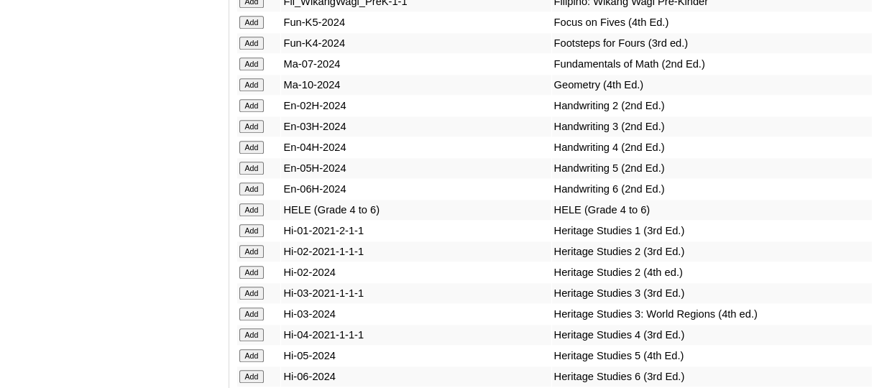
click at [260, 91] on input "Add" at bounding box center [251, 84] width 25 height 13
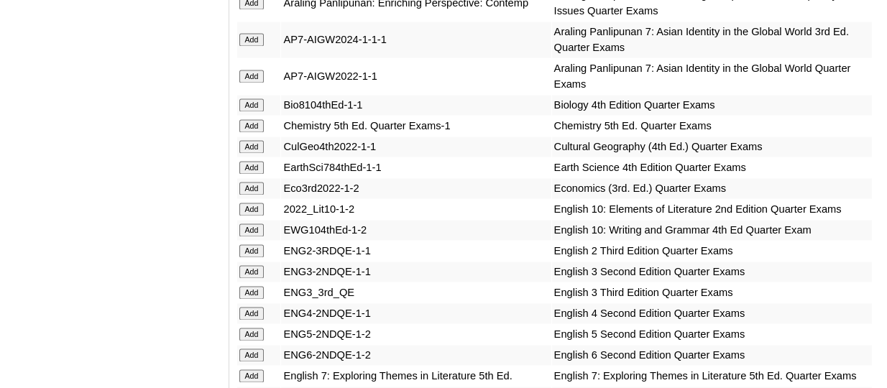
scroll to position [9230, 0]
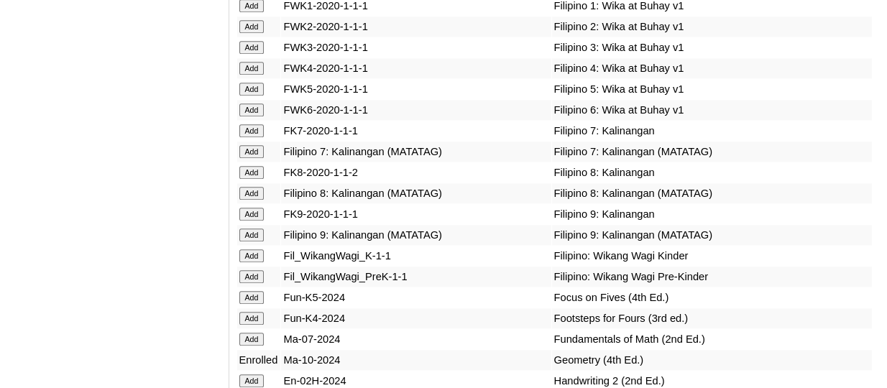
scroll to position [5024, 0]
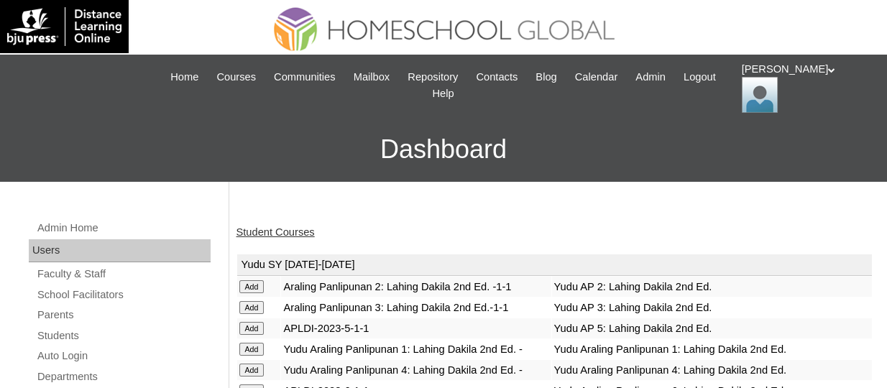
click at [274, 231] on link "Student Courses" at bounding box center [276, 233] width 78 height 12
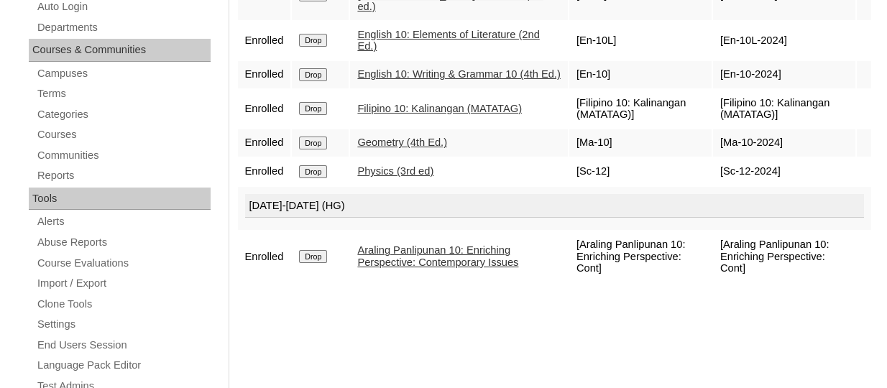
scroll to position [359, 0]
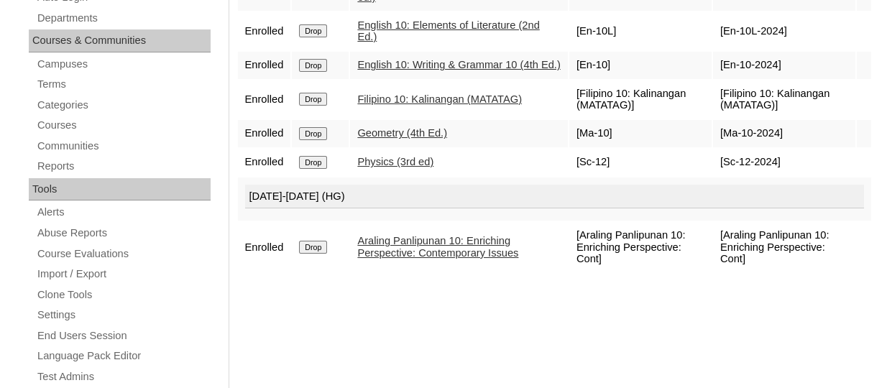
click at [327, 241] on input "Drop" at bounding box center [313, 247] width 28 height 13
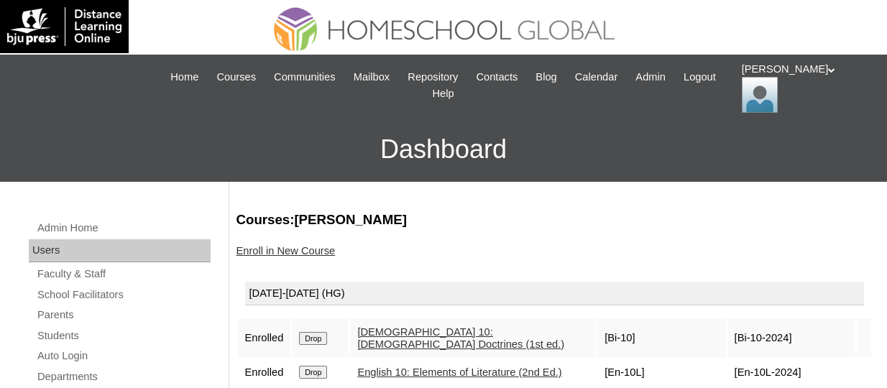
click at [327, 247] on link "Enroll in New Course" at bounding box center [286, 251] width 99 height 12
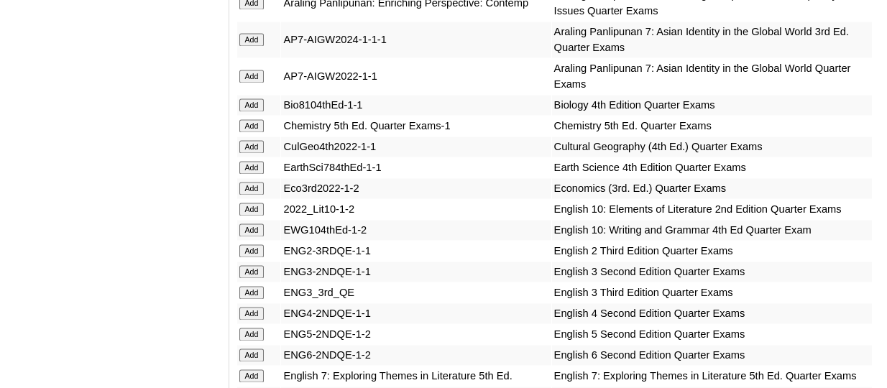
scroll to position [3795, 0]
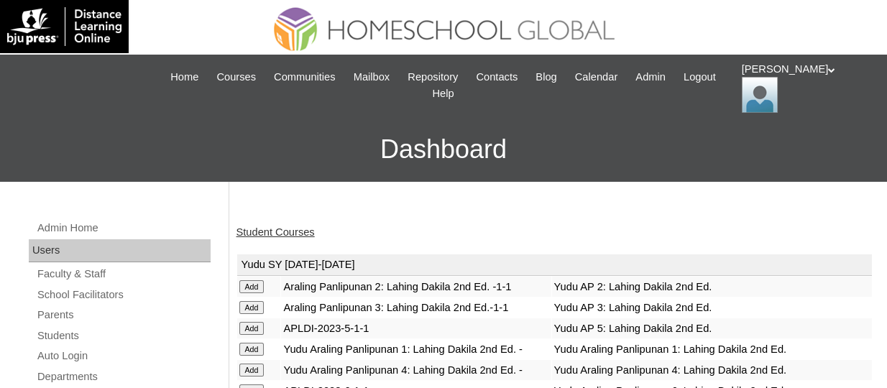
click at [271, 237] on link "Student Courses" at bounding box center [276, 233] width 78 height 12
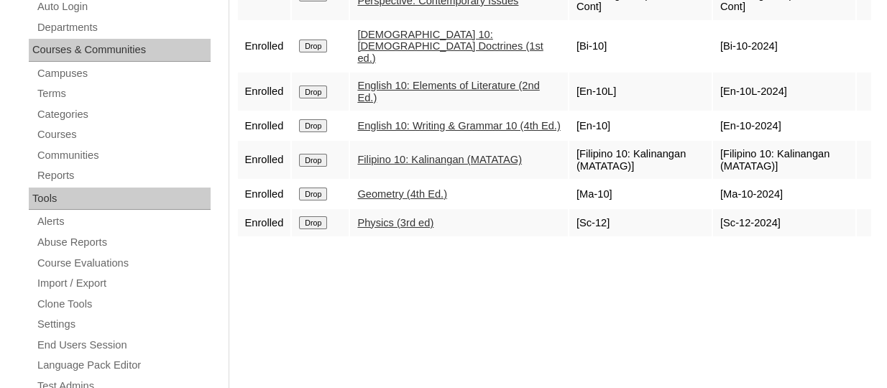
scroll to position [216, 0]
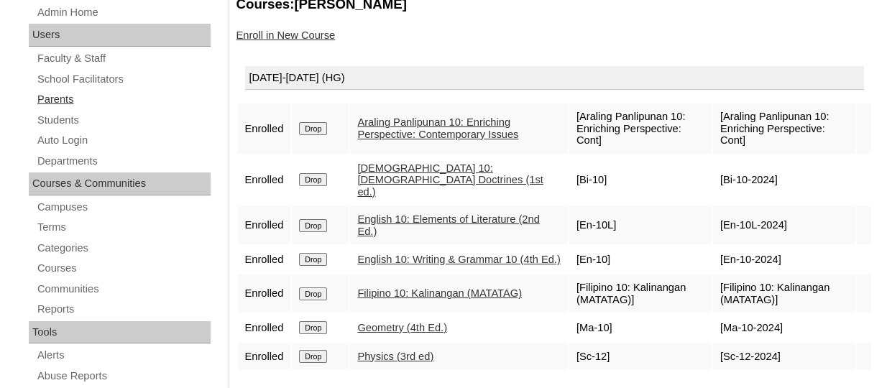
click at [83, 99] on link "Parents" at bounding box center [123, 100] width 175 height 18
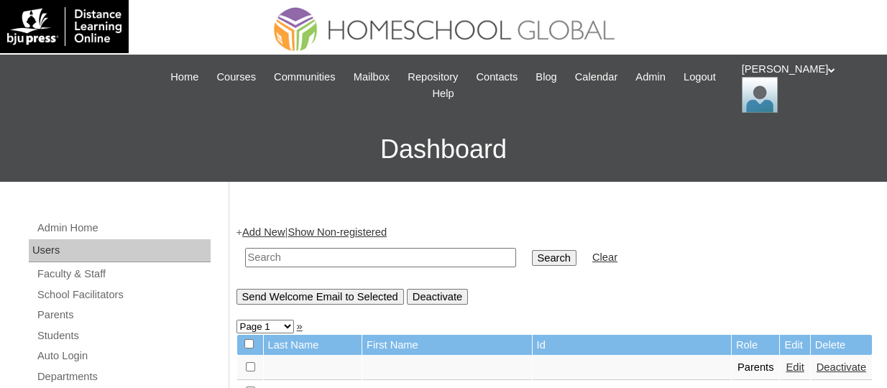
click at [285, 227] on link "Add New" at bounding box center [263, 233] width 42 height 12
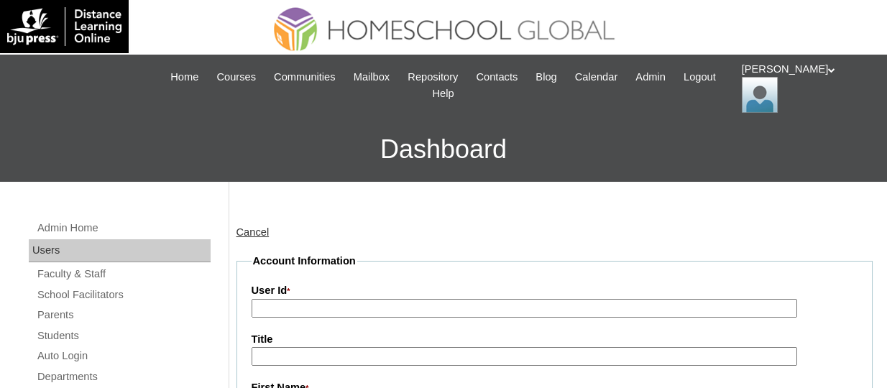
click at [303, 304] on input "User Id *" at bounding box center [525, 308] width 546 height 19
paste input "TOUCHPH2025-MHS0101988"
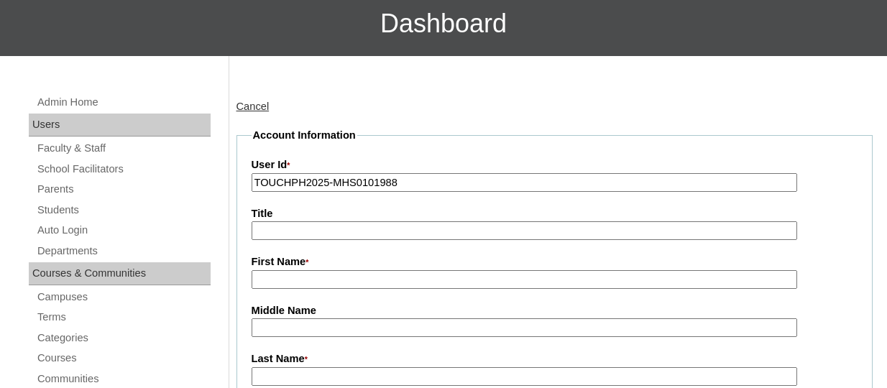
scroll to position [144, 0]
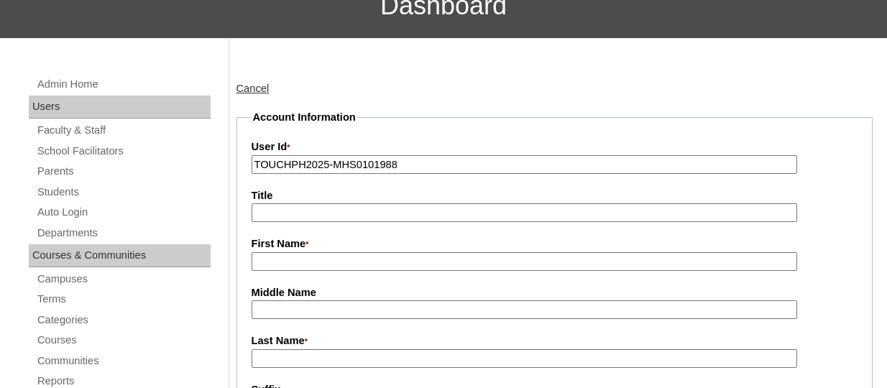
type input "TOUCHPH2025-MHS0101988"
click at [303, 254] on input "First Name *" at bounding box center [525, 261] width 546 height 19
paste input "Gezelle Frances Fabrero"
drag, startPoint x: 376, startPoint y: 260, endPoint x: 339, endPoint y: 260, distance: 36.7
click at [339, 260] on input "Gezelle Frances Fabrero" at bounding box center [525, 261] width 546 height 19
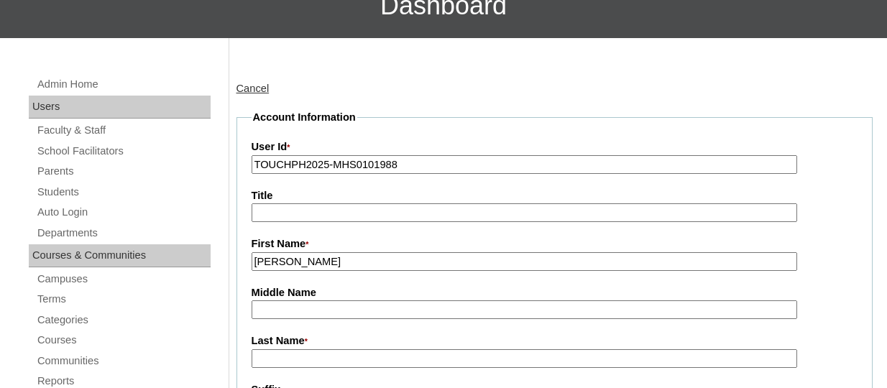
type input "Gezelle Frances"
click at [279, 364] on input "Last Name *" at bounding box center [525, 359] width 546 height 19
paste input "Fabrero"
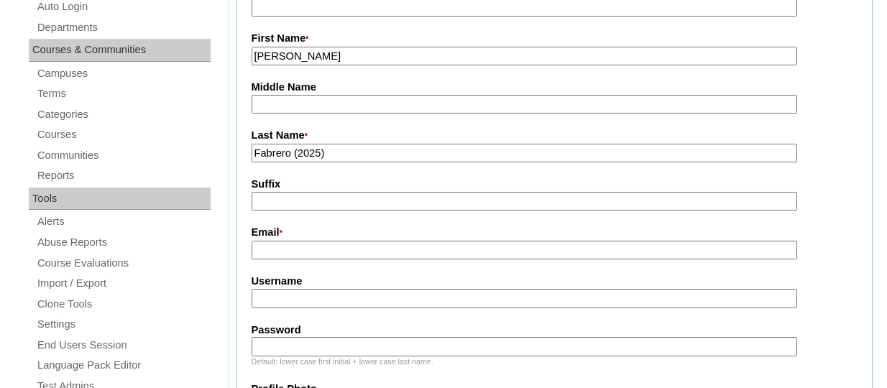
scroll to position [359, 0]
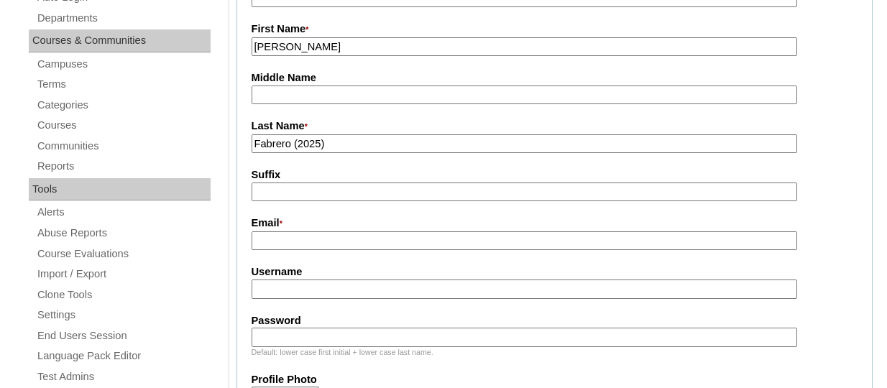
type input "Fabrero (2025)"
click at [322, 247] on input "Email *" at bounding box center [525, 241] width 546 height 19
paste input "gezelle@gmail.com"
type input "gezelle@gmail.com"
click at [332, 288] on input "Username" at bounding box center [525, 289] width 546 height 19
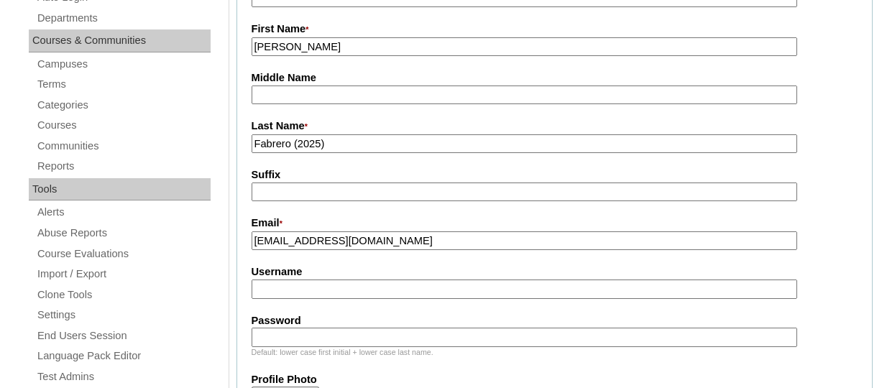
paste input "gezellefabreroTQ325"
type input "gezellefabreroTQ325"
click at [391, 336] on input "Password" at bounding box center [525, 337] width 546 height 19
paste input "HG123456p"
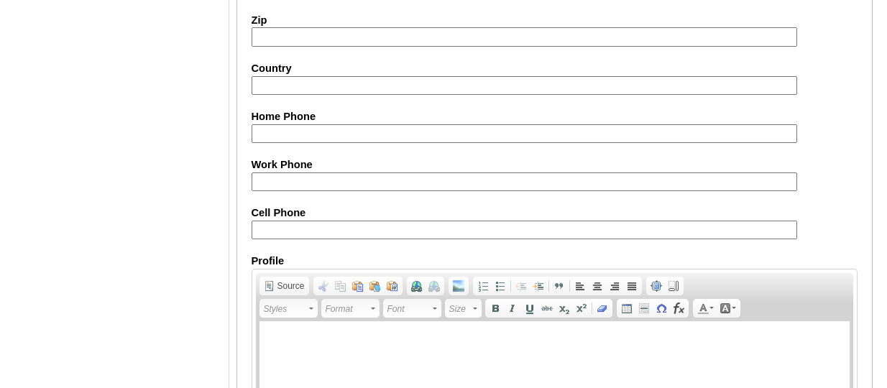
scroll to position [1574, 0]
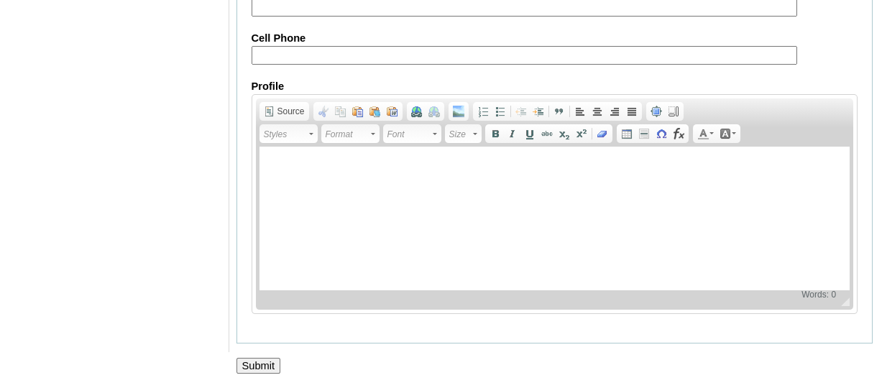
type input "HG123456p"
click at [263, 360] on input "Submit" at bounding box center [259, 366] width 45 height 16
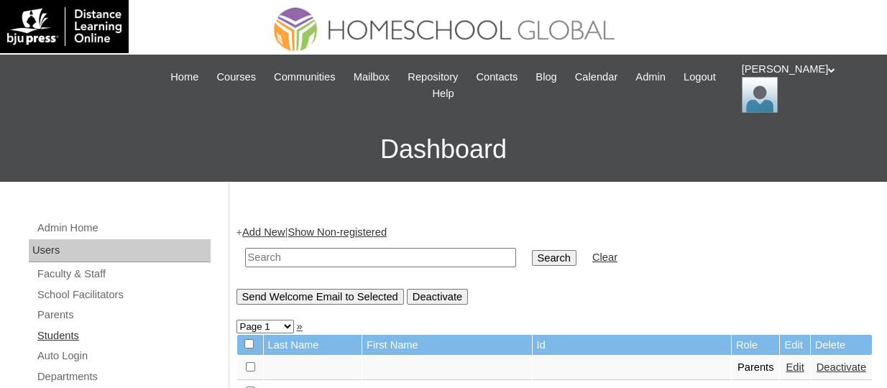
click at [42, 327] on link "Students" at bounding box center [123, 336] width 175 height 18
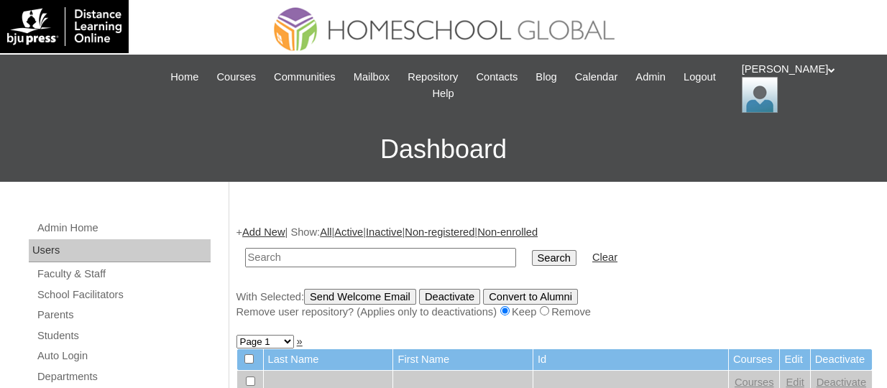
click at [278, 234] on link "Add New" at bounding box center [263, 233] width 42 height 12
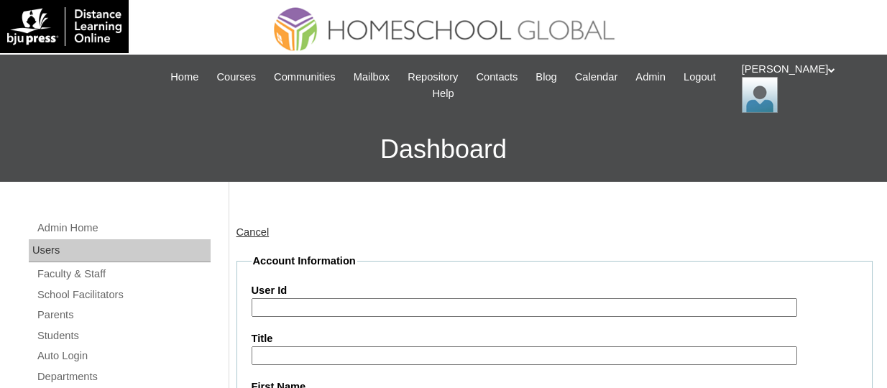
click at [302, 304] on input "User Id" at bounding box center [525, 307] width 546 height 19
paste input "TOUCHPH2025-MHS0101989"
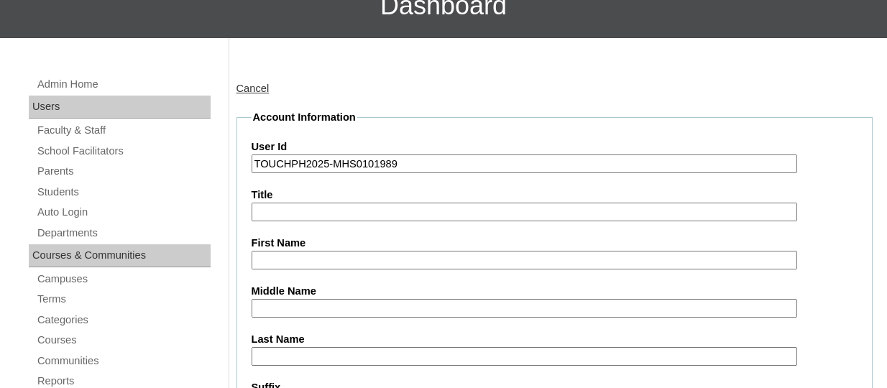
type input "TOUCHPH2025-MHS0101989"
click at [328, 263] on input "First Name" at bounding box center [525, 260] width 546 height 19
paste input "John Gabriel Rivera FABRERO"
drag, startPoint x: 405, startPoint y: 263, endPoint x: 355, endPoint y: 260, distance: 49.7
click at [355, 260] on input "John Gabriel Rivera FABRERO" at bounding box center [525, 260] width 546 height 19
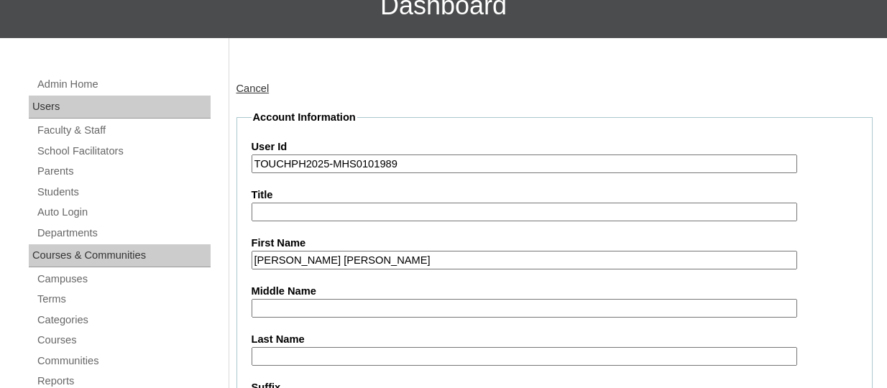
type input "John Gabriel Rivera"
click at [278, 351] on input "Last Name" at bounding box center [525, 356] width 546 height 19
paste input "FABRERO"
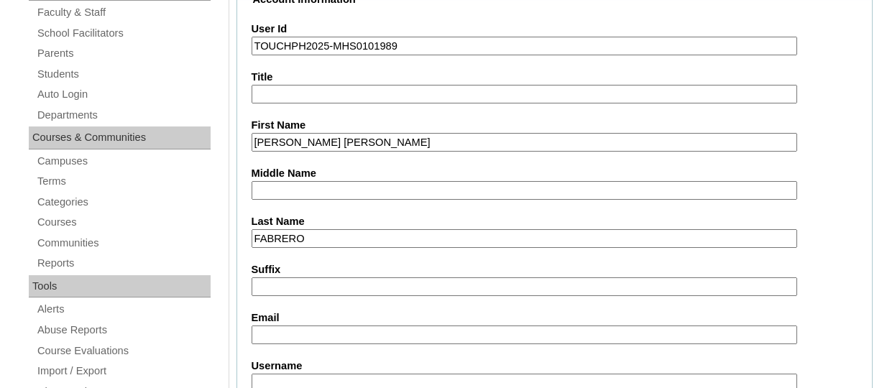
scroll to position [288, 0]
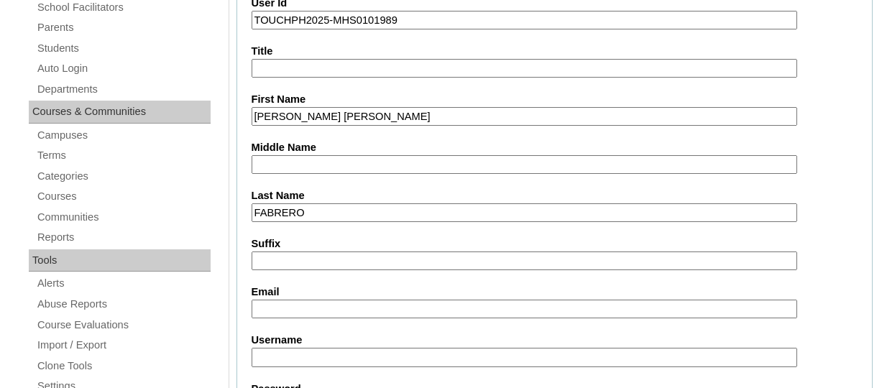
type input "FABRERO"
click at [293, 312] on input "Email" at bounding box center [525, 309] width 546 height 19
paste input "gezelle@gmail.com"
type input "gezelle@gmail.com"
click at [339, 360] on input "Username" at bounding box center [525, 357] width 546 height 19
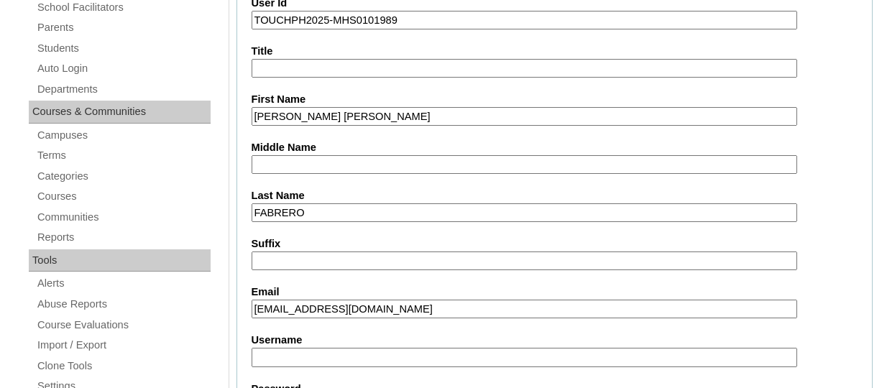
paste input "johngabrielfabreroTQ325"
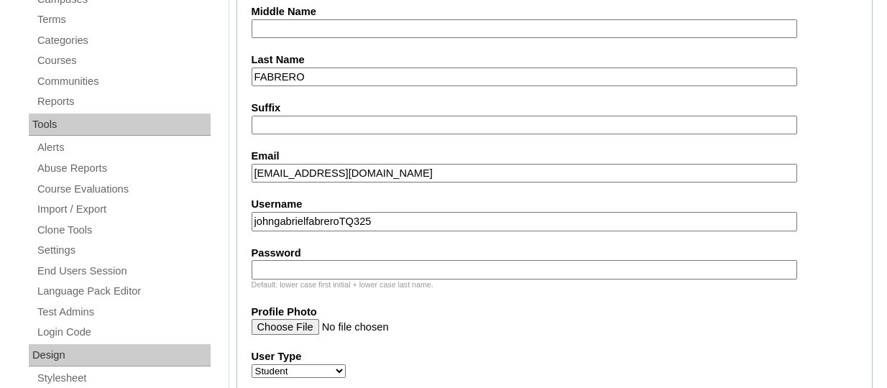
scroll to position [431, 0]
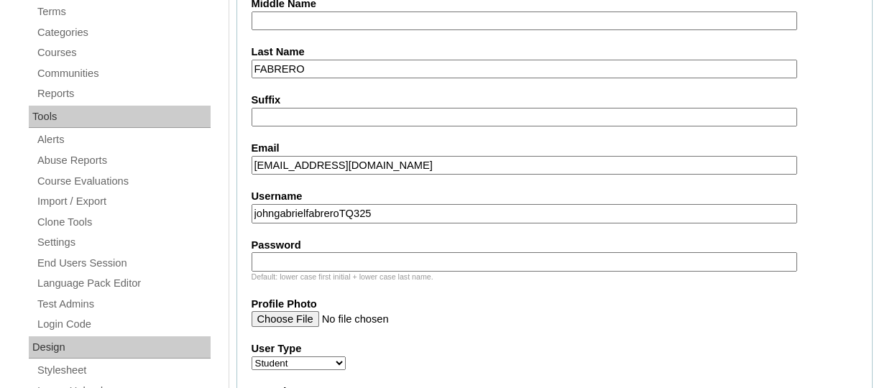
type input "johngabrielfabreroTQ325"
click at [342, 257] on input "Password" at bounding box center [525, 261] width 546 height 19
paste input "HG123456s"
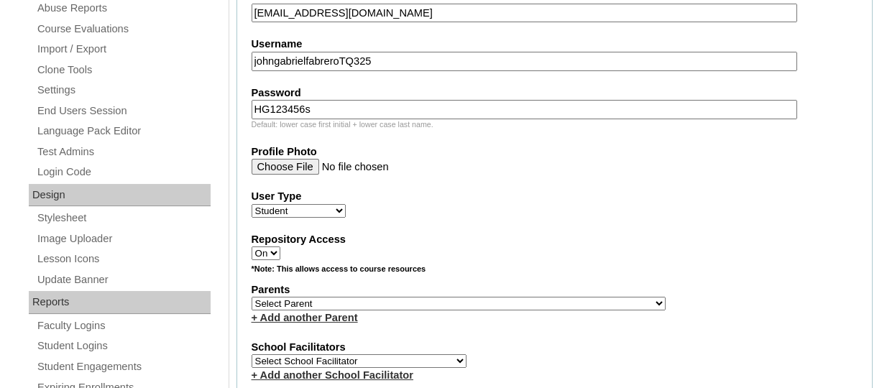
scroll to position [647, 0]
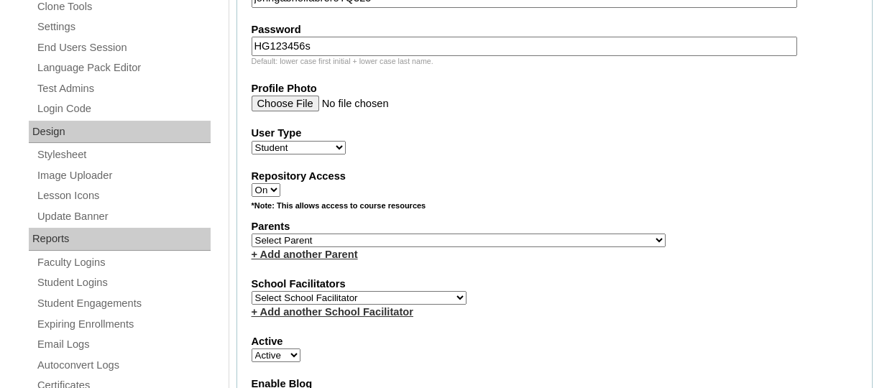
type input "HG123456s"
click at [372, 247] on select "Select Parent , , , , , , , , , , , , , , , , , , , , , , , , , , , , , , , , ,…" at bounding box center [459, 241] width 414 height 14
select select "44282"
click at [252, 236] on select "Select Parent , , , , , , , , , , , , , , , , , , , , , , , , , , , , , , , , ,…" at bounding box center [459, 241] width 414 height 14
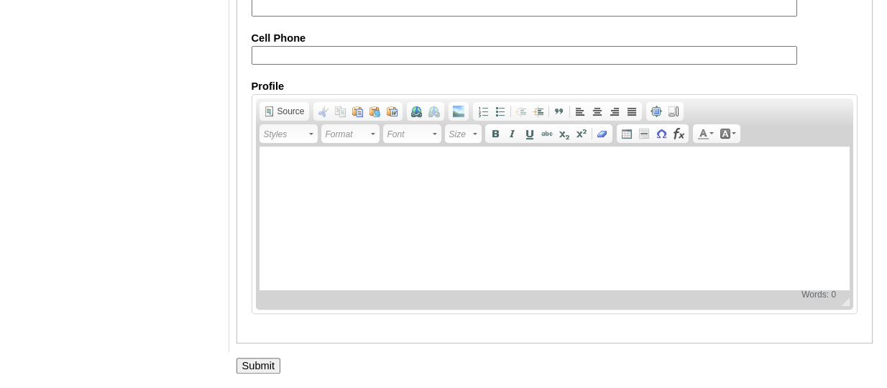
scroll to position [1834, 0]
click at [265, 360] on input "Submit" at bounding box center [259, 366] width 45 height 16
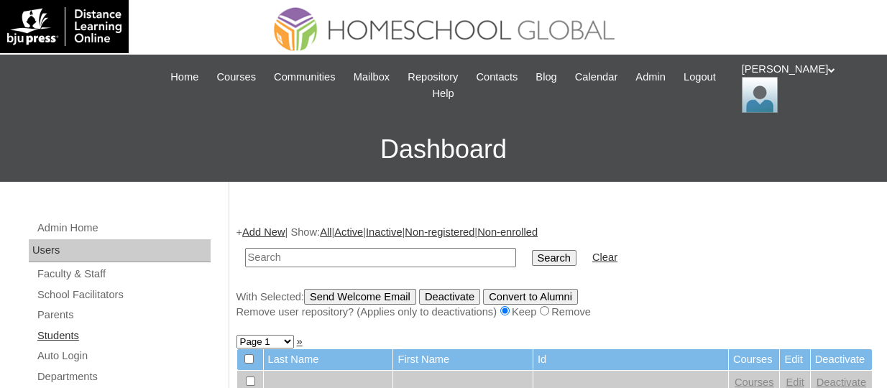
click at [60, 332] on link "Students" at bounding box center [123, 336] width 175 height 18
paste input "TOUCHPH2025-MHS0101989"
type input "TOUCHPH2025-MHS0101989"
click at [532, 250] on input "Search" at bounding box center [554, 258] width 45 height 16
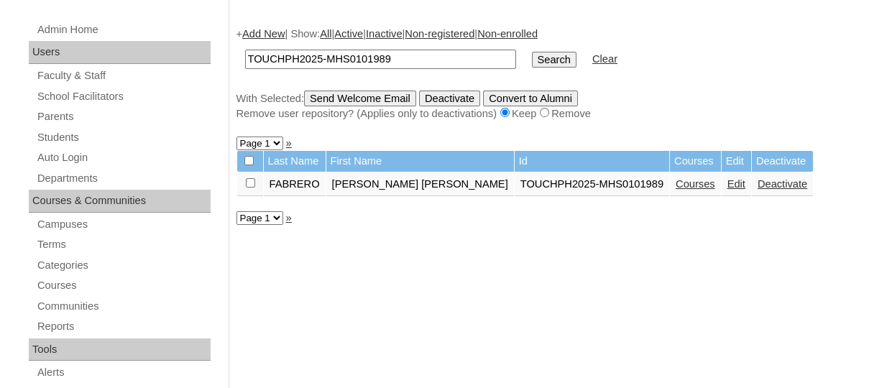
scroll to position [216, 0]
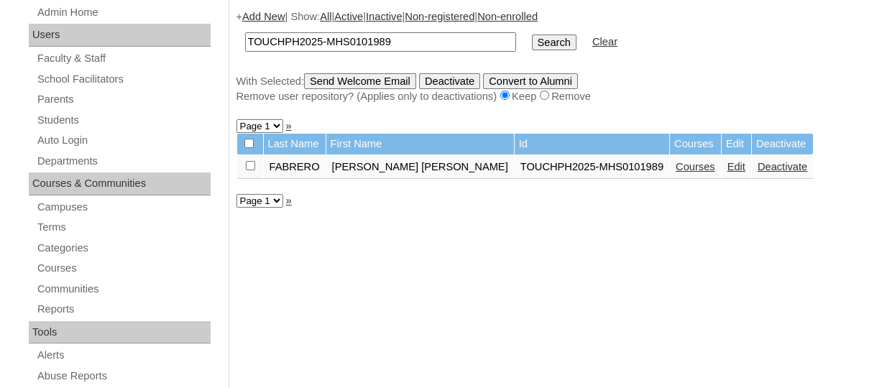
click at [676, 168] on link "Courses" at bounding box center [696, 167] width 40 height 12
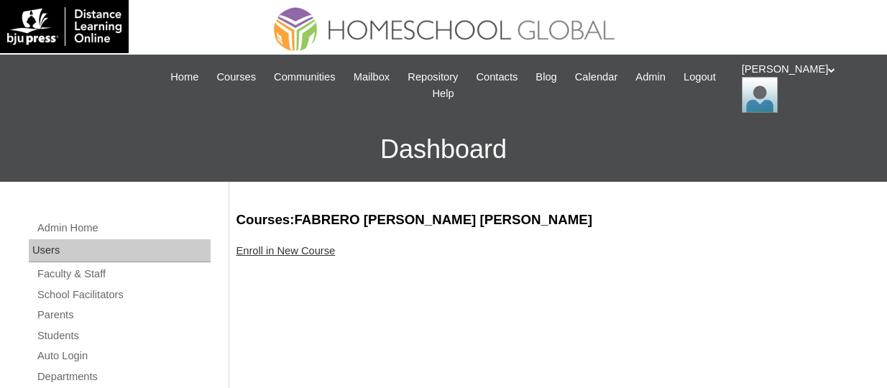
click at [303, 253] on link "Enroll in New Course" at bounding box center [286, 251] width 99 height 12
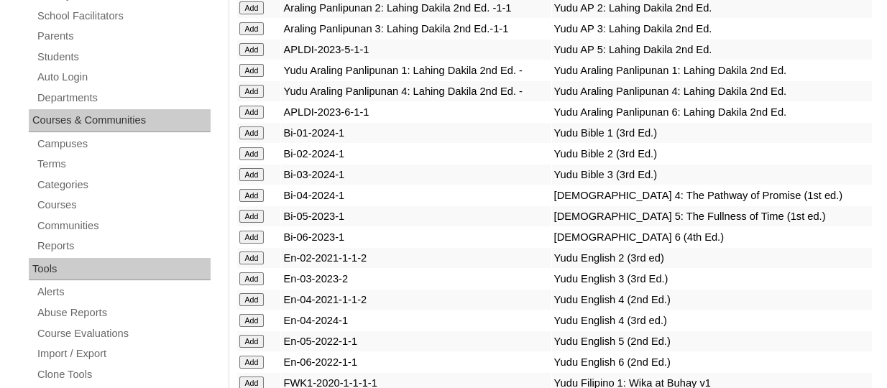
scroll to position [4298, 0]
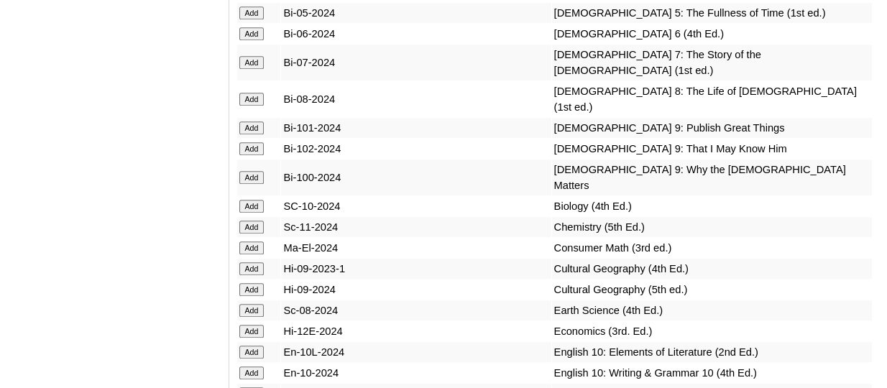
click at [247, 40] on input "Add" at bounding box center [251, 33] width 25 height 13
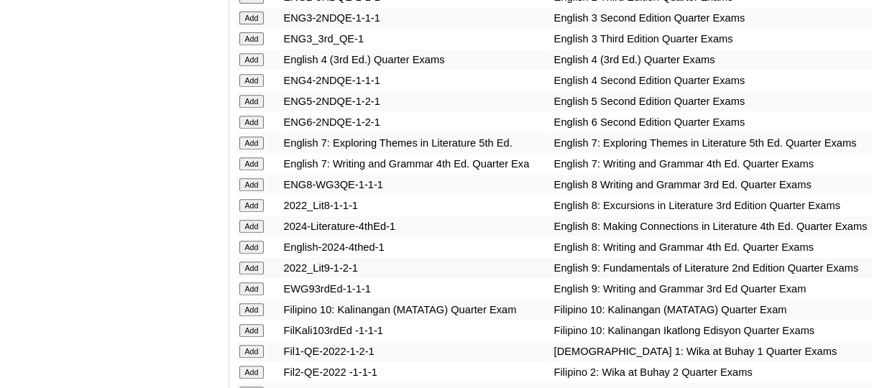
scroll to position [4776, 0]
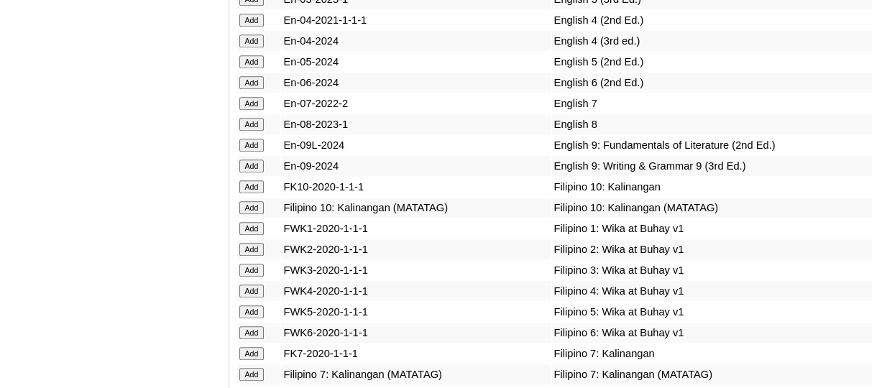
click at [256, 89] on input "Add" at bounding box center [251, 82] width 25 height 13
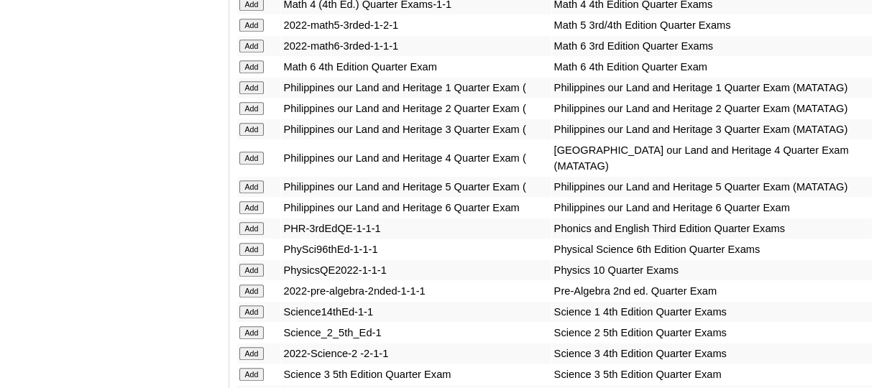
scroll to position [5836, 0]
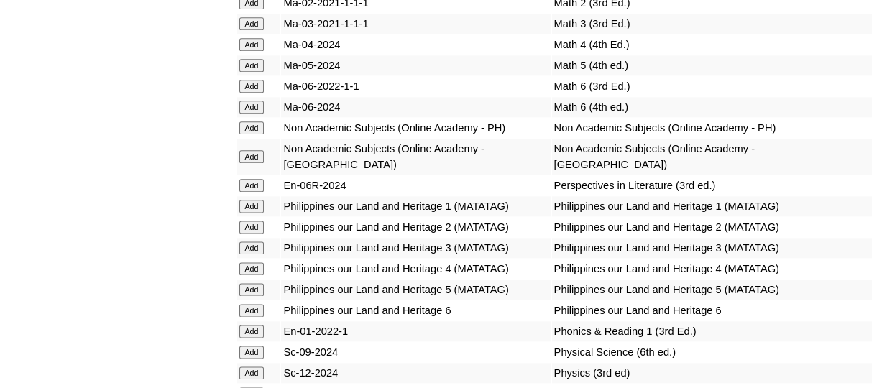
click at [260, 114] on input "Add" at bounding box center [251, 107] width 25 height 13
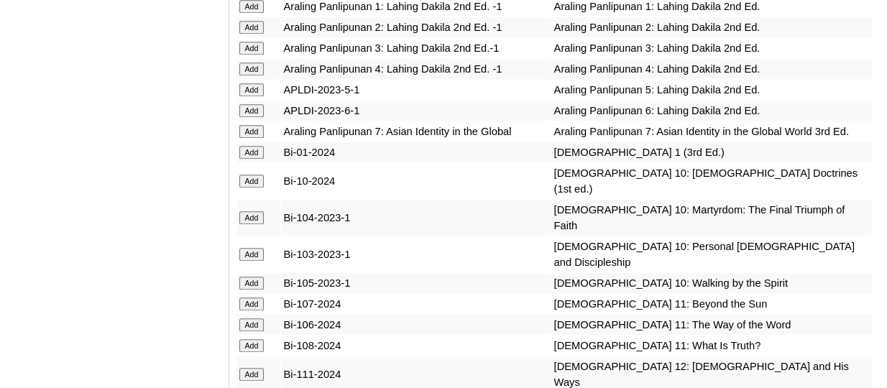
scroll to position [5951, 0]
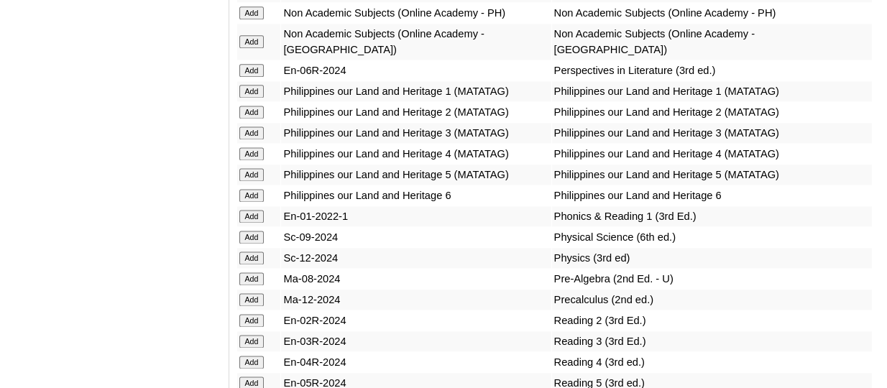
click at [255, 77] on input "Add" at bounding box center [251, 70] width 25 height 13
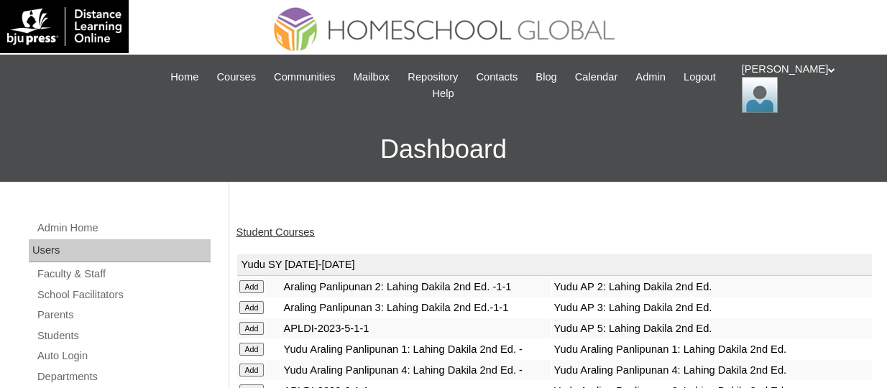
click at [306, 227] on link "Student Courses" at bounding box center [276, 233] width 78 height 12
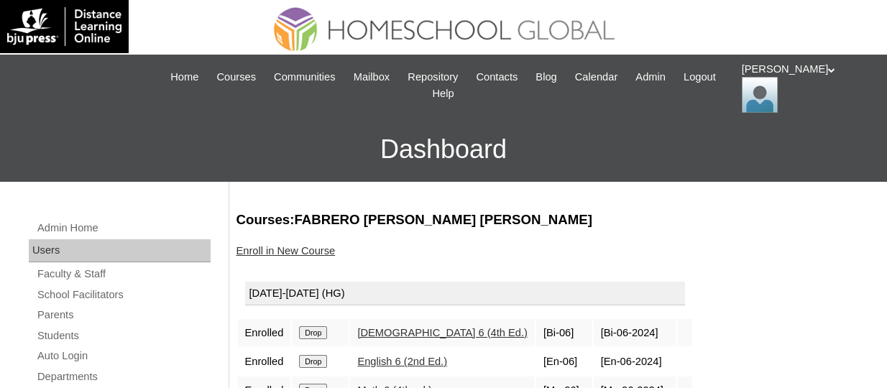
scroll to position [144, 0]
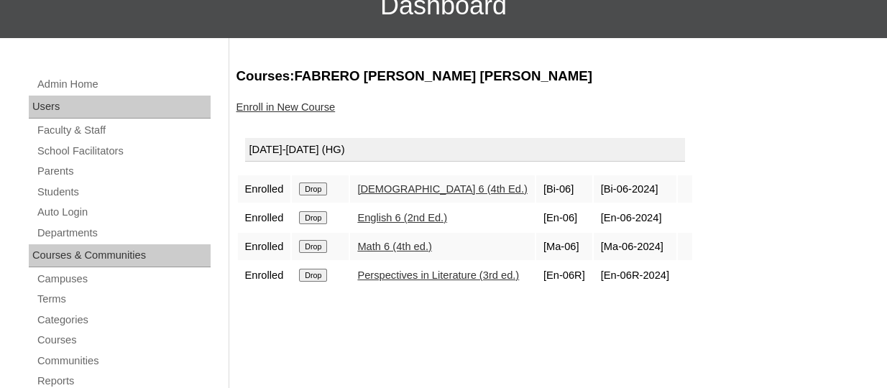
click at [290, 110] on link "Enroll in New Course" at bounding box center [286, 107] width 99 height 12
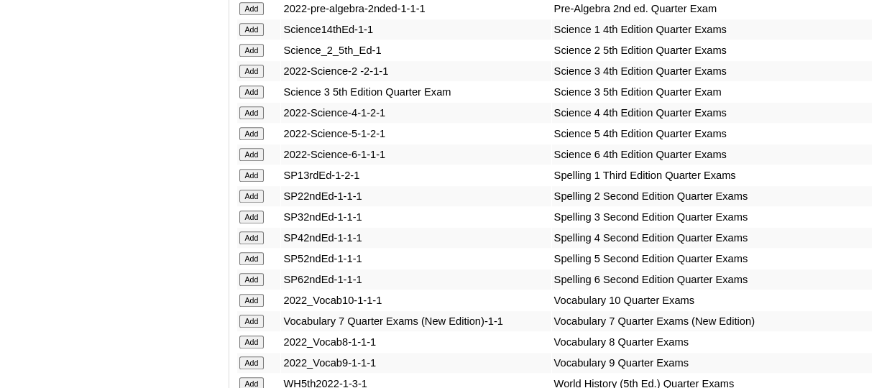
scroll to position [6508, 0]
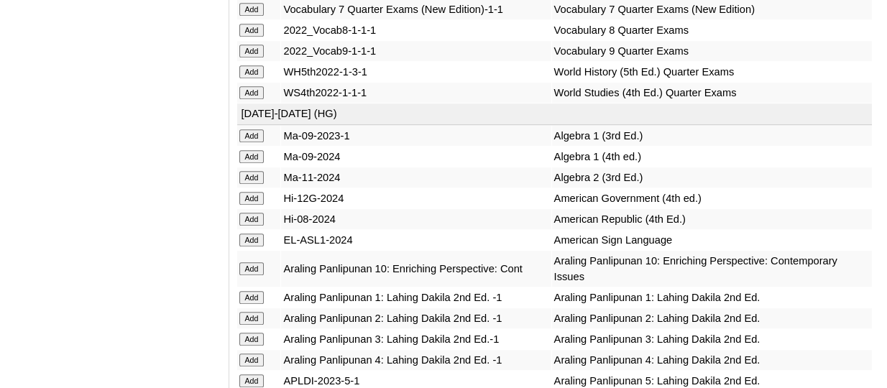
scroll to position [6696, 0]
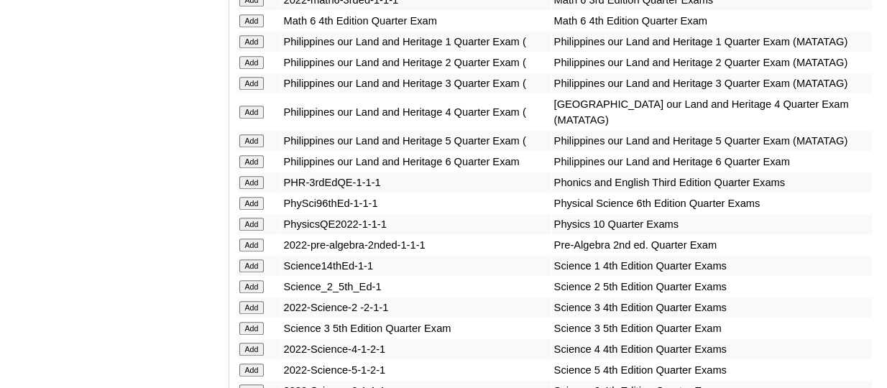
scroll to position [5420, 0]
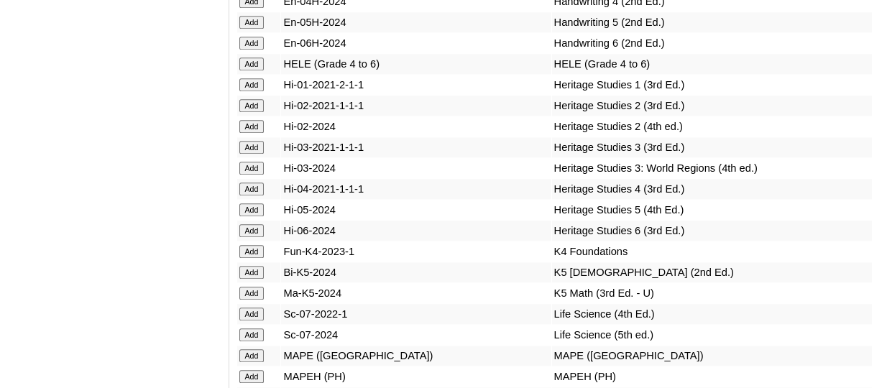
click at [261, 237] on input "Add" at bounding box center [251, 230] width 25 height 13
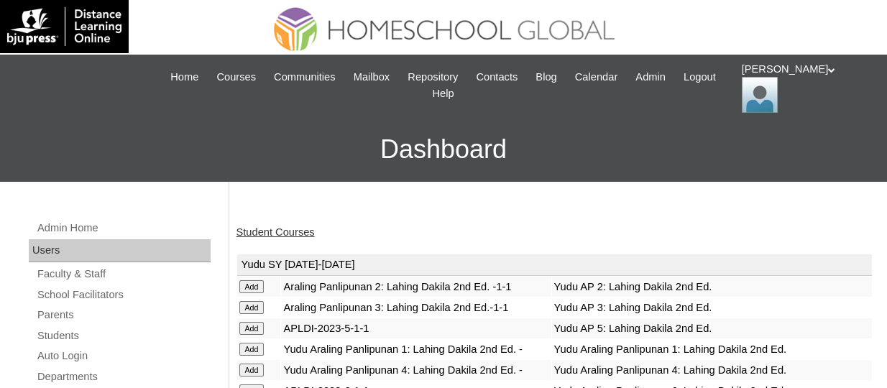
click at [301, 228] on link "Student Courses" at bounding box center [276, 233] width 78 height 12
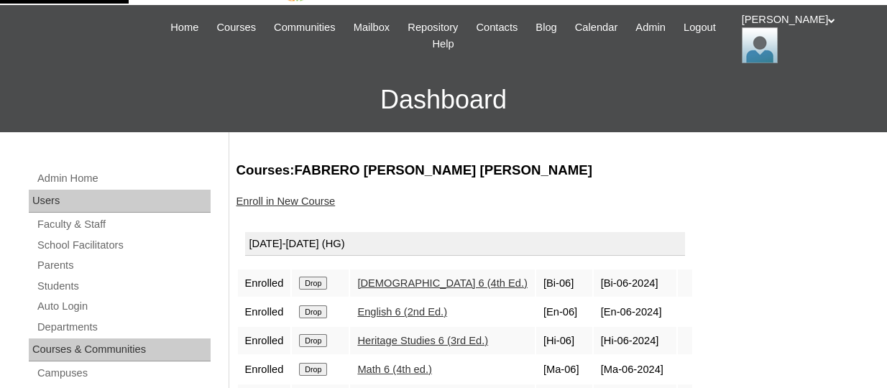
scroll to position [216, 0]
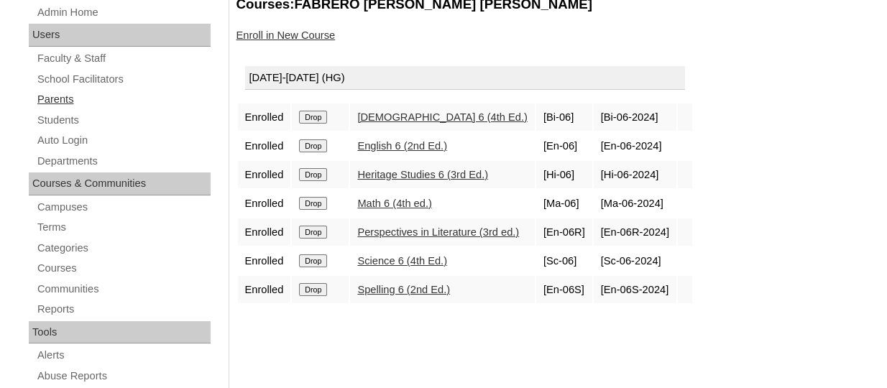
click at [69, 100] on link "Parents" at bounding box center [123, 100] width 175 height 18
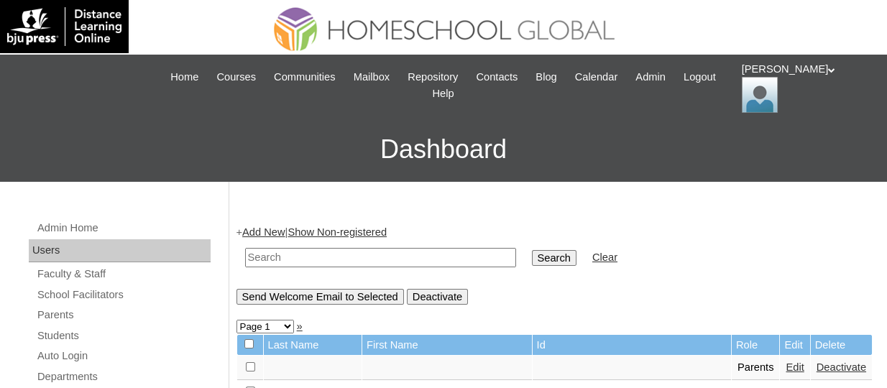
click at [268, 227] on link "Add New" at bounding box center [263, 233] width 42 height 12
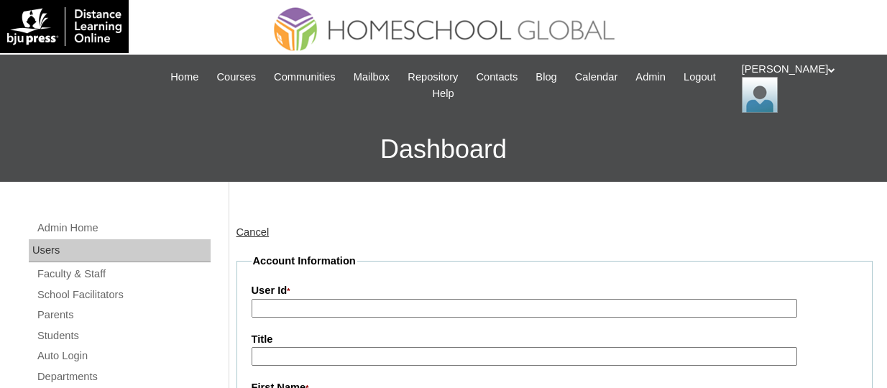
click at [302, 308] on input "User Id *" at bounding box center [525, 308] width 546 height 19
paste input "TOUCHPH2025-MHS0101990"
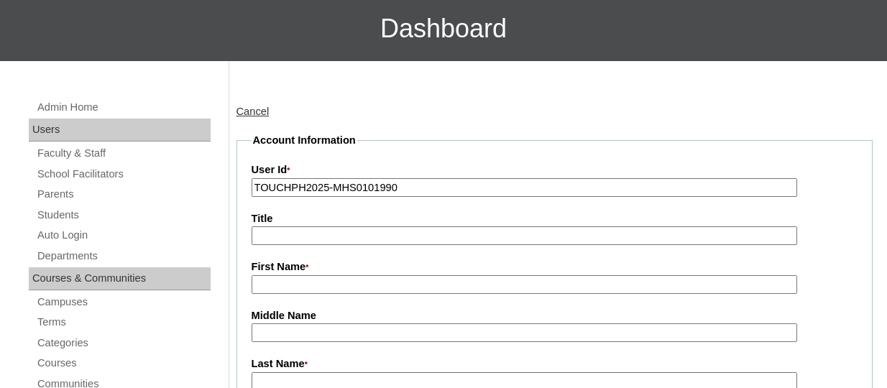
scroll to position [144, 0]
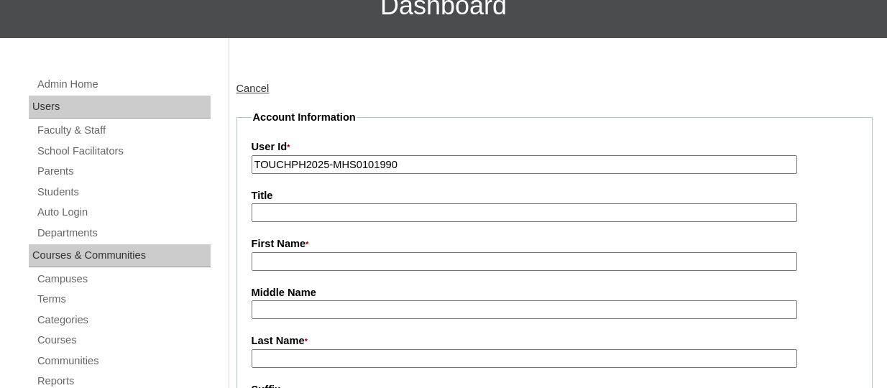
type input "TOUCHPH2025-MHS0101990"
click at [289, 263] on input "First Name *" at bounding box center [525, 261] width 546 height 19
paste input "GENNELYN CUETO"
drag, startPoint x: 355, startPoint y: 266, endPoint x: 313, endPoint y: 264, distance: 41.8
click at [313, 264] on input "GENNELYN CUETO" at bounding box center [525, 261] width 546 height 19
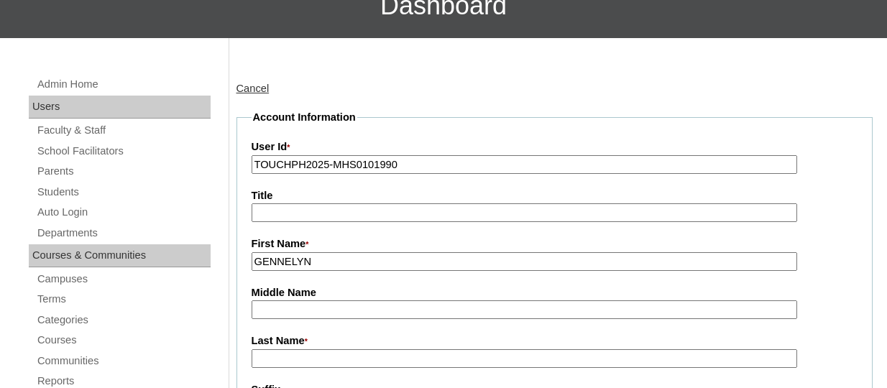
type input "GENNELYN"
click at [296, 355] on input "Last Name *" at bounding box center [525, 359] width 546 height 19
paste input "CUETO"
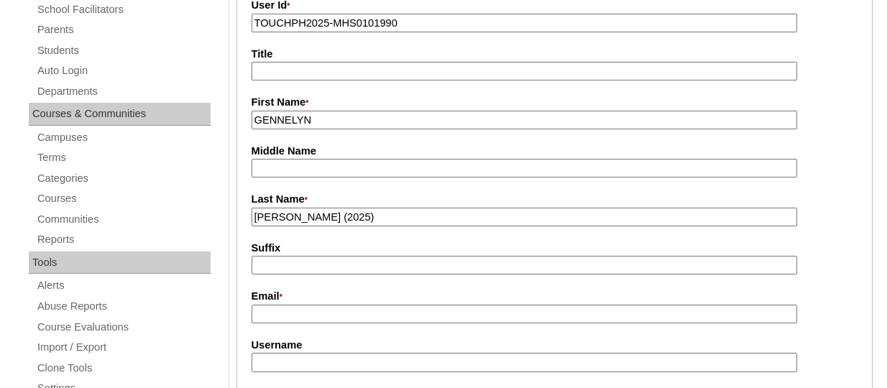
scroll to position [288, 0]
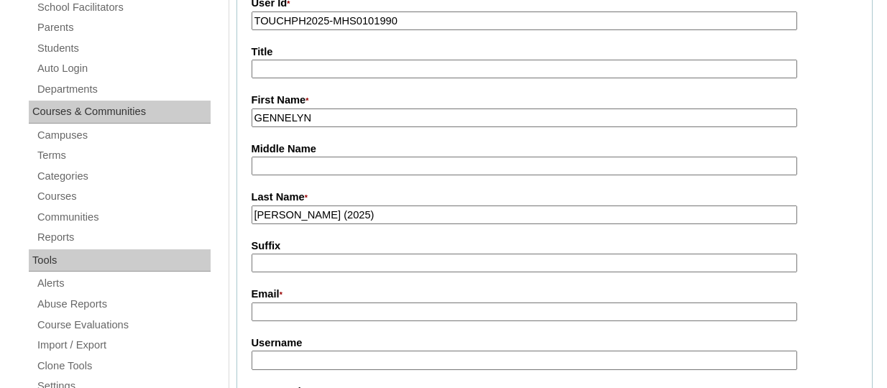
type input "CUETO (2025)"
click at [288, 311] on input "Email *" at bounding box center [525, 312] width 546 height 19
paste input "gennelyn.cueto@gmail.com"
type input "gennelyn.cueto@gmail.com"
click at [300, 358] on input "Username" at bounding box center [525, 360] width 546 height 19
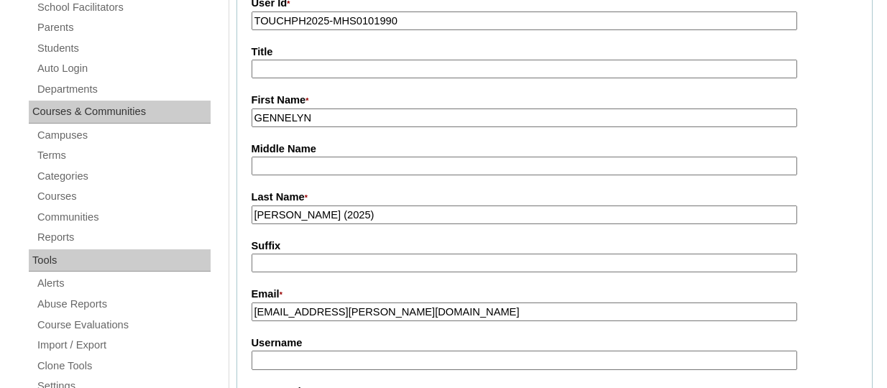
paste input "gennelyncuetoTQ325"
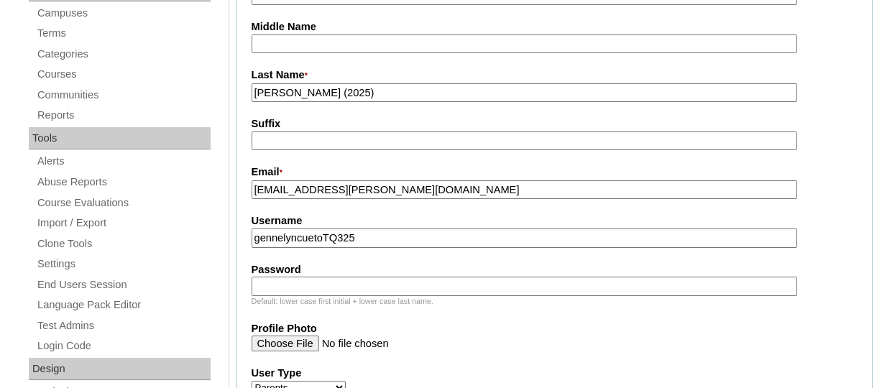
scroll to position [431, 0]
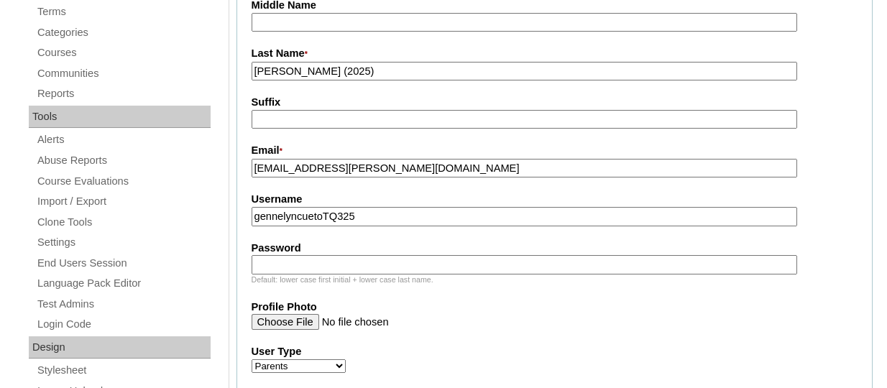
type input "gennelyncuetoTQ325"
click at [324, 262] on input "Password" at bounding box center [525, 264] width 546 height 19
paste input "HG123456p"
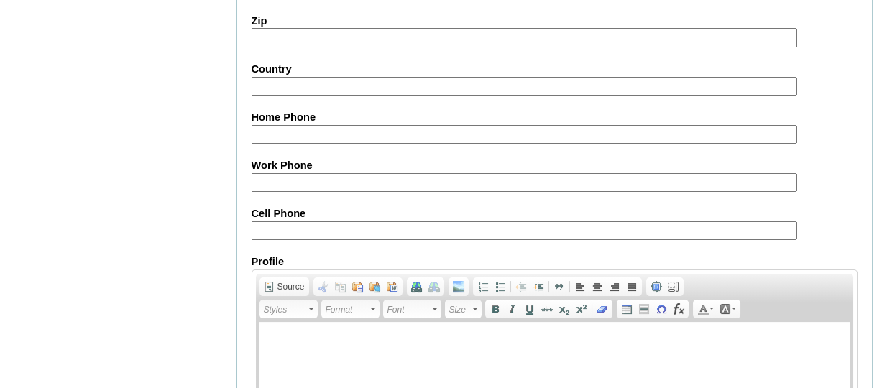
scroll to position [1574, 0]
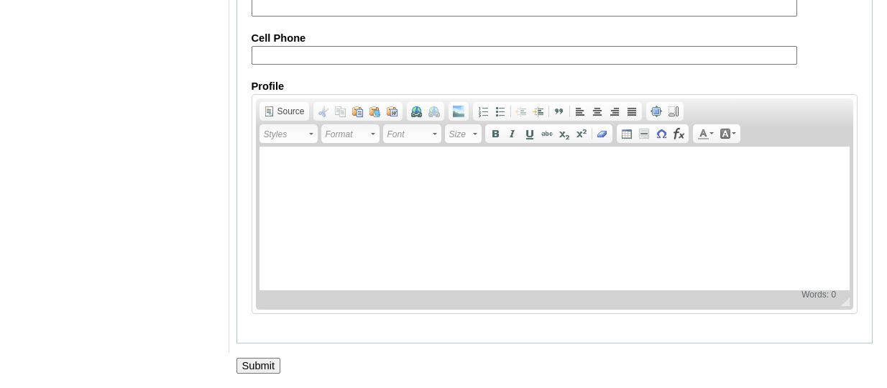
type input "HG123456p"
click at [249, 369] on input "Submit" at bounding box center [259, 366] width 45 height 16
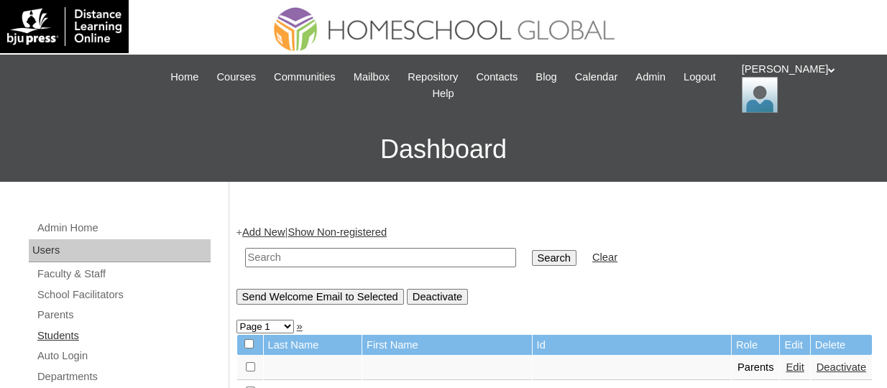
click at [69, 332] on link "Students" at bounding box center [123, 336] width 175 height 18
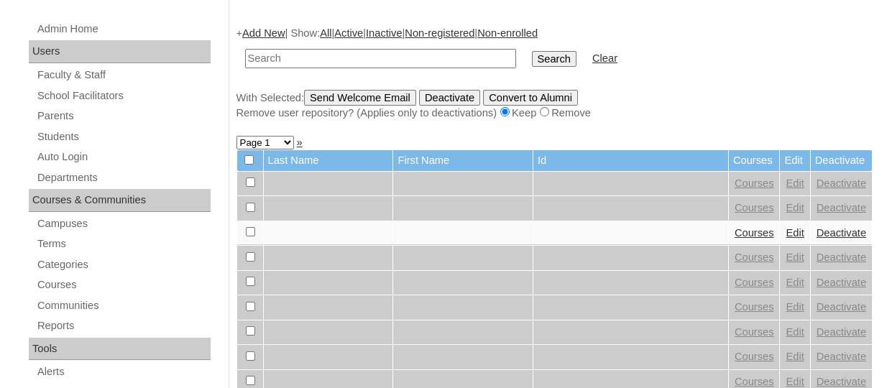
scroll to position [144, 0]
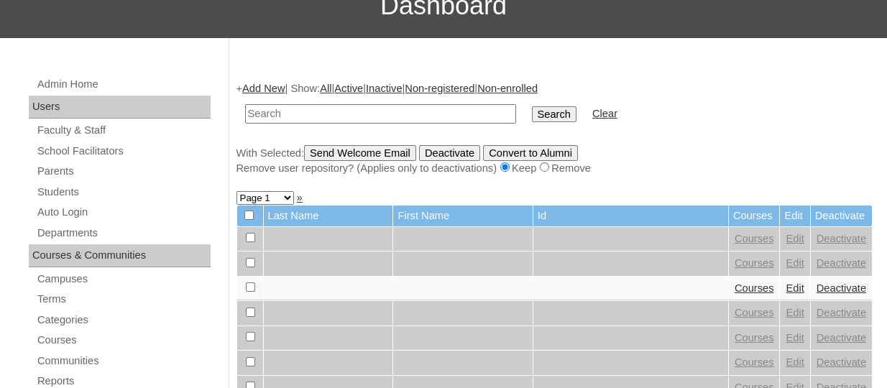
click at [263, 89] on link "Add New" at bounding box center [263, 89] width 42 height 12
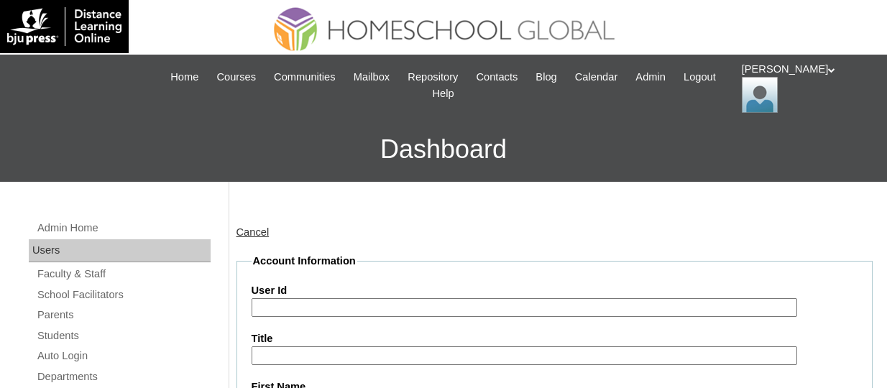
click at [308, 308] on input "User Id" at bounding box center [525, 307] width 546 height 19
paste input "TOUCHPH2025-MHS0101991"
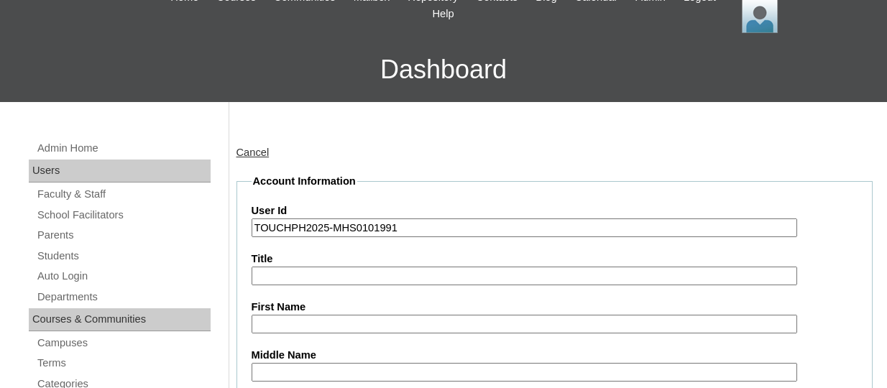
scroll to position [216, 0]
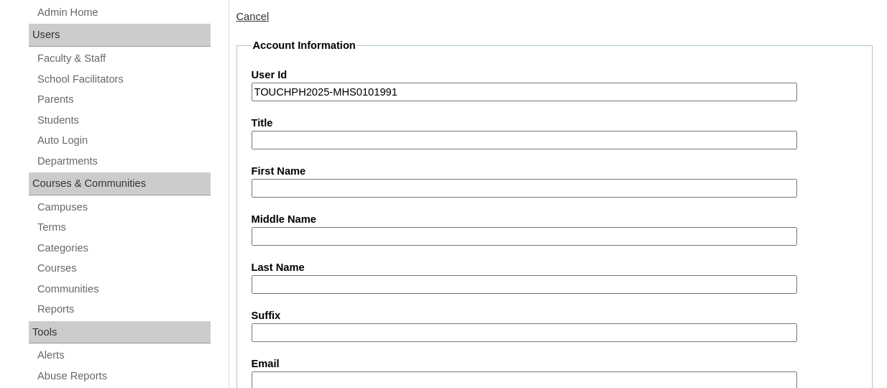
type input "TOUCHPH2025-MHS0101991"
click at [303, 188] on input "First Name" at bounding box center [525, 188] width 546 height 19
paste input "Giana Ruth Imperial Cueto"
drag, startPoint x: 399, startPoint y: 183, endPoint x: 360, endPoint y: 186, distance: 38.9
click at [360, 186] on input "Giana Ruth Imperial Cueto" at bounding box center [525, 188] width 546 height 19
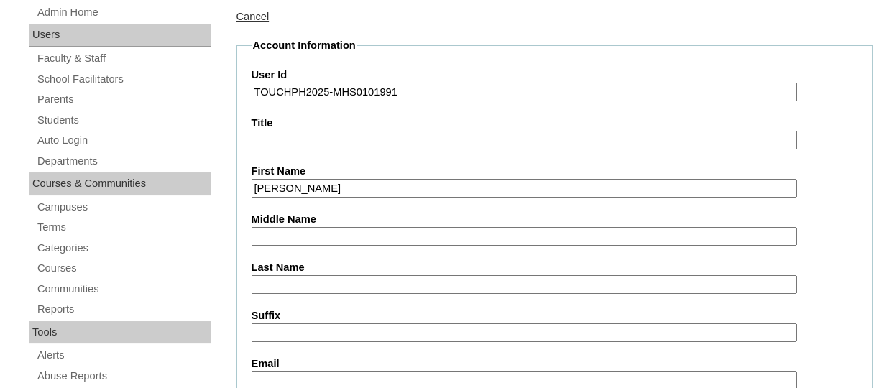
type input "Giana Ruth Imperial"
click at [291, 288] on input "Last Name" at bounding box center [525, 284] width 546 height 19
paste input "Cueto"
type input "Cueto"
drag, startPoint x: 360, startPoint y: 190, endPoint x: 313, endPoint y: 184, distance: 47.1
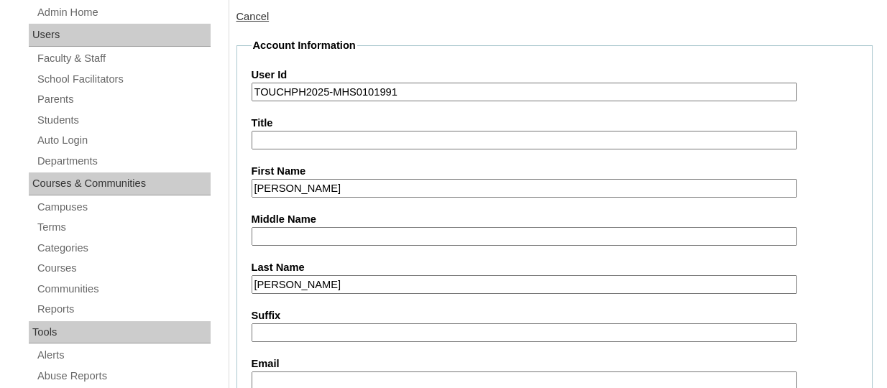
click at [313, 184] on input "Giana Ruth Imperial" at bounding box center [525, 188] width 546 height 19
type input "Giana Ruth"
click at [307, 232] on input "Middle Name" at bounding box center [525, 236] width 546 height 19
paste input "Imperial"
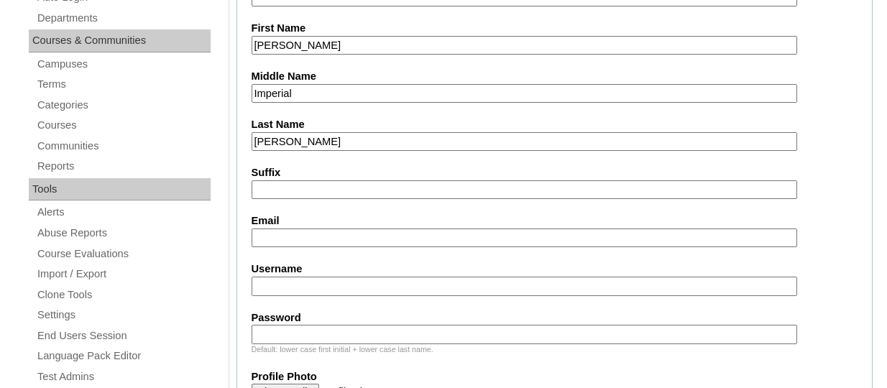
scroll to position [359, 0]
type input "Imperial"
click at [288, 240] on input "Email" at bounding box center [525, 238] width 546 height 19
paste input "gennelyn.cueto@gmail.com"
type input "gennelyn.cueto@gmail.com"
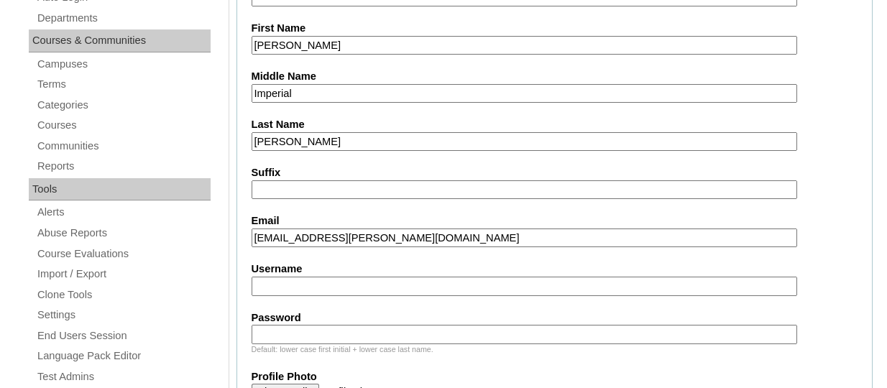
click at [345, 288] on input "Username" at bounding box center [525, 286] width 546 height 19
click at [333, 283] on input "Username" at bounding box center [525, 286] width 546 height 19
paste input "giannaruthcuetoTQ325"
type input "giannaruthcuetoTQ325"
click at [289, 335] on input "Password" at bounding box center [525, 334] width 546 height 19
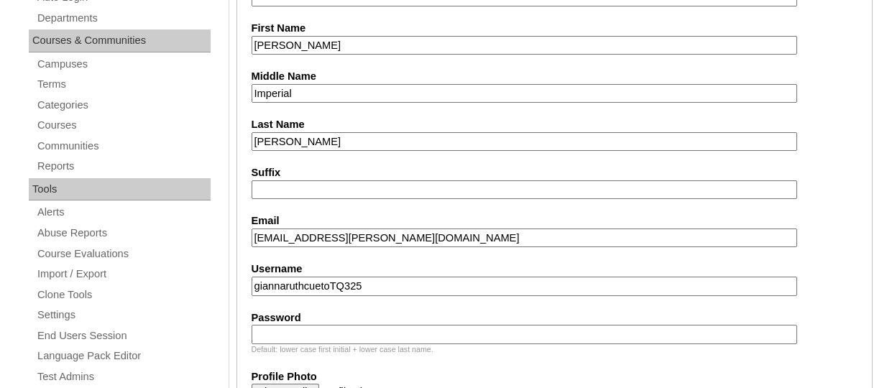
paste input "HG123456s"
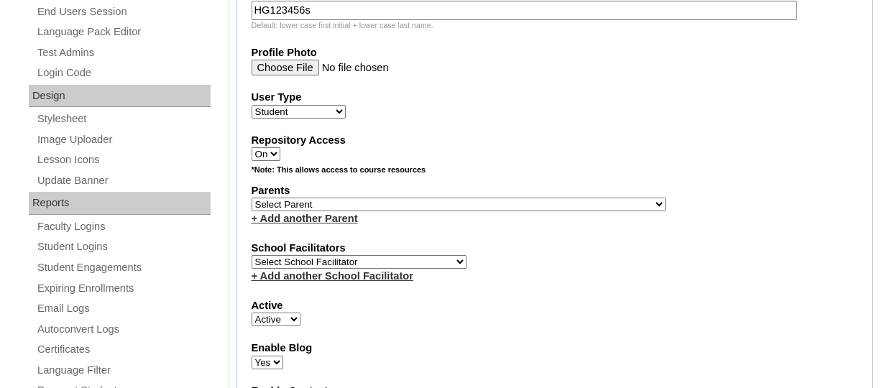
scroll to position [718, 0]
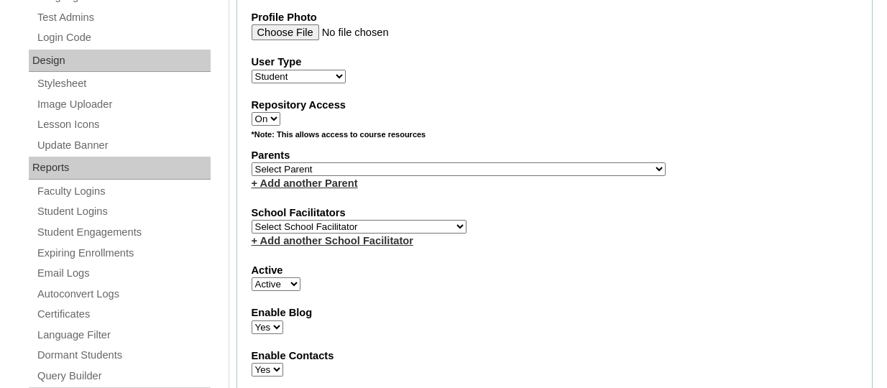
type input "HG123456s"
click at [362, 173] on select "Select Parent , , , , , , , , , , , , , , , , , , , , , , , , , , , , , , , , ,…" at bounding box center [459, 170] width 414 height 14
click at [398, 173] on select "Select Parent , , , , , , , , , , , , , , , , , , , , , , , , , , , , , , , , ,…" at bounding box center [459, 170] width 414 height 14
select select "44284"
click at [252, 164] on select "Select Parent , , , , , , , , , , , , , , , , , , , , , , , , , , , , , , , , ,…" at bounding box center [459, 170] width 414 height 14
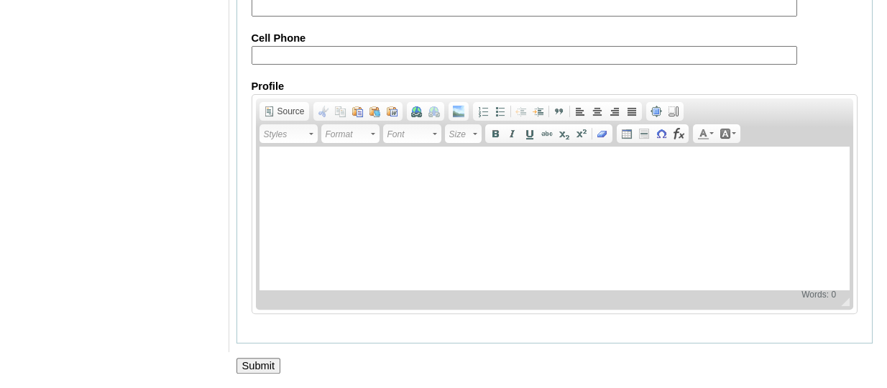
scroll to position [1834, 0]
click at [263, 363] on input "Submit" at bounding box center [259, 366] width 45 height 16
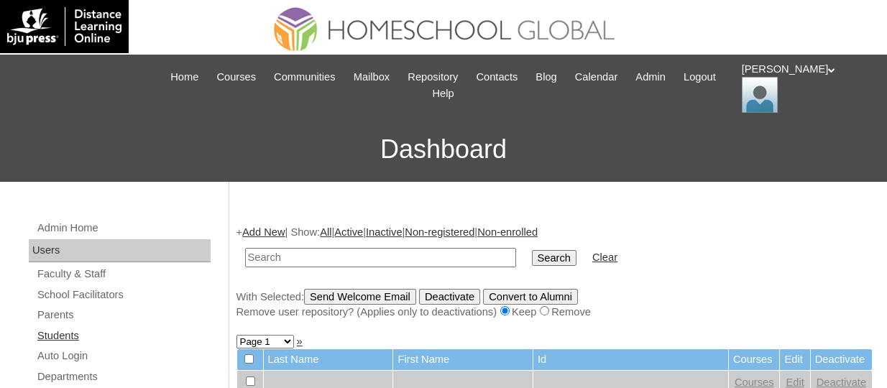
click at [64, 334] on link "Students" at bounding box center [123, 336] width 175 height 18
paste input "TOUCHPH2025-MHS0101991"
type input "TOUCHPH2025-MHS0101991"
click at [532, 250] on input "Search" at bounding box center [554, 258] width 45 height 16
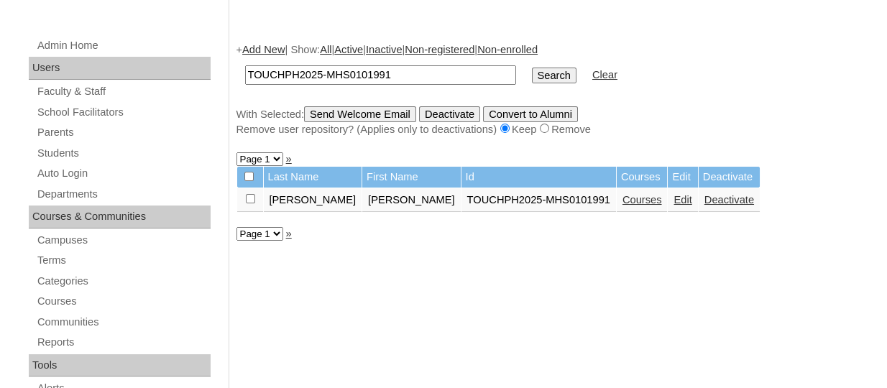
scroll to position [216, 0]
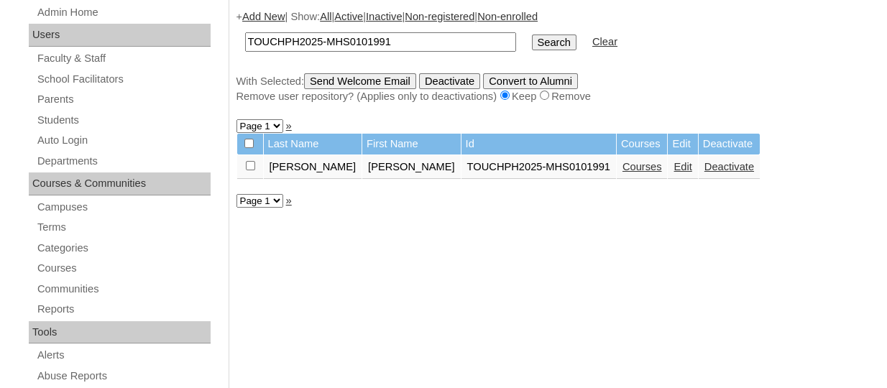
click at [623, 165] on link "Courses" at bounding box center [643, 167] width 40 height 12
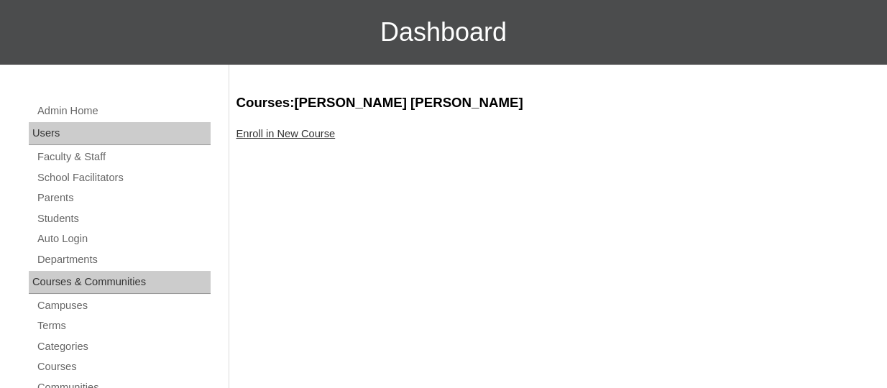
scroll to position [144, 0]
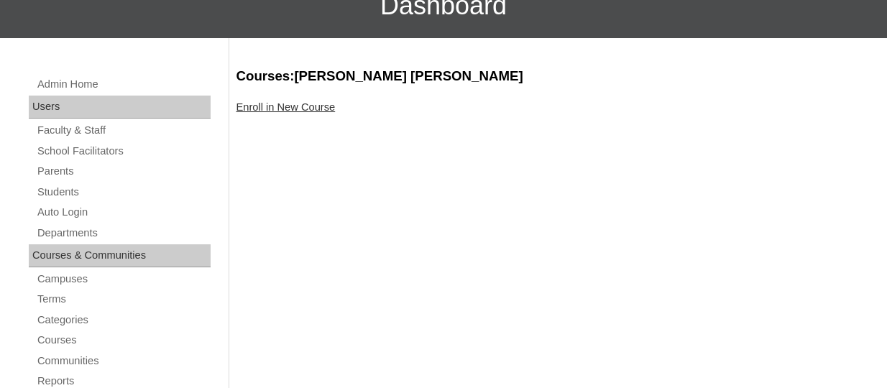
click at [331, 105] on link "Enroll in New Course" at bounding box center [286, 107] width 99 height 12
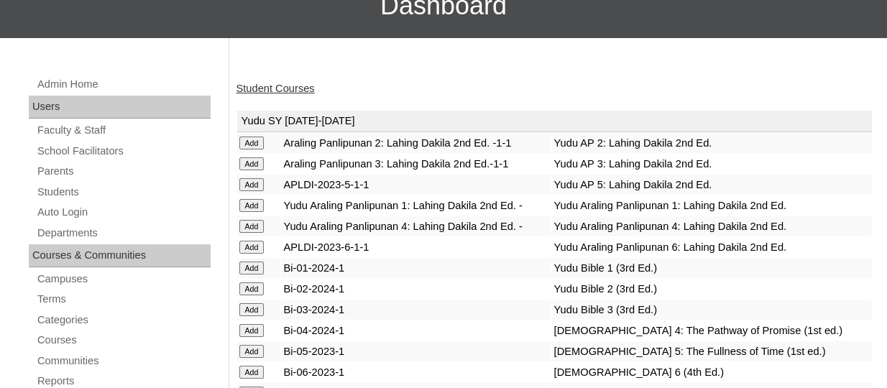
scroll to position [4006, 0]
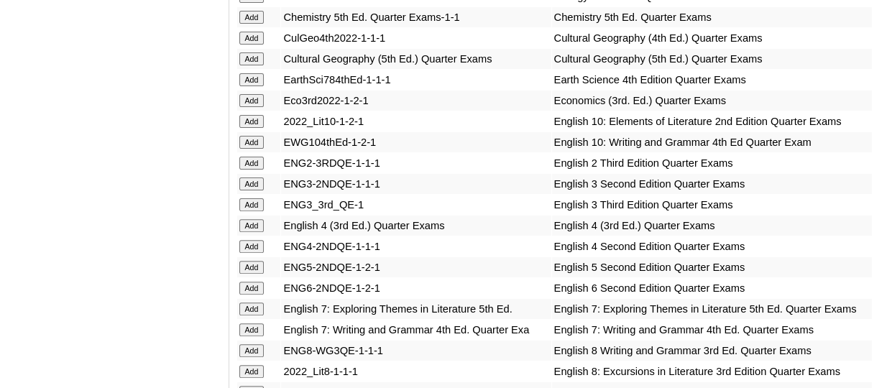
scroll to position [4568, 0]
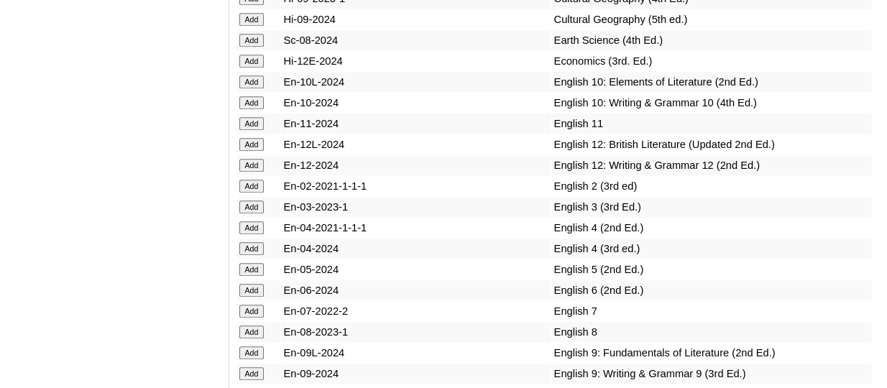
click at [258, 88] on input "Add" at bounding box center [251, 82] width 25 height 13
click at [262, 109] on input "Add" at bounding box center [251, 102] width 25 height 13
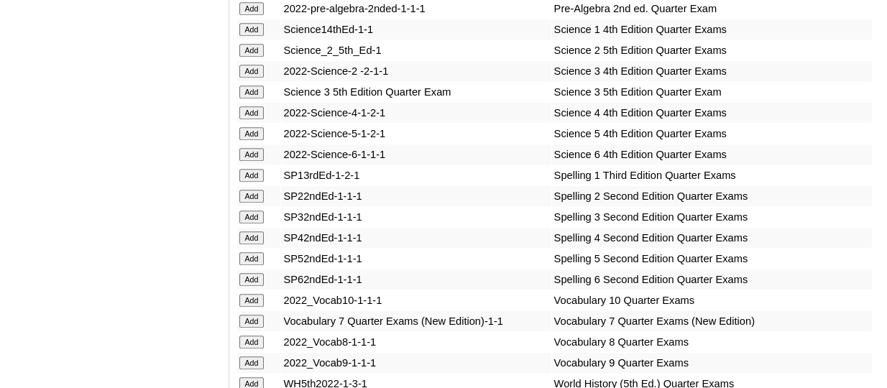
scroll to position [6217, 0]
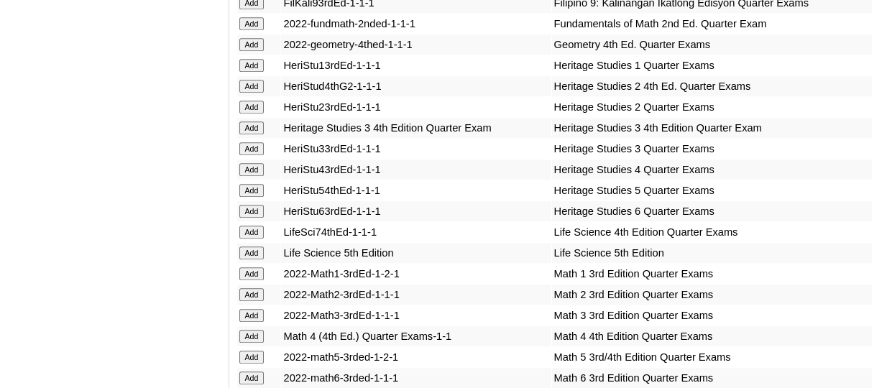
scroll to position [5274, 0]
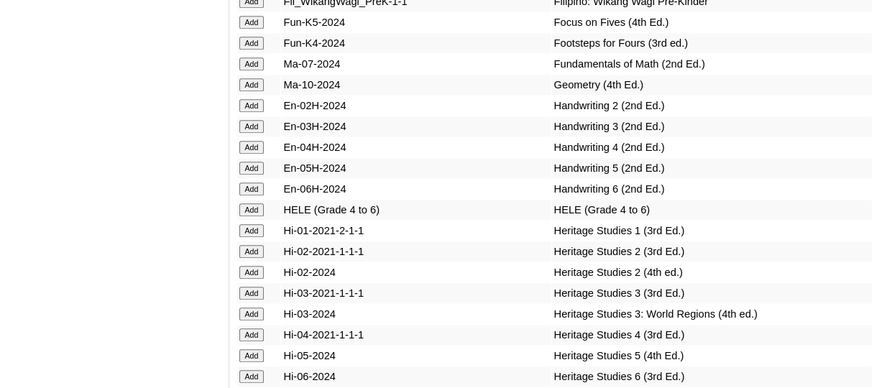
click at [252, 91] on input "Add" at bounding box center [251, 84] width 25 height 13
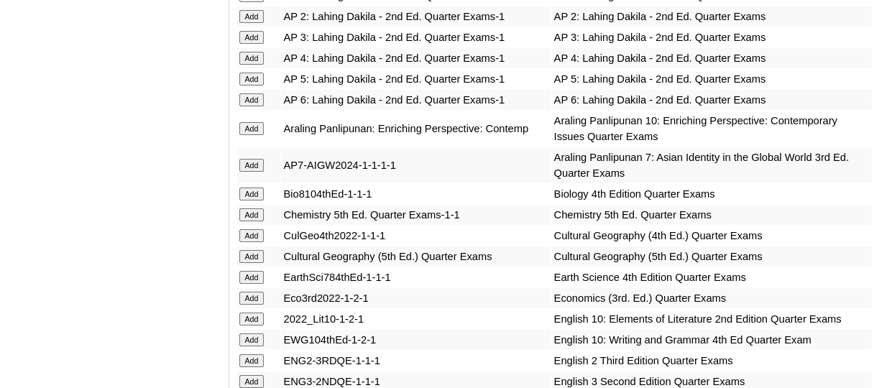
scroll to position [3787, 0]
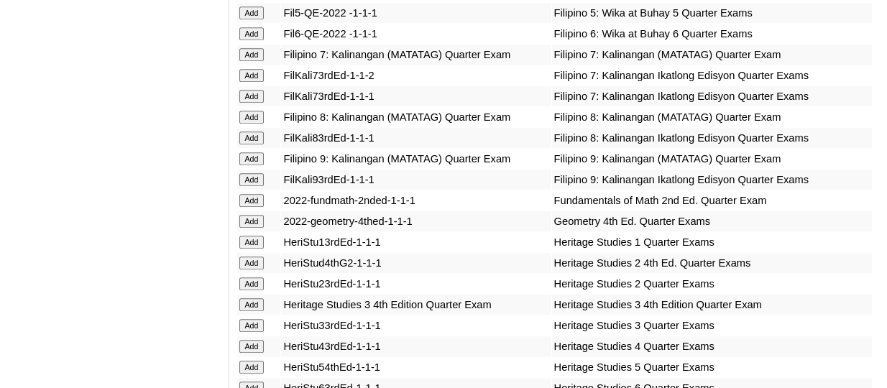
scroll to position [4880, 0]
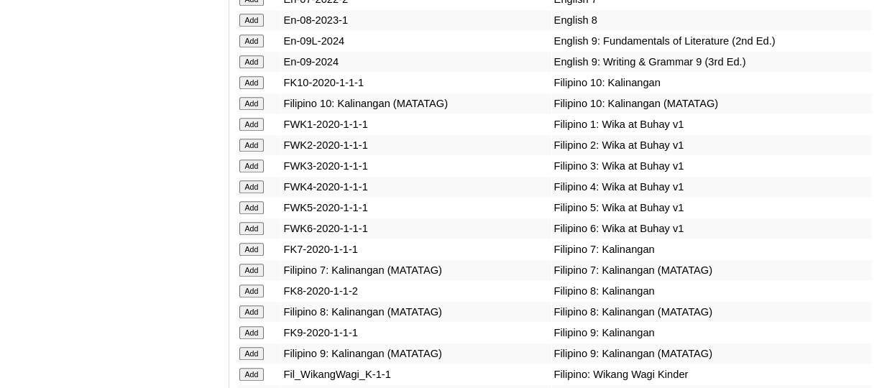
click at [262, 110] on input "Add" at bounding box center [251, 103] width 25 height 13
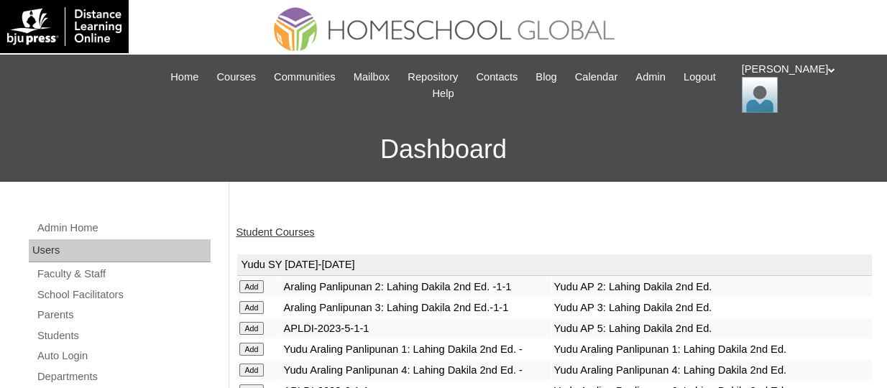
click at [256, 227] on link "Student Courses" at bounding box center [276, 233] width 78 height 12
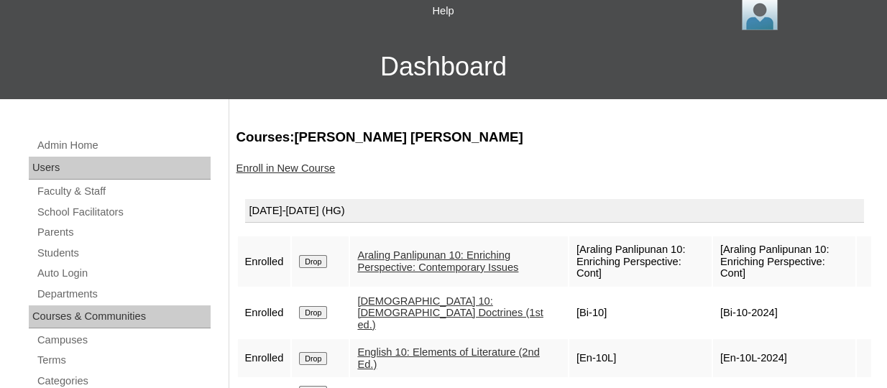
scroll to position [72, 0]
